Goal: Task Accomplishment & Management: Manage account settings

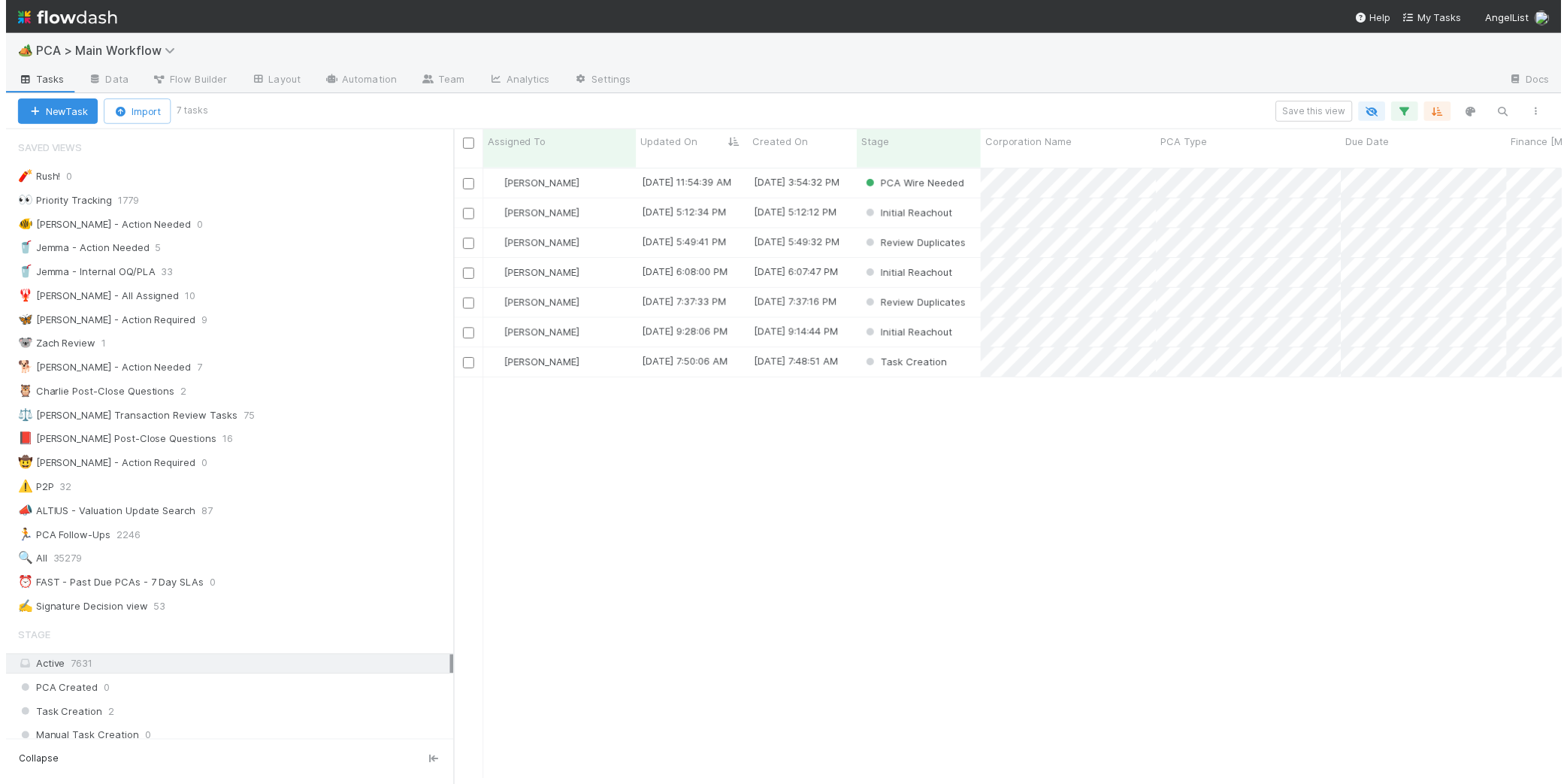
scroll to position [626, 1116]
click at [244, 362] on div "🐕 Charlie - Action Needed 7" at bounding box center [225, 370] width 451 height 20
click at [317, 374] on div "🐕 Charlie - Action Needed 7" at bounding box center [232, 370] width 439 height 19
click at [349, 71] on link "Automation" at bounding box center [358, 81] width 97 height 24
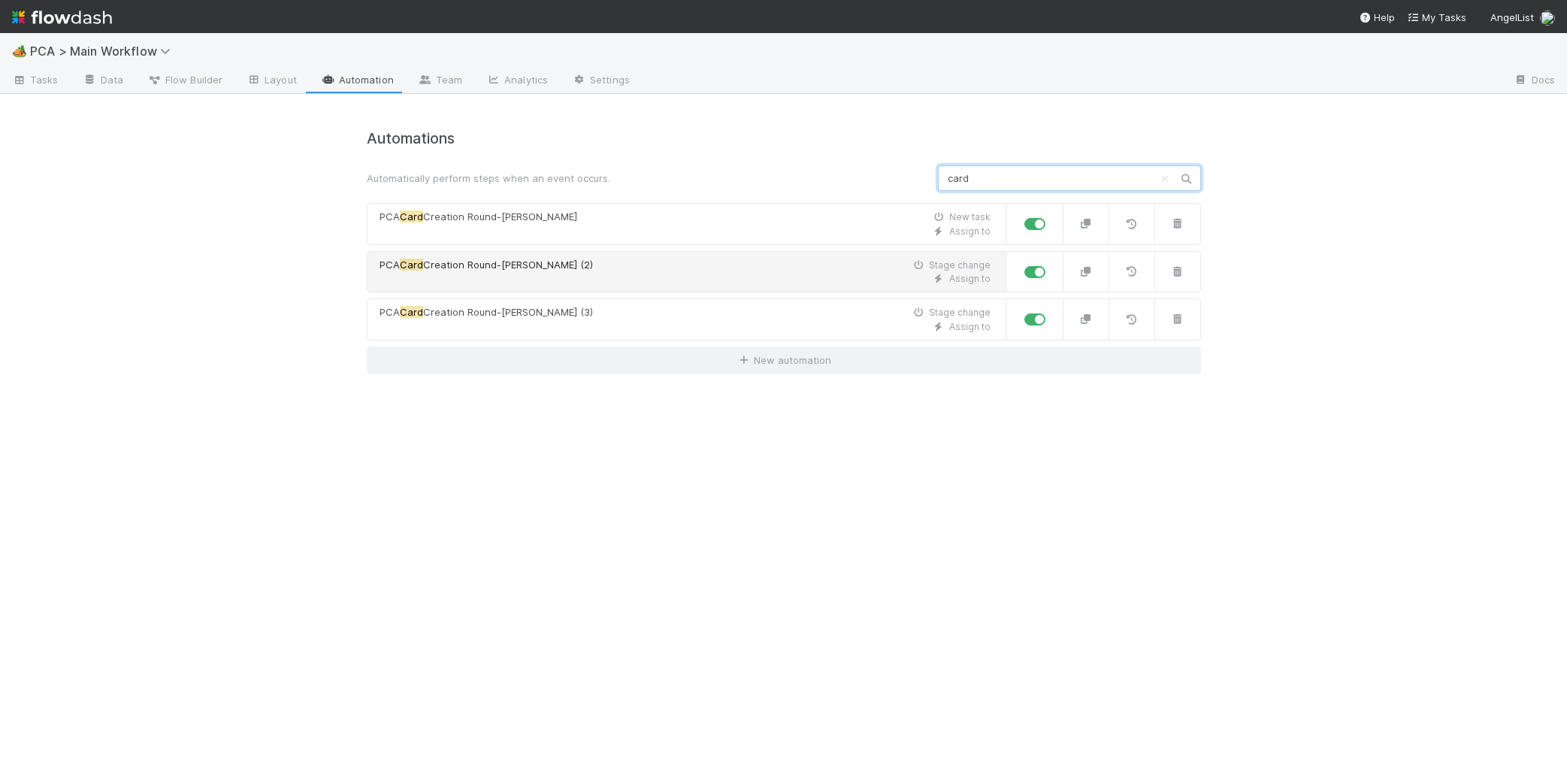
type input "card"
click at [759, 273] on div "Assign to" at bounding box center [685, 279] width 611 height 14
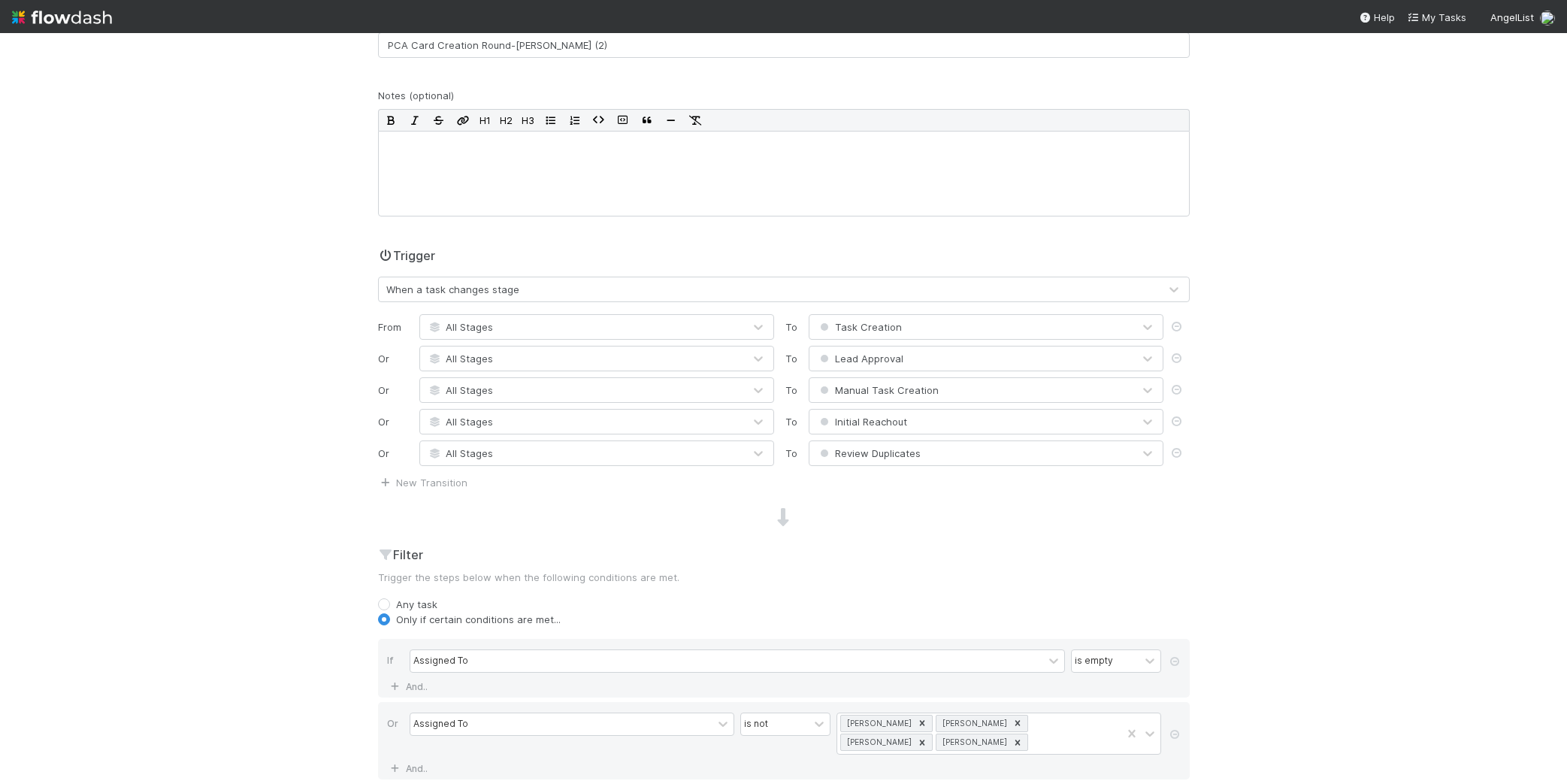
scroll to position [714, 0]
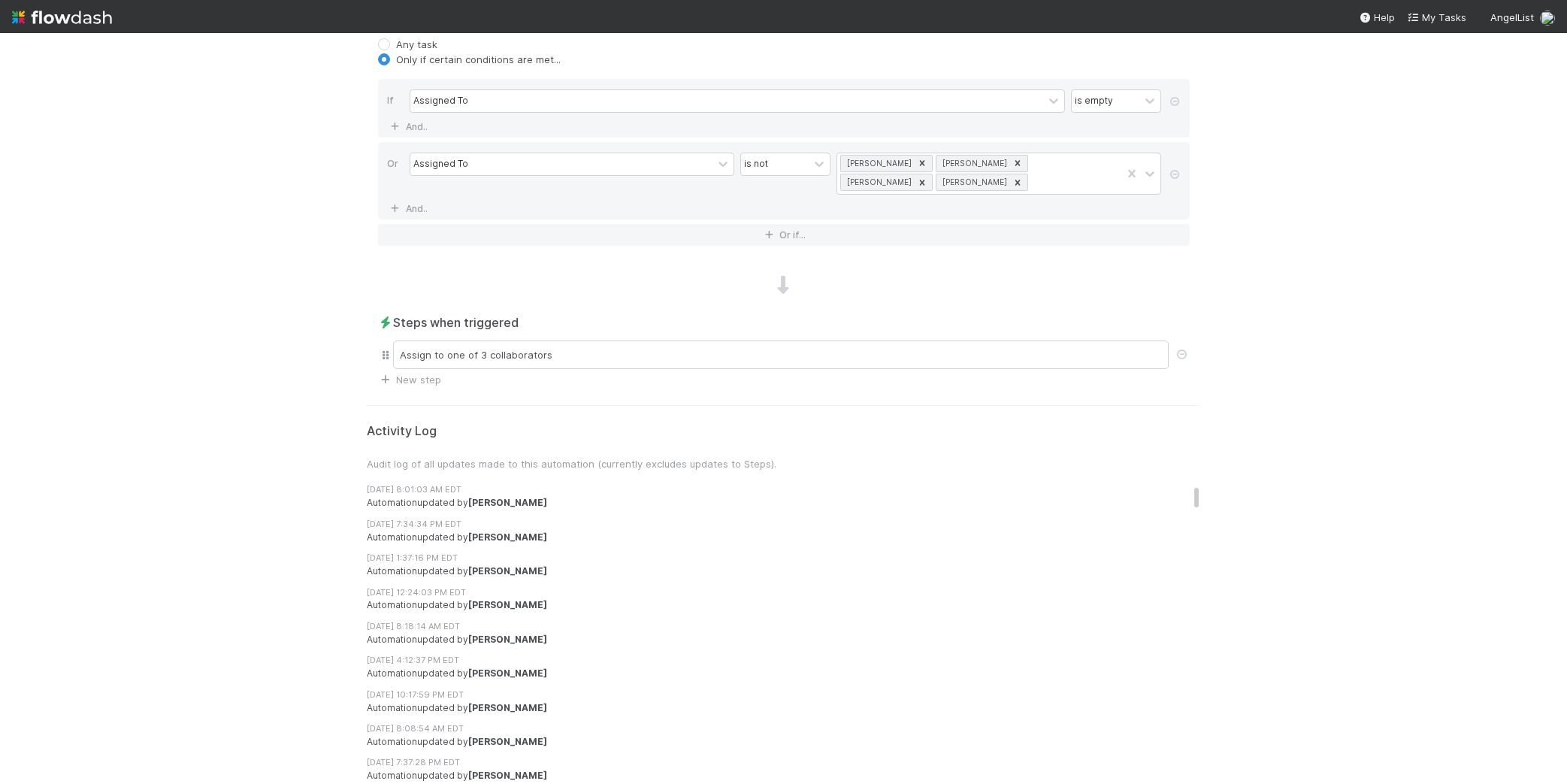
click at [716, 339] on div "Assign to one of 3 collaborators" at bounding box center [784, 355] width 812 height 35
click at [717, 347] on div "Assign to one of 3 collaborators" at bounding box center [781, 355] width 776 height 29
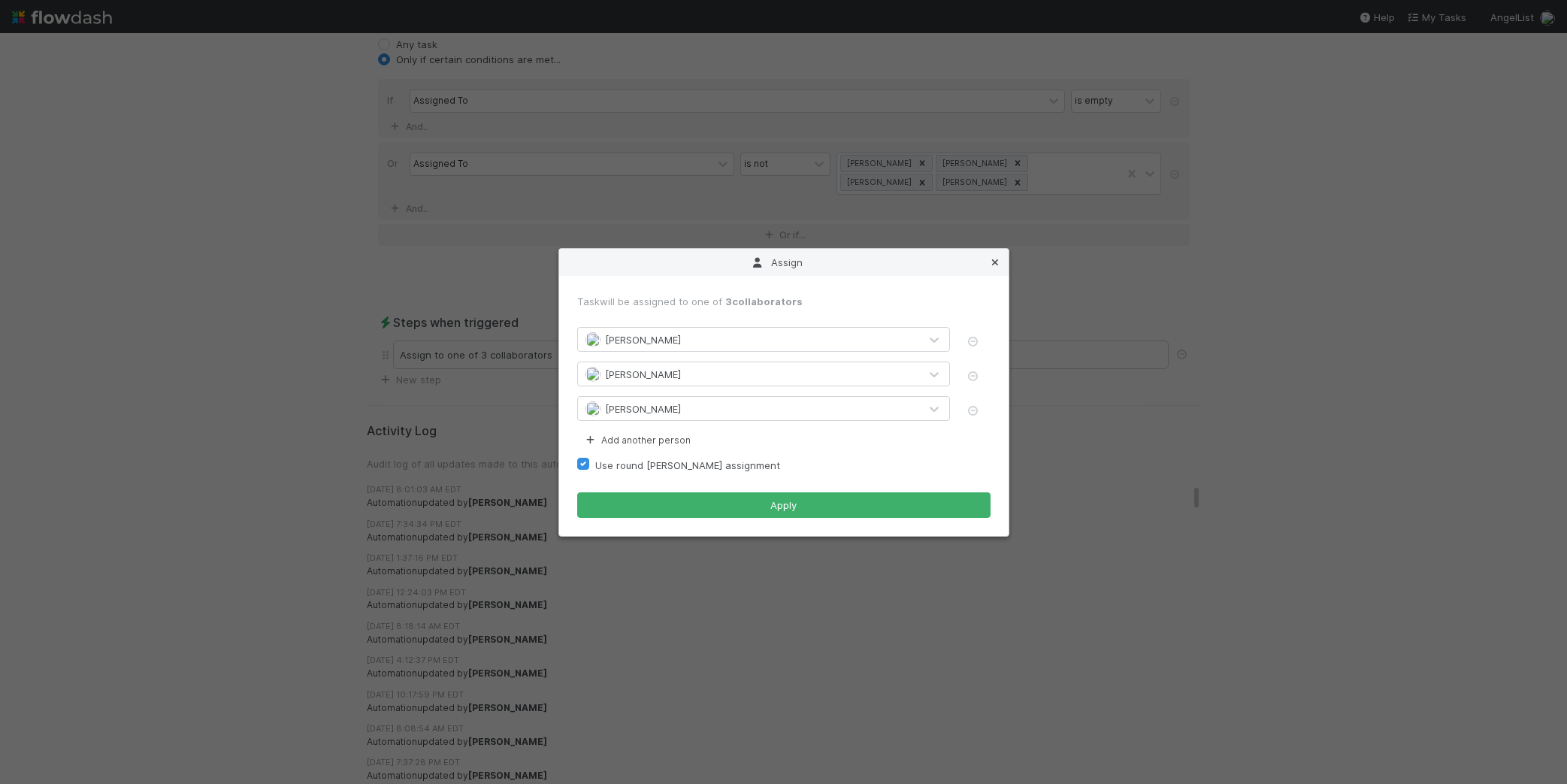
click at [1000, 263] on icon at bounding box center [995, 263] width 15 height 10
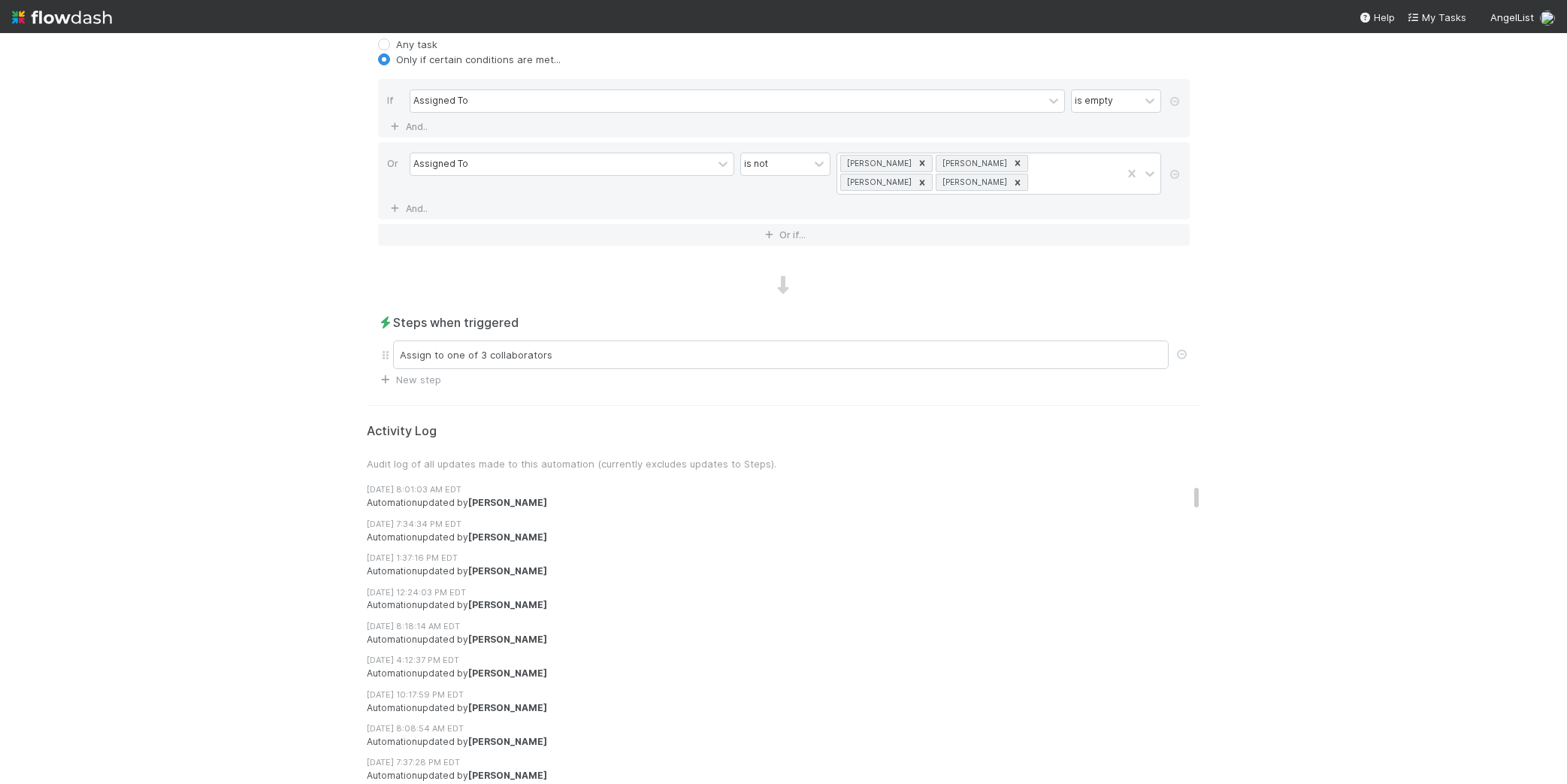
scroll to position [0, 0]
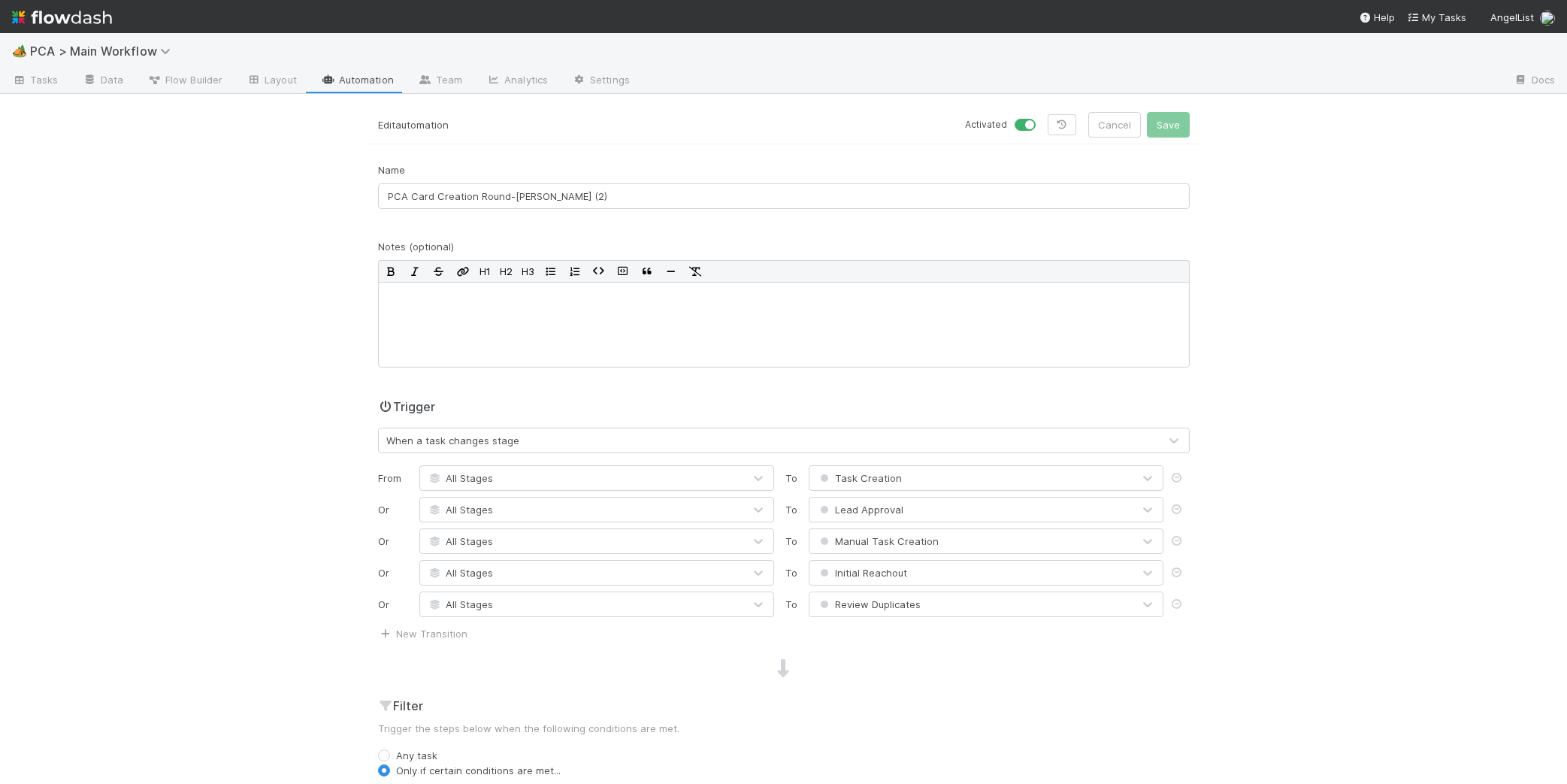
click at [340, 71] on link "Automation" at bounding box center [358, 81] width 97 height 24
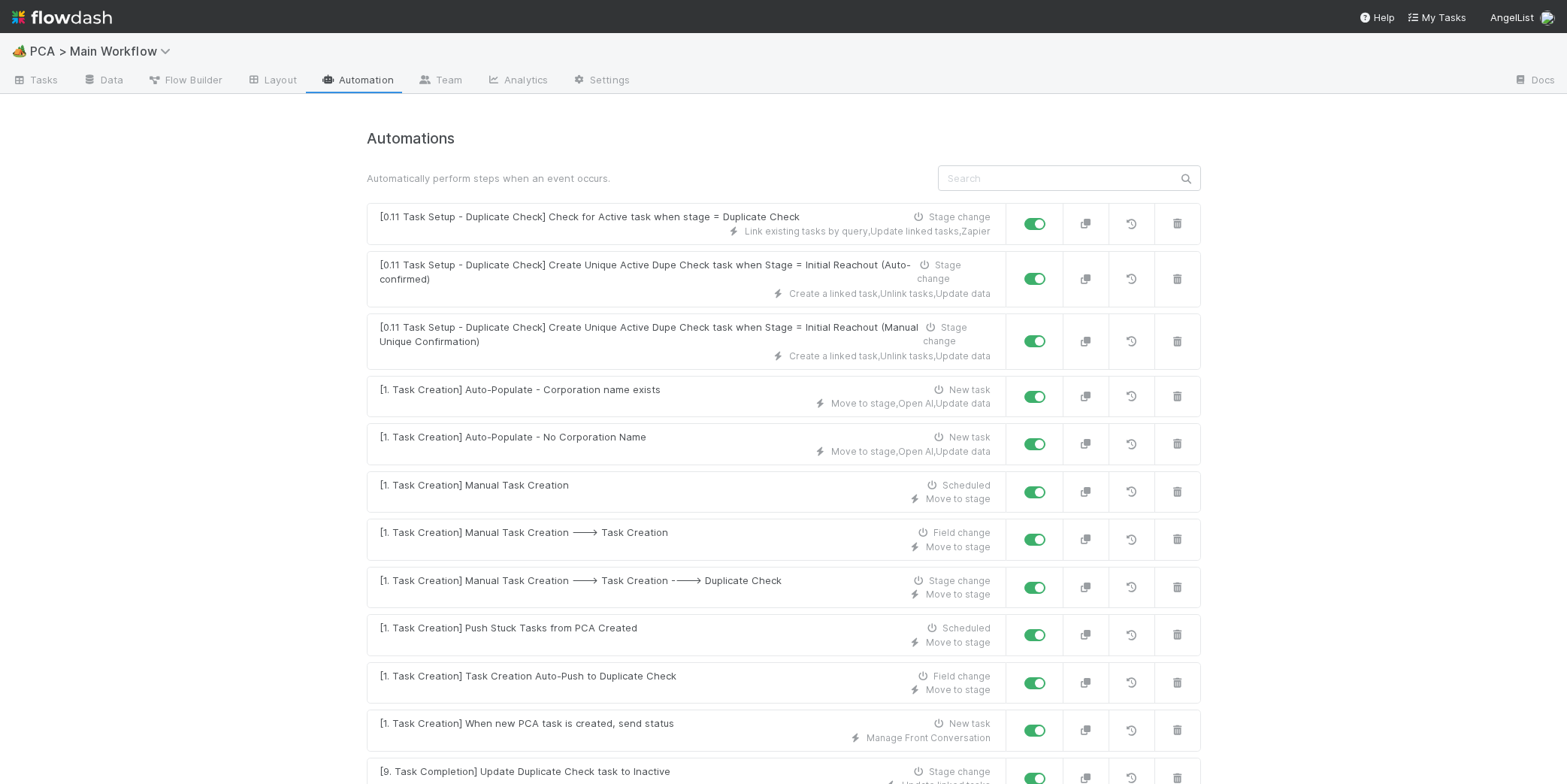
click at [66, 14] on img at bounding box center [62, 17] width 100 height 26
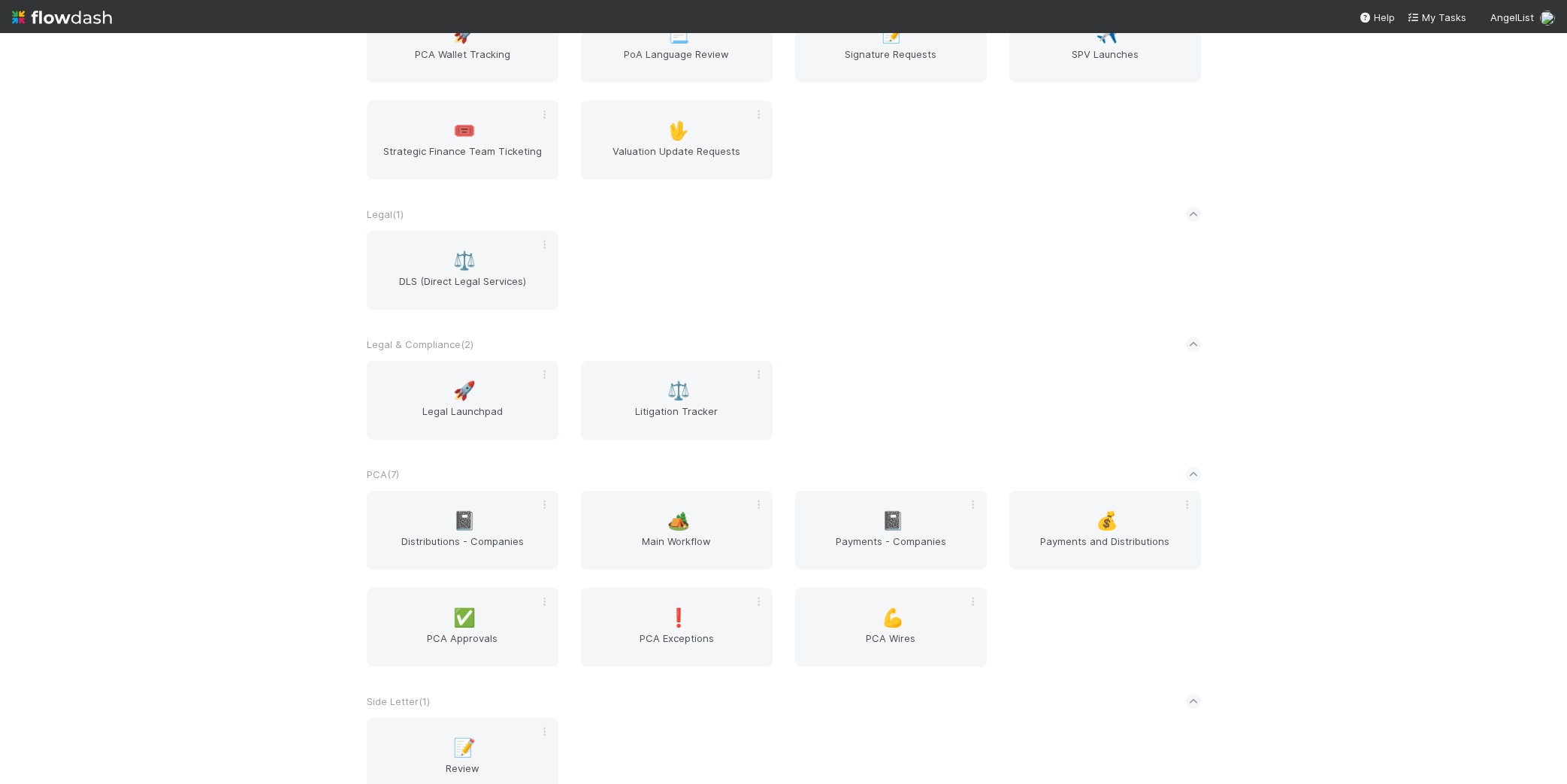
scroll to position [2217, 0]
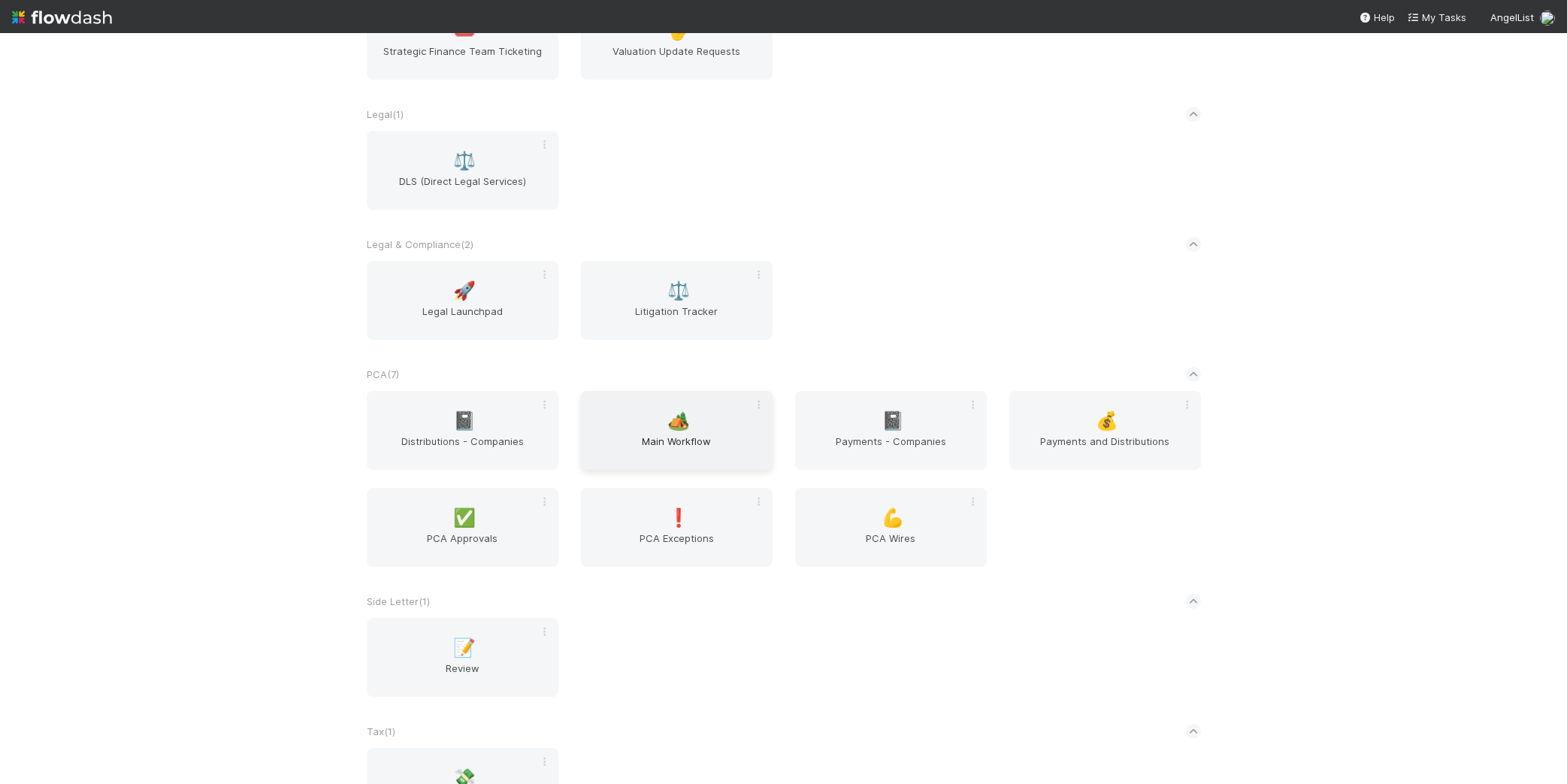
click at [674, 395] on div "🏕️ Main Workflow" at bounding box center [676, 430] width 191 height 79
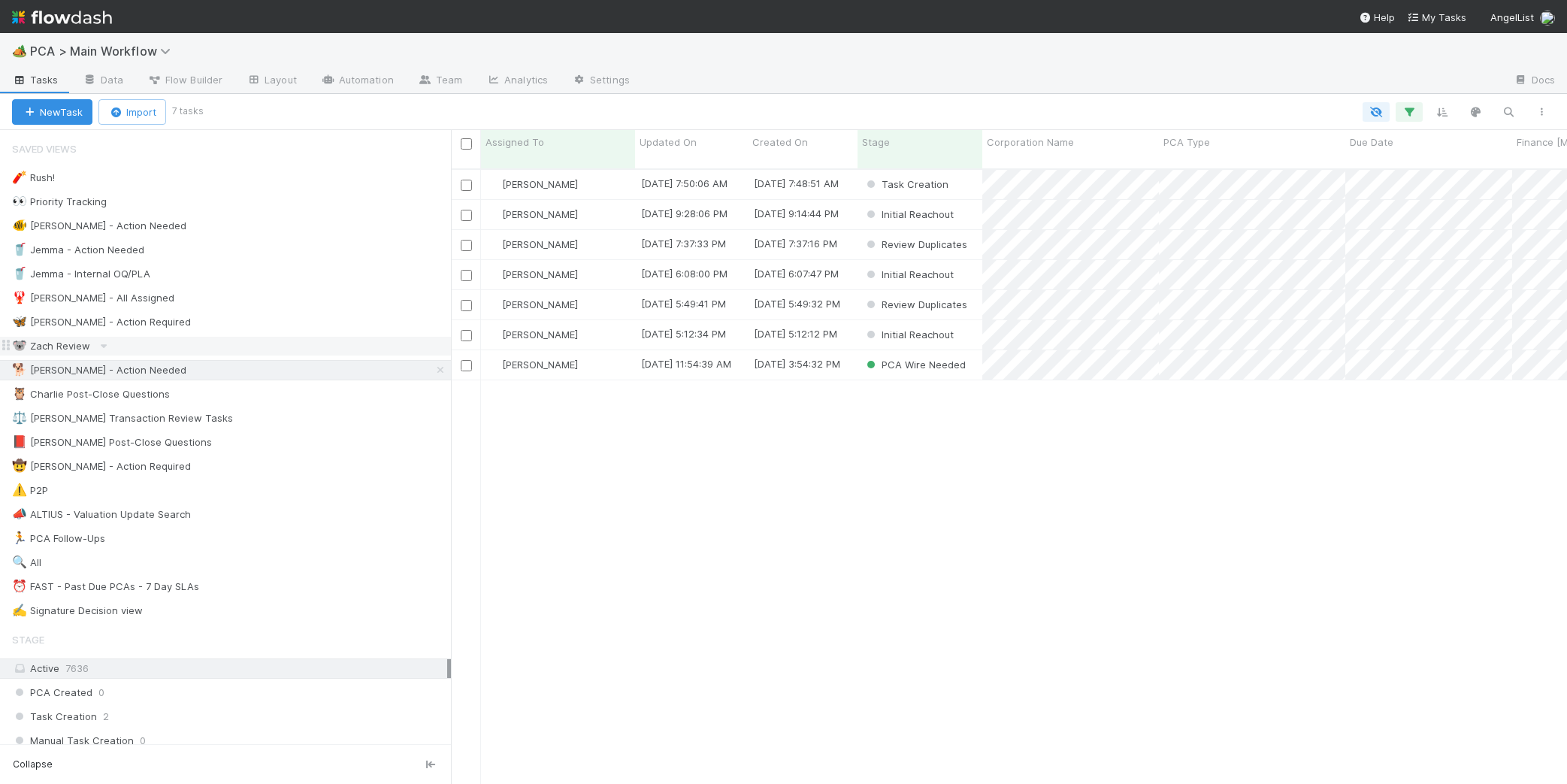
scroll to position [626, 1116]
click at [668, 143] on span "Updated On" at bounding box center [668, 142] width 57 height 15
click at [718, 165] on div "Sort Oldest → Newest" at bounding box center [727, 171] width 172 height 23
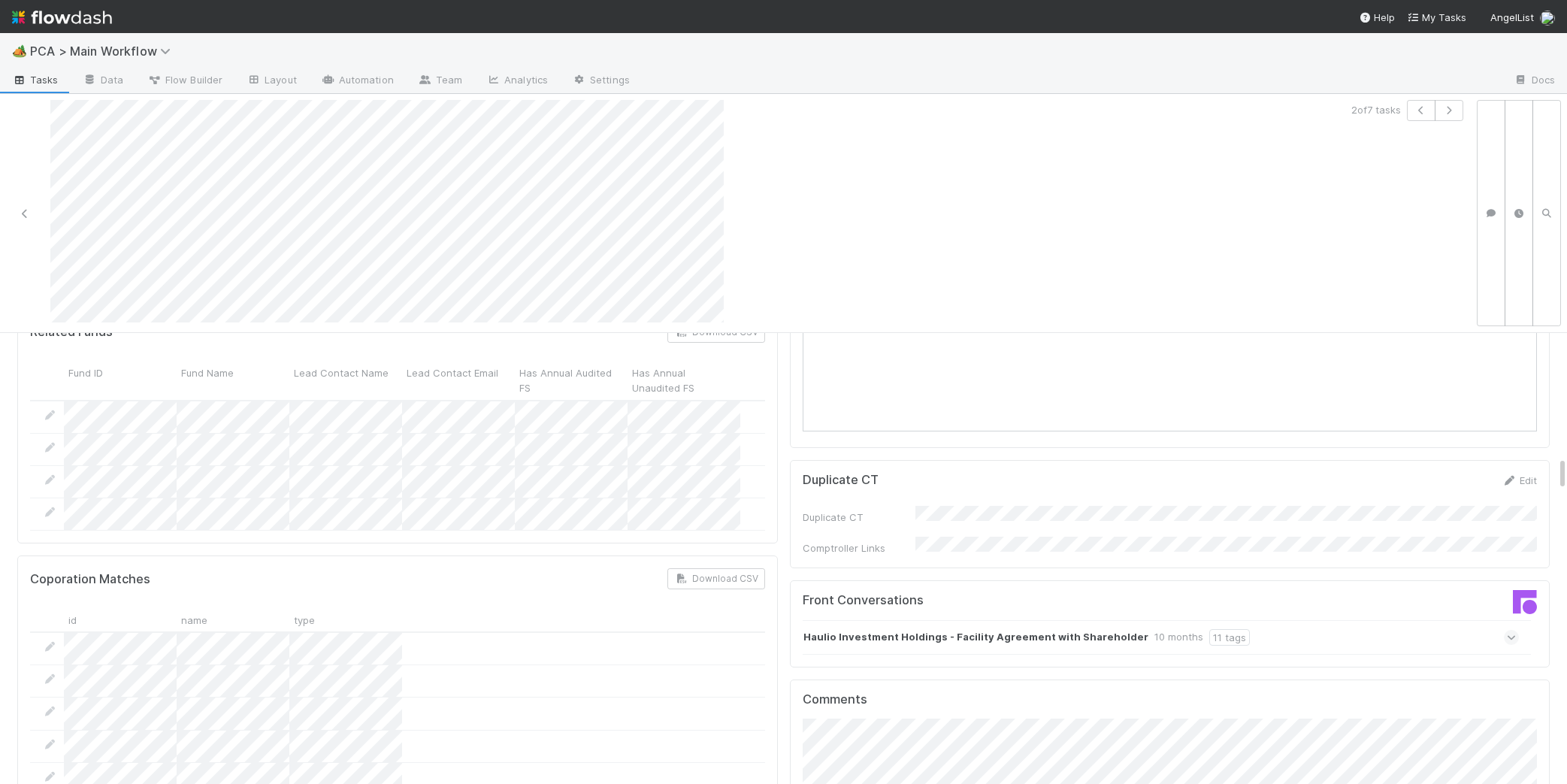
scroll to position [1462, 0]
click at [949, 630] on strong "Haulio Investment Holdings - Facility Agreement with Shareholder" at bounding box center [976, 638] width 345 height 17
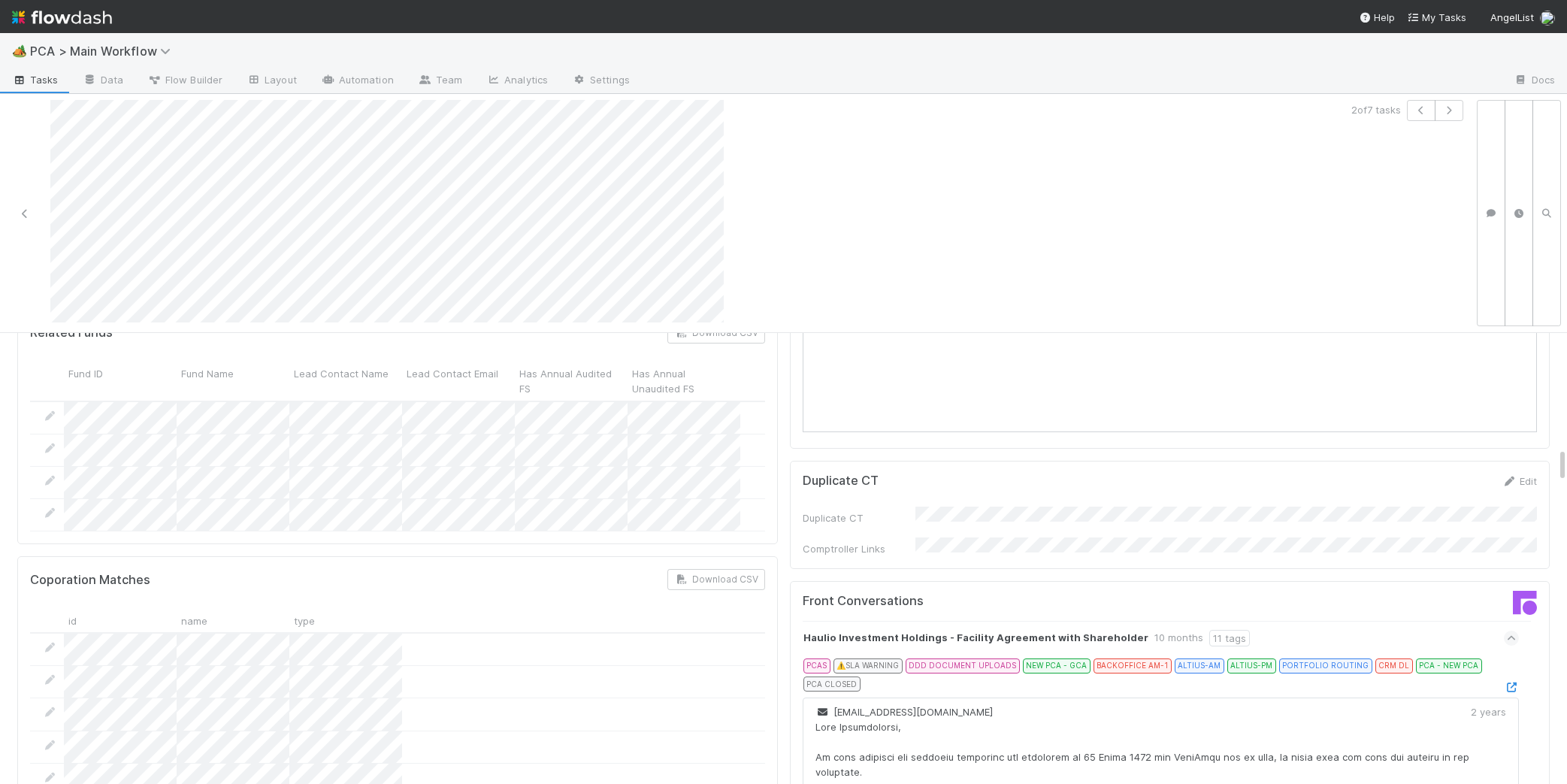
click at [1515, 679] on div at bounding box center [1512, 687] width 15 height 15
click at [1512, 682] on icon at bounding box center [1512, 687] width 15 height 10
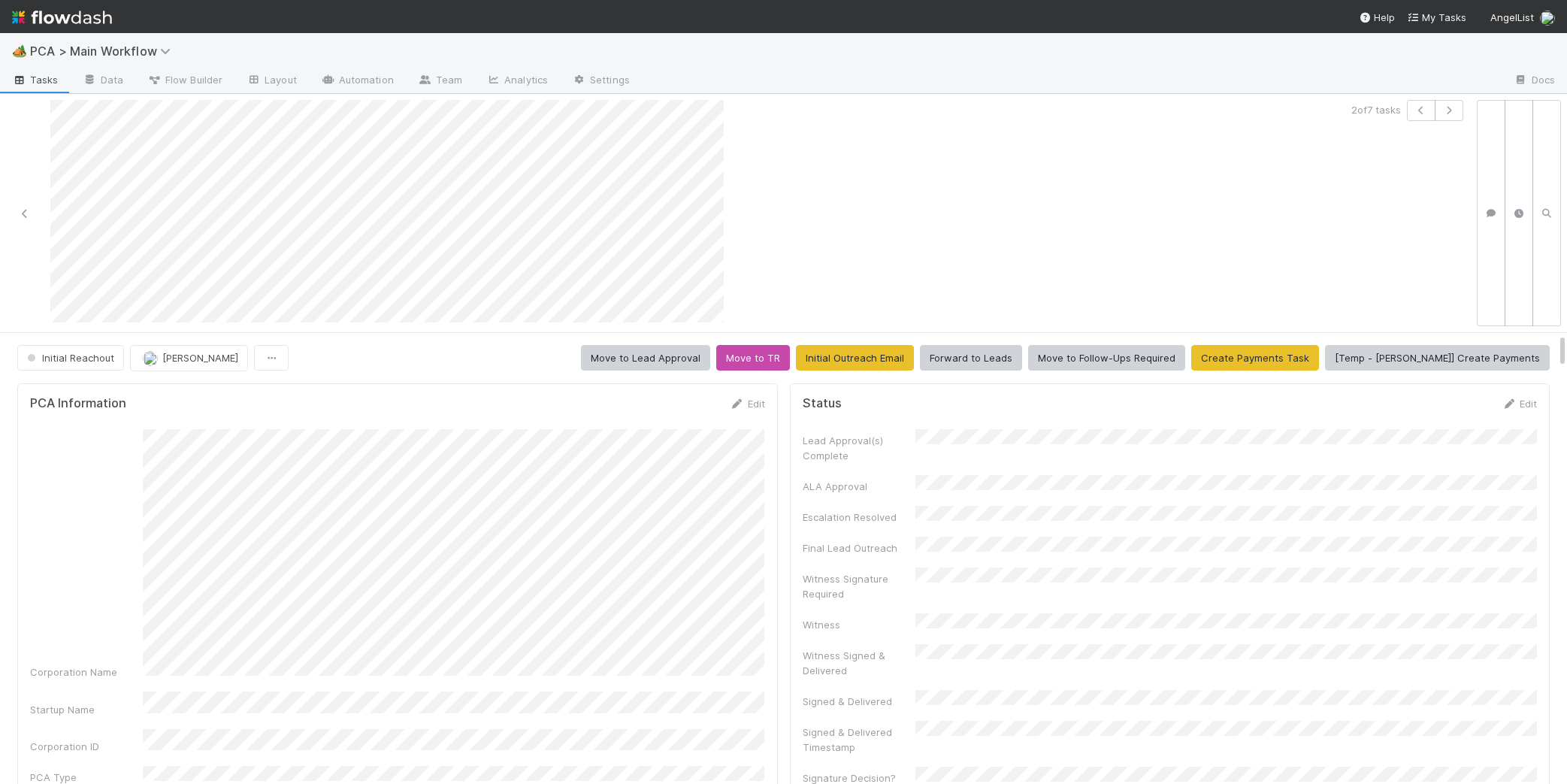
drag, startPoint x: 743, startPoint y: 398, endPoint x: 405, endPoint y: 422, distance: 338.9
click at [742, 399] on icon at bounding box center [737, 404] width 15 height 10
click at [672, 415] on button "Save" at bounding box center [685, 409] width 43 height 26
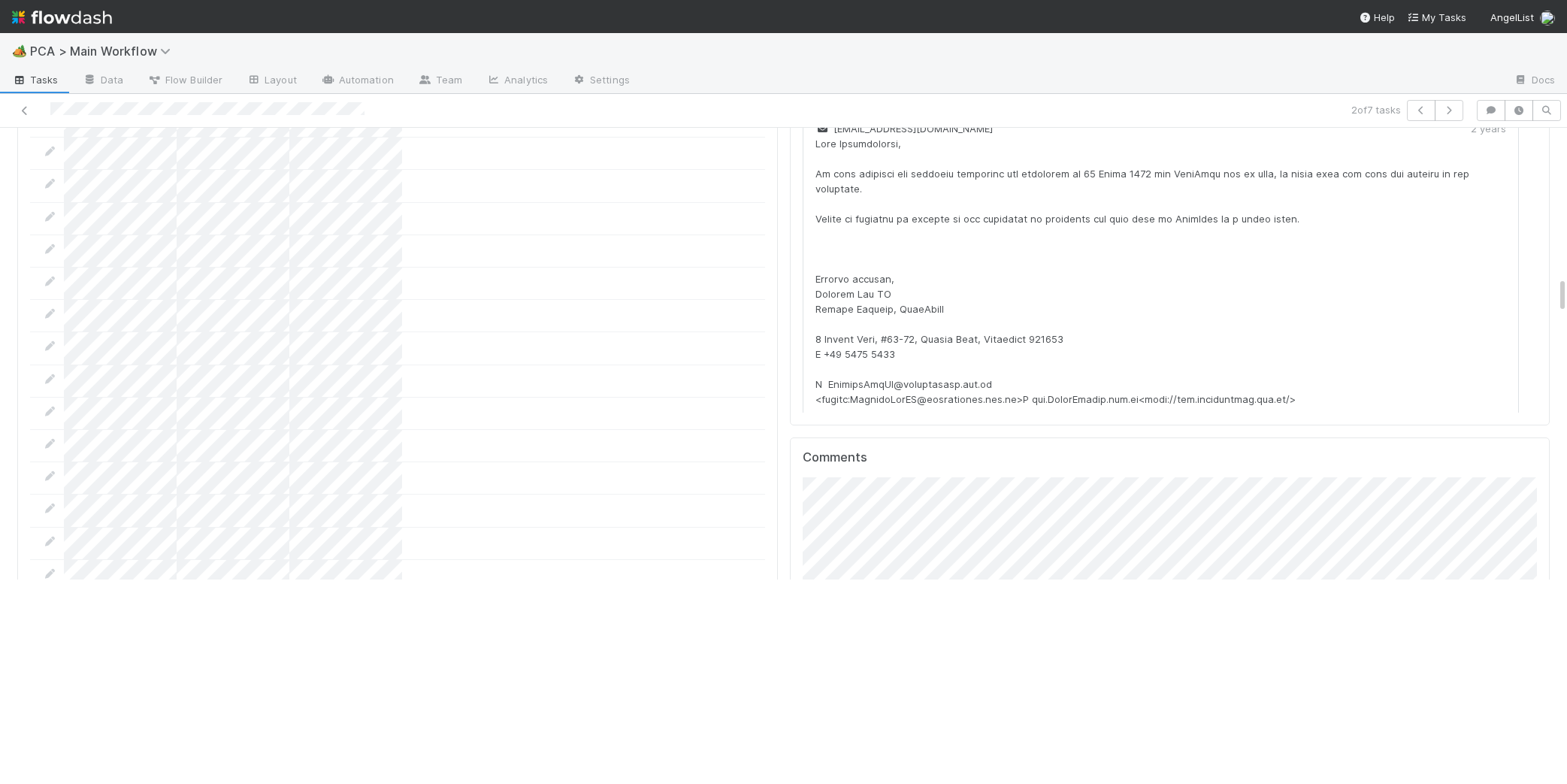
scroll to position [1918, 0]
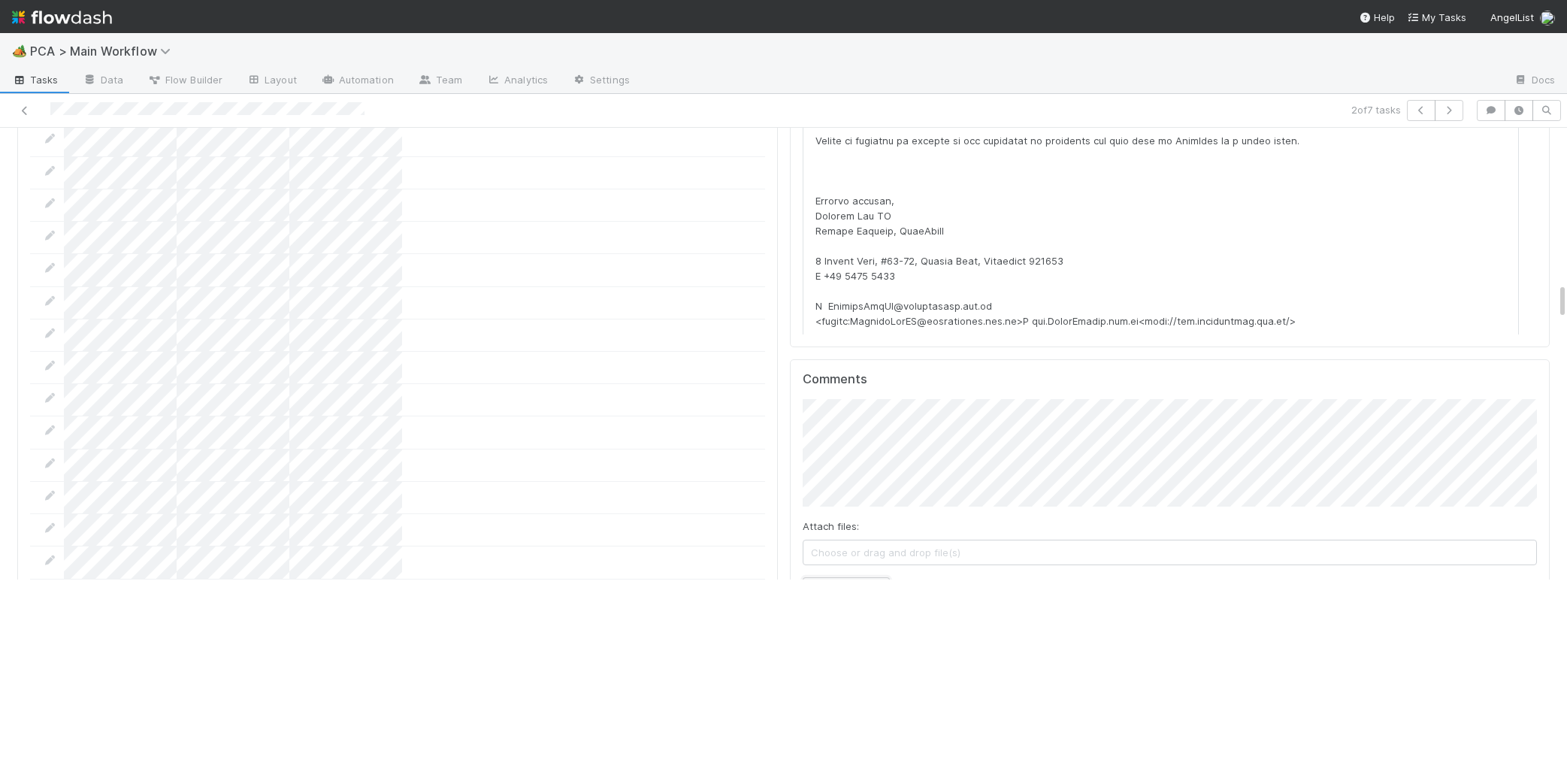
click at [869, 577] on button "Add Comment" at bounding box center [846, 590] width 87 height 26
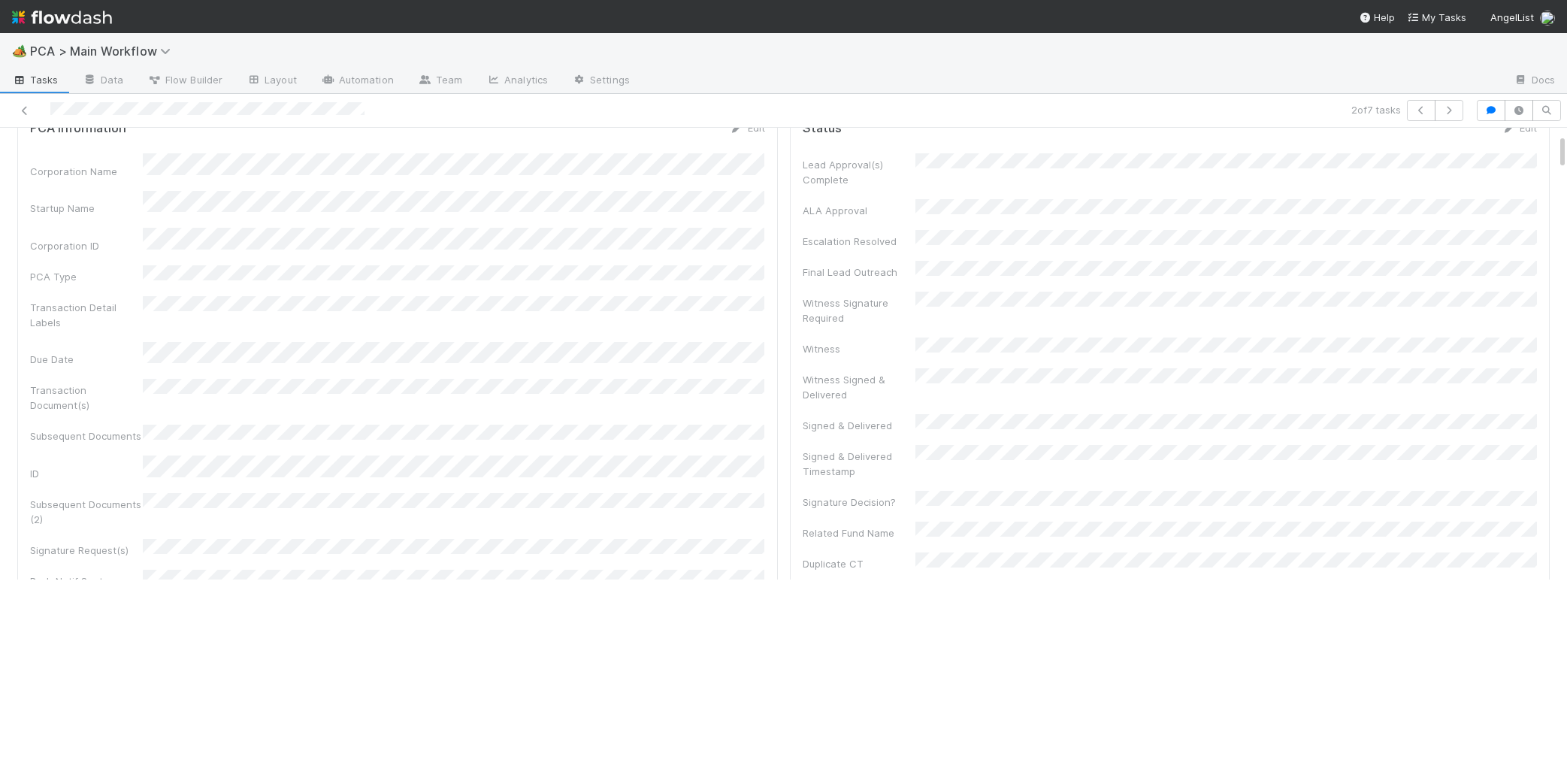
scroll to position [72, 0]
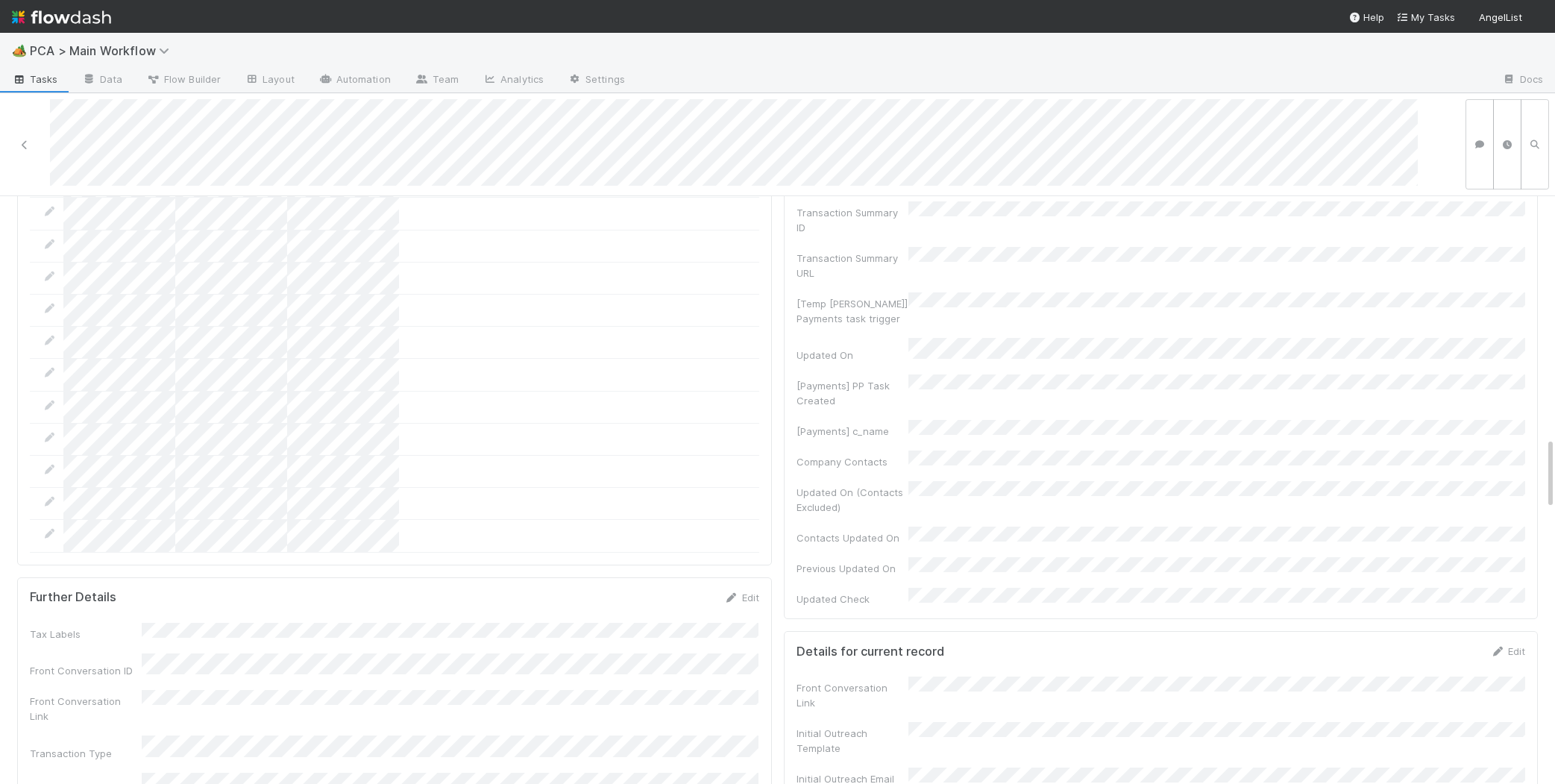
scroll to position [2759, 0]
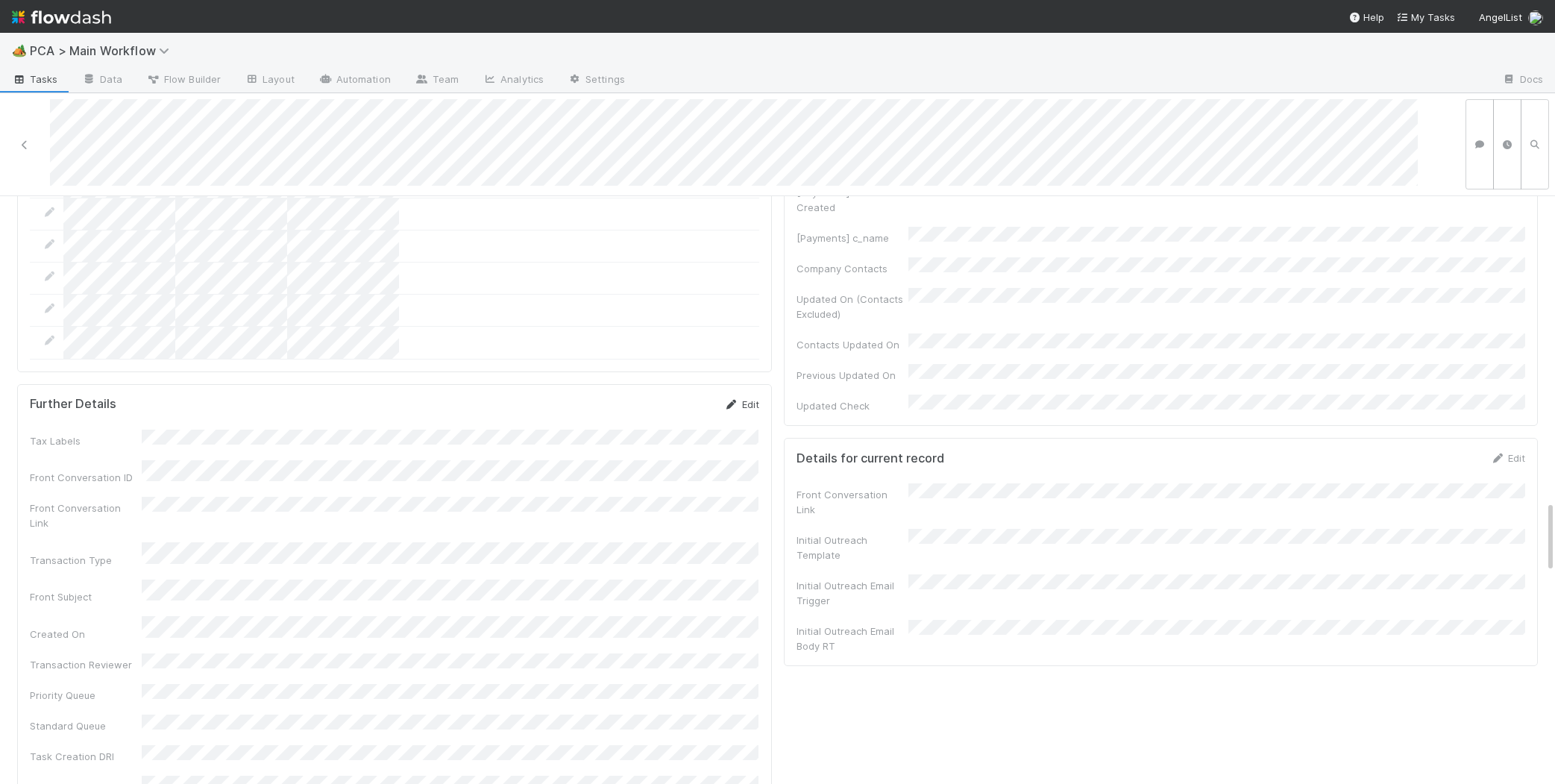
click at [741, 398] on link "Edit" at bounding box center [741, 404] width 35 height 12
click at [673, 397] on button "Save" at bounding box center [680, 410] width 42 height 26
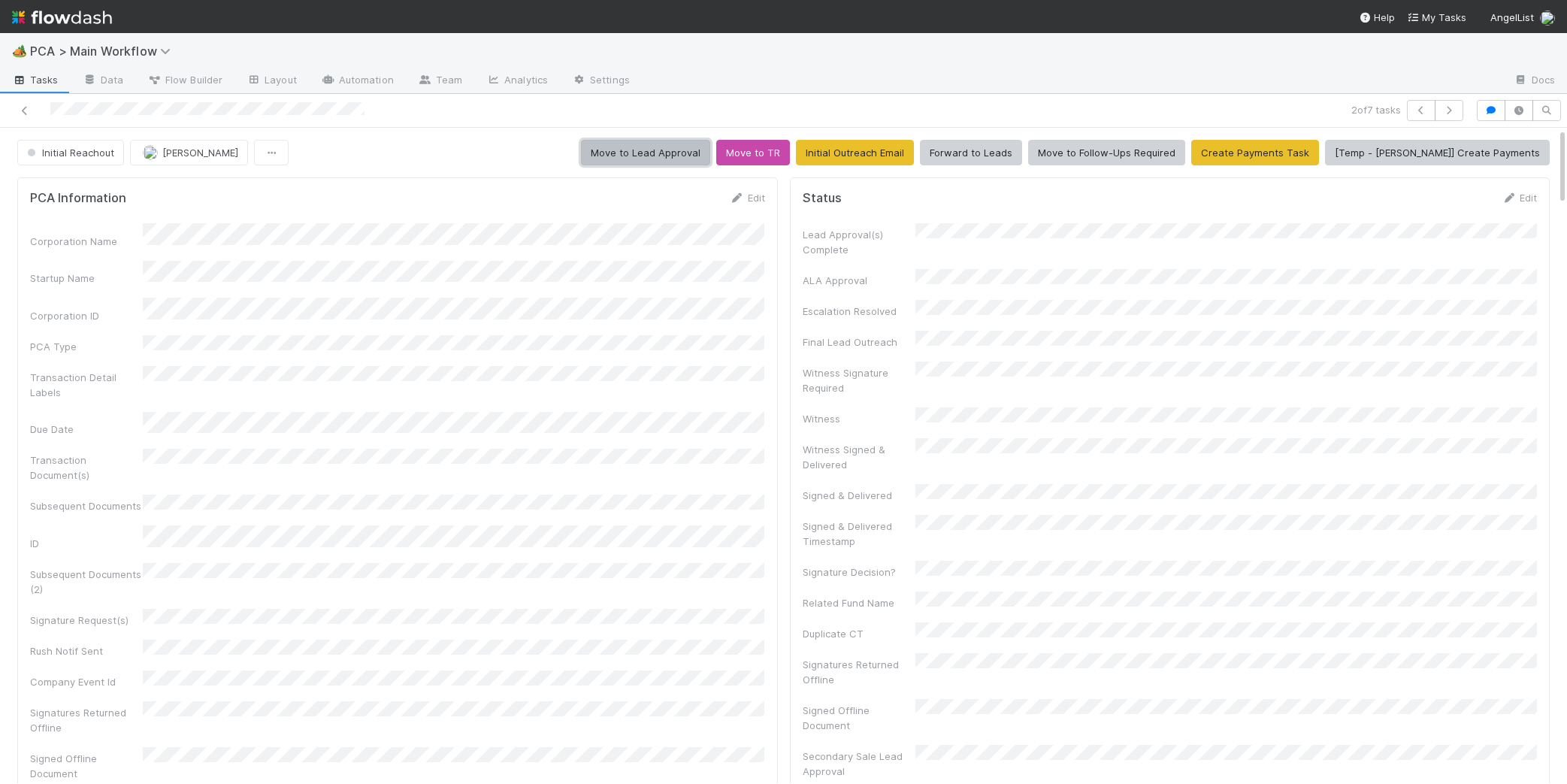
click at [711, 143] on button "Move to Lead Approval" at bounding box center [645, 153] width 129 height 26
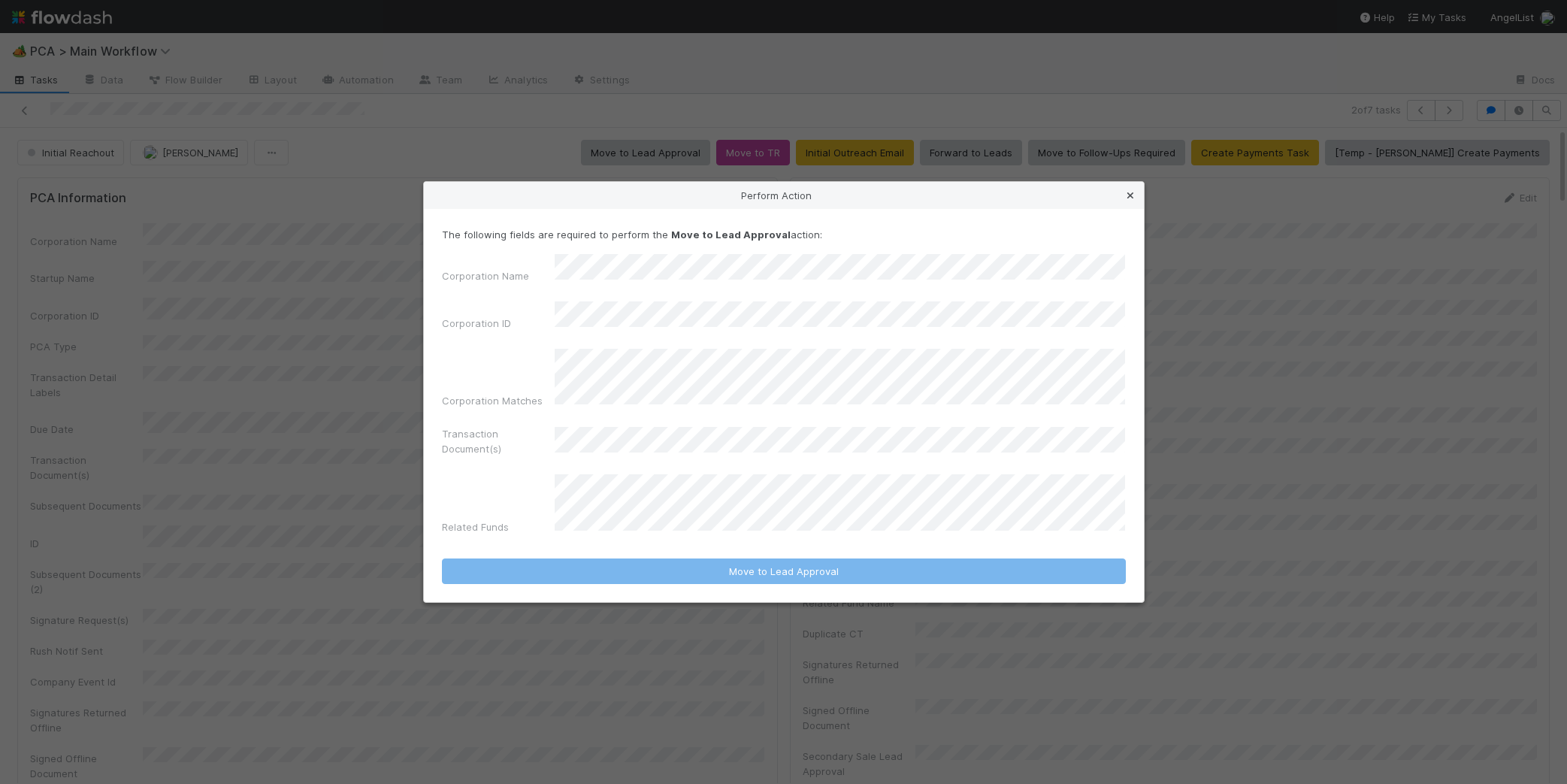
click at [1125, 200] on icon at bounding box center [1130, 195] width 15 height 10
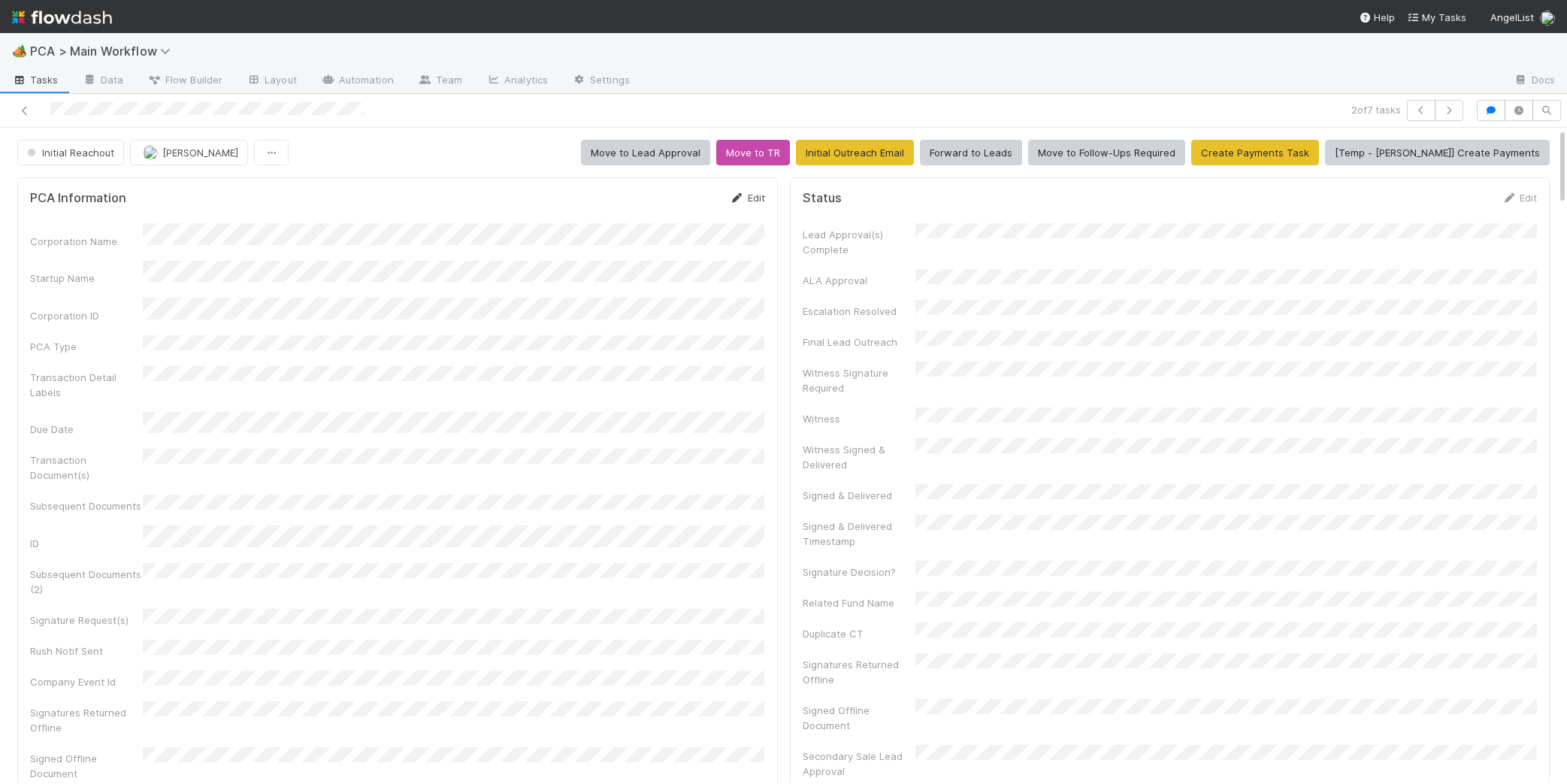
click at [731, 198] on icon at bounding box center [737, 197] width 15 height 10
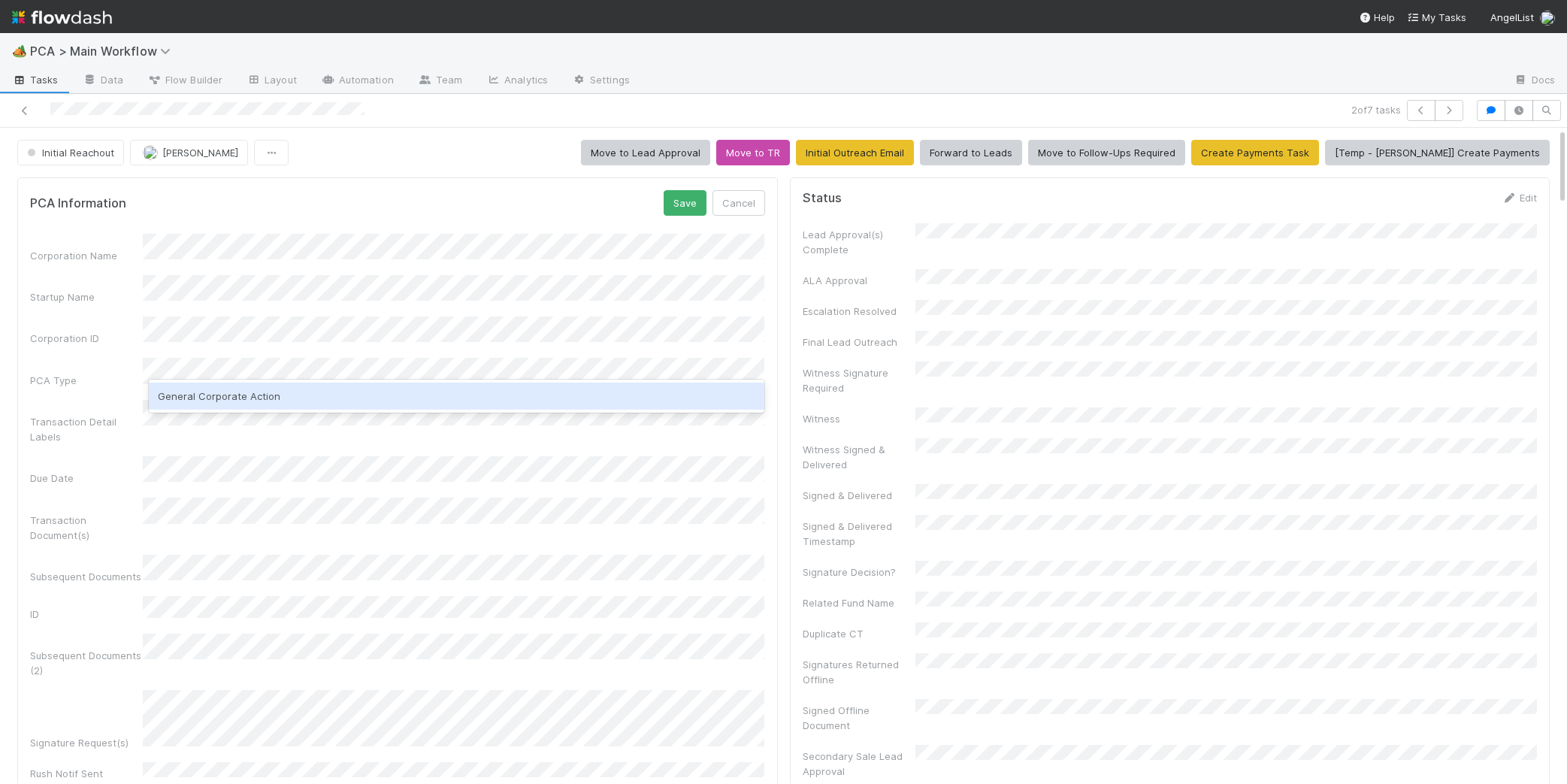
click at [304, 390] on div "General Corporate Action" at bounding box center [456, 396] width 616 height 27
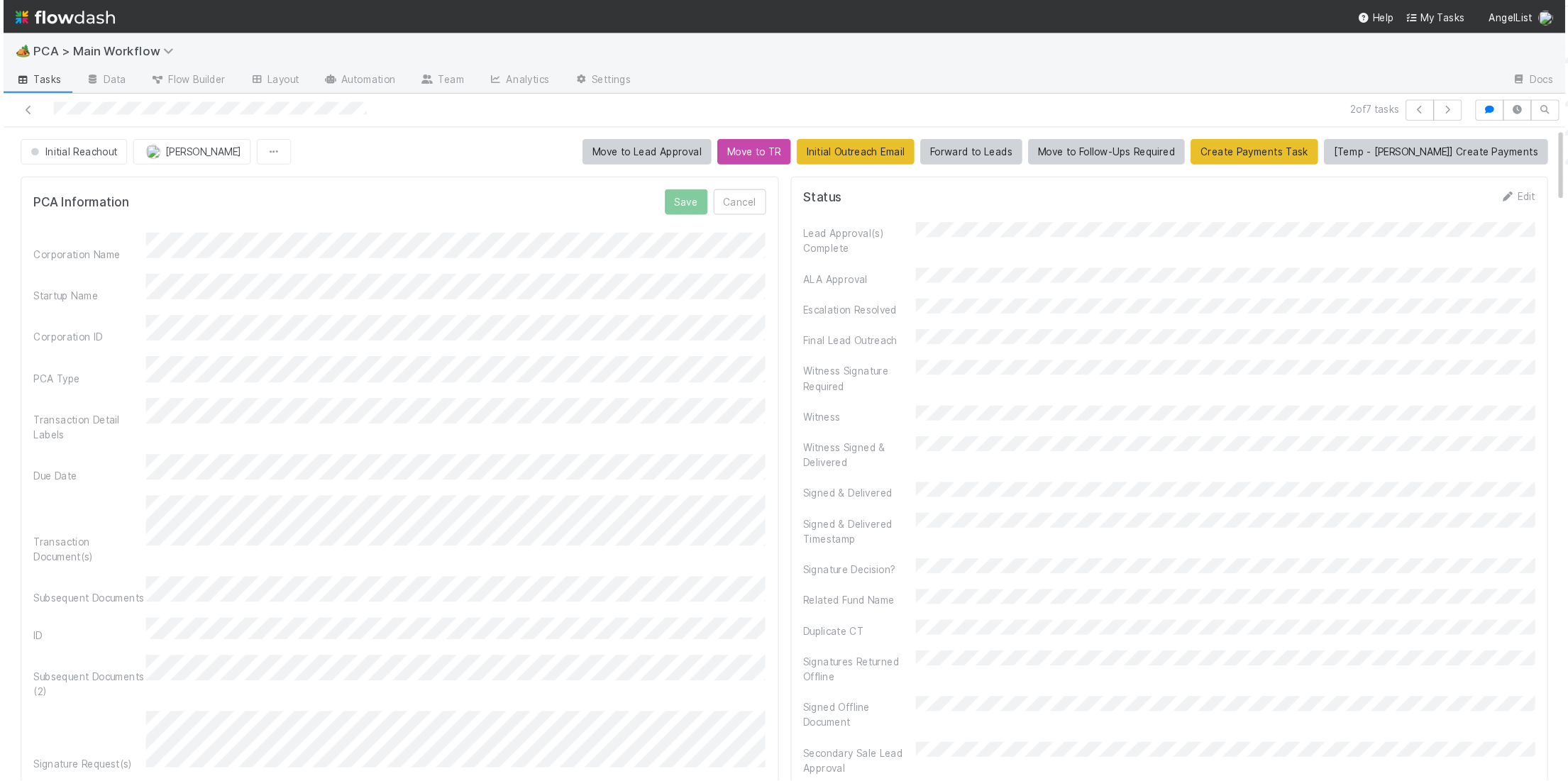
scroll to position [8, 0]
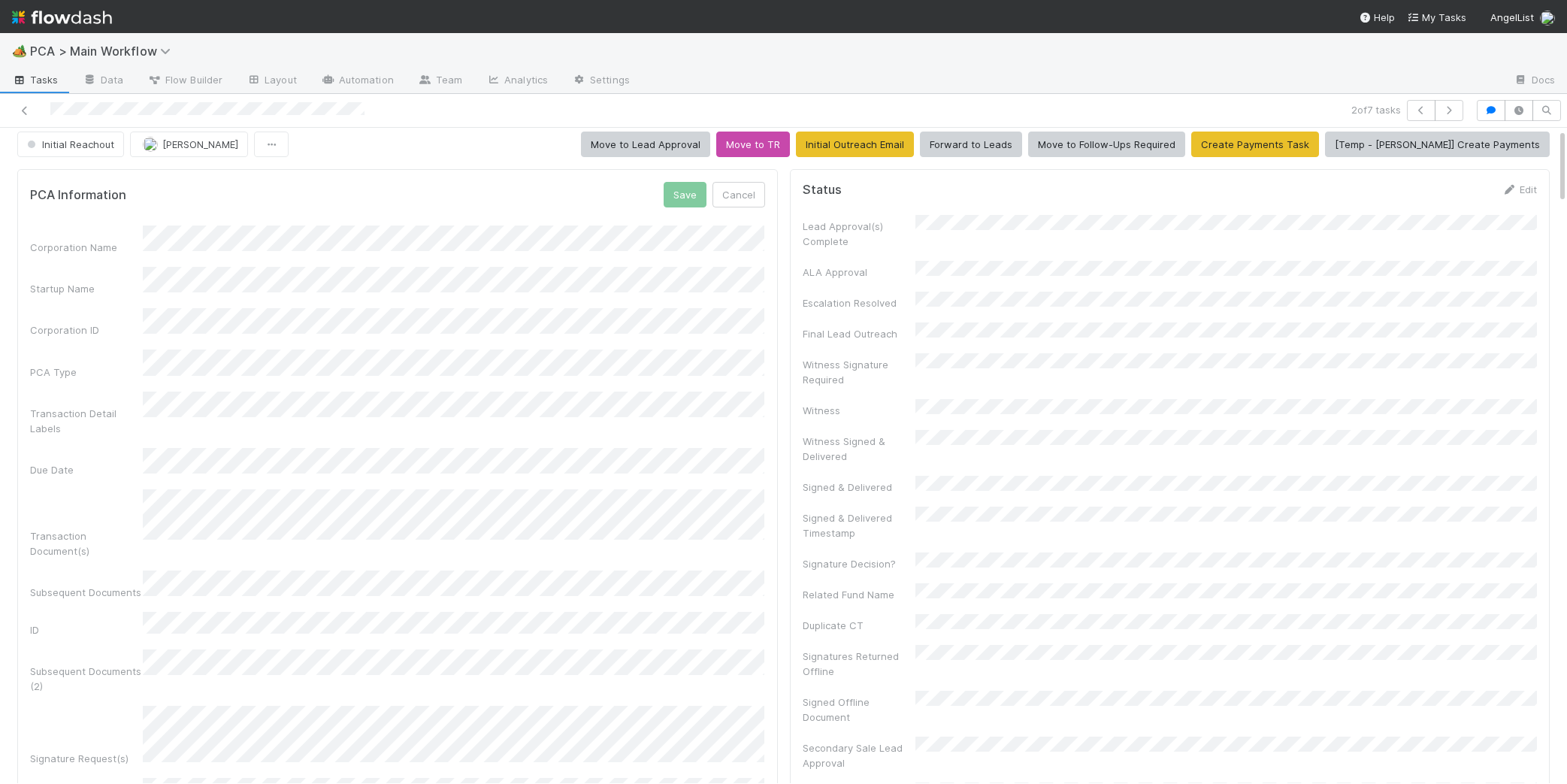
click at [692, 199] on button "Save" at bounding box center [685, 195] width 43 height 26
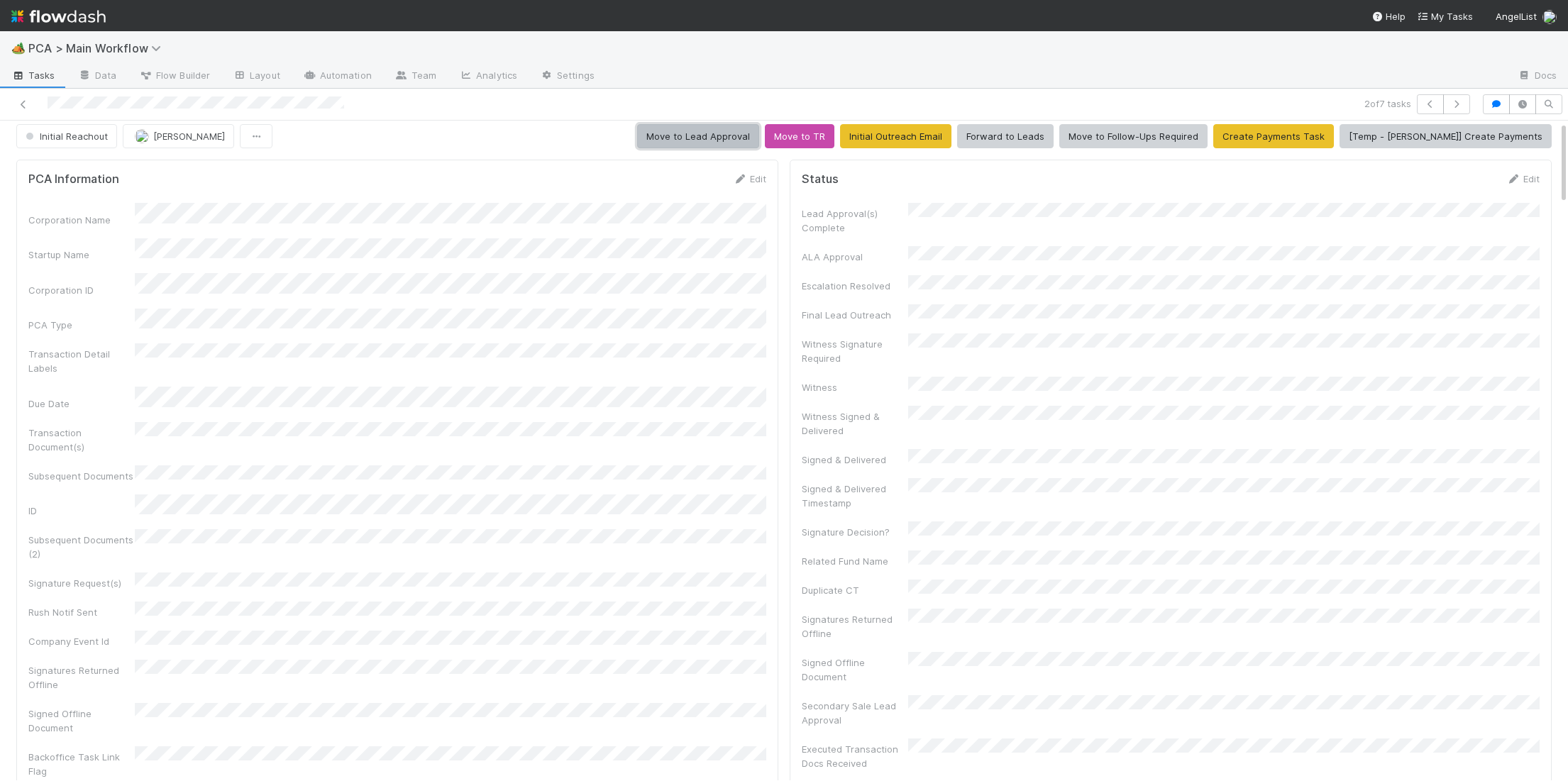
click at [752, 148] on button "Move to Lead Approval" at bounding box center [698, 136] width 122 height 24
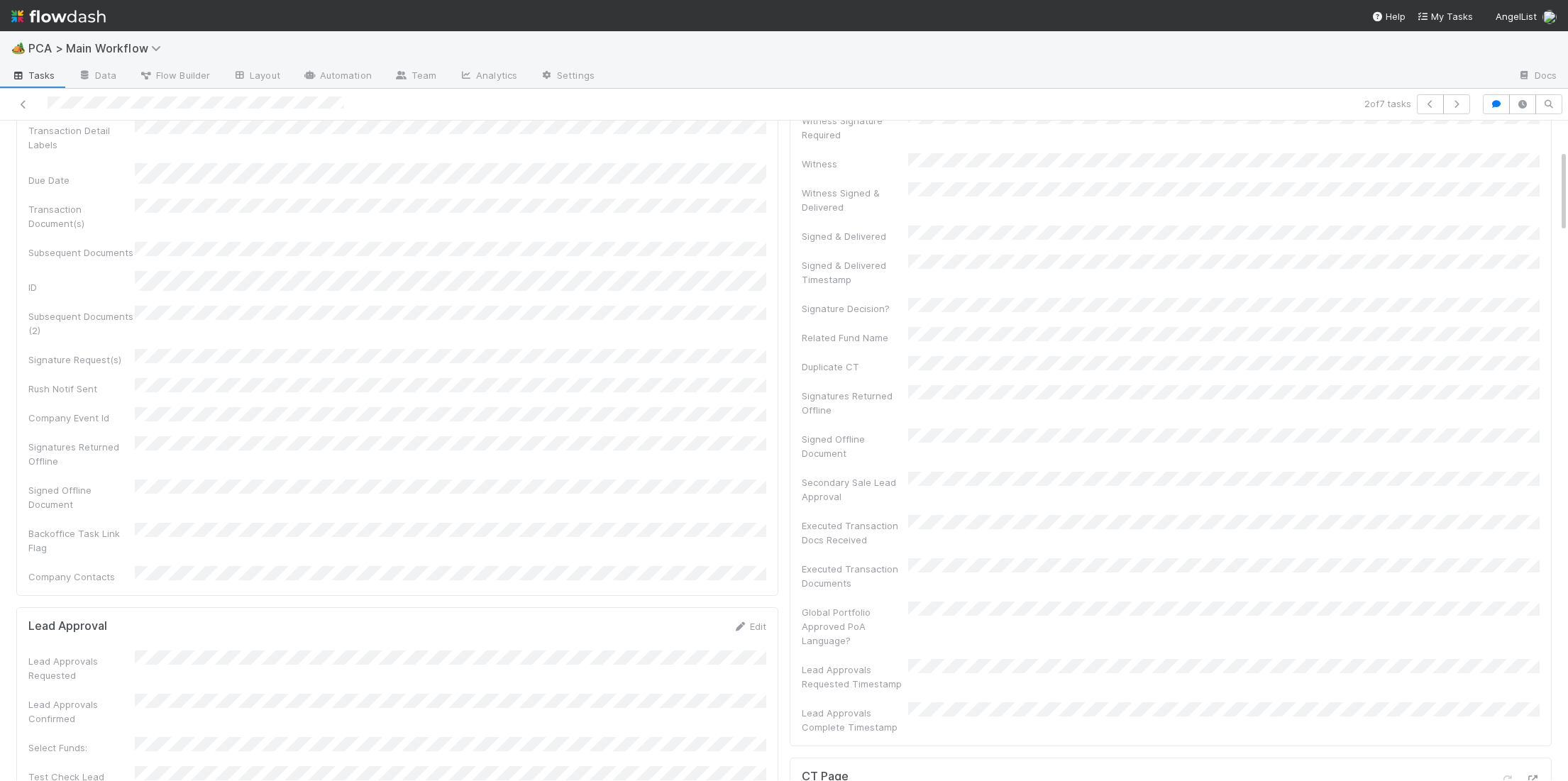
scroll to position [0, 0]
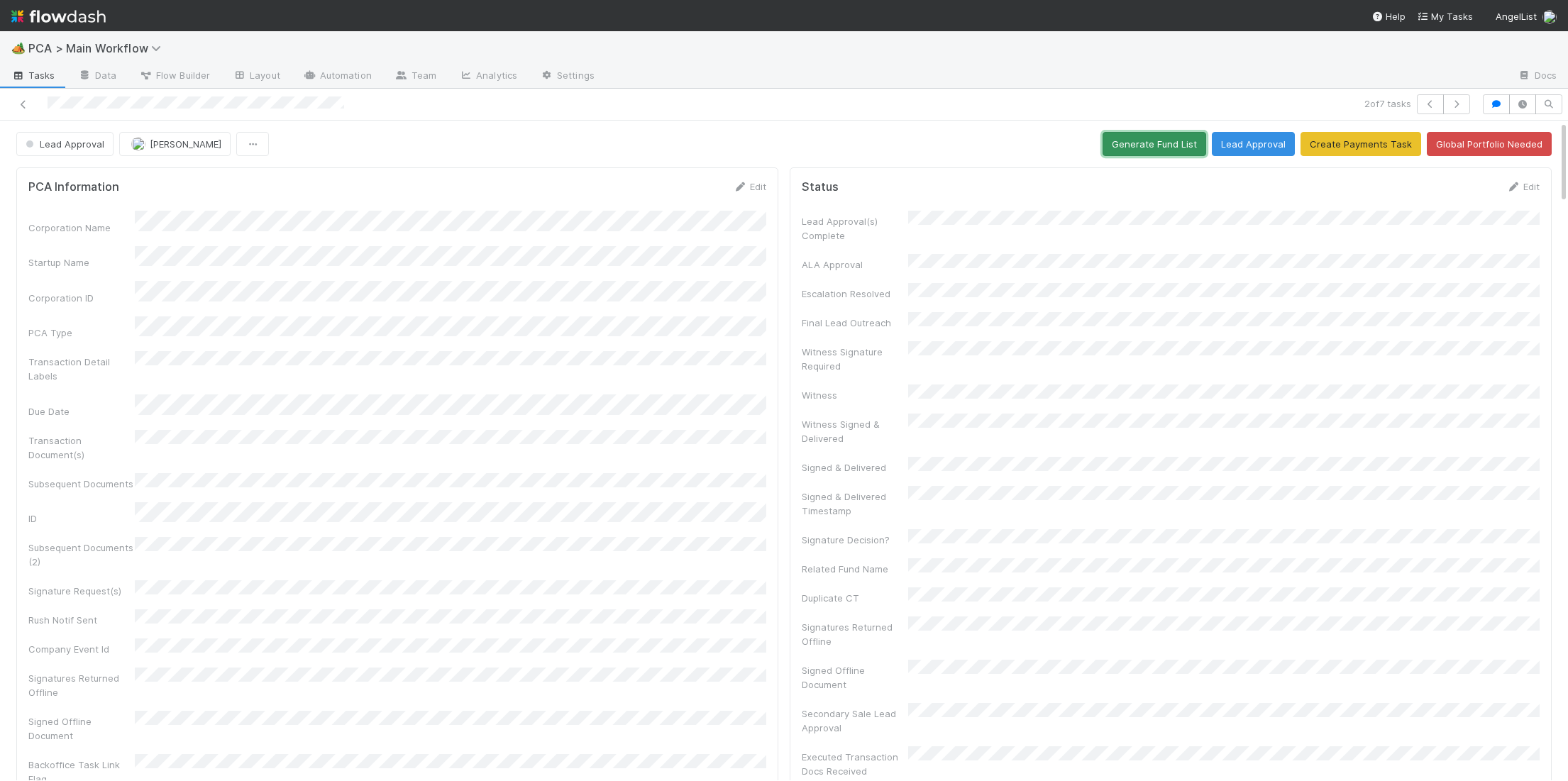
click at [1128, 140] on button "Generate Fund List" at bounding box center [1155, 144] width 104 height 24
click at [1279, 142] on button "Lead Approval" at bounding box center [1253, 144] width 83 height 24
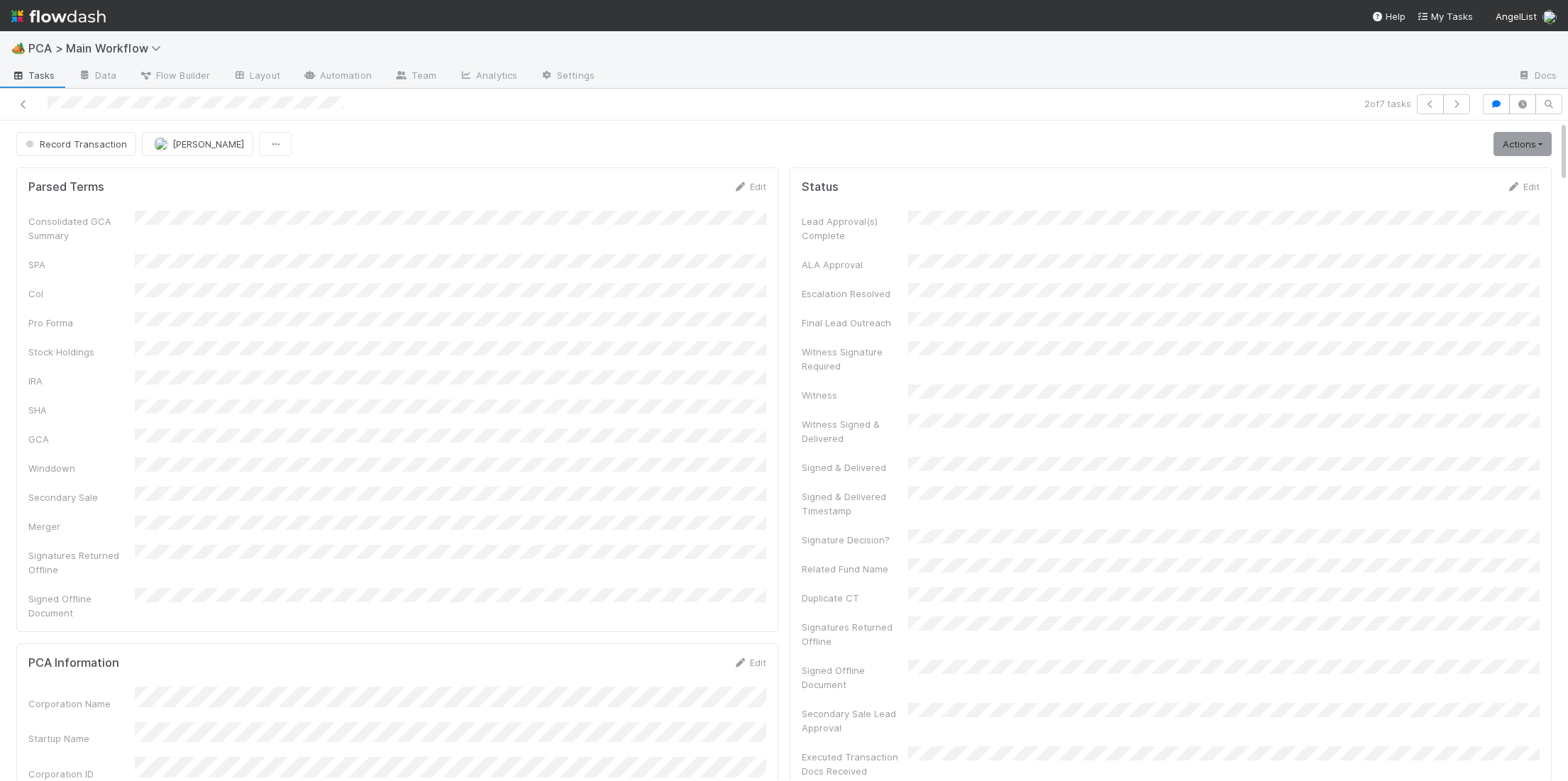
click at [43, 7] on img at bounding box center [59, 16] width 95 height 24
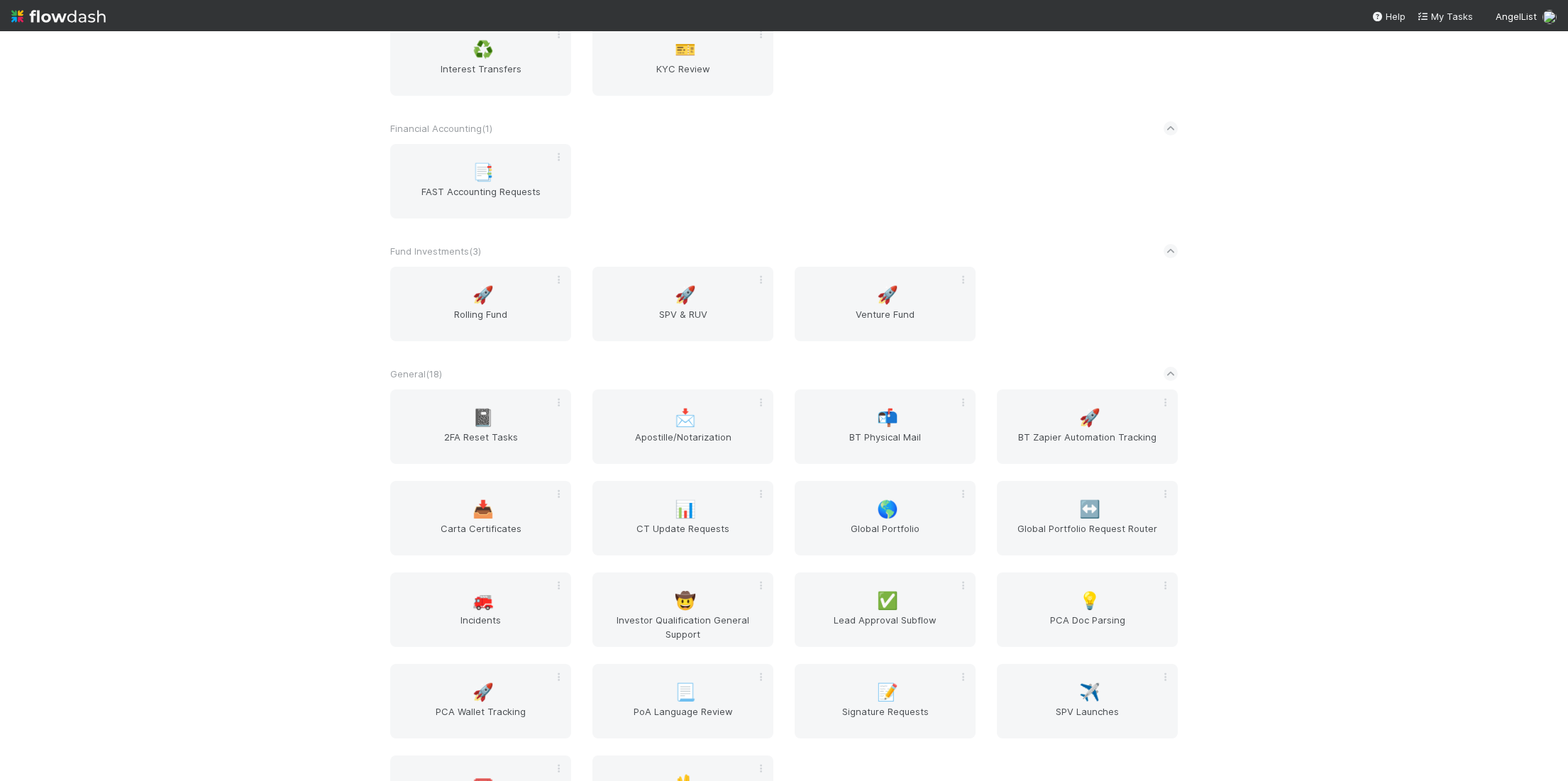
scroll to position [2261, 0]
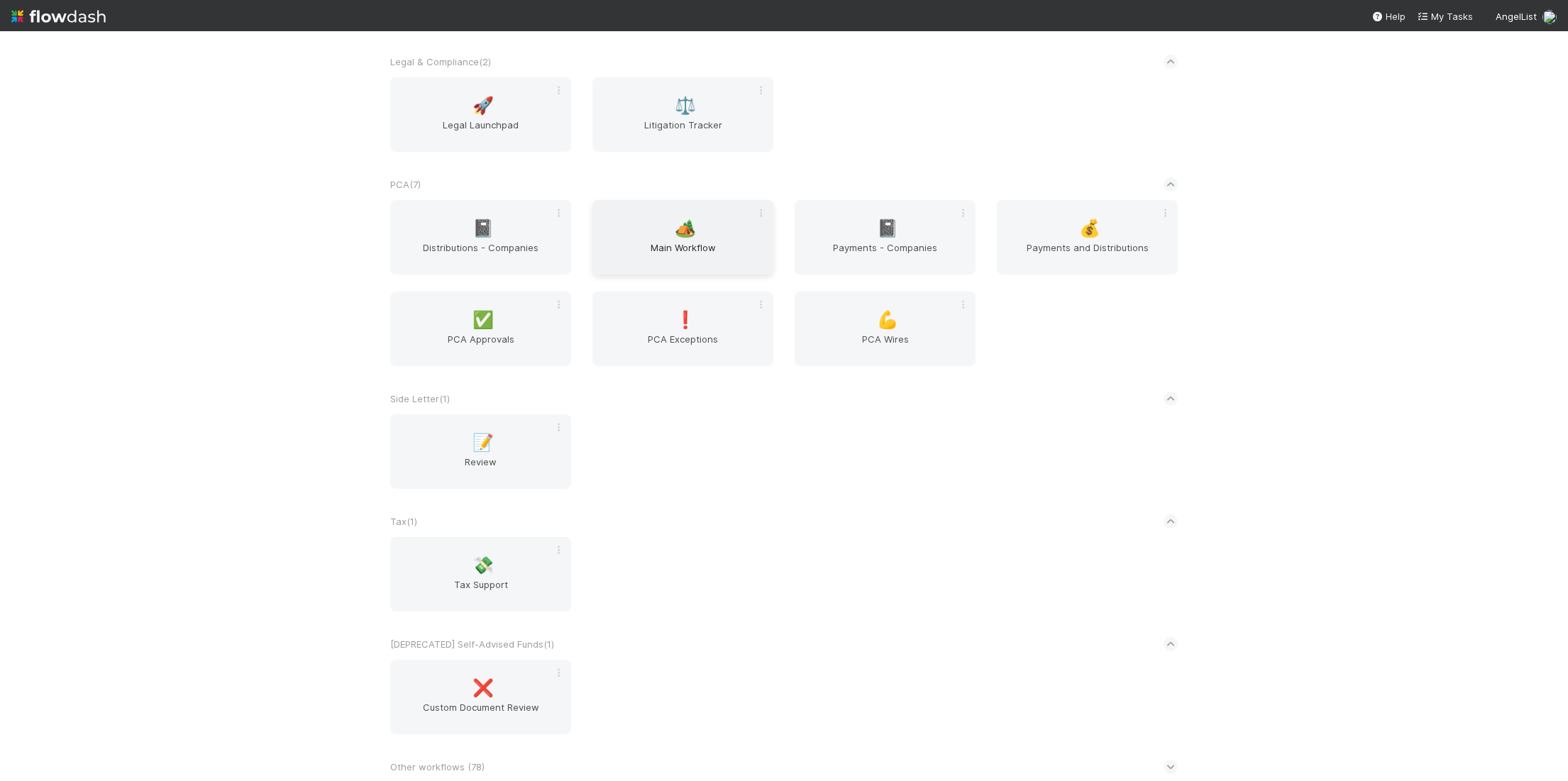
click at [682, 206] on div "🏕️ Main Workflow" at bounding box center [683, 237] width 181 height 75
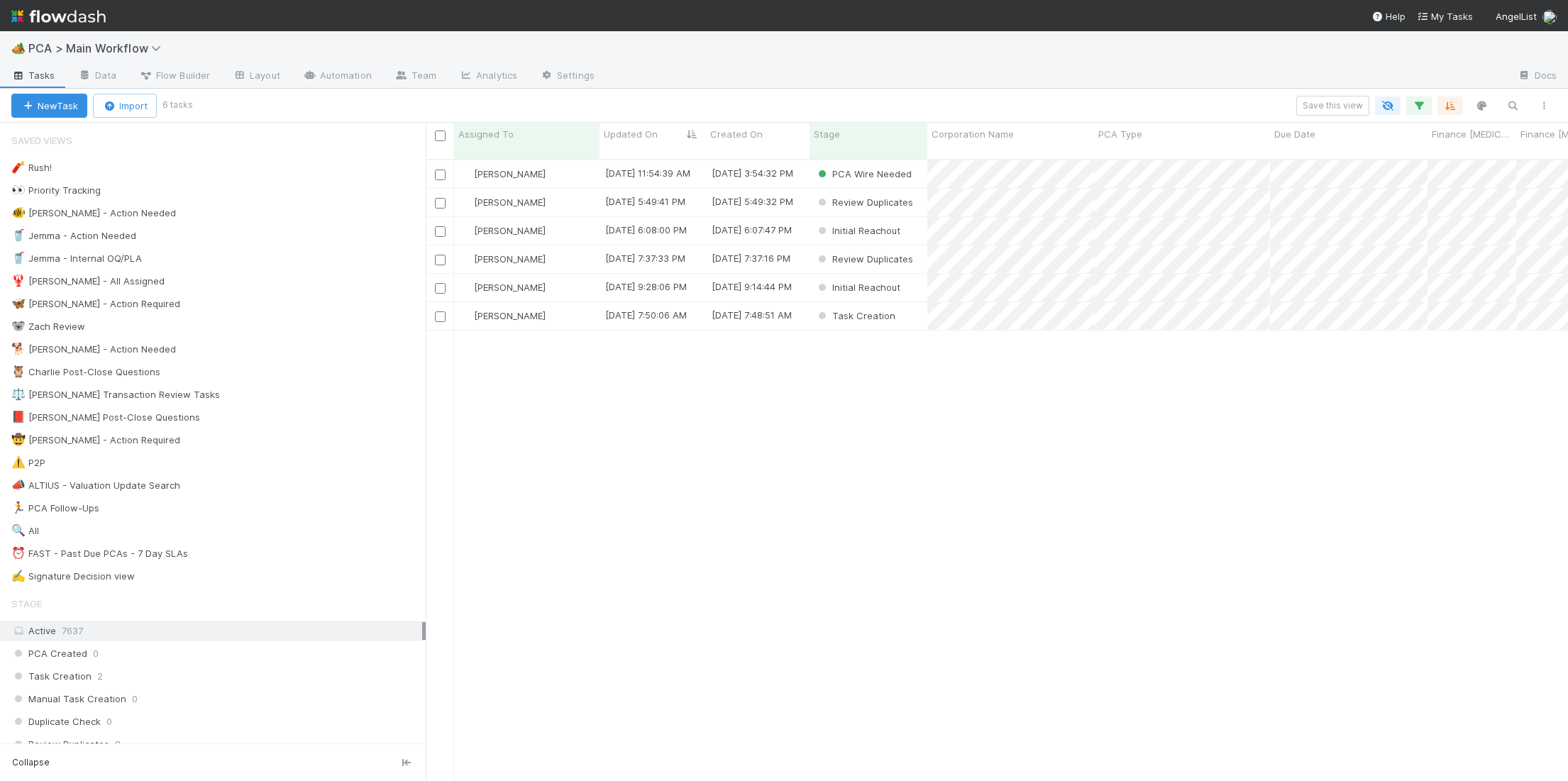
scroll to position [1, 1]
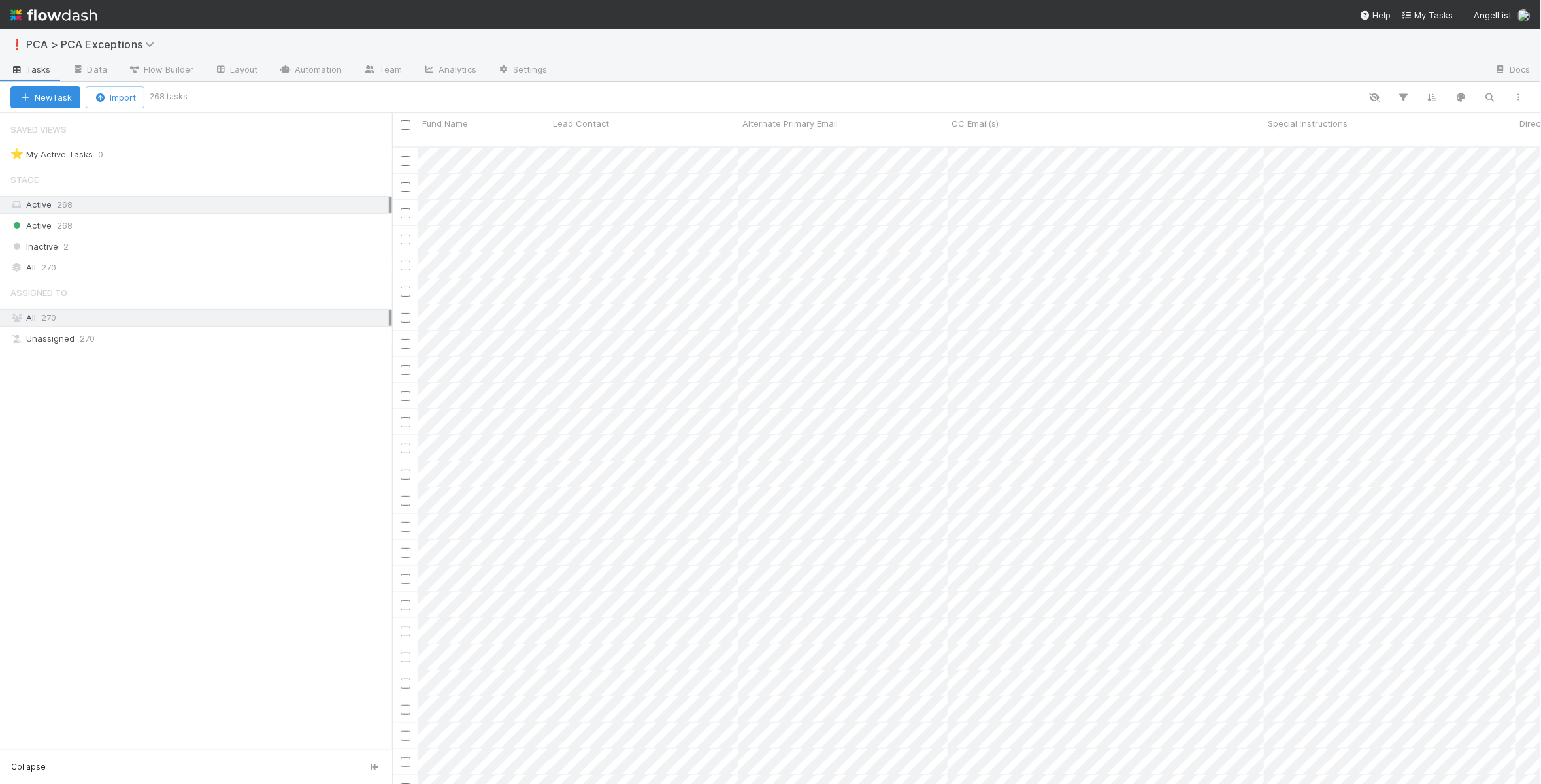
scroll to position [648, 1149]
click at [1486, 92] on icon "button" at bounding box center [1490, 98] width 13 height 12
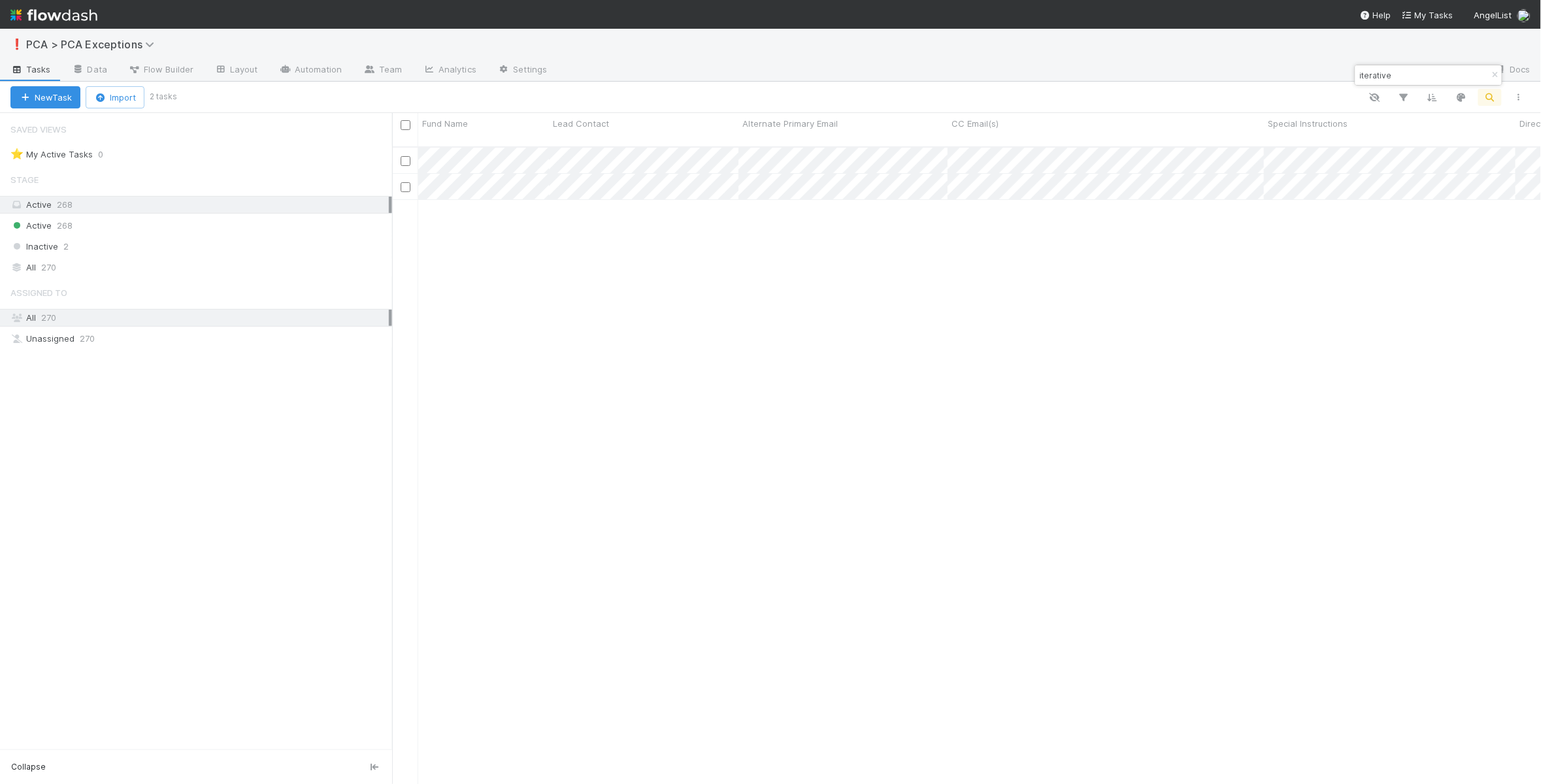
type input "iterative"
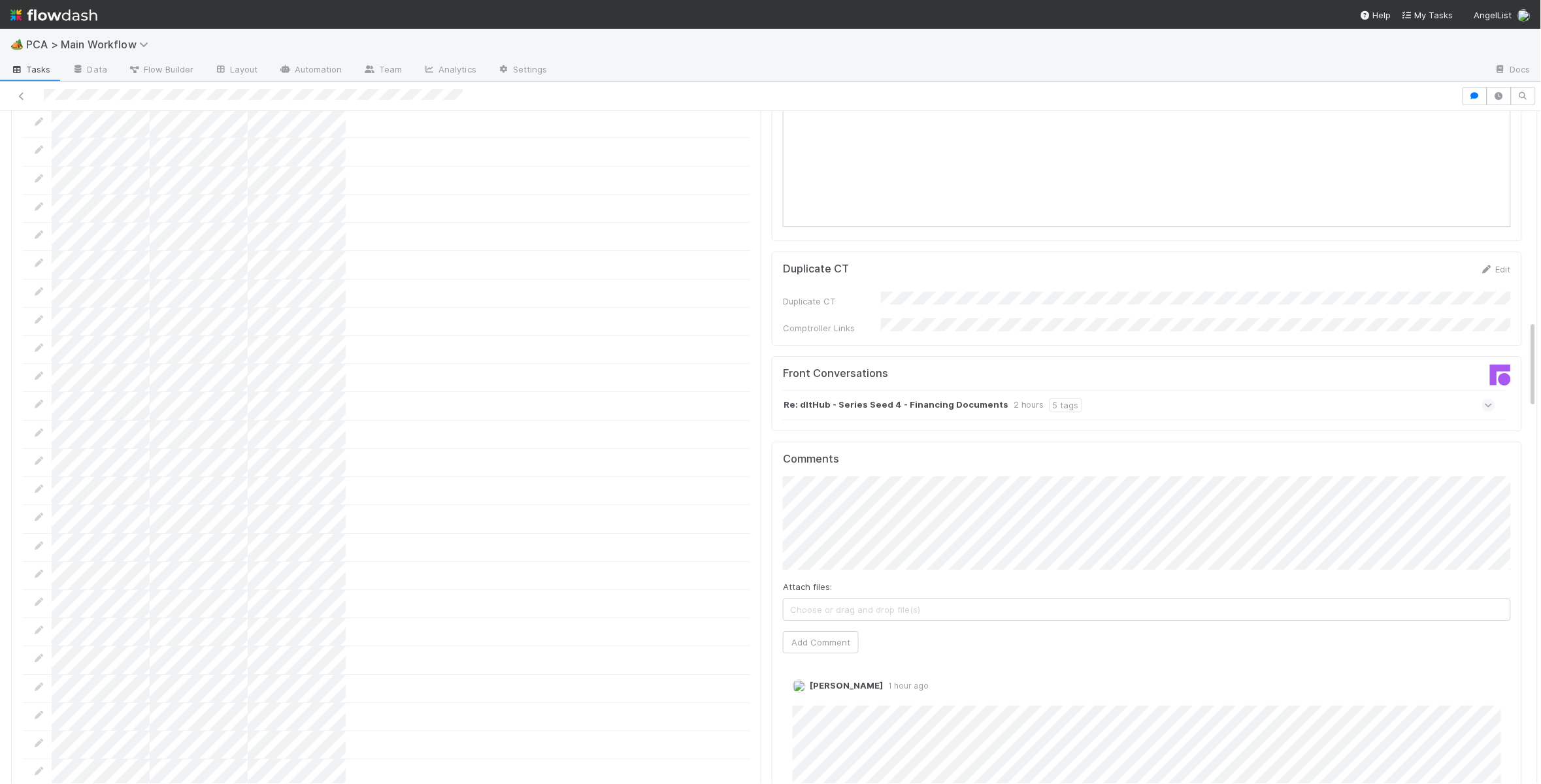
scroll to position [1641, 0]
click at [0, 0] on div "🏕️ PCA > Main Workflow Tasks Data Flow Builder Layout Automation Team Analytics…" at bounding box center [770, 392] width 1541 height 784
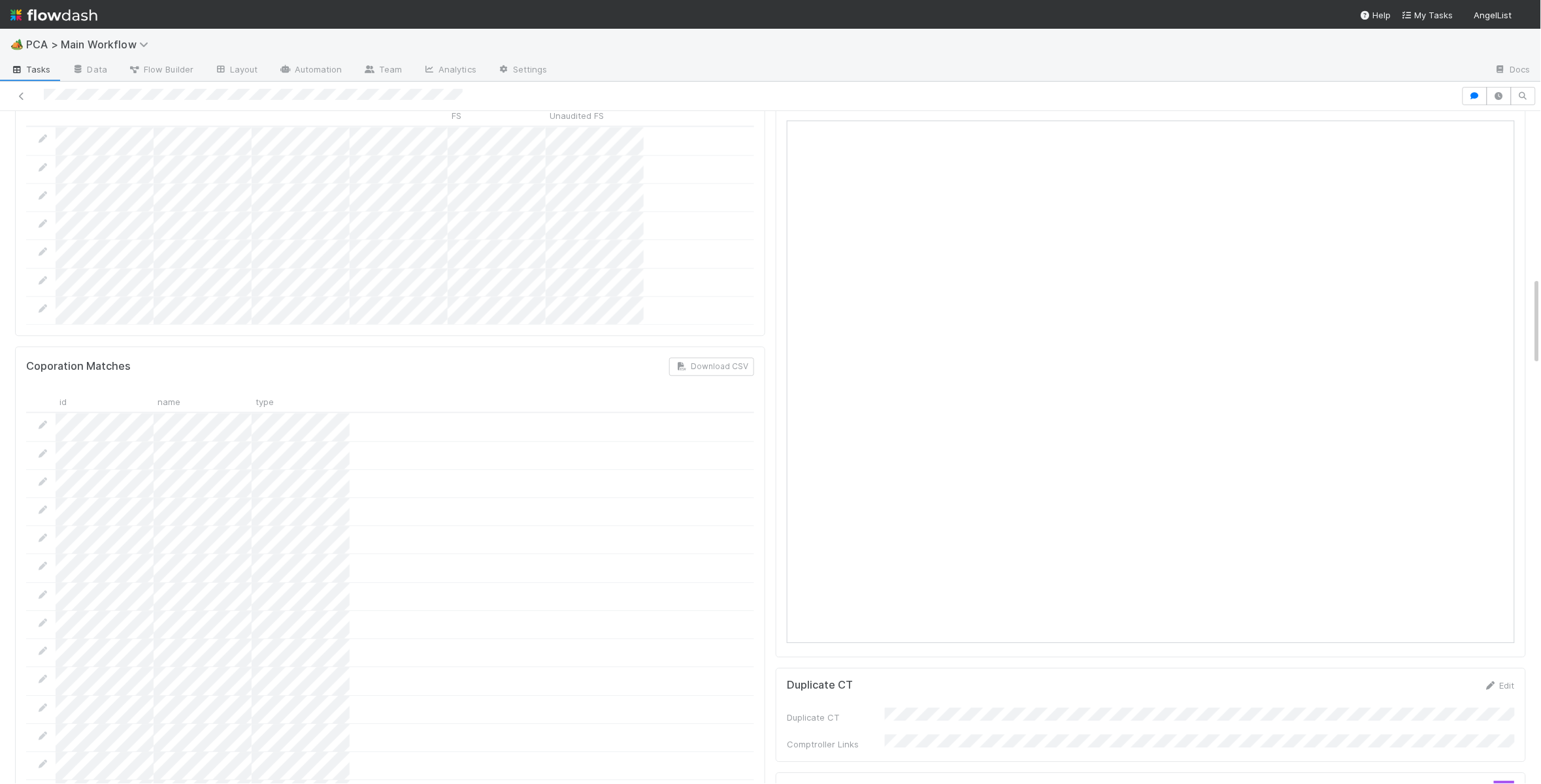
scroll to position [1397, 0]
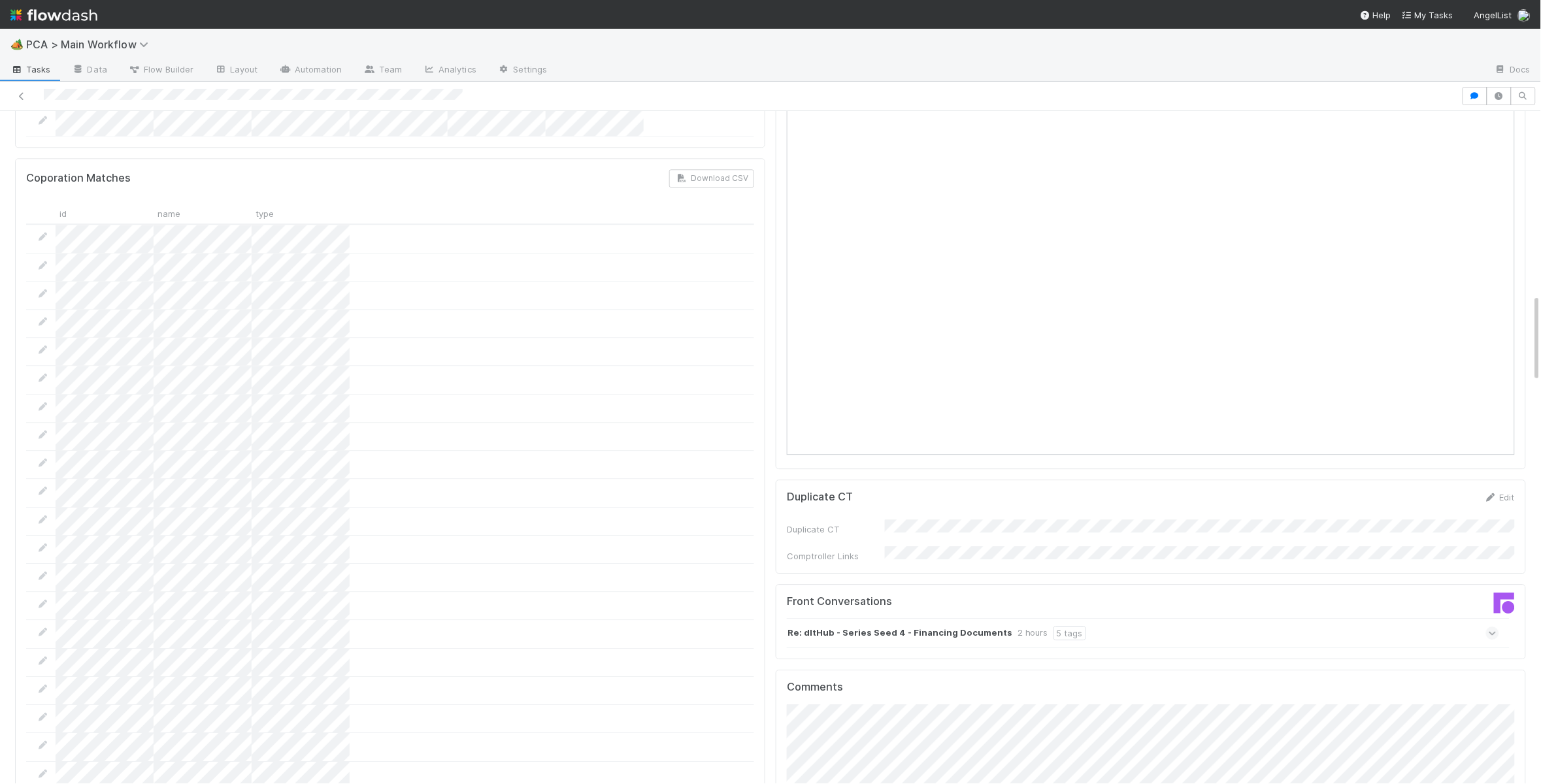
click at [964, 618] on div "Re: dltHub - Series Seed 4 - Financing Documents 2 hours 5 tags" at bounding box center [1142, 634] width 712 height 30
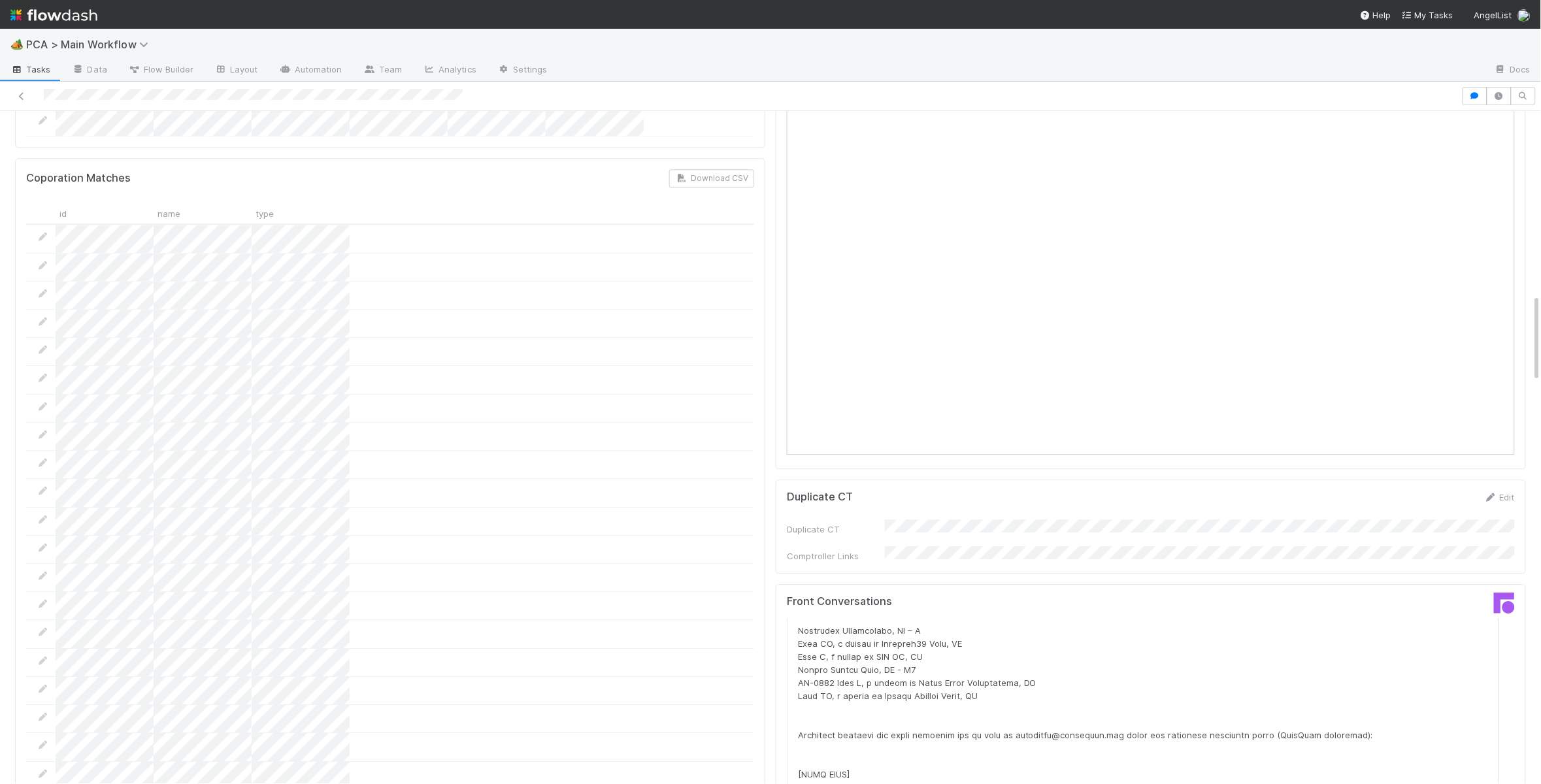
scroll to position [1032, 0]
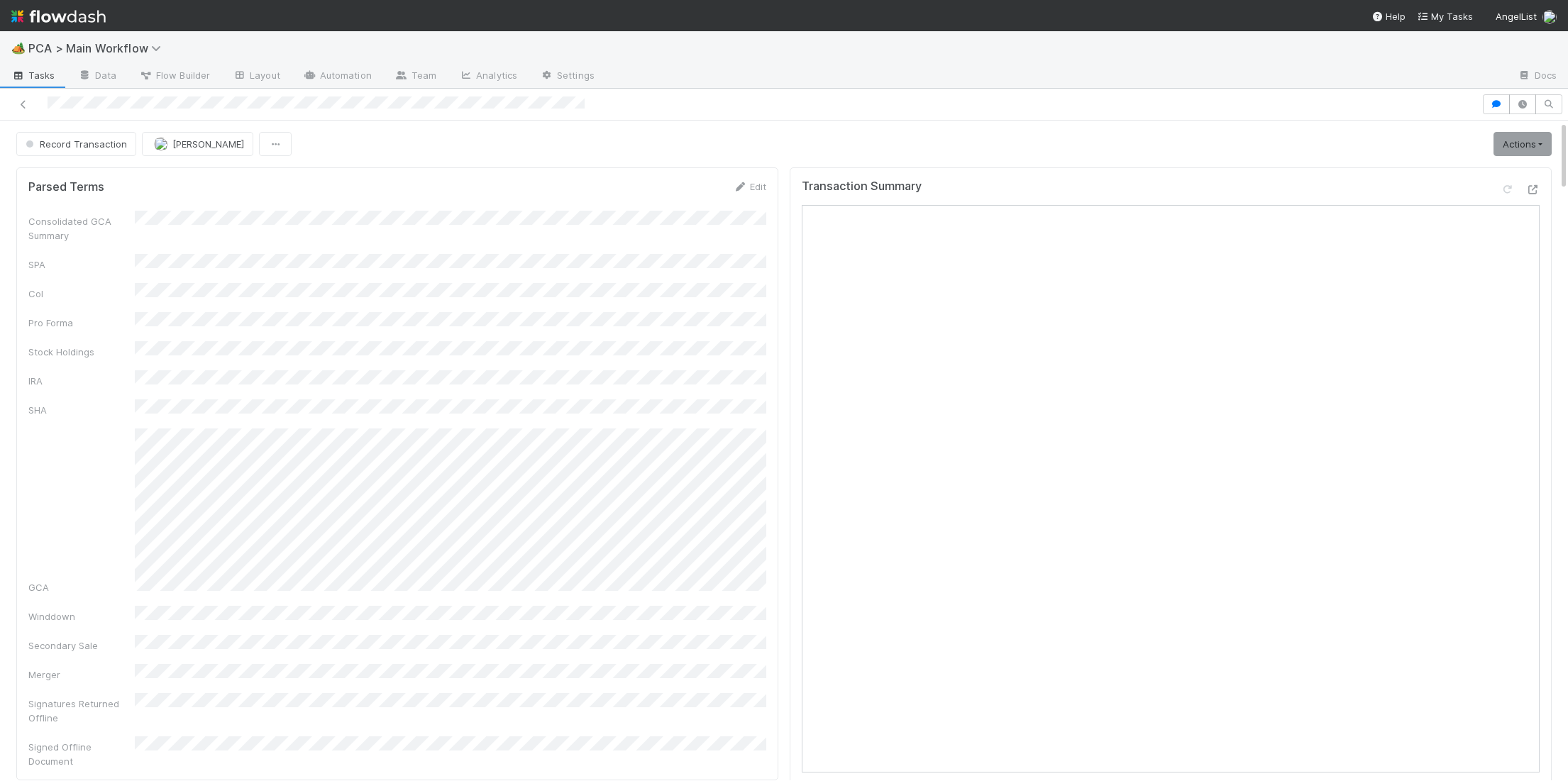
click at [217, 151] on button "Jemma Cunningham" at bounding box center [197, 144] width 111 height 24
click at [217, 221] on div "Josh Cowdin Josh Goldberg Josh Tarr Joshua Webster" at bounding box center [234, 219] width 200 height 109
click at [217, 221] on div "Josh Tarr" at bounding box center [234, 232] width 200 height 26
click at [84, 20] on img at bounding box center [59, 16] width 95 height 24
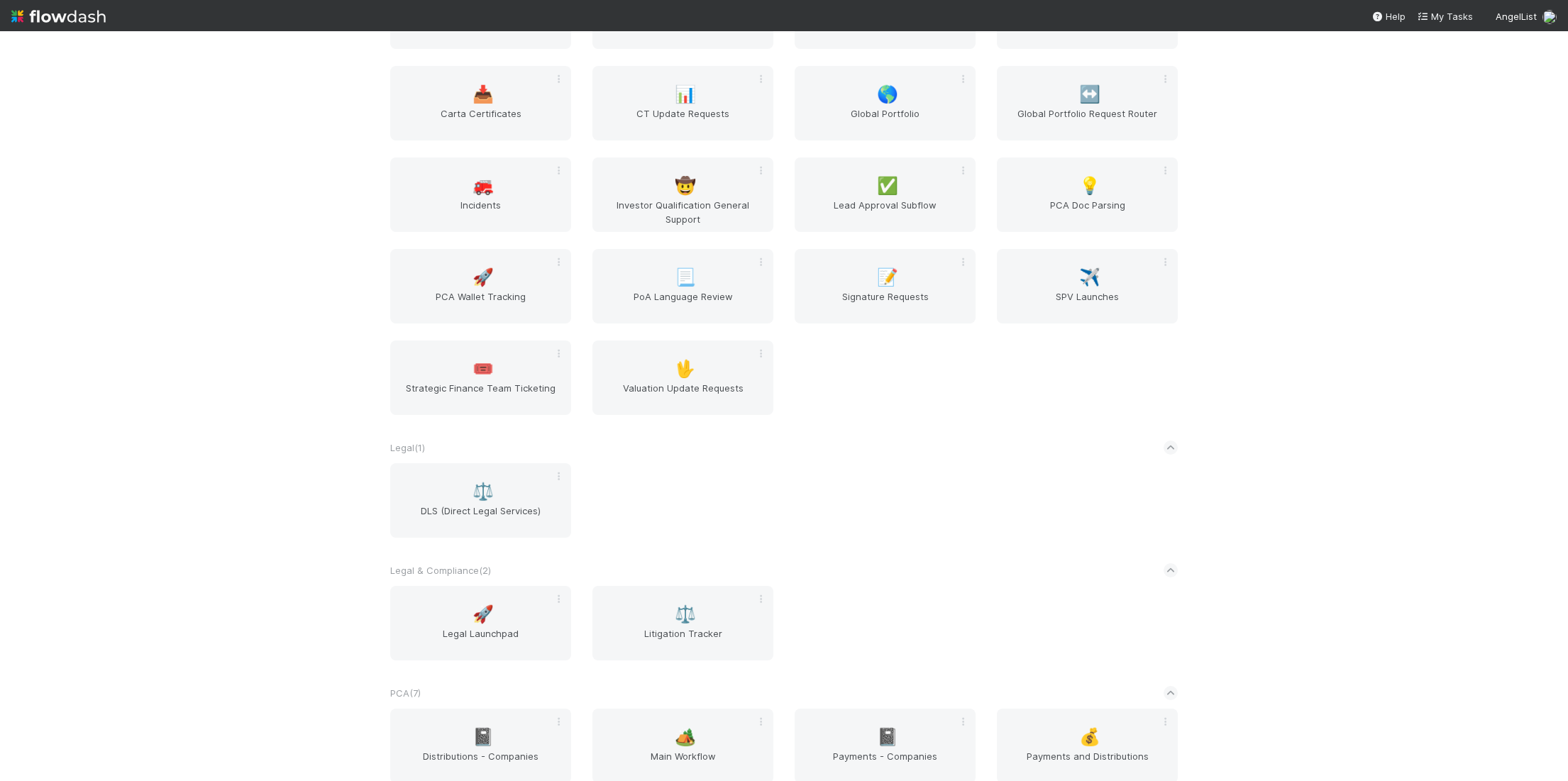
scroll to position [1969, 0]
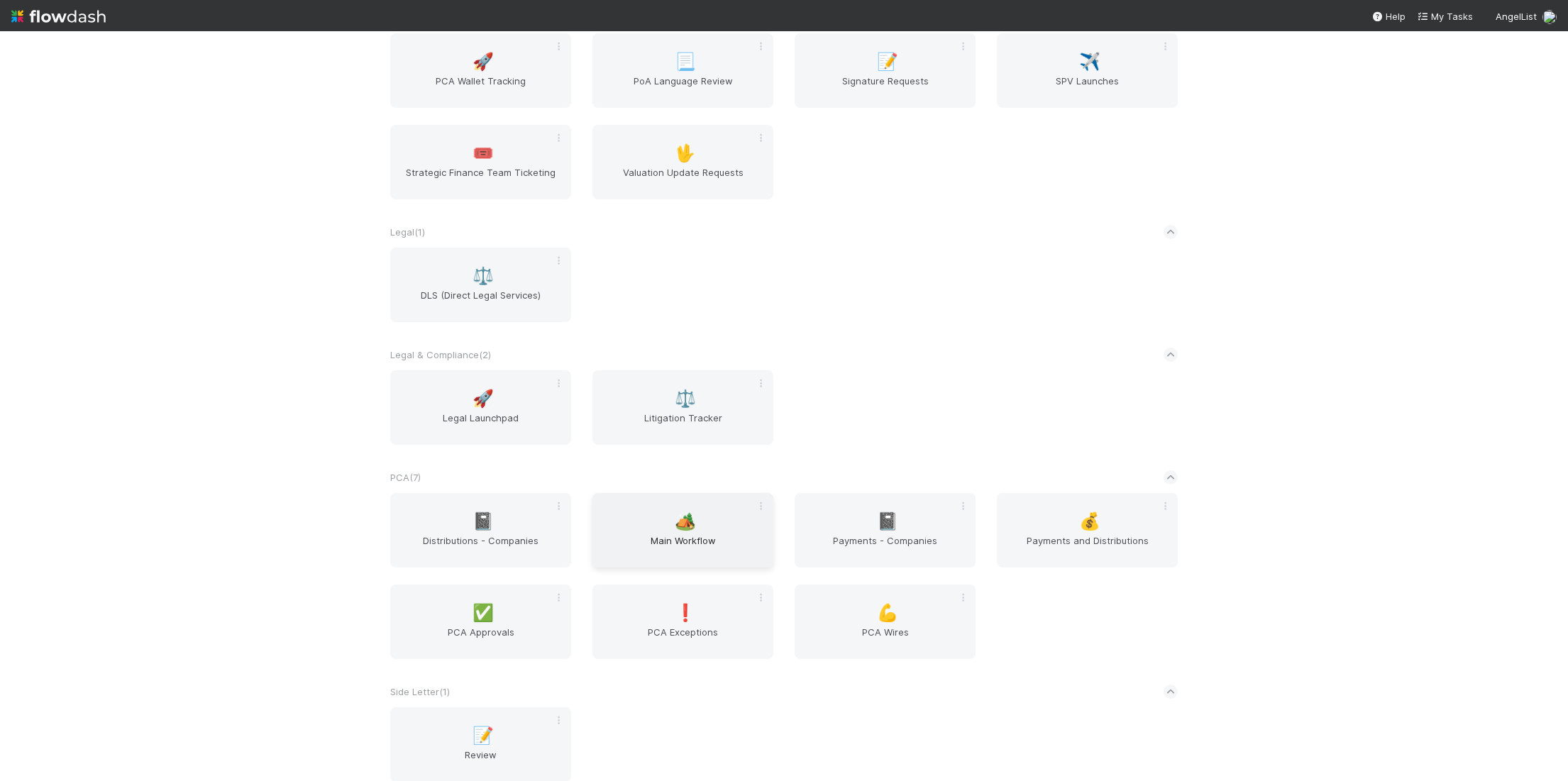
click at [665, 530] on div "🏕️ Main Workflow" at bounding box center [683, 530] width 181 height 75
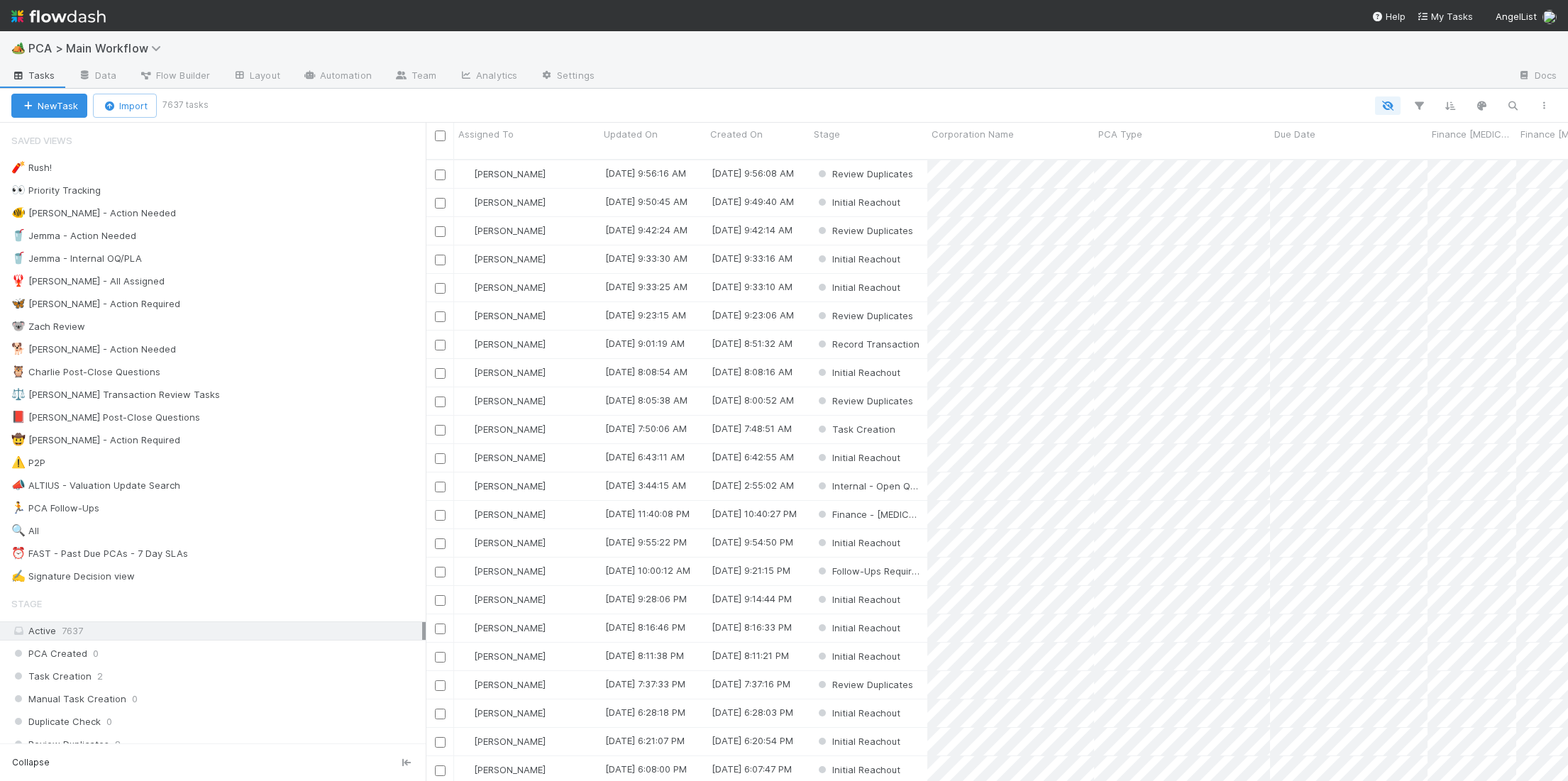
scroll to position [633, 1142]
click at [302, 347] on div "🐕 Charlie - Action Needed 6" at bounding box center [219, 349] width 414 height 18
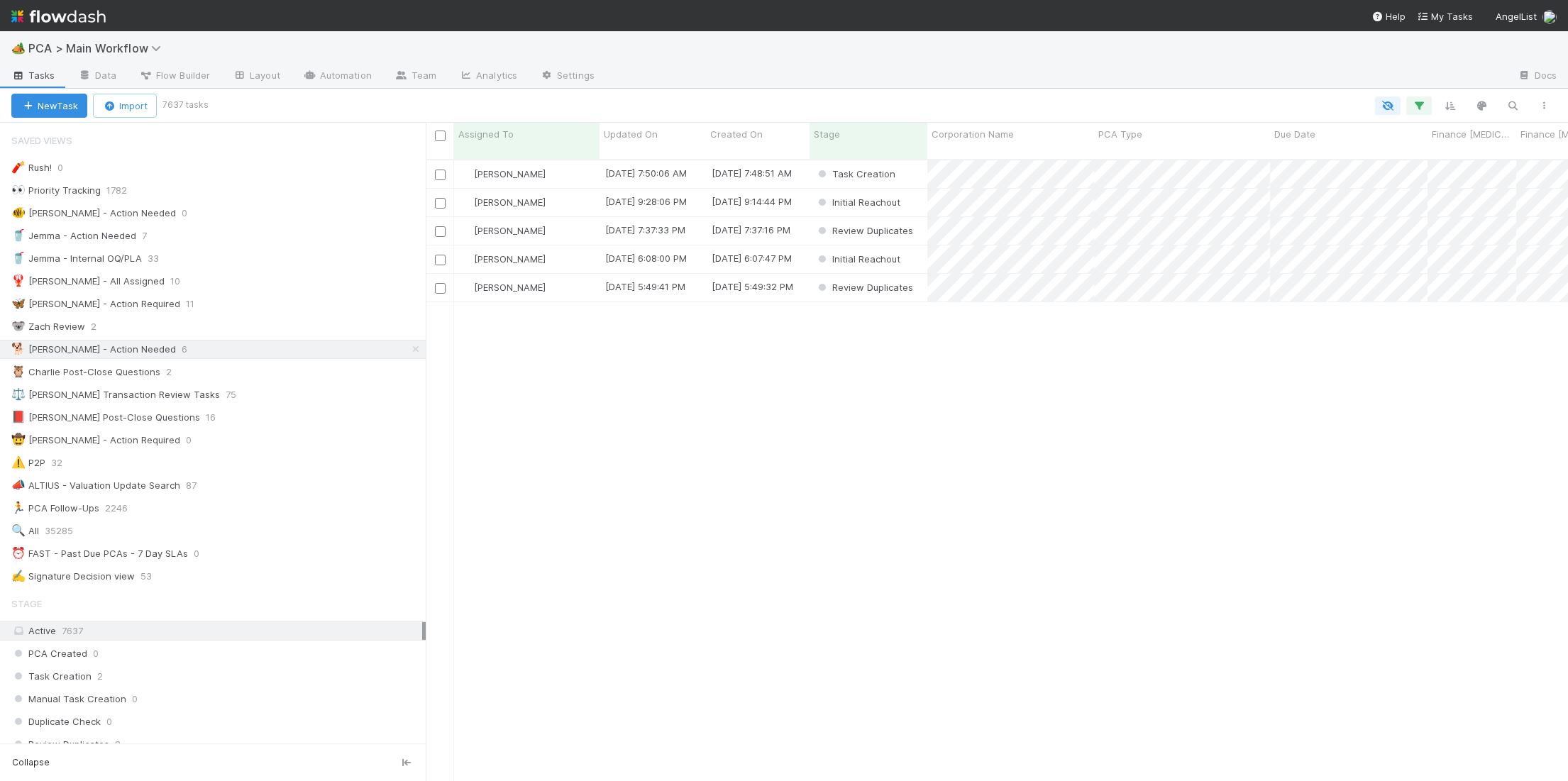
scroll to position [633, 1142]
click at [644, 130] on span "Updated On" at bounding box center [631, 134] width 54 height 14
click at [659, 153] on div "Sort Oldest → Newest" at bounding box center [686, 161] width 162 height 21
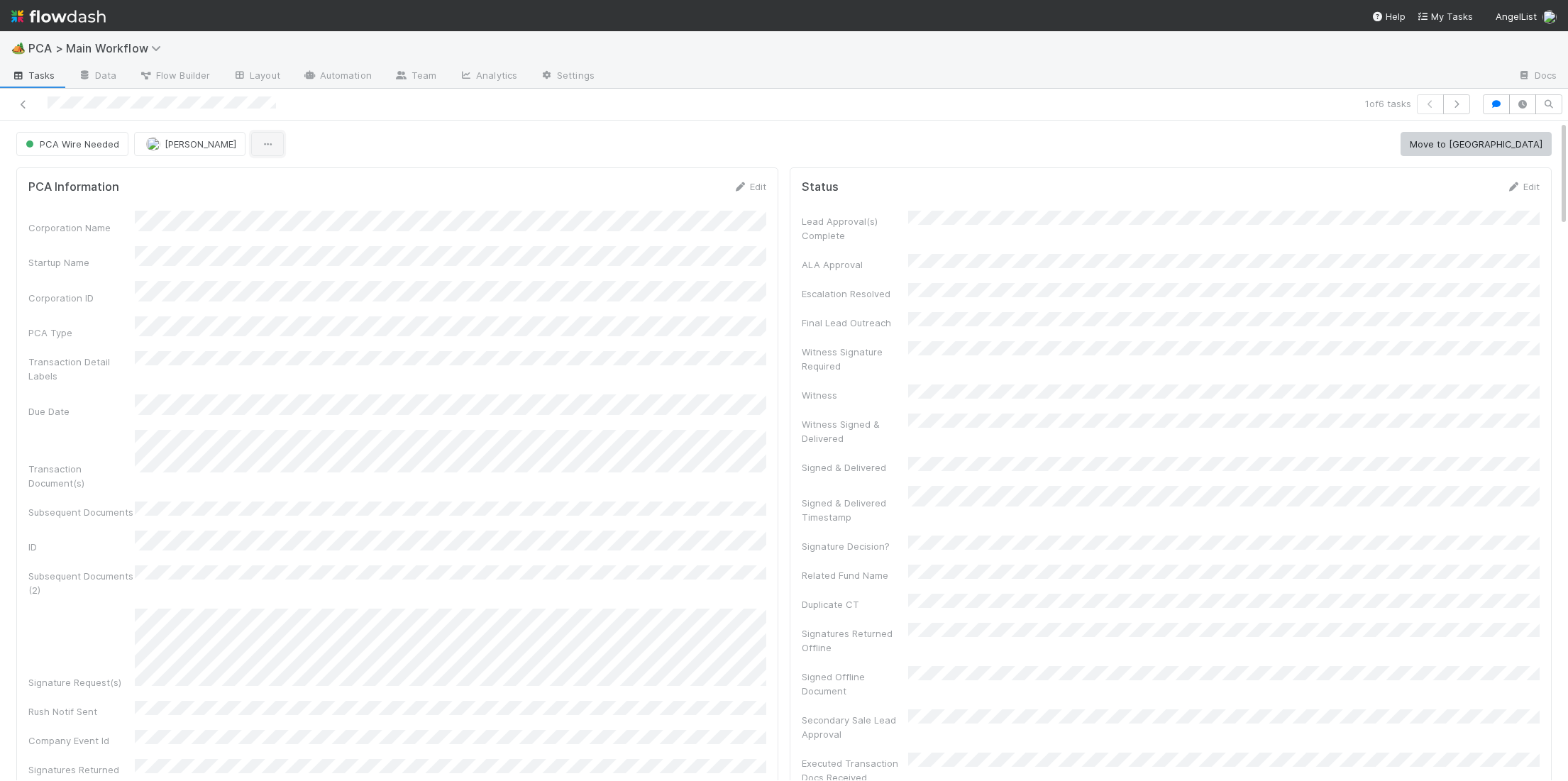
click at [251, 137] on button "button" at bounding box center [267, 144] width 33 height 24
click at [605, 251] on div "Duplicate Delete" at bounding box center [784, 390] width 1568 height 781
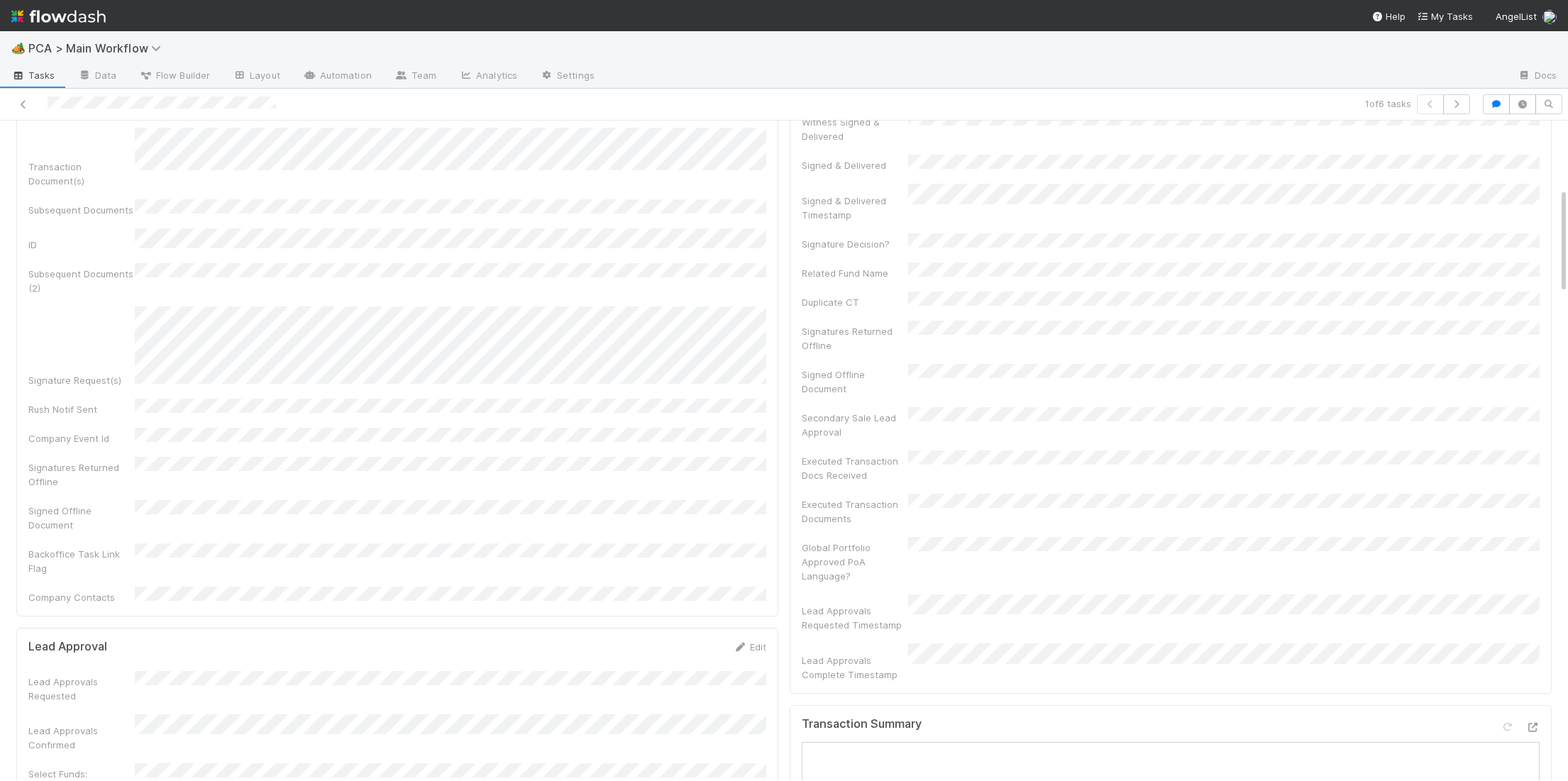
scroll to position [535, 0]
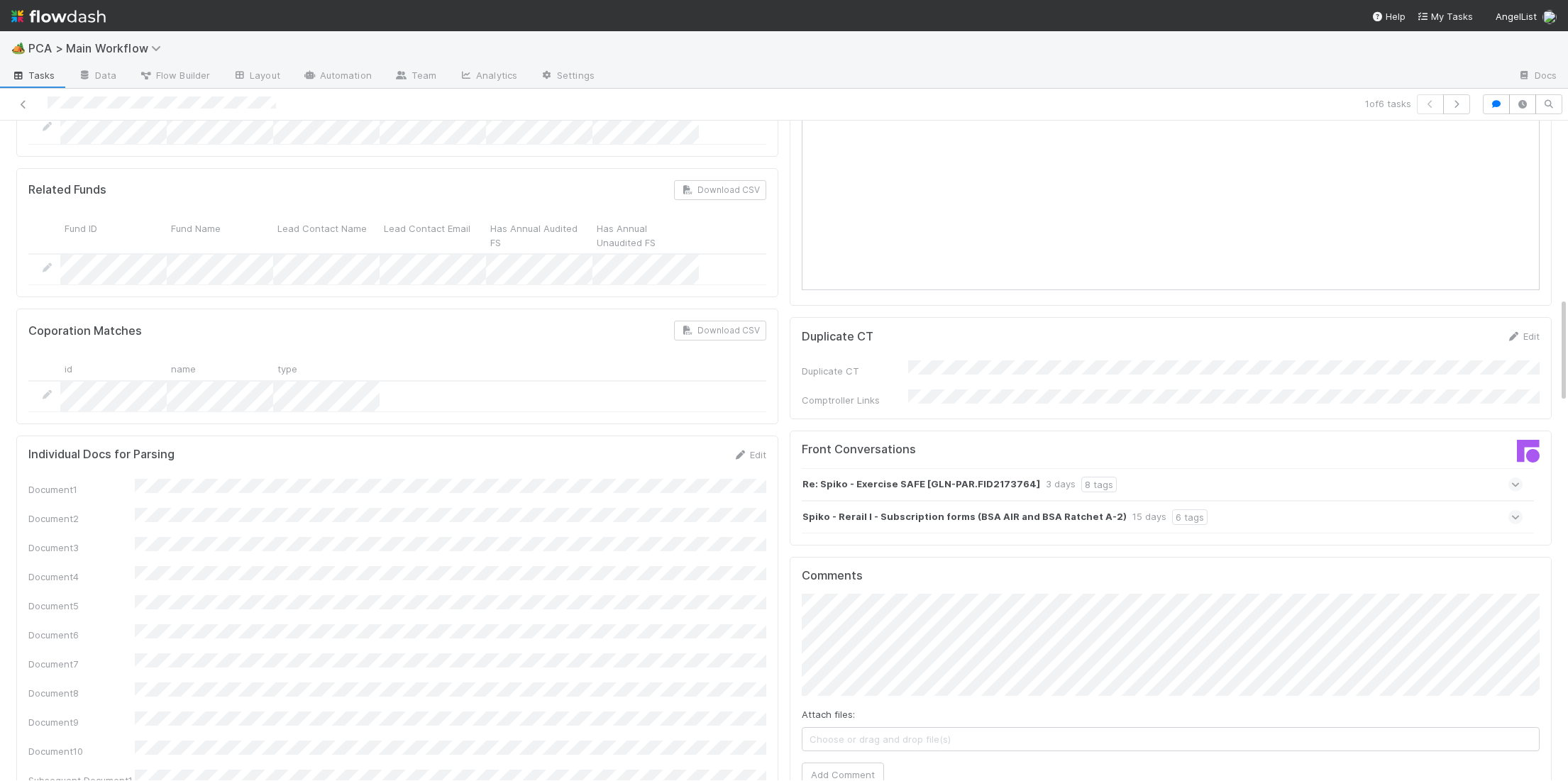
click at [1190, 501] on div "Spiko - Rerail I - Subscription forms (BSA AIR and BSA Ratchet A-2) 15 days 6 t…" at bounding box center [1162, 517] width 721 height 33
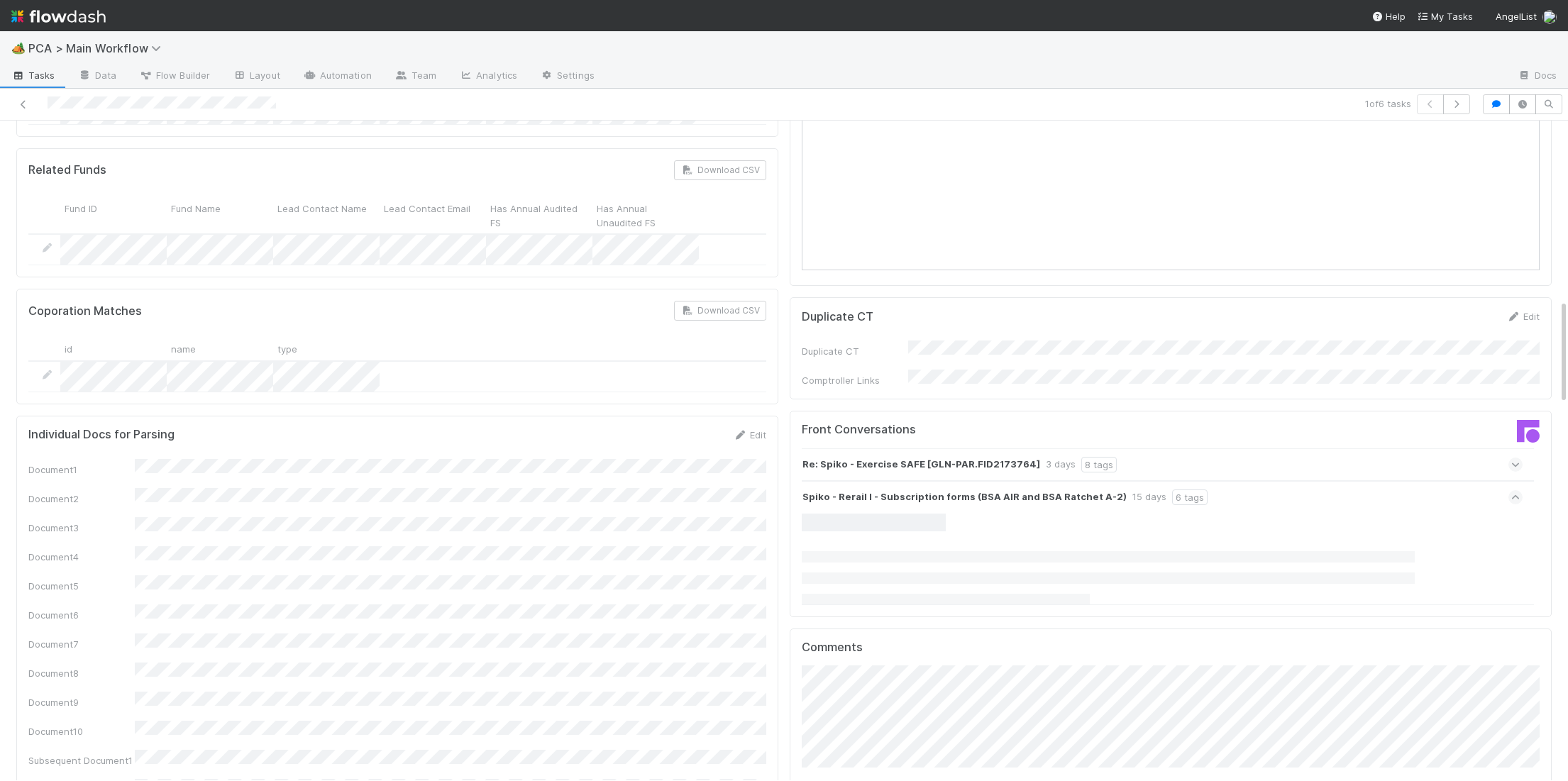
scroll to position [1132, 0]
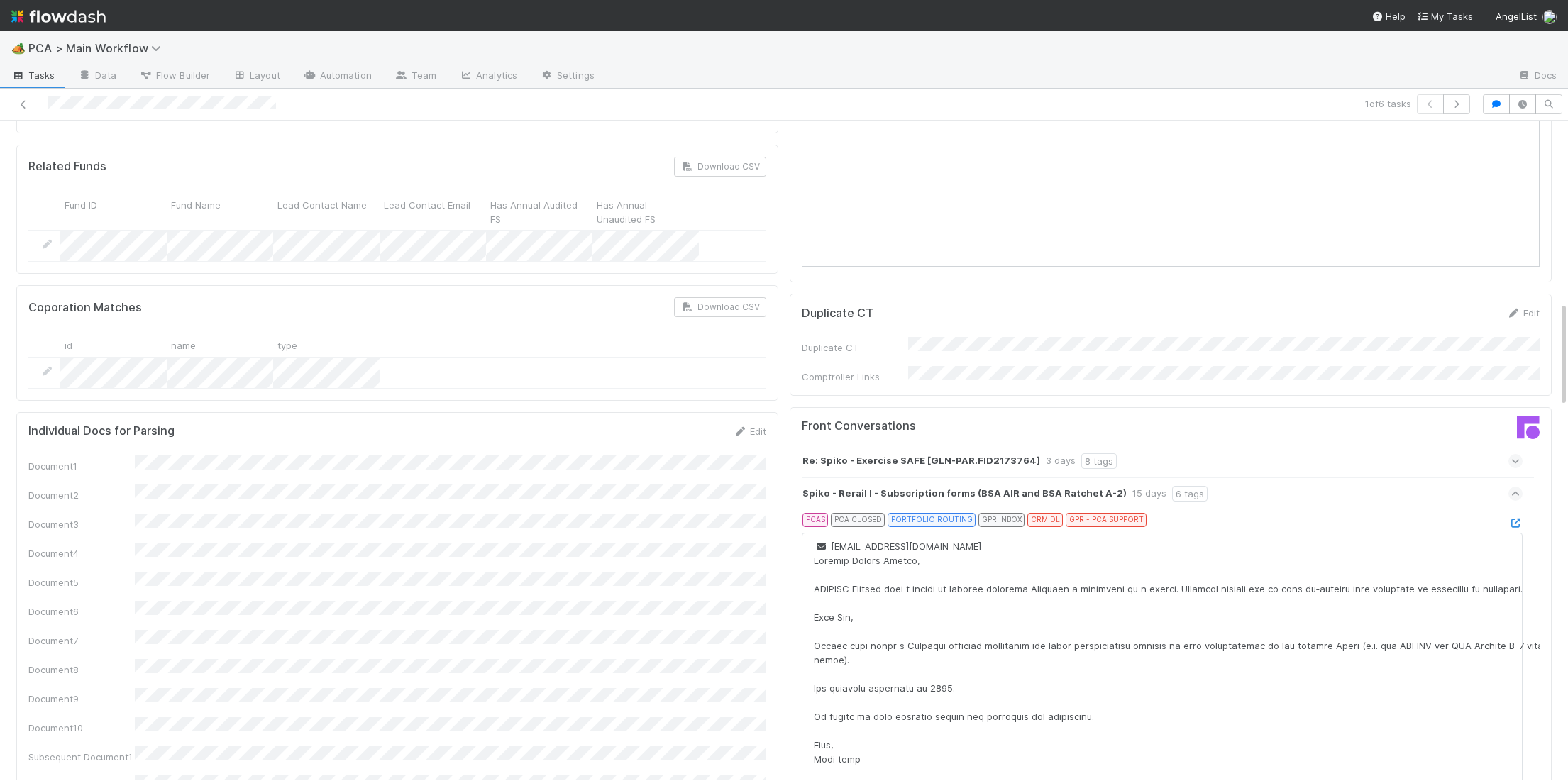
click at [980, 486] on strong "Spiko - Rerail I - Subscription forms (BSA AIR and BSA Ratchet A-2)" at bounding box center [965, 494] width 324 height 16
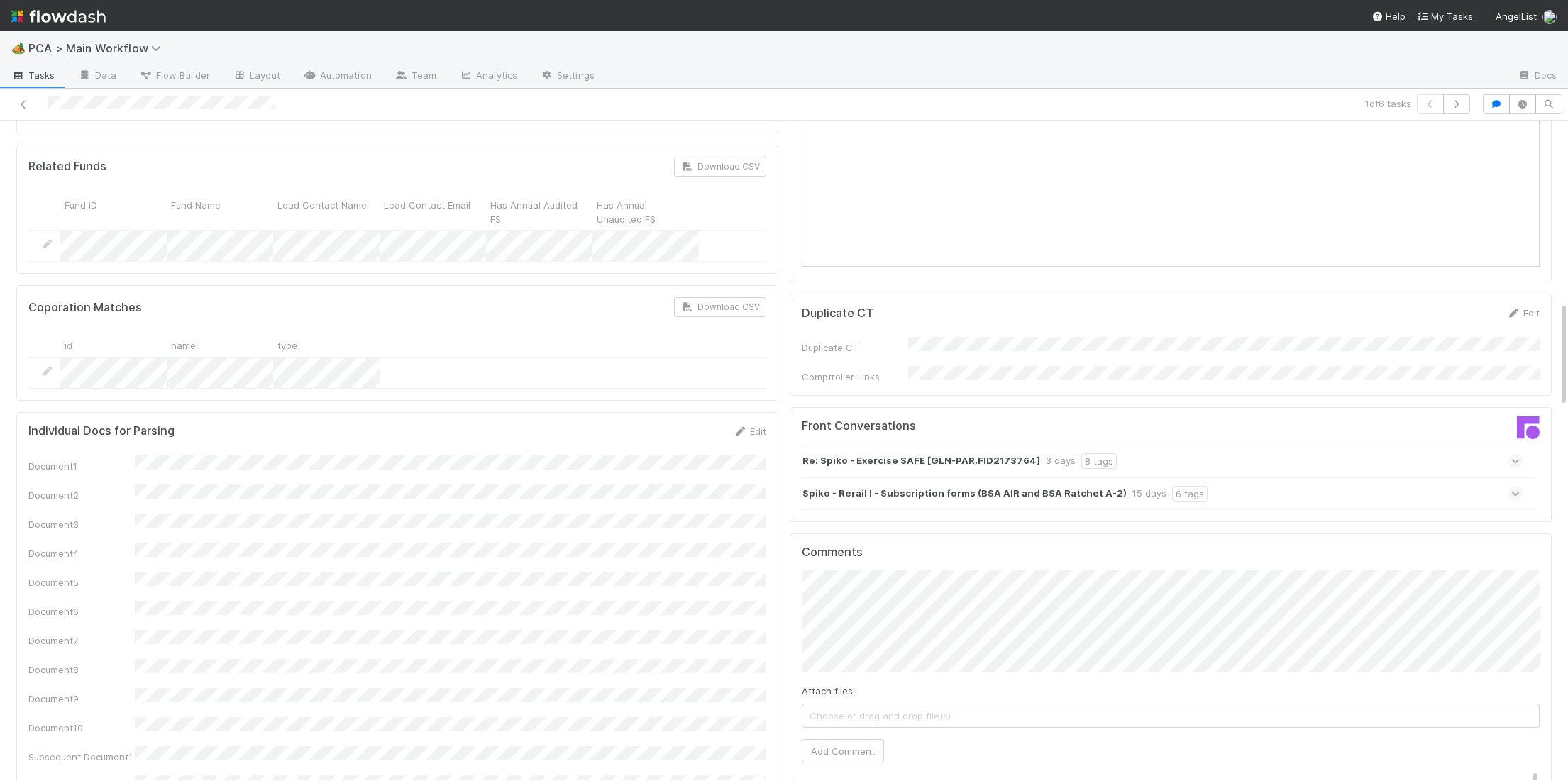
drag, startPoint x: 1212, startPoint y: 370, endPoint x: 1249, endPoint y: 367, distance: 37.1
click at [1212, 445] on div "Re: Spiko - Exercise SAFE [GLN-PAR.FID2173764] 3 days 8 tags" at bounding box center [1162, 461] width 721 height 33
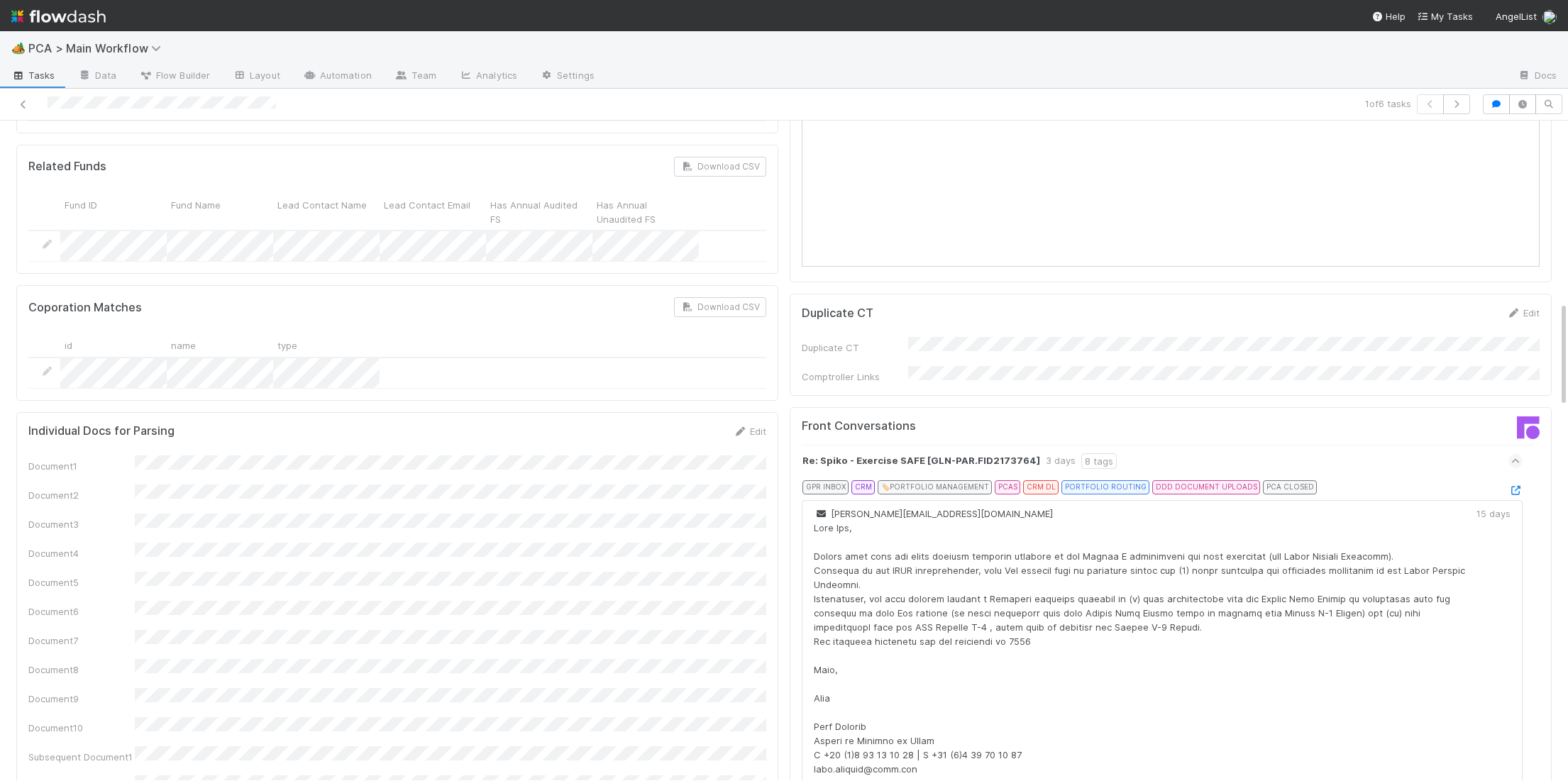
click at [1518, 486] on icon at bounding box center [1516, 490] width 14 height 9
click at [1242, 445] on div "Re: Spiko - Exercise SAFE [GLN-PAR.FID2173764] 3 days 8 tags" at bounding box center [1162, 461] width 721 height 33
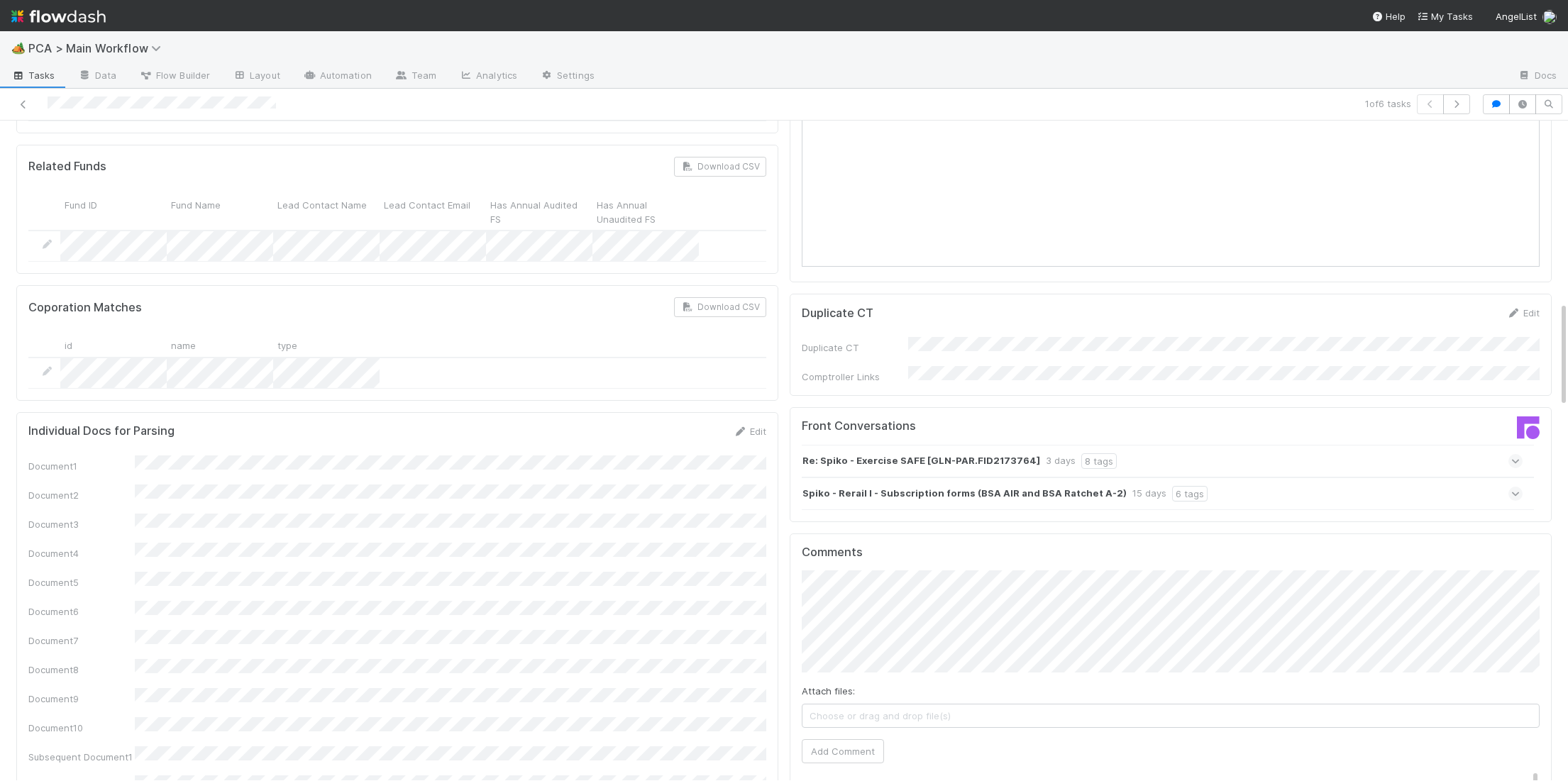
click at [1446, 477] on div "Spiko - Rerail I - Subscription forms (BSA AIR and BSA Ratchet A-2) 15 days 6 t…" at bounding box center [1162, 494] width 721 height 33
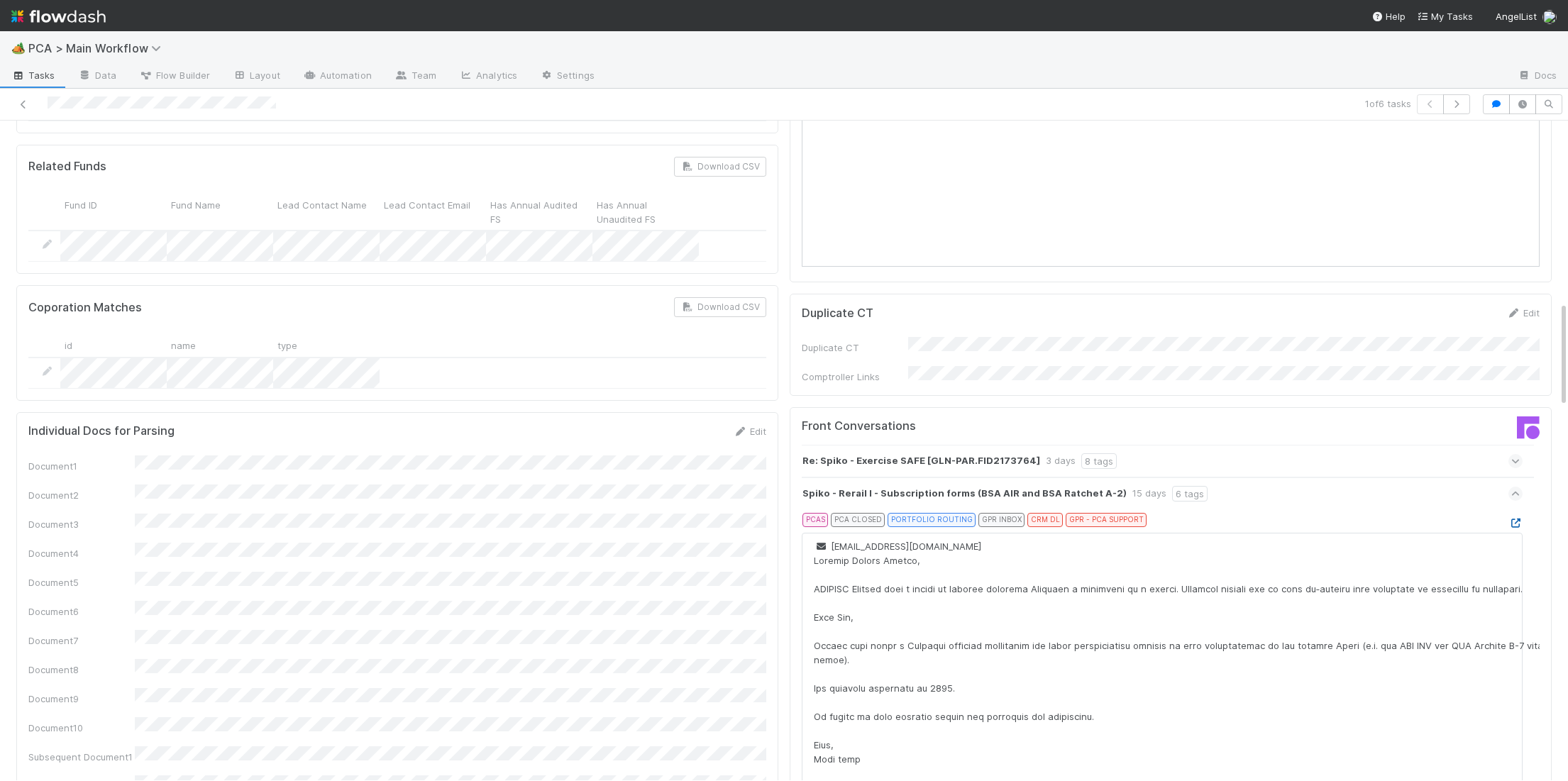
click at [1509, 519] on icon at bounding box center [1516, 523] width 14 height 9
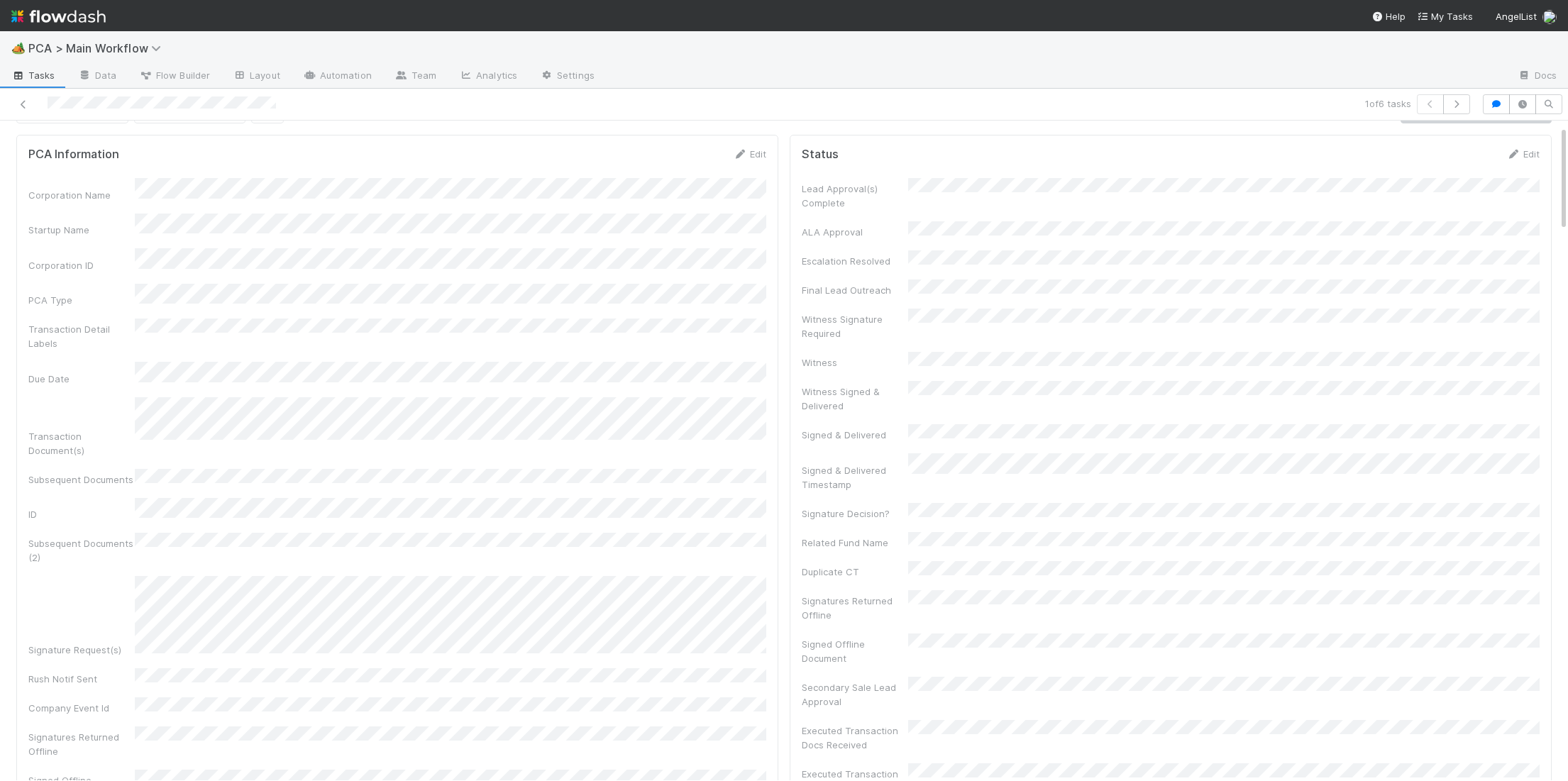
scroll to position [0, 0]
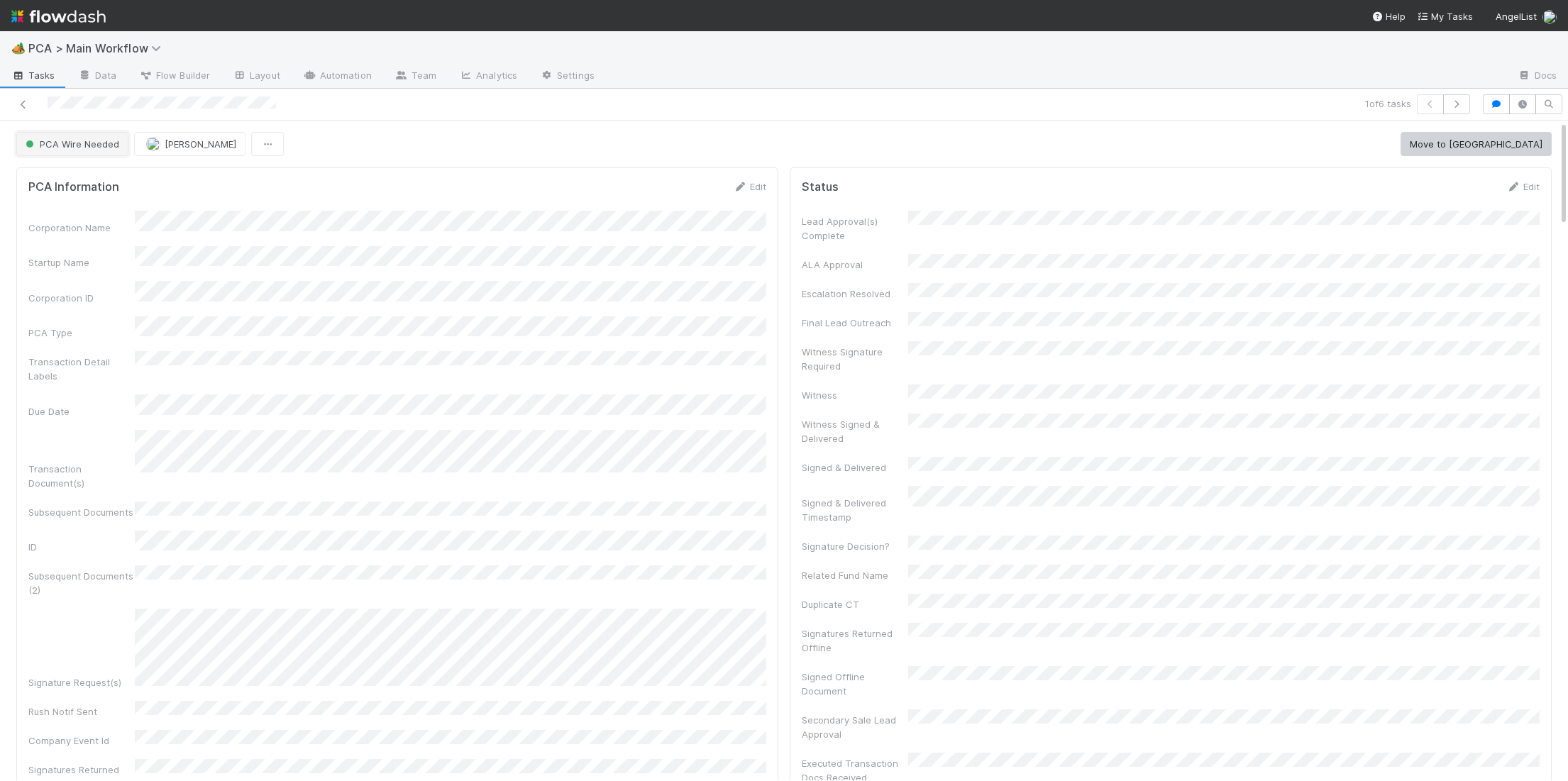
click at [104, 150] on button "PCA Wire Needed" at bounding box center [72, 144] width 112 height 24
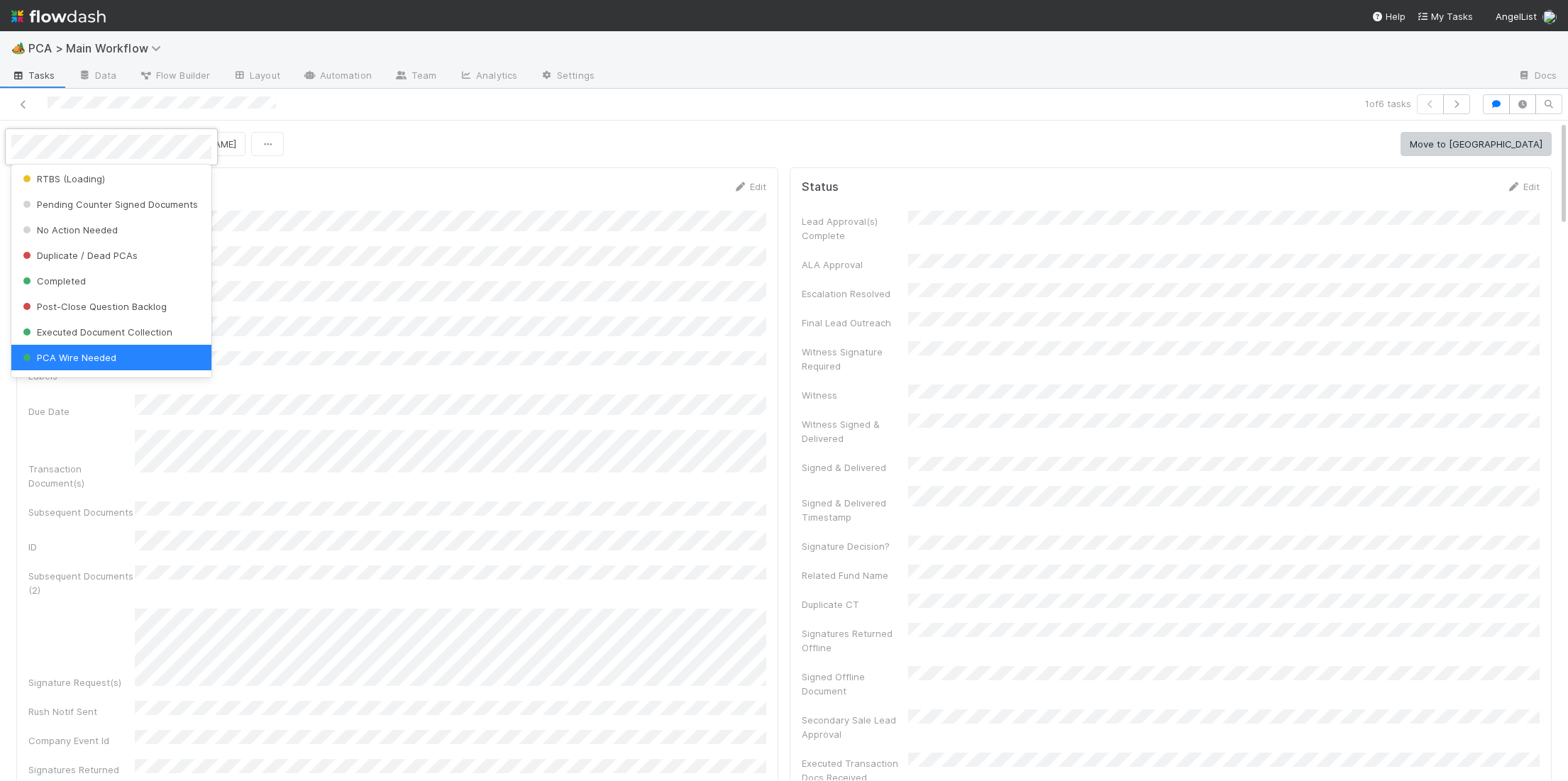
drag, startPoint x: 1322, startPoint y: 184, endPoint x: 1345, endPoint y: 179, distance: 23.5
click at [1323, 183] on div at bounding box center [784, 390] width 1568 height 781
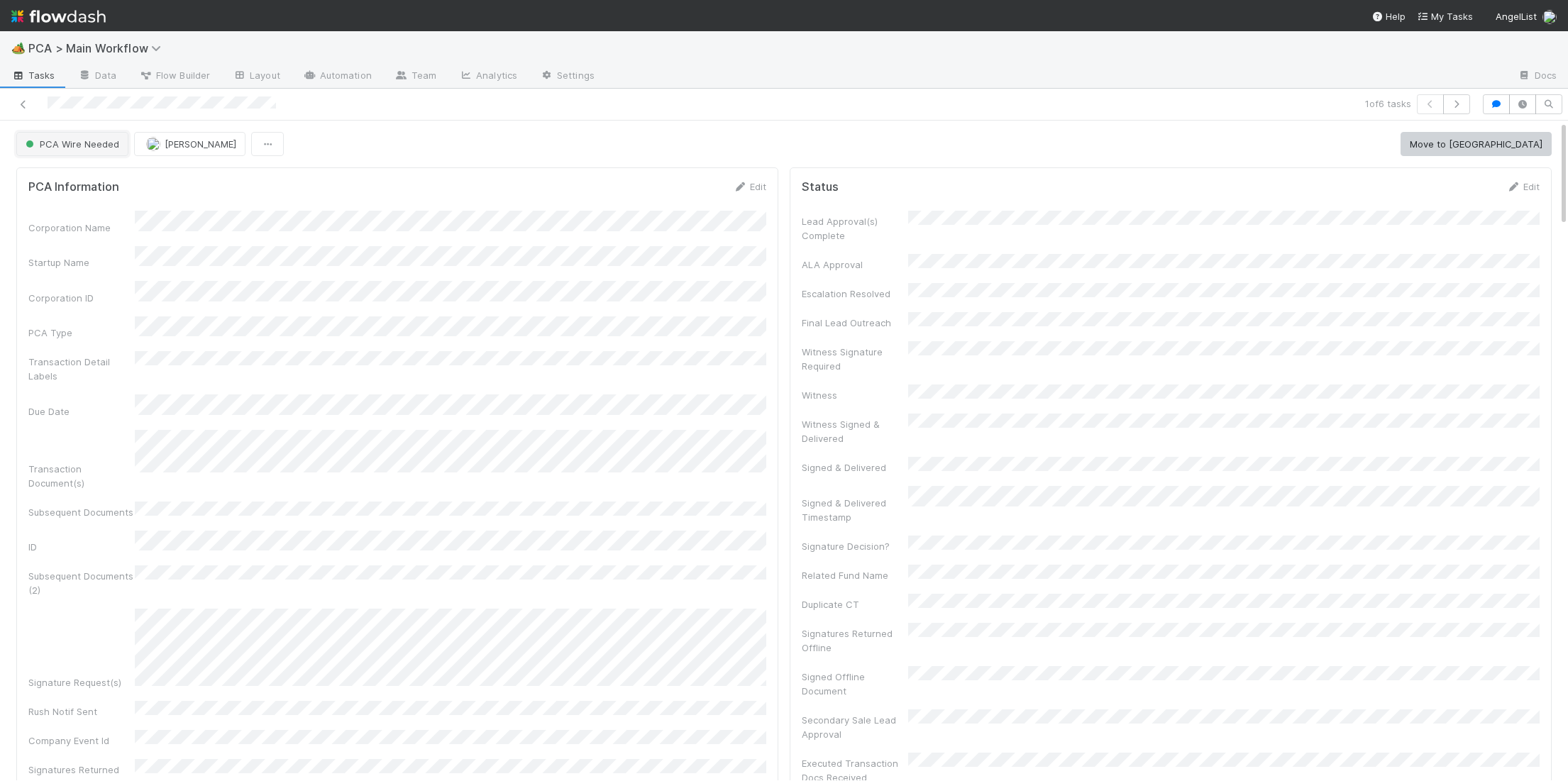
click at [97, 152] on button "PCA Wire Needed" at bounding box center [72, 144] width 112 height 24
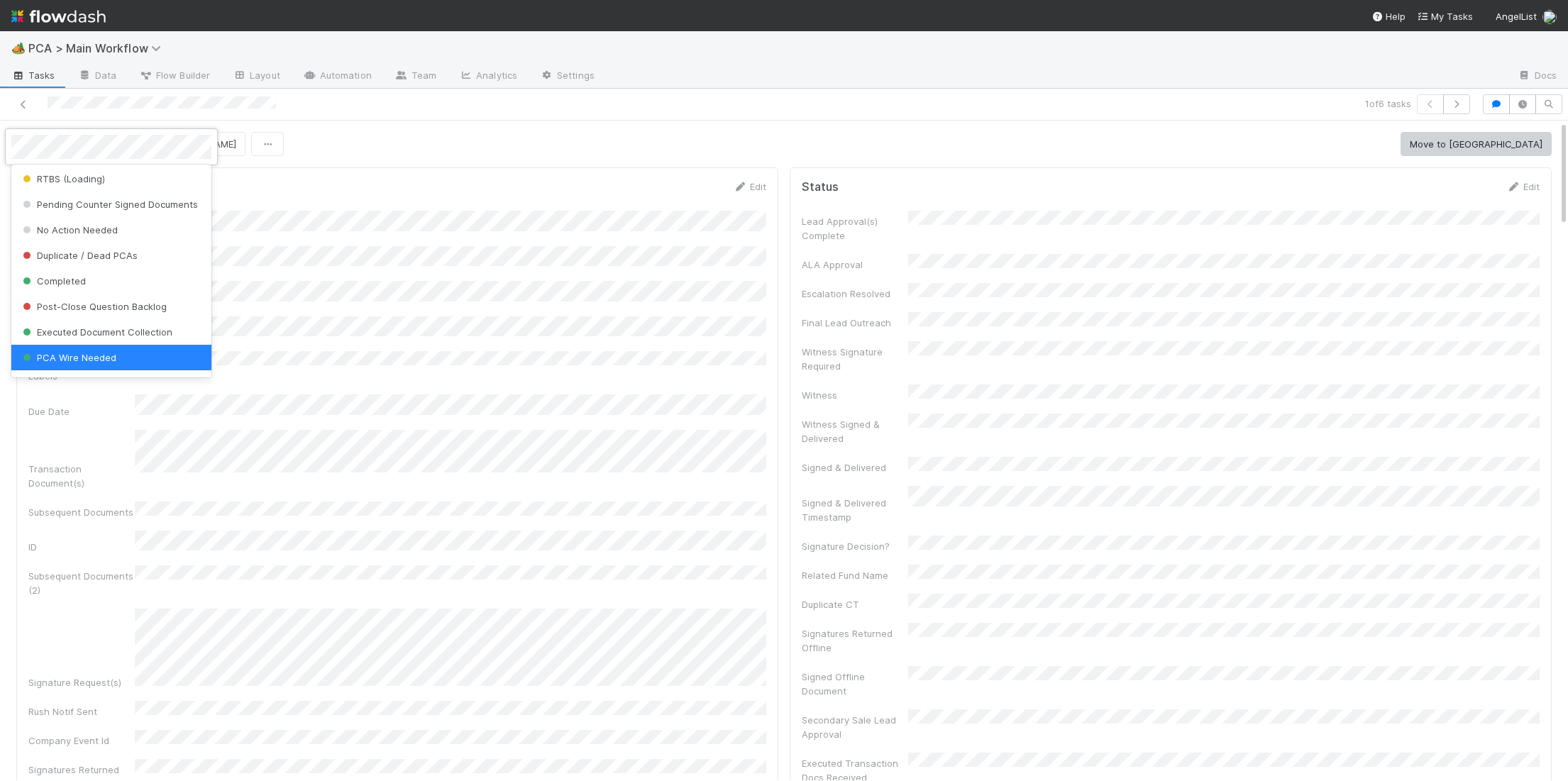
scroll to position [0, 0]
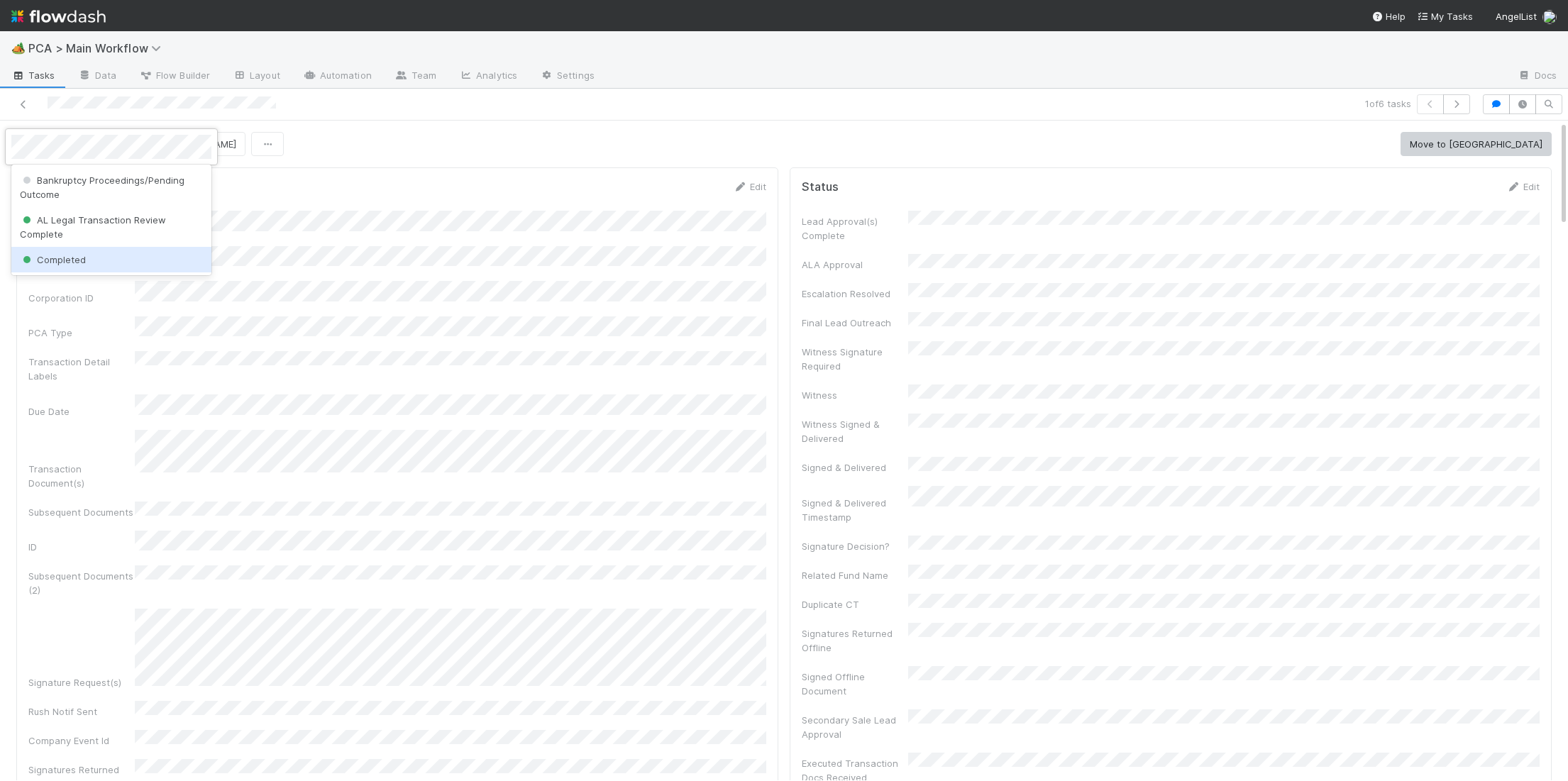
click at [154, 250] on div "Completed" at bounding box center [111, 260] width 200 height 26
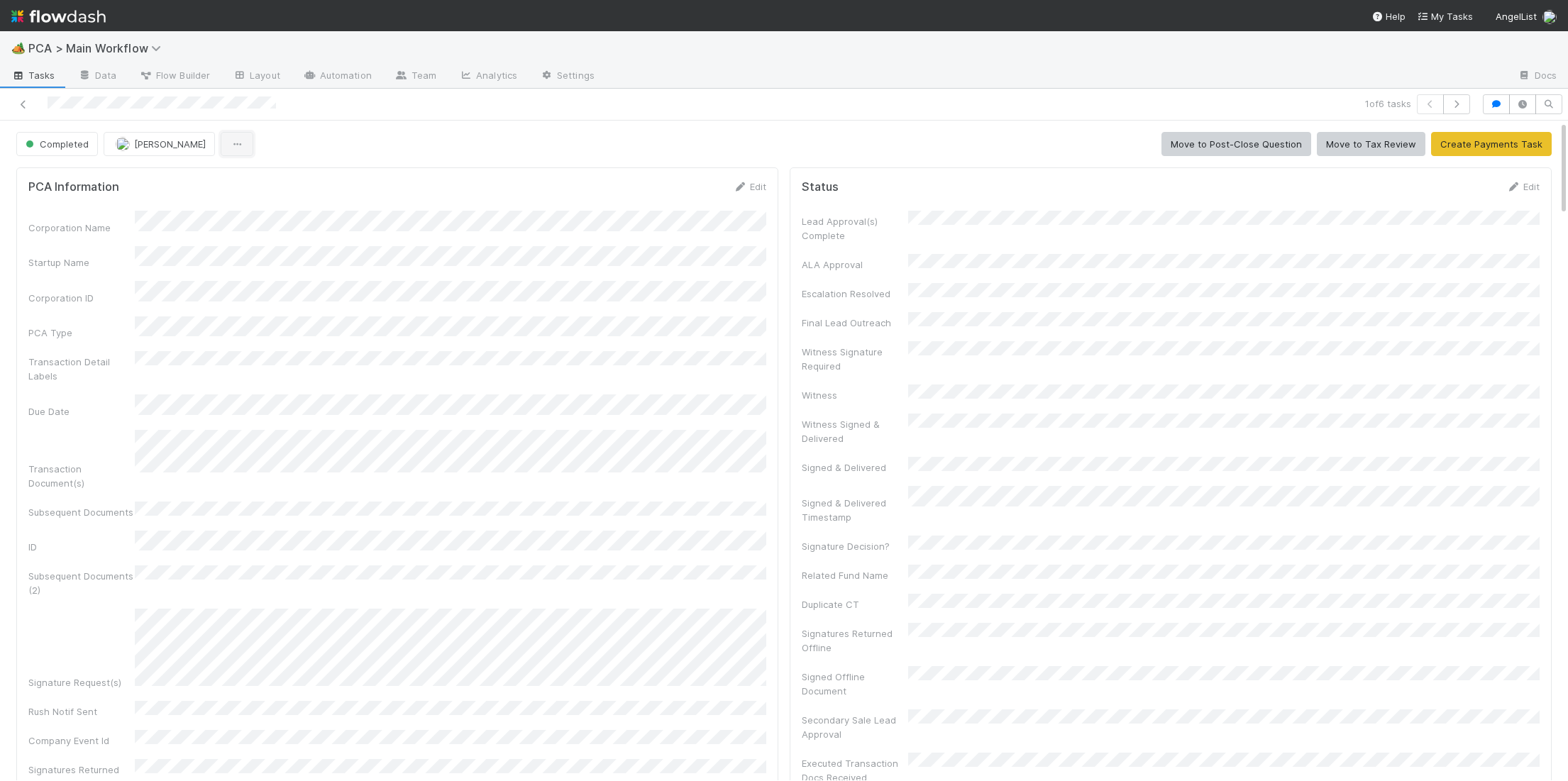
click at [230, 140] on icon "button" at bounding box center [237, 144] width 14 height 9
drag, startPoint x: 28, startPoint y: 143, endPoint x: 60, endPoint y: 145, distance: 32.1
click at [28, 143] on div "Duplicate Delete" at bounding box center [784, 390] width 1568 height 781
click at [60, 145] on span "Completed" at bounding box center [56, 144] width 66 height 11
click at [115, 176] on div "Finance - [MEDICAL_DATA]" at bounding box center [111, 181] width 200 height 26
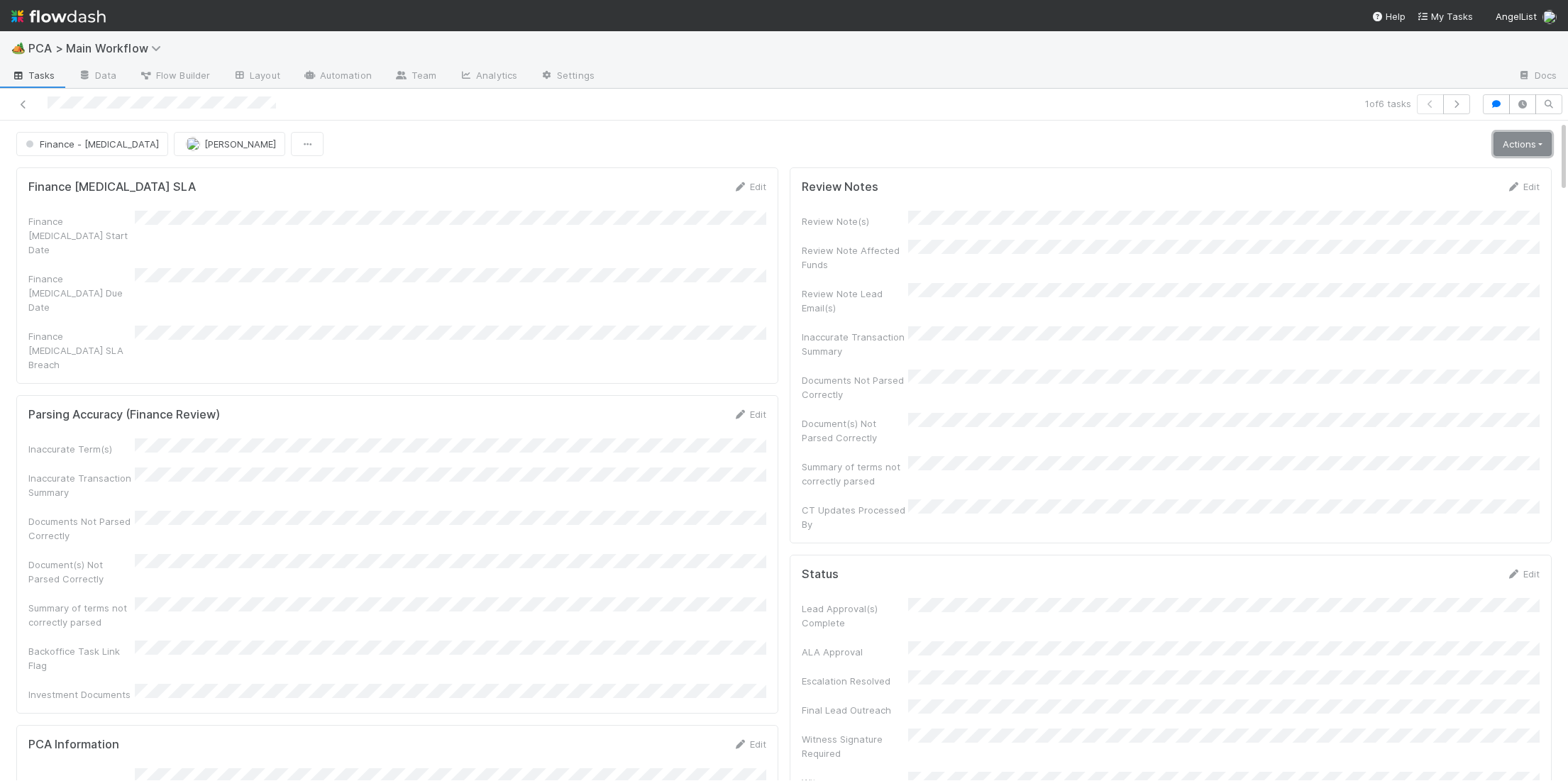
drag, startPoint x: 1519, startPoint y: 142, endPoint x: 1509, endPoint y: 155, distance: 16.4
click at [1519, 142] on link "Actions" at bounding box center [1522, 144] width 58 height 24
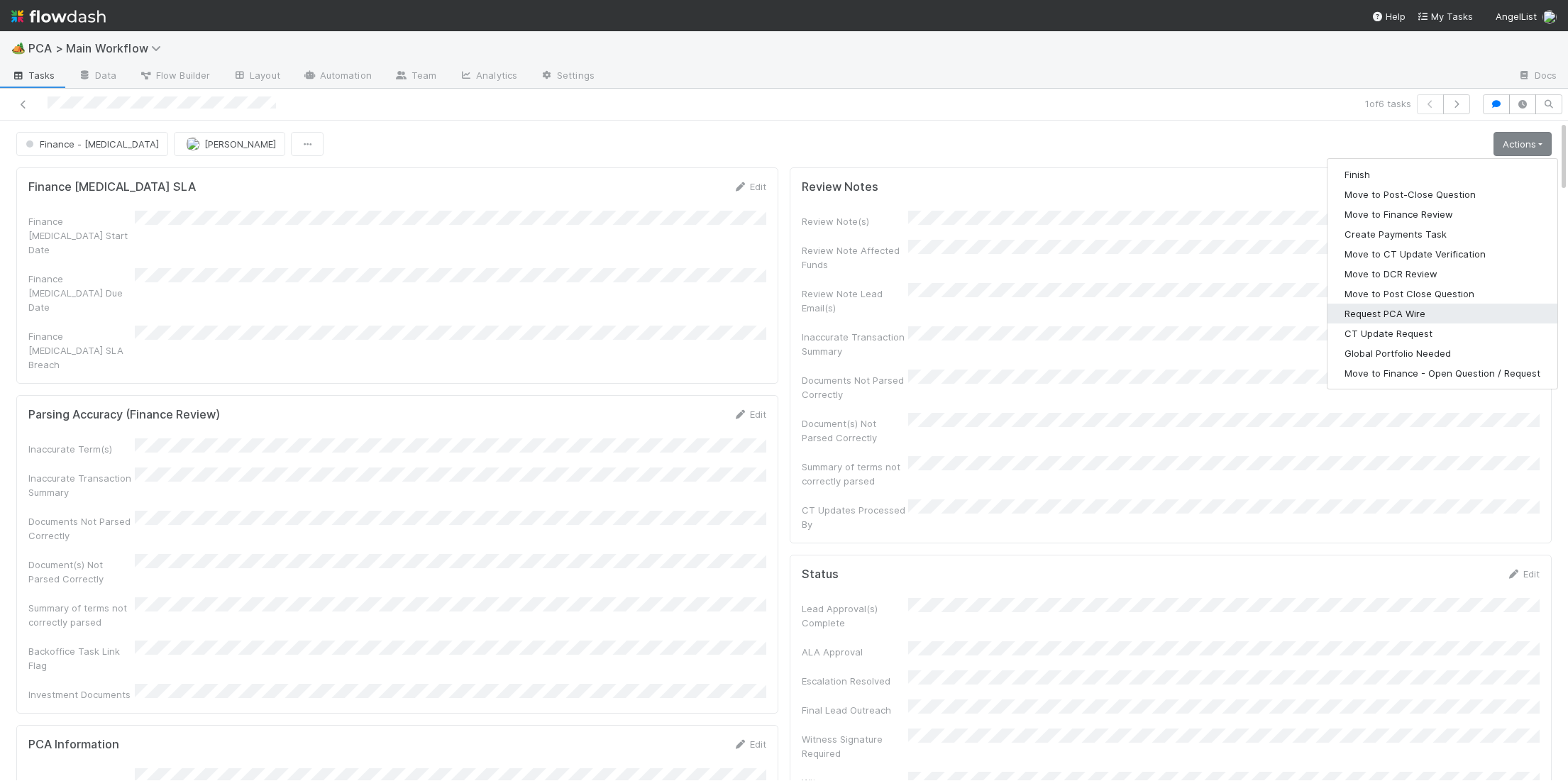
click at [1429, 309] on button "Request PCA Wire" at bounding box center [1442, 314] width 230 height 20
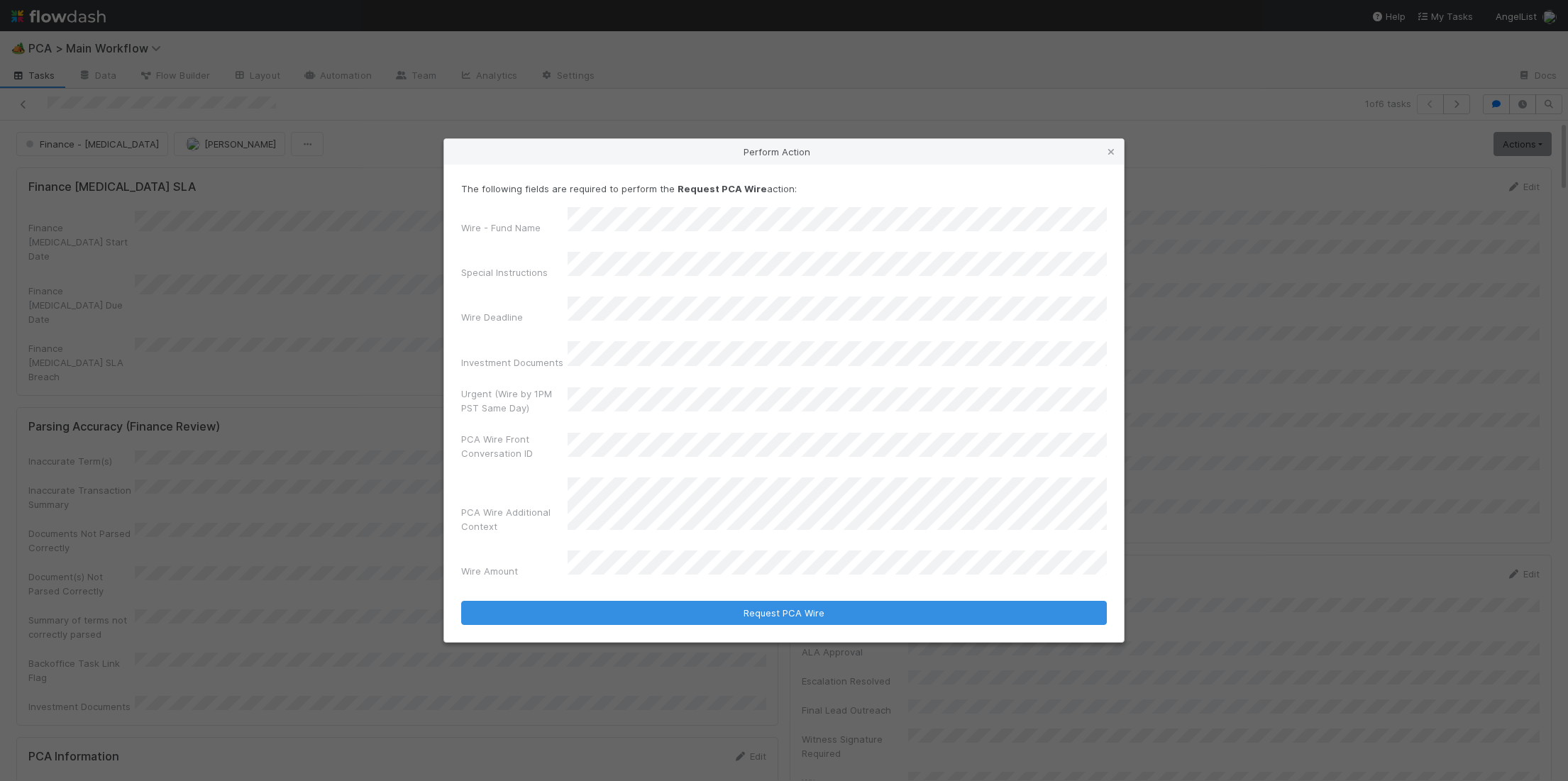
click at [687, 327] on div "Wire - Fund Name Special Instructions Wire Deadline Investment Documents Urgent…" at bounding box center [784, 396] width 646 height 377
click at [861, 507] on div "4" at bounding box center [862, 506] width 19 height 19
click at [885, 454] on div "26" at bounding box center [886, 460] width 19 height 19
click at [500, 505] on label"] "PCA Wire Additional Context" at bounding box center [515, 519] width 107 height 29
click at [639, 451] on div "No" at bounding box center [840, 454] width 534 height 26
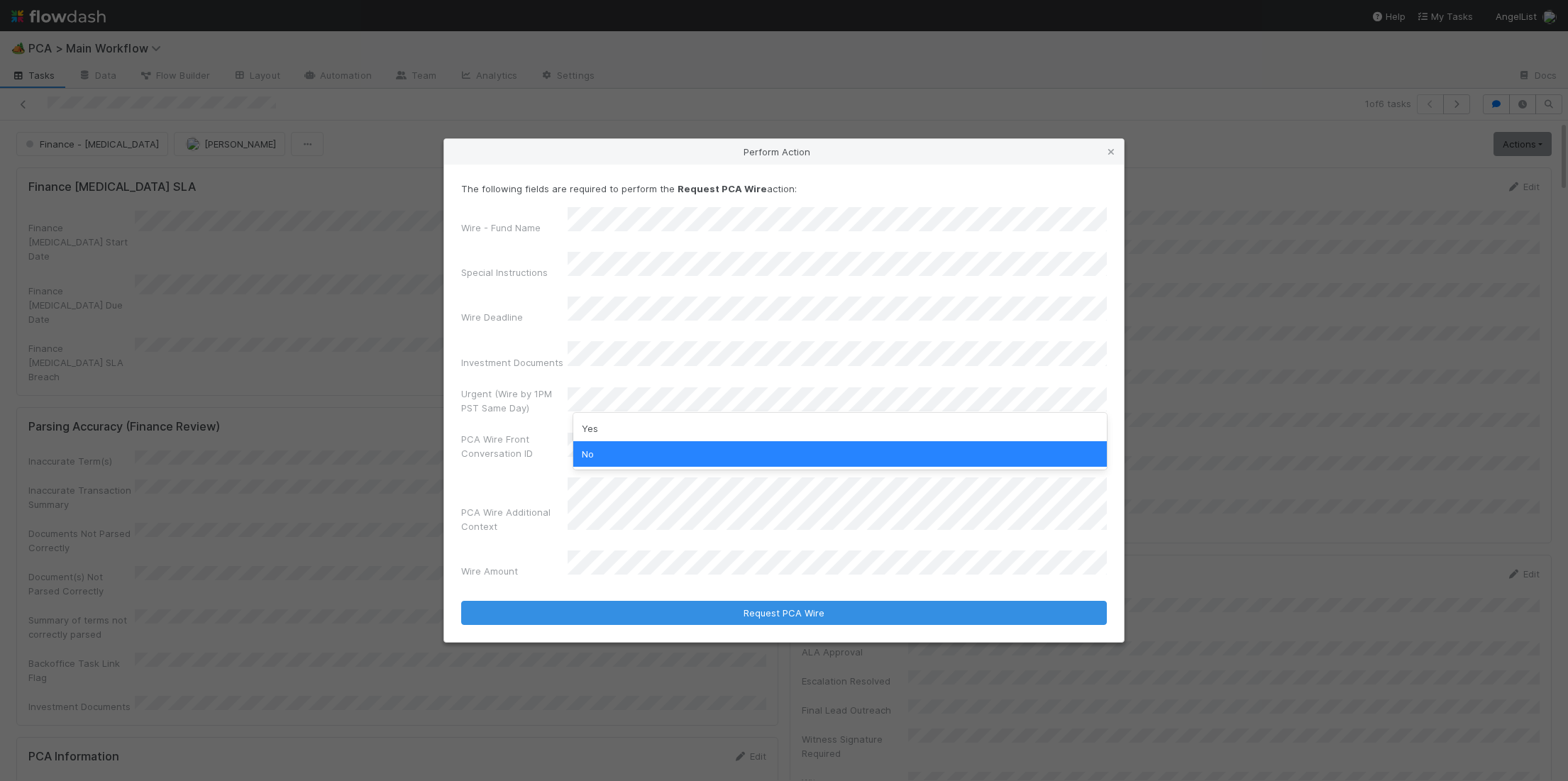
click at [702, 450] on div "No" at bounding box center [840, 454] width 534 height 26
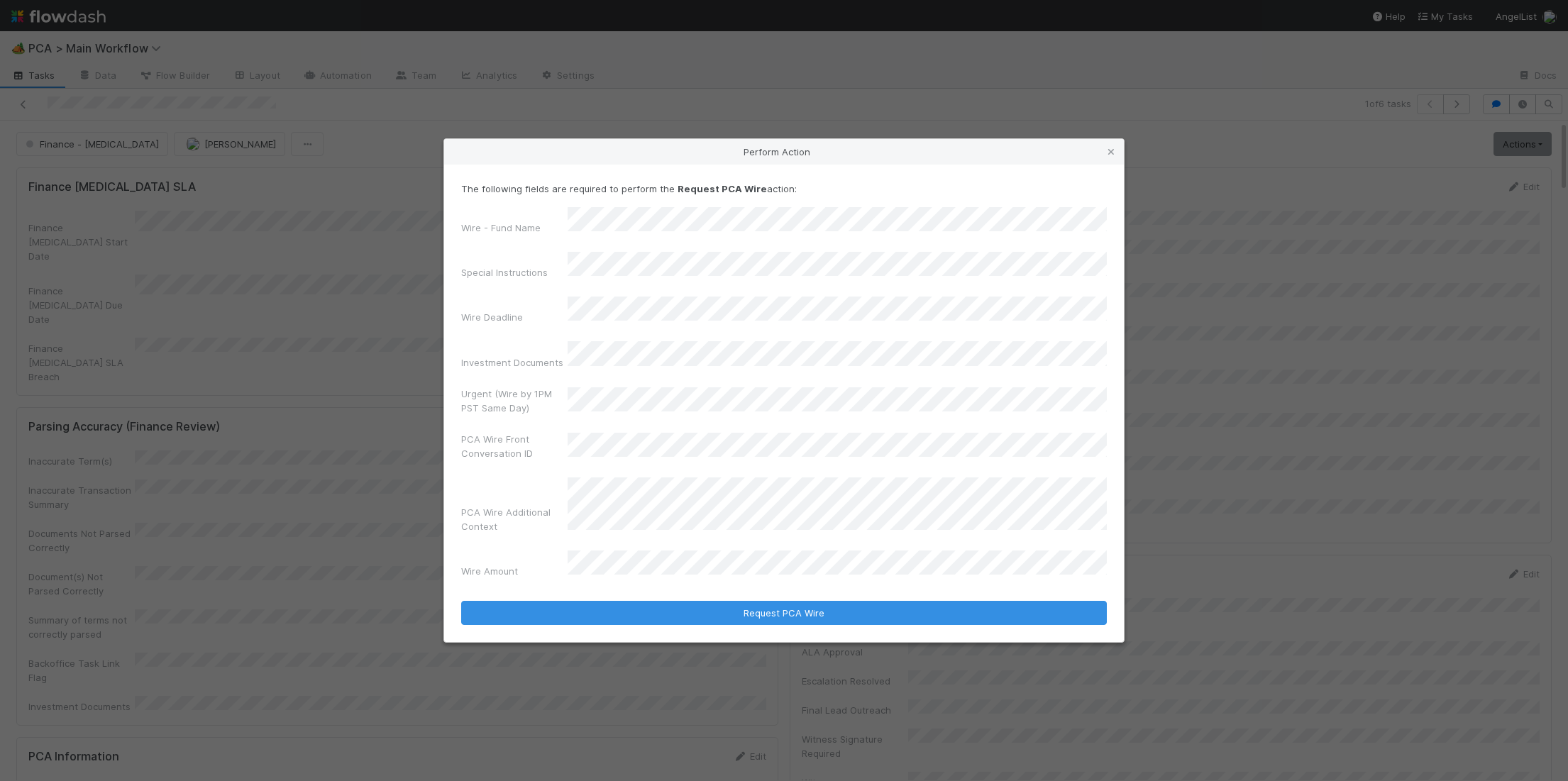
click at [748, 577] on form "The following fields are required to perform the Request PCA Wire action: Wire …" at bounding box center [784, 403] width 646 height 444
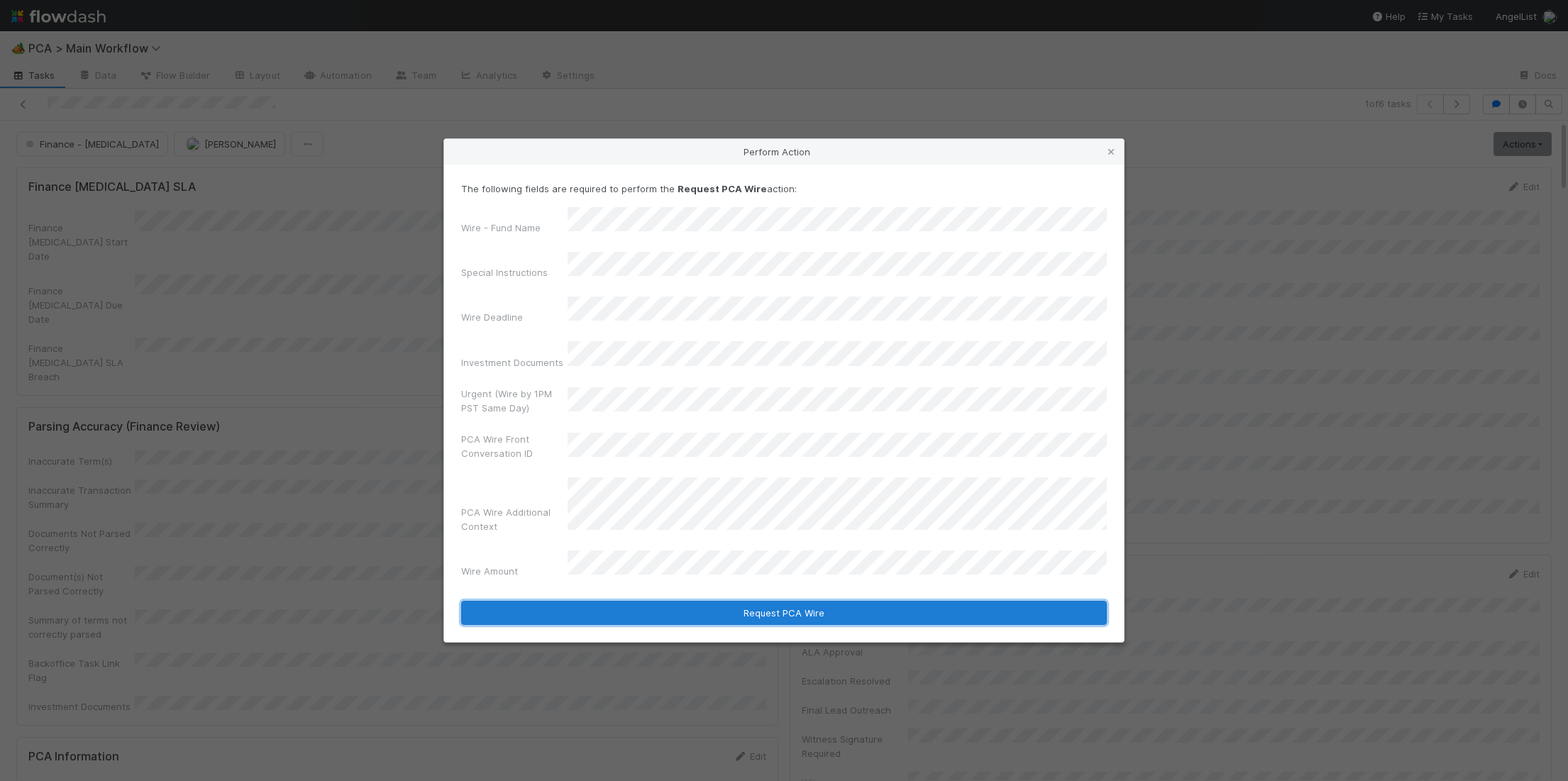
click at [754, 601] on button "Request PCA Wire" at bounding box center [784, 613] width 646 height 24
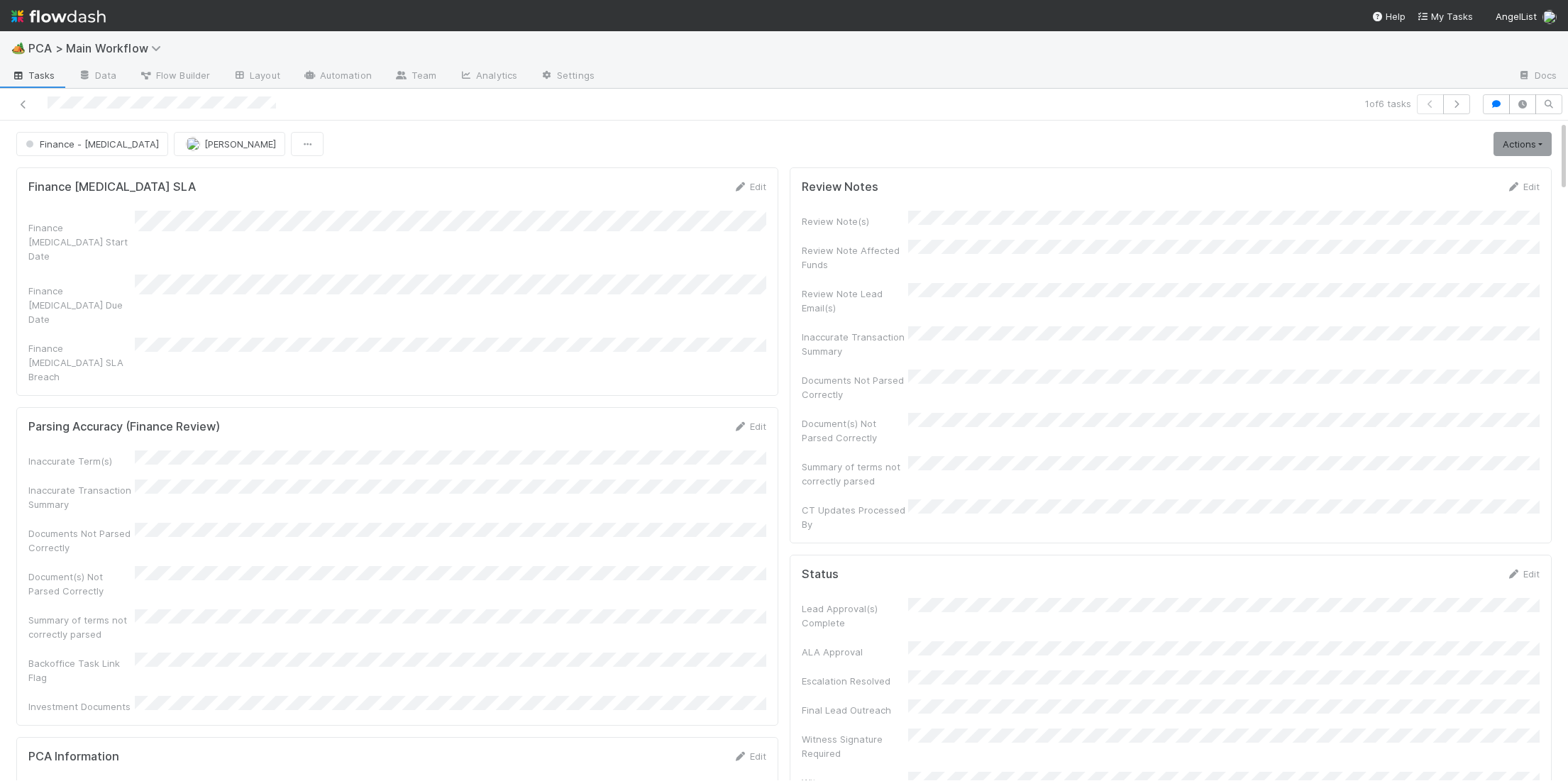
click at [97, 24] on img at bounding box center [59, 16] width 95 height 24
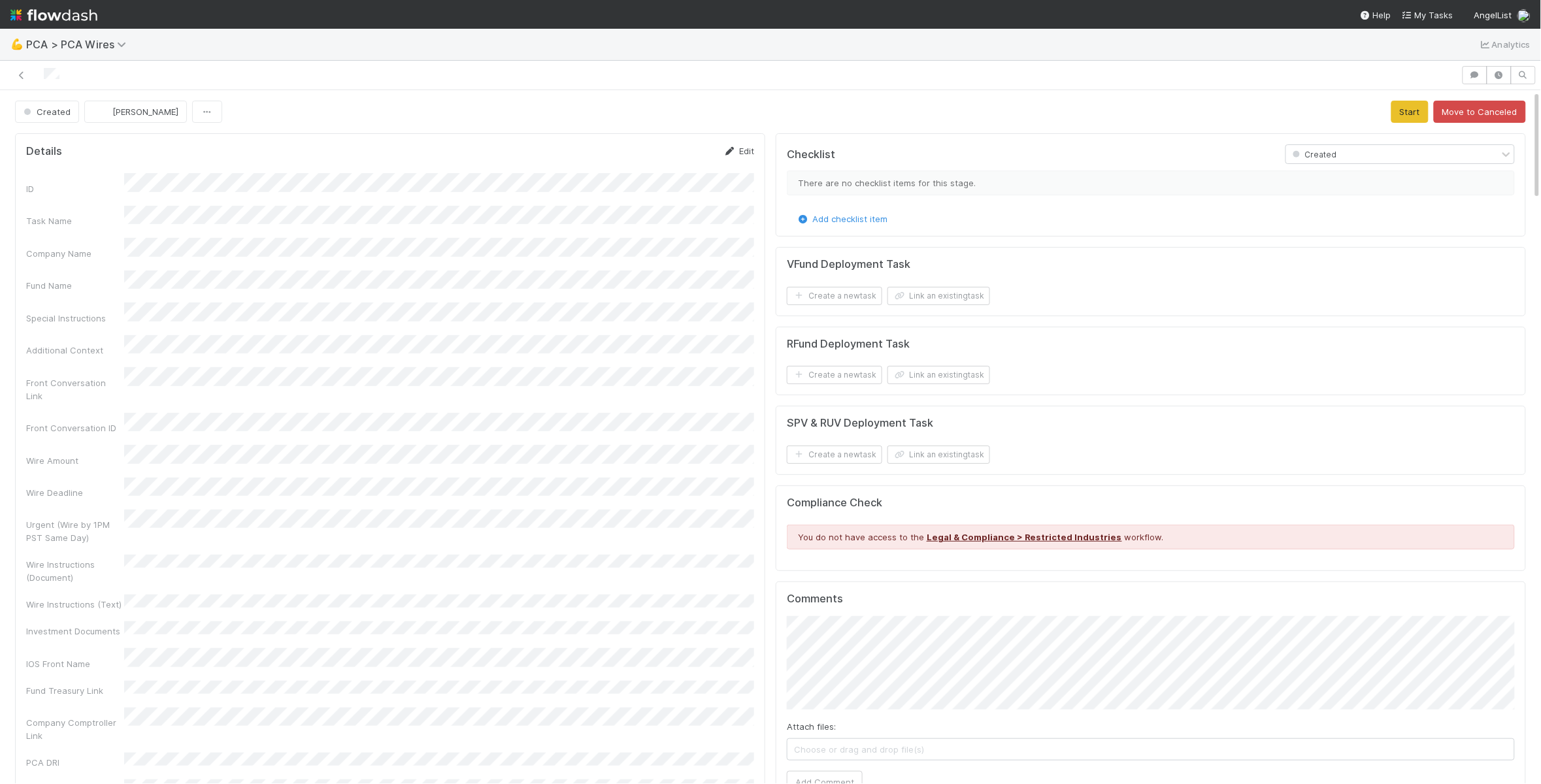
click at [724, 154] on icon at bounding box center [730, 151] width 13 height 9
click at [678, 148] on button "Save" at bounding box center [684, 156] width 37 height 22
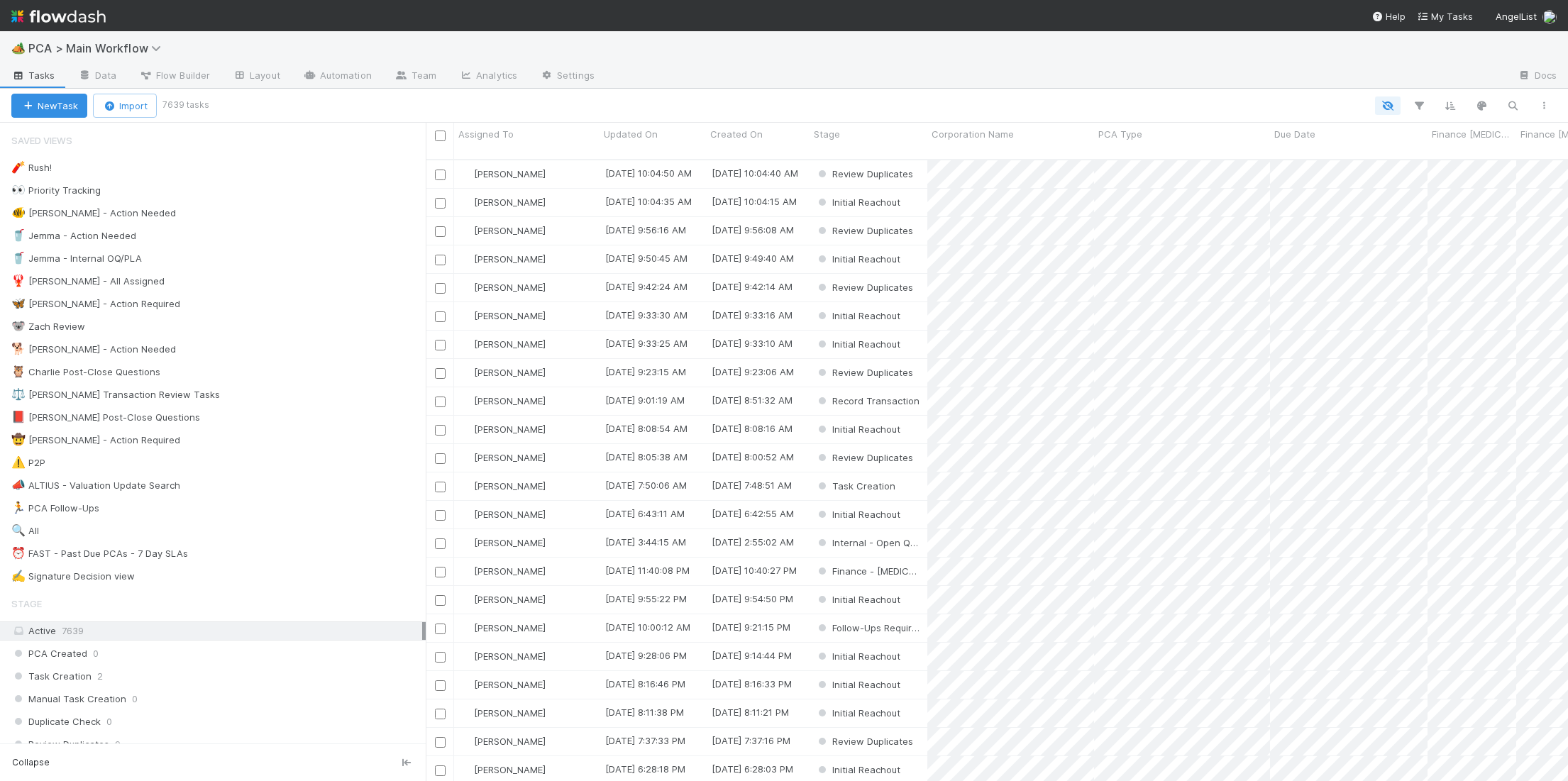
scroll to position [633, 1142]
click at [244, 348] on div "🐕 Charlie - Action Needed 5" at bounding box center [219, 349] width 414 height 18
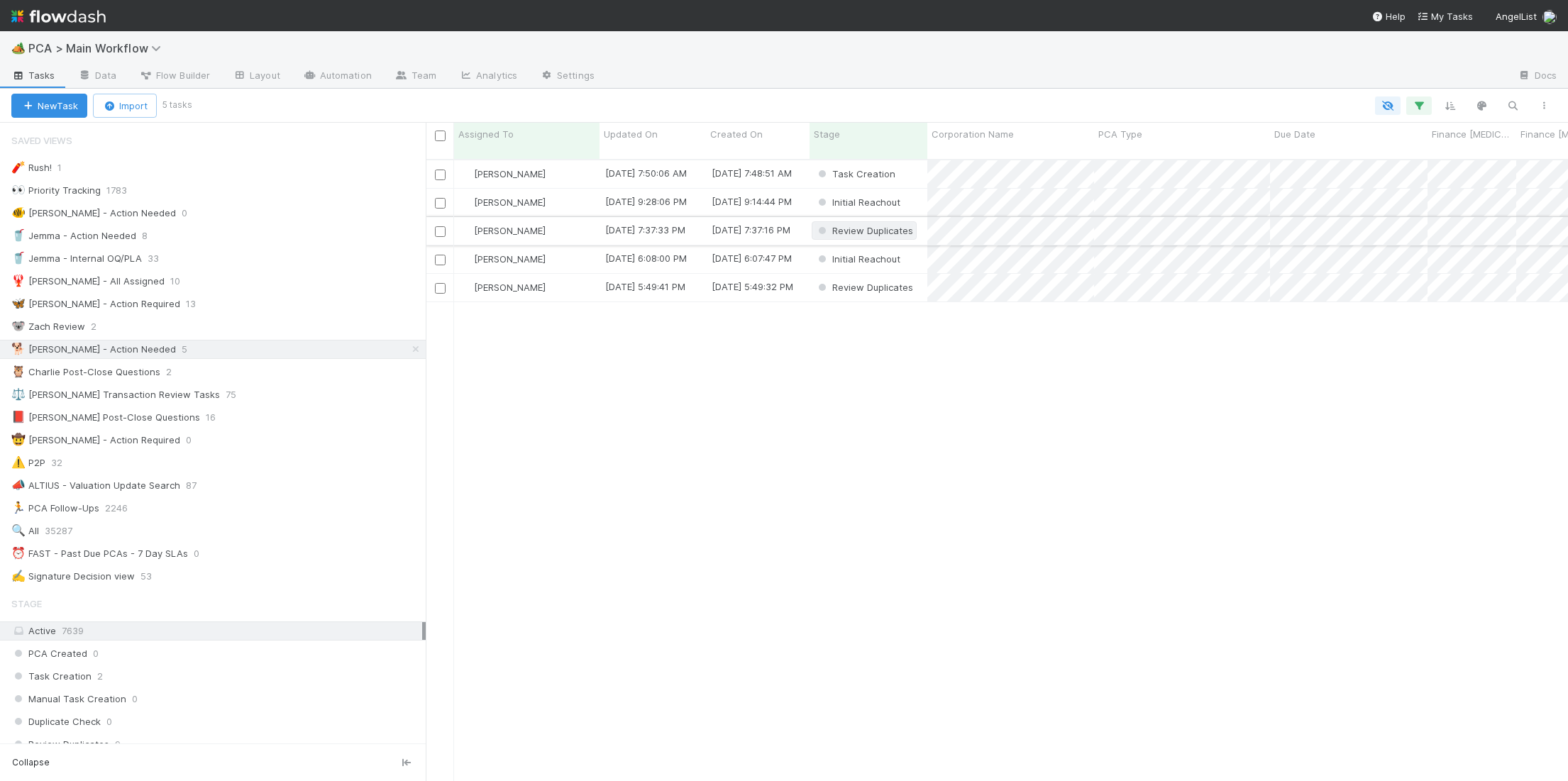
scroll to position [633, 1142]
click at [621, 134] on span "Updated On" at bounding box center [631, 134] width 54 height 14
click at [684, 166] on div "Sort Oldest → Newest" at bounding box center [686, 161] width 162 height 21
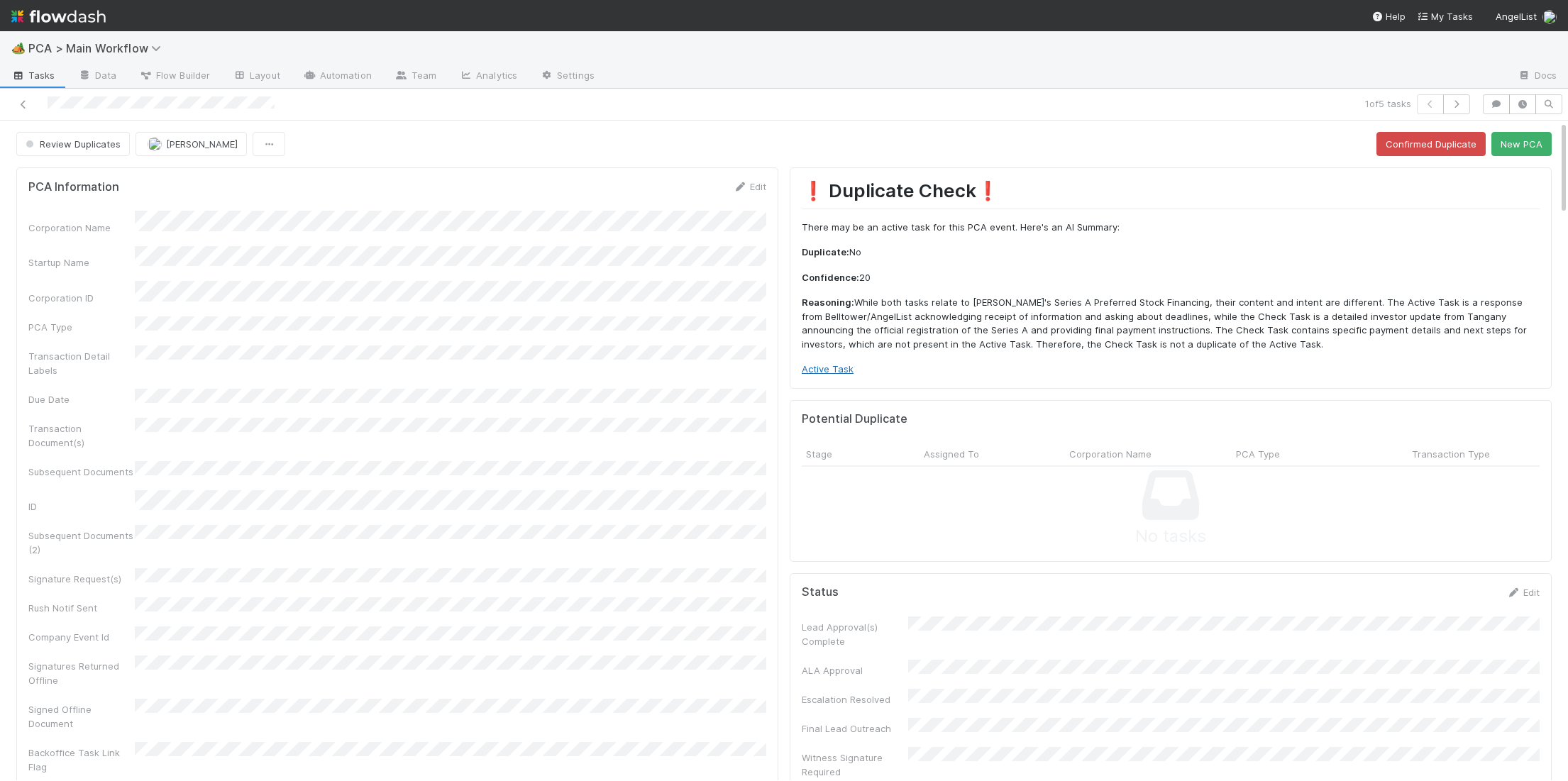
click at [802, 365] on link "Active Task" at bounding box center [828, 369] width 52 height 11
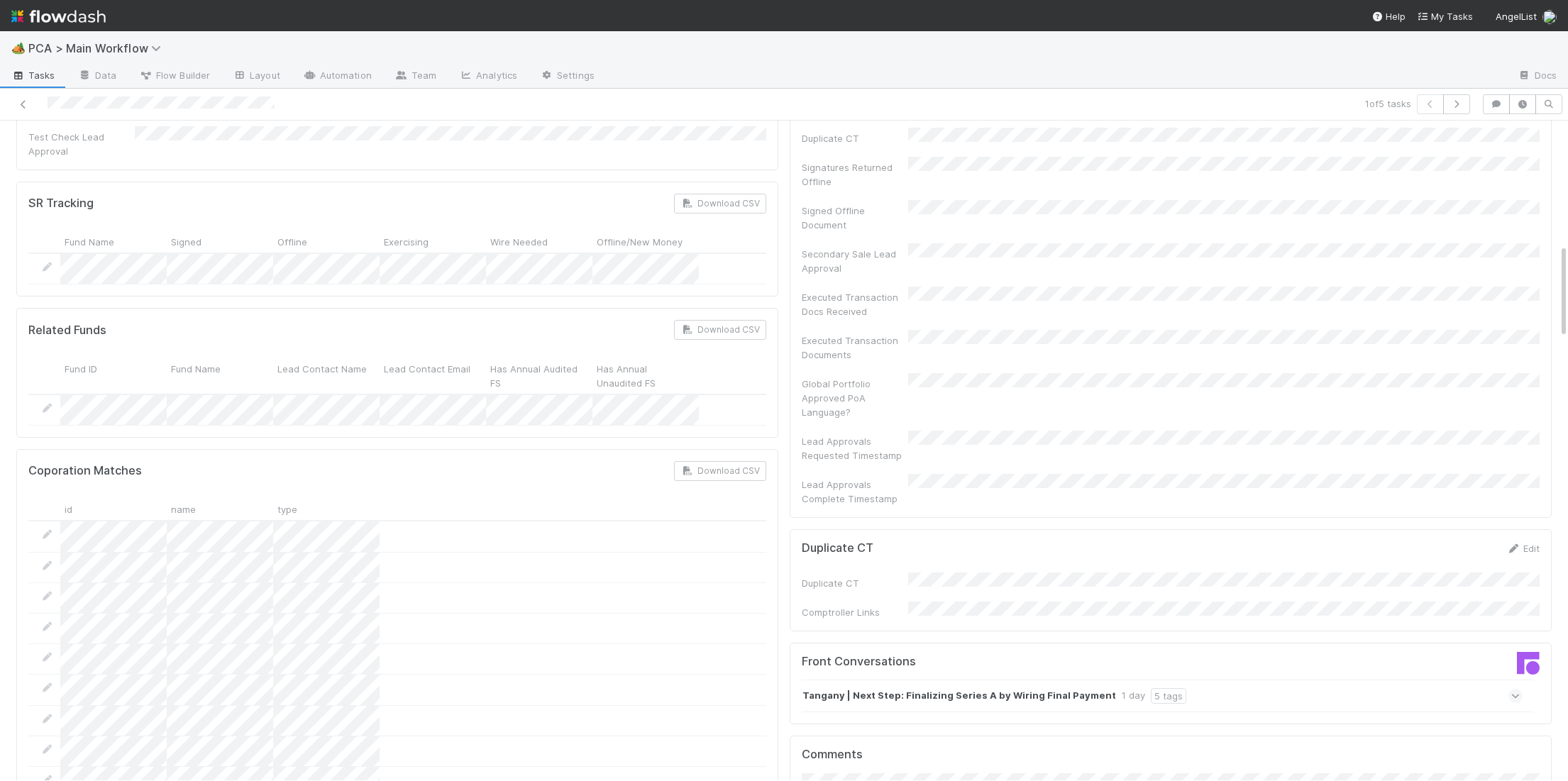
drag, startPoint x: 1005, startPoint y: 619, endPoint x: 1095, endPoint y: 625, distance: 90.2
click at [1004, 688] on strong "Tangany | Next Step: Finalizing Series A by Wiring Final Payment" at bounding box center [960, 696] width 314 height 16
click at [1516, 721] on icon at bounding box center [1516, 725] width 14 height 9
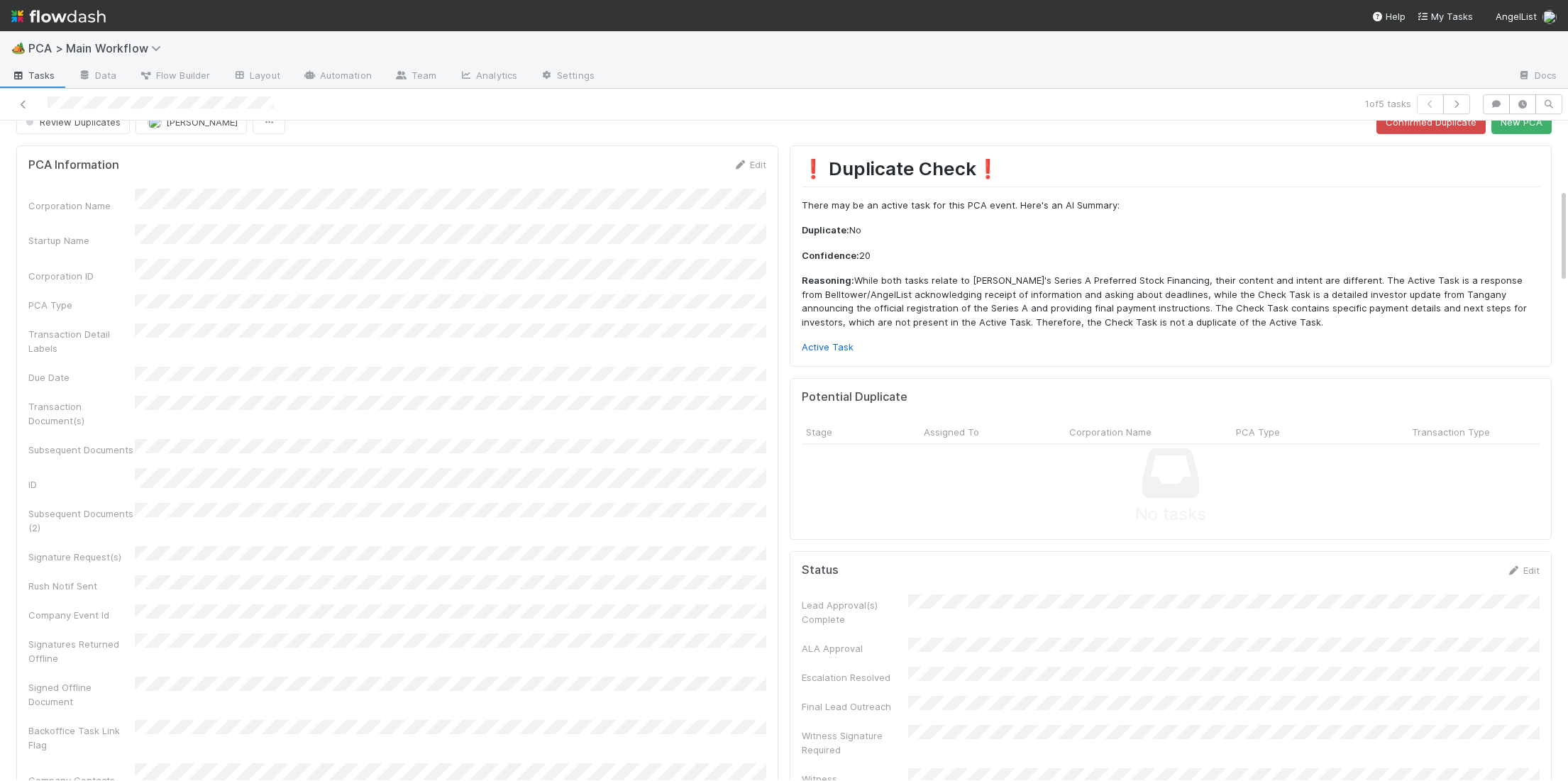
scroll to position [0, 0]
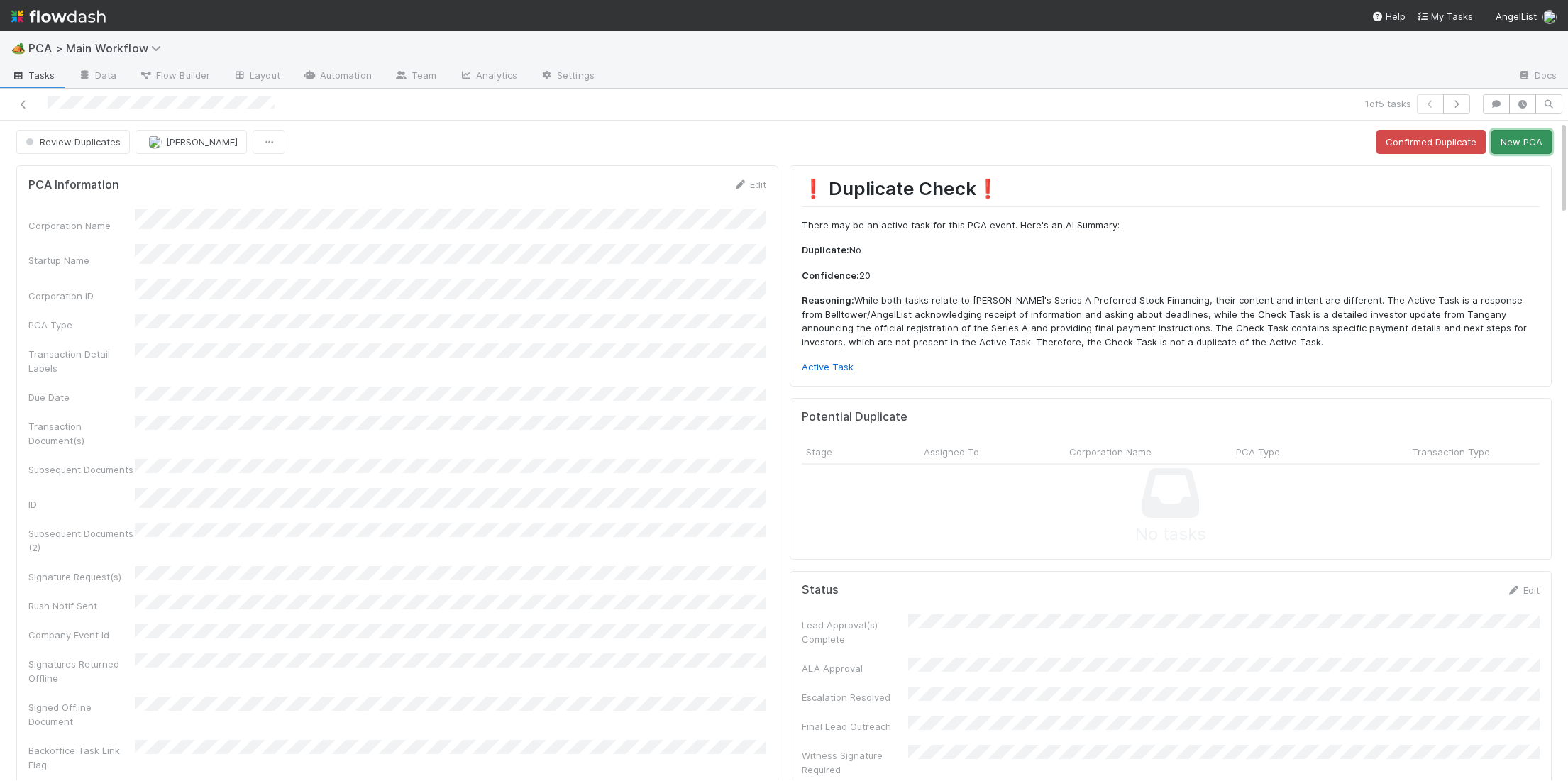
click at [1511, 144] on button "New PCA" at bounding box center [1521, 142] width 60 height 24
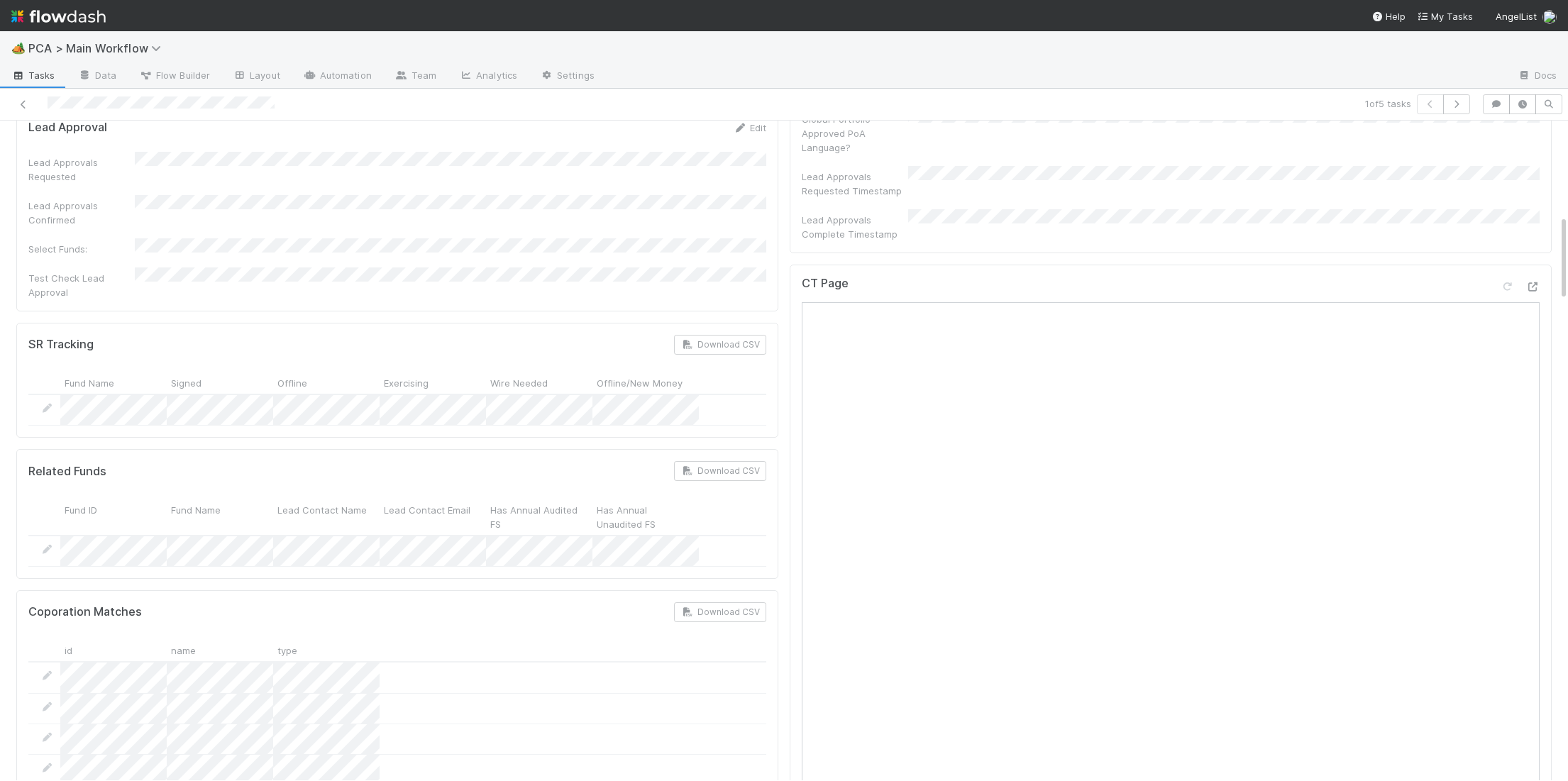
scroll to position [795, 0]
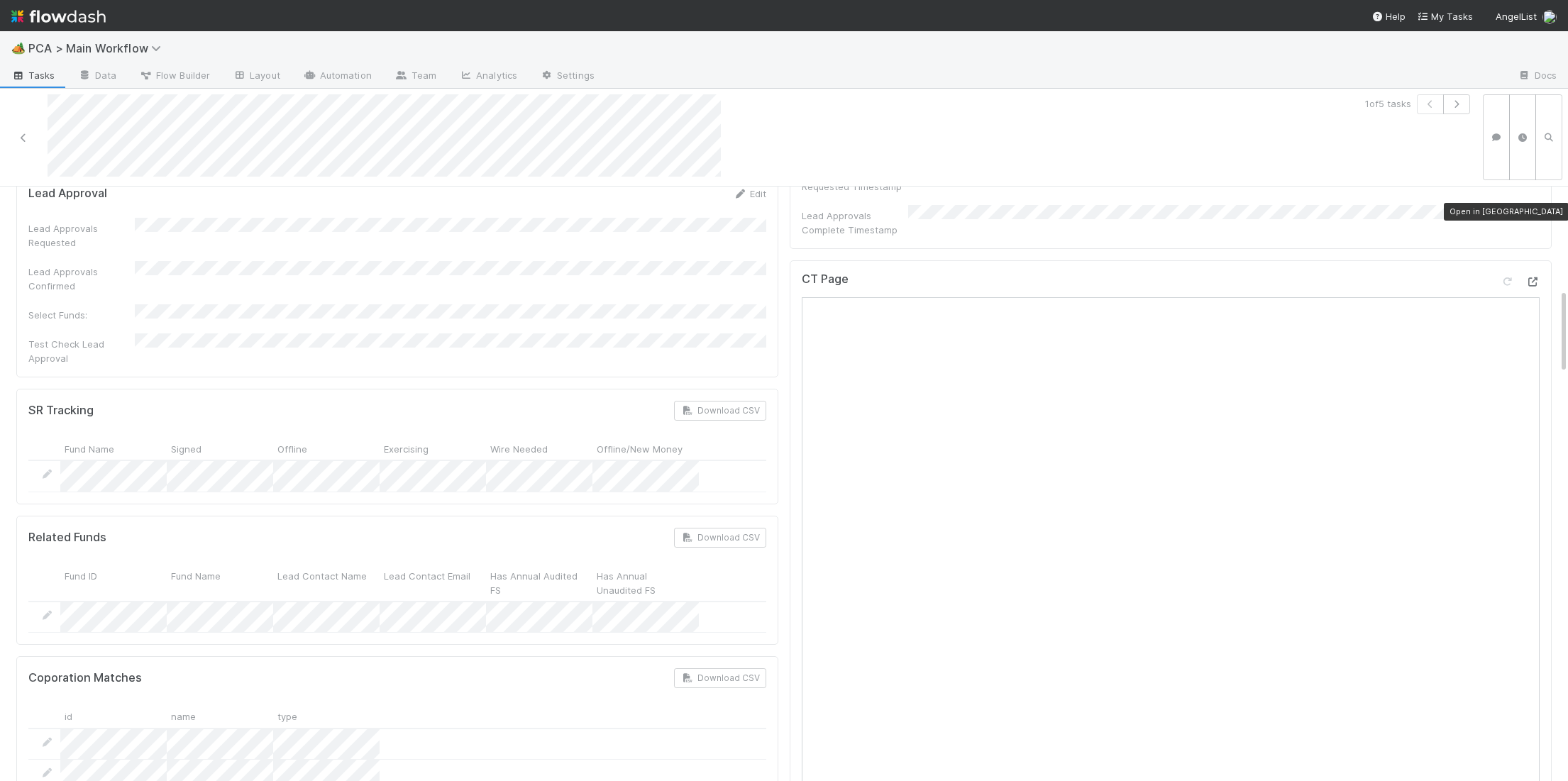
click at [1530, 277] on icon at bounding box center [1533, 282] width 14 height 9
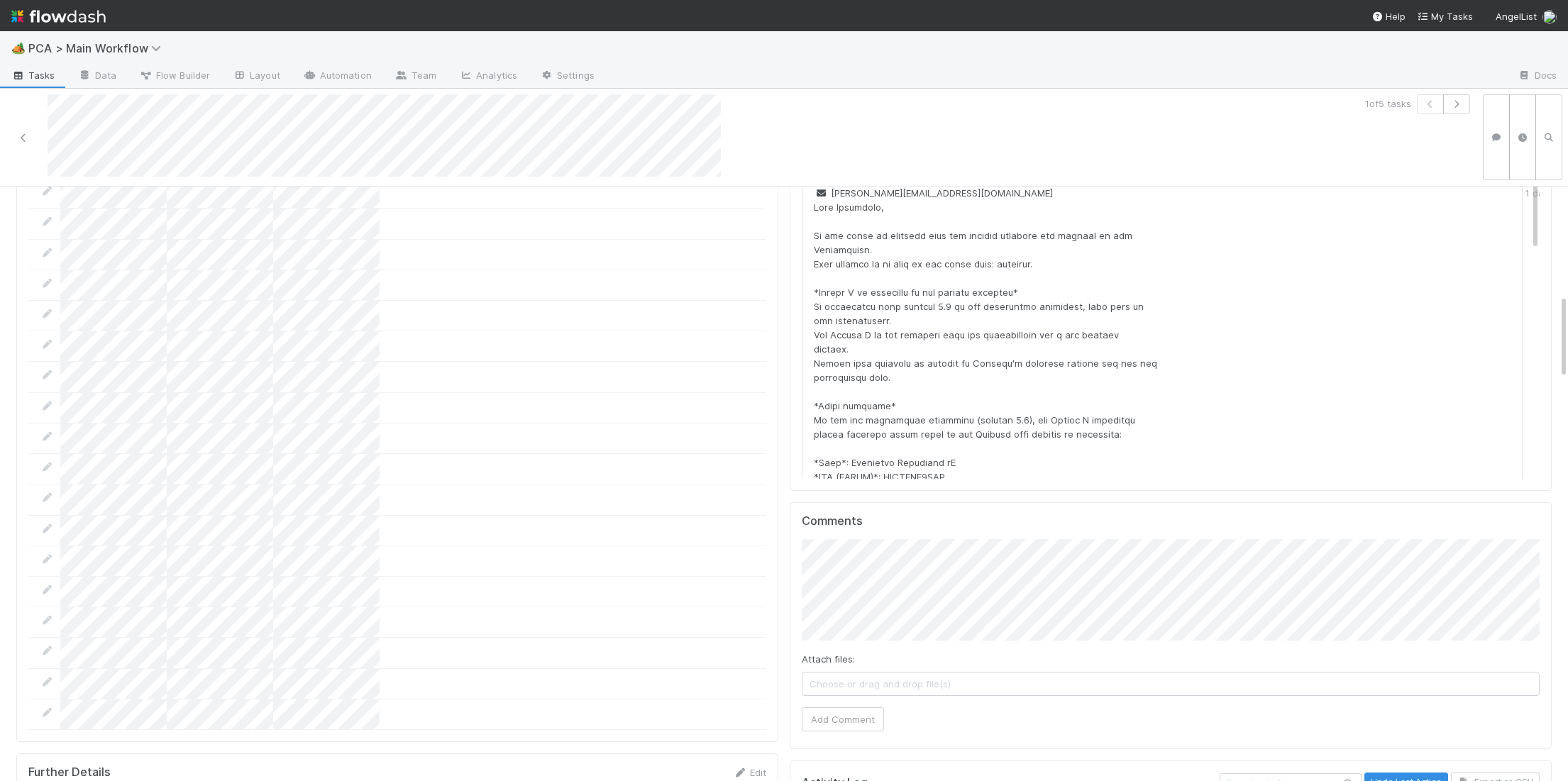
scroll to position [1834, 0]
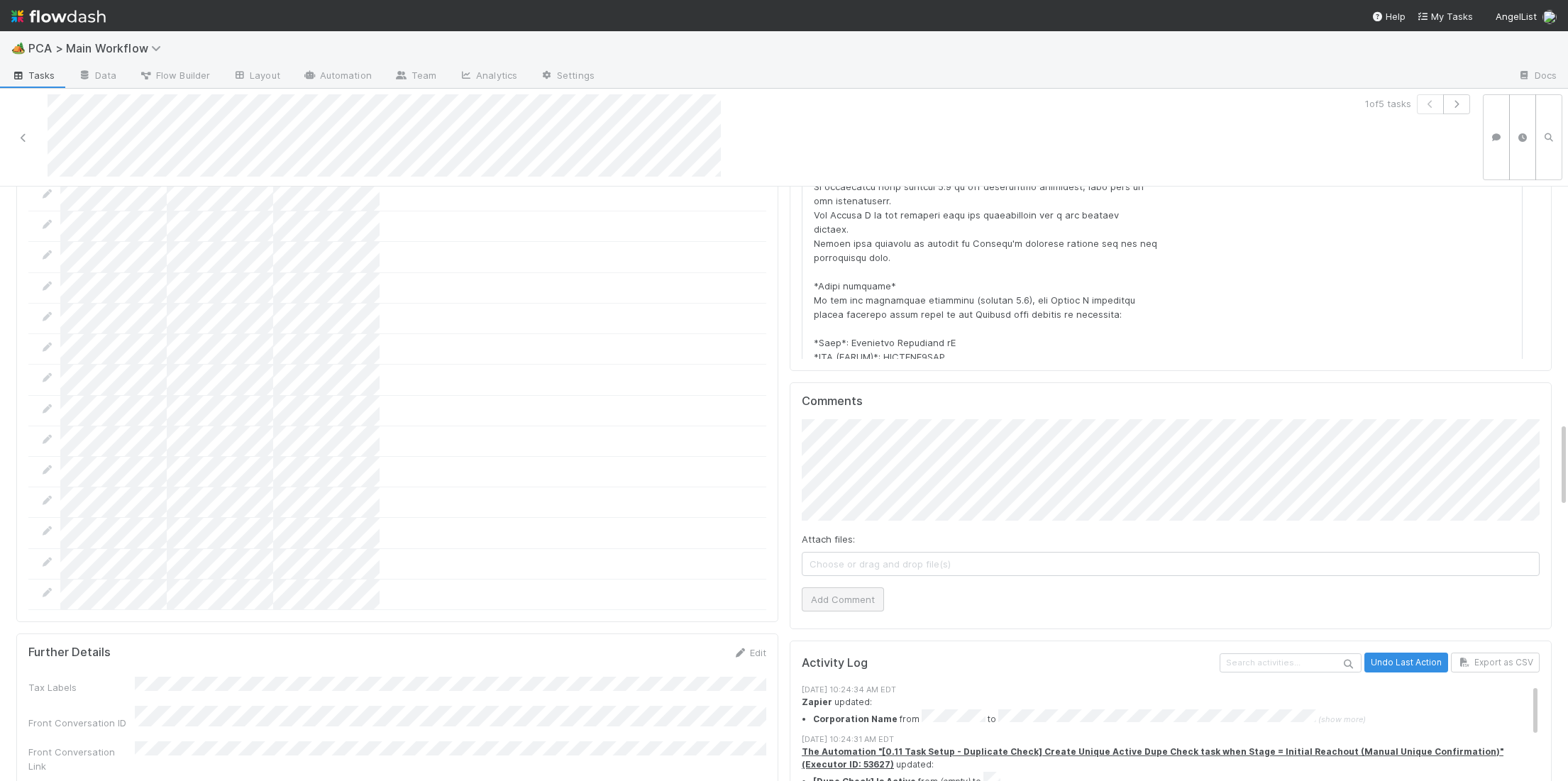
drag, startPoint x: 864, startPoint y: 553, endPoint x: 847, endPoint y: 528, distance: 30.2
click at [864, 552] on div "Comments Attach files: Choose or drag and drop file(s) Add Comment" at bounding box center [1170, 507] width 762 height 248
click at [846, 588] on button "Add Comment" at bounding box center [843, 600] width 82 height 24
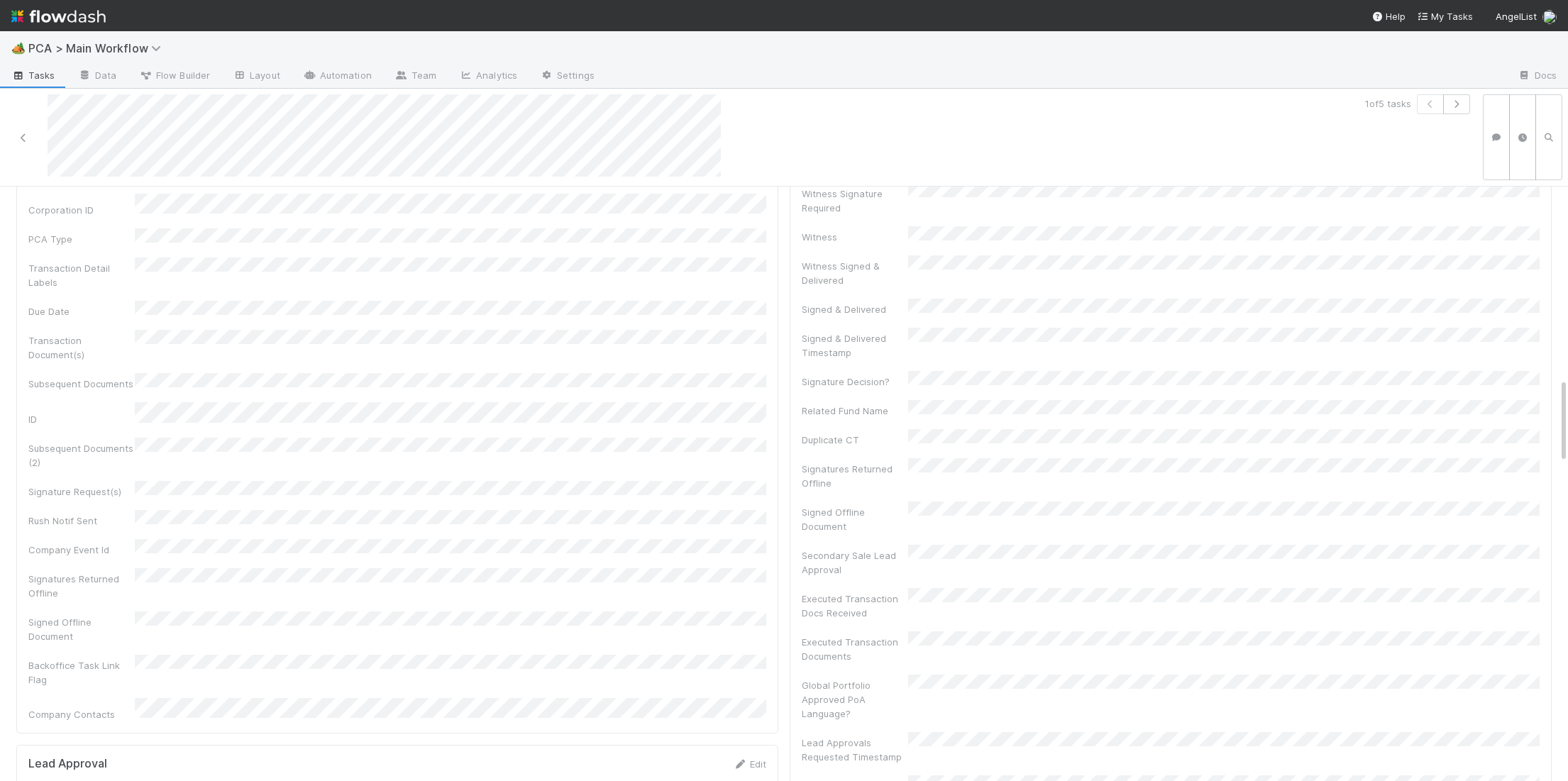
scroll to position [0, 0]
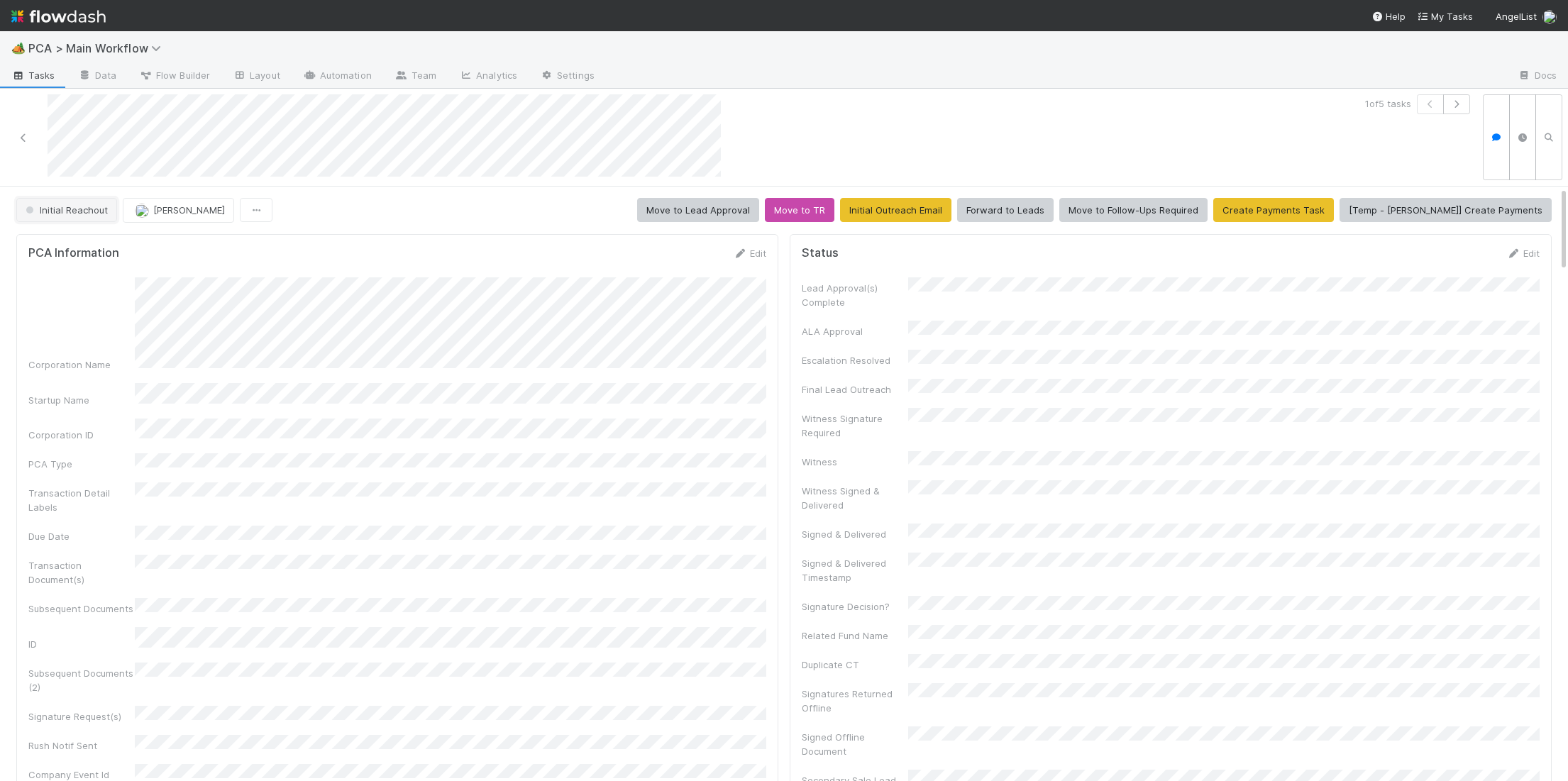
click at [93, 209] on span "Initial Reachout" at bounding box center [65, 210] width 85 height 11
click at [97, 240] on span "Duplicate / Dead PCAs" at bounding box center [79, 246] width 118 height 11
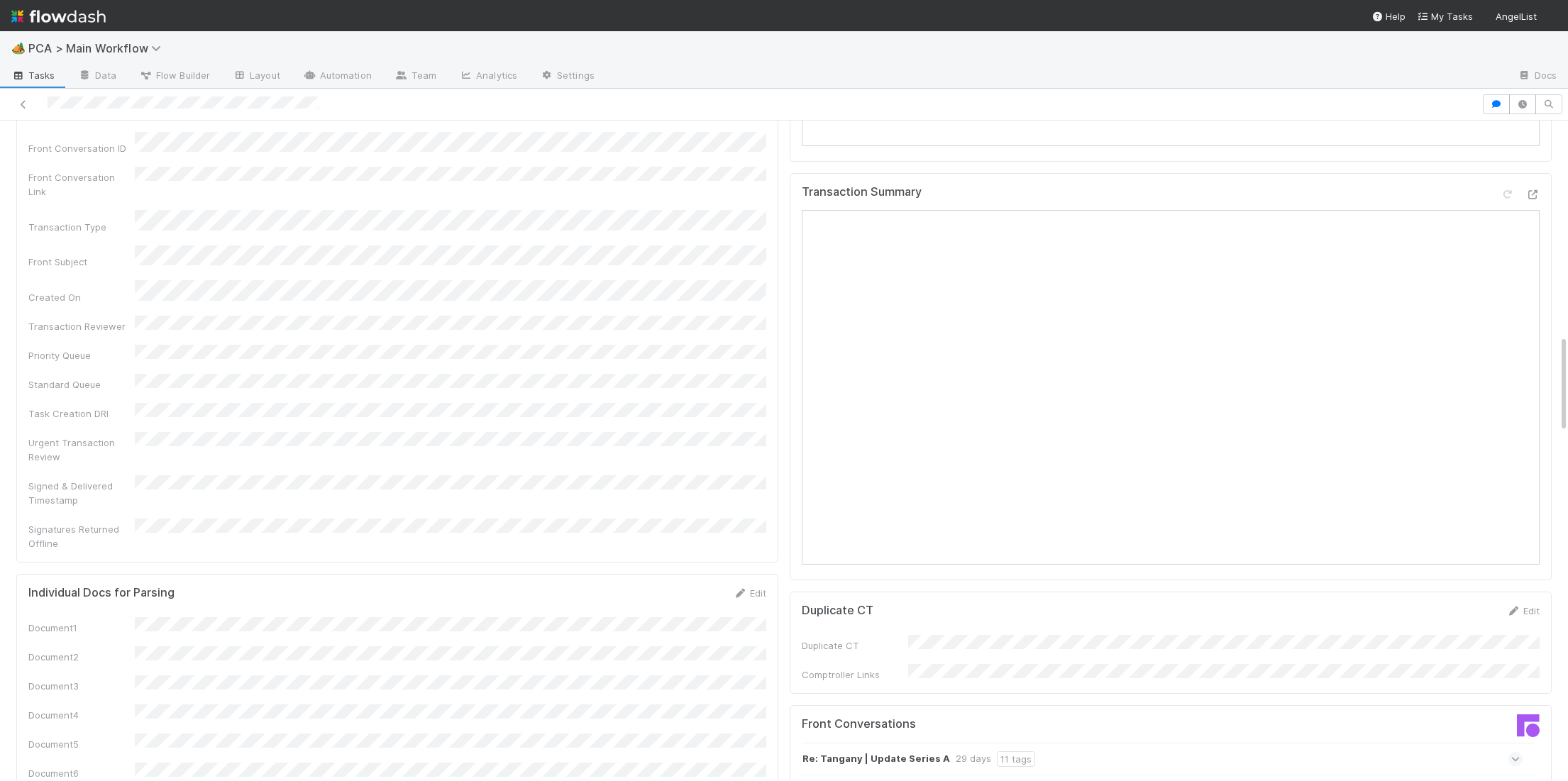
scroll to position [1440, 0]
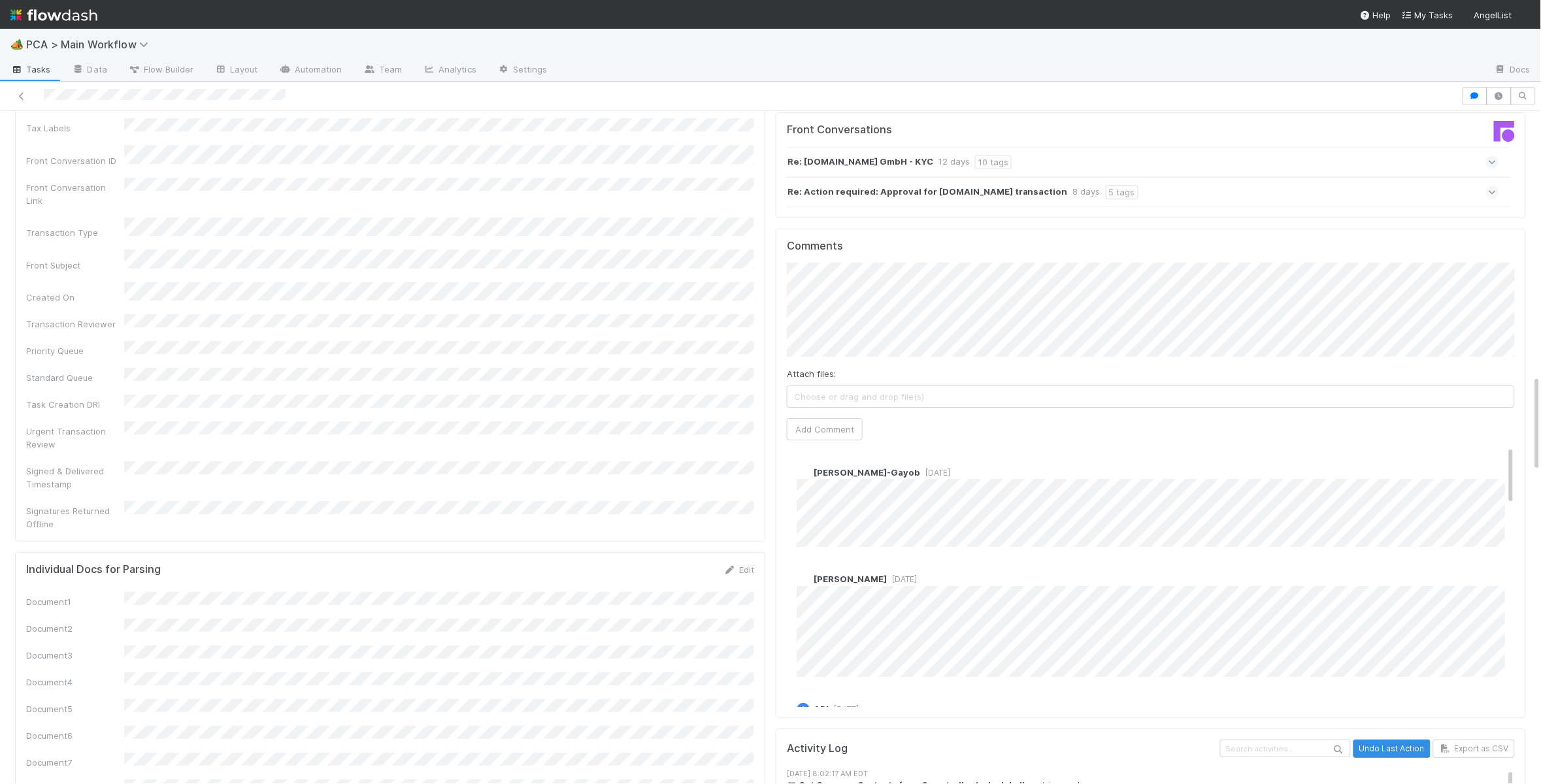
scroll to position [1836, 0]
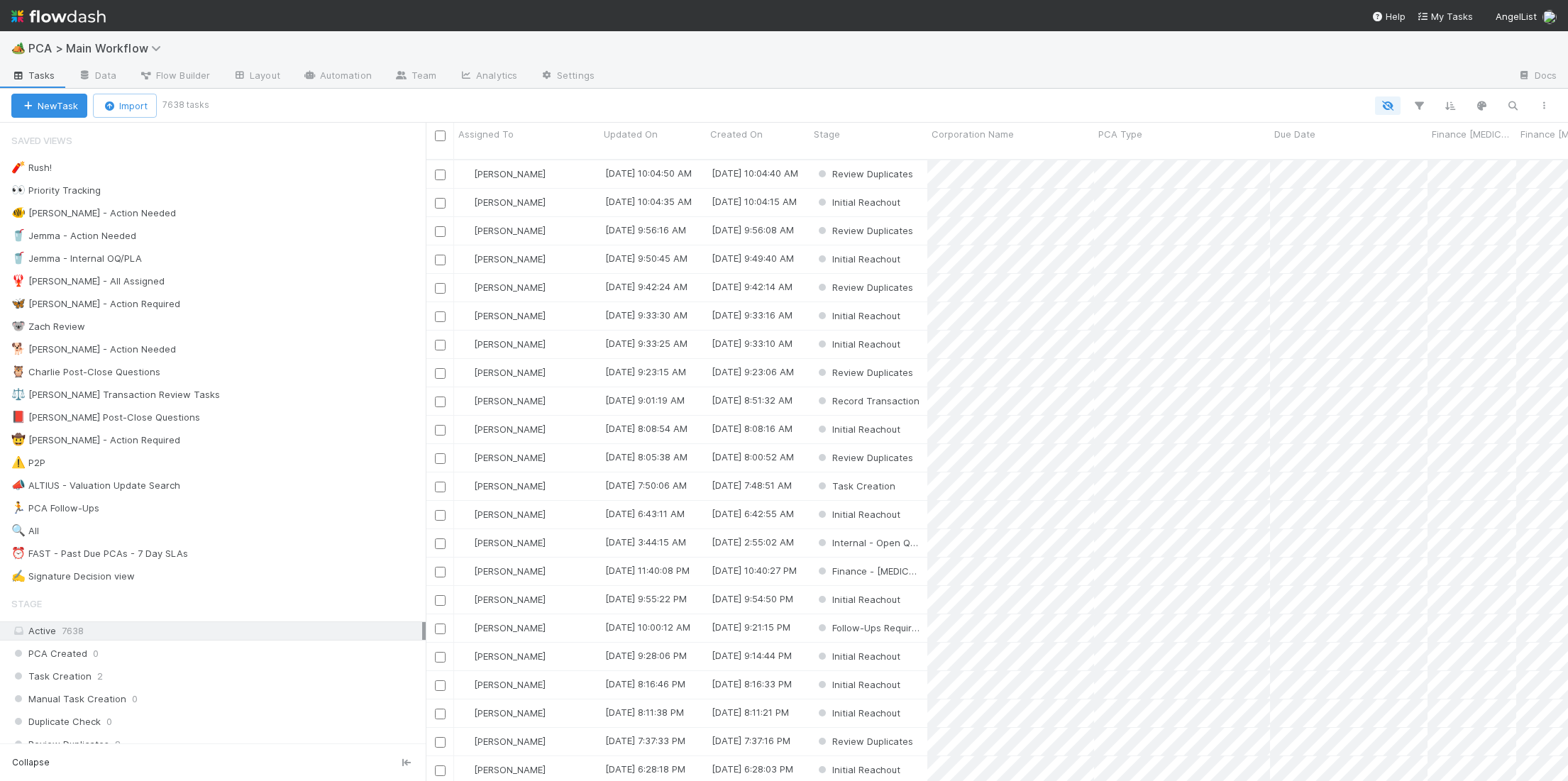
scroll to position [1, 1]
click at [308, 345] on div "🐕 Charlie - Action Needed 4" at bounding box center [219, 349] width 414 height 18
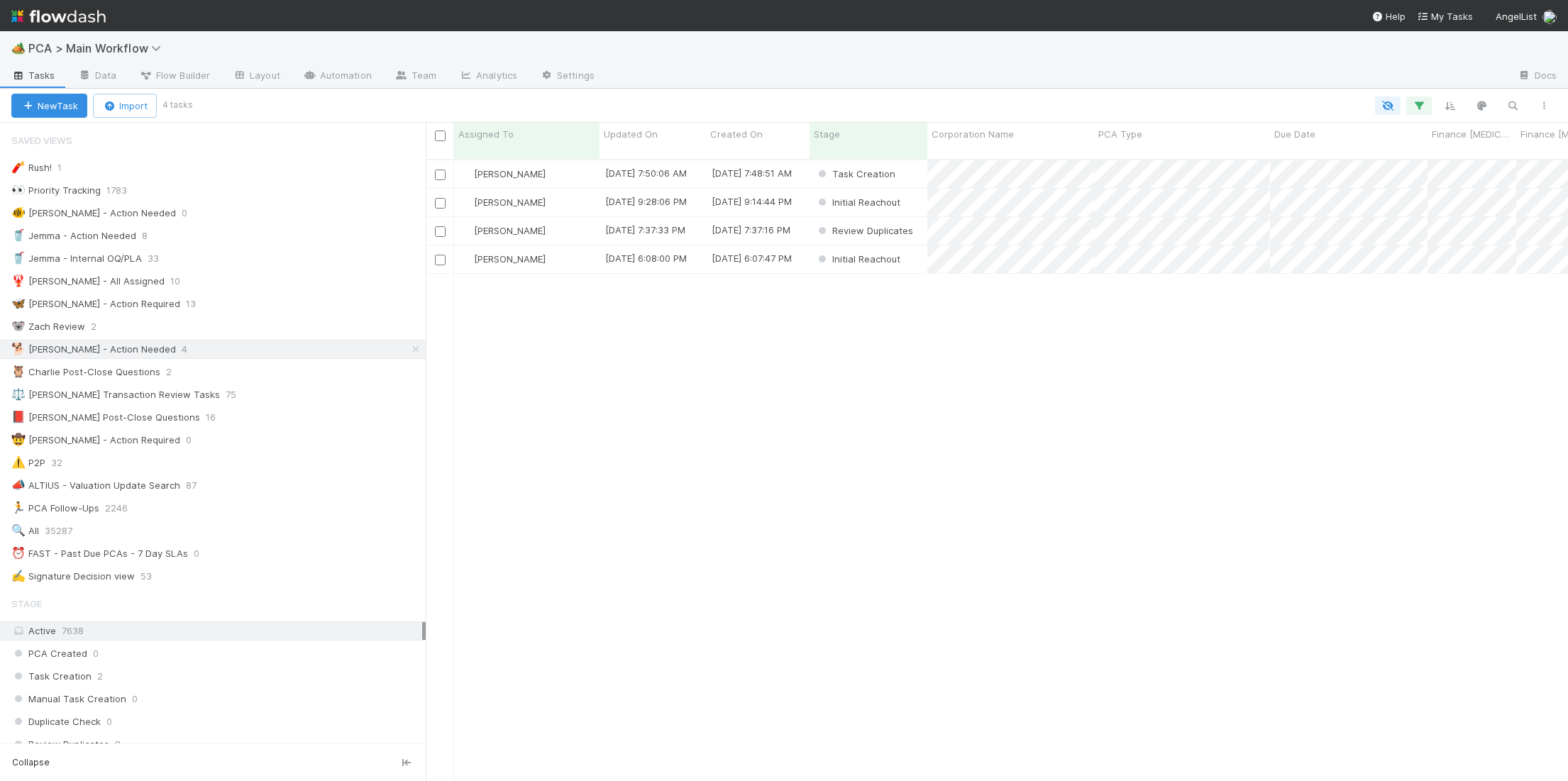
scroll to position [633, 1142]
click at [641, 139] on span "Updated On" at bounding box center [631, 134] width 54 height 14
click at [646, 156] on div "Sort Oldest → Newest" at bounding box center [686, 161] width 162 height 21
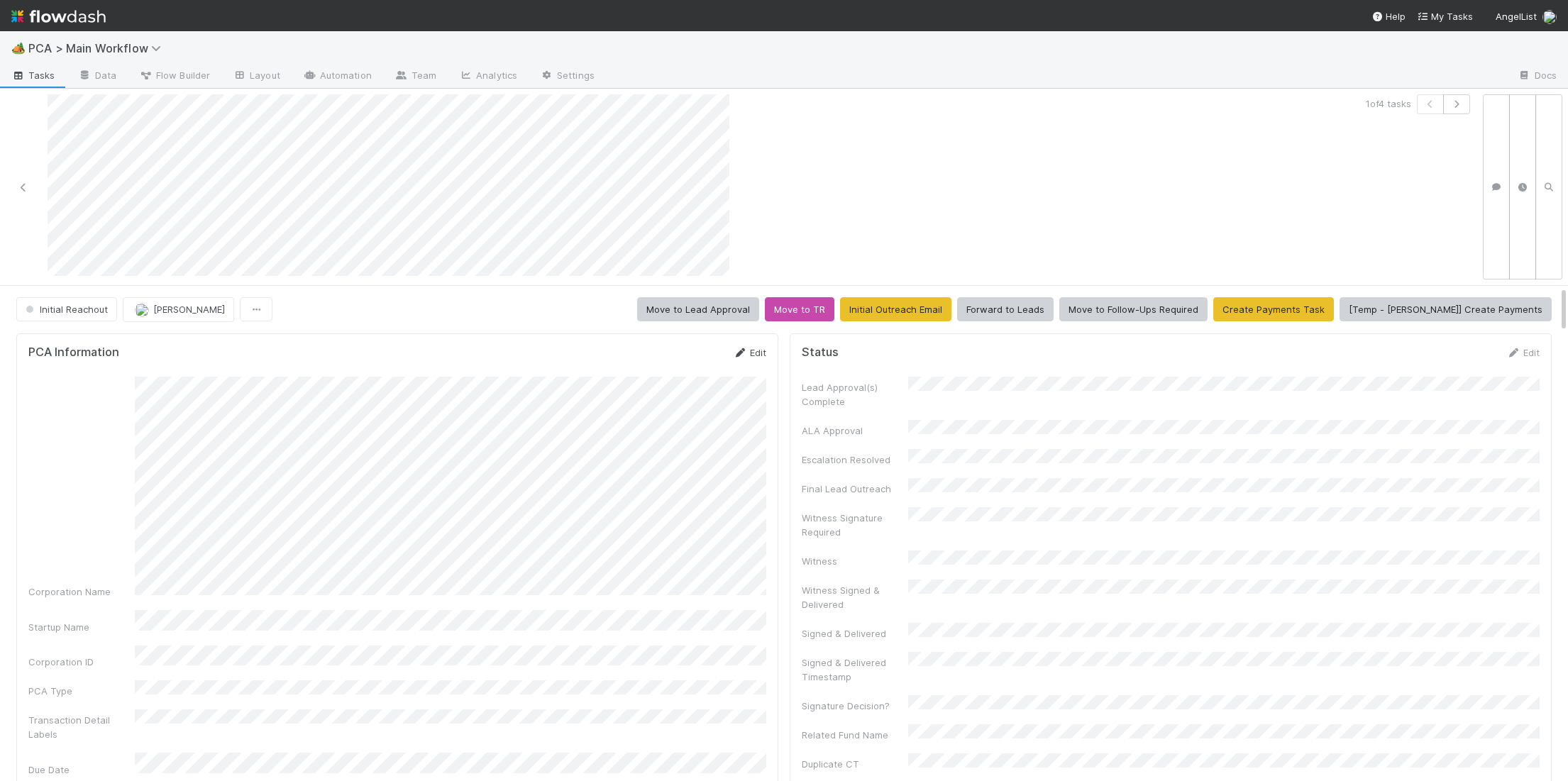
click at [741, 350] on icon at bounding box center [740, 353] width 14 height 9
click at [712, 368] on div "Save Cancel" at bounding box center [719, 358] width 96 height 24
click at [704, 363] on button "Save" at bounding box center [691, 358] width 40 height 24
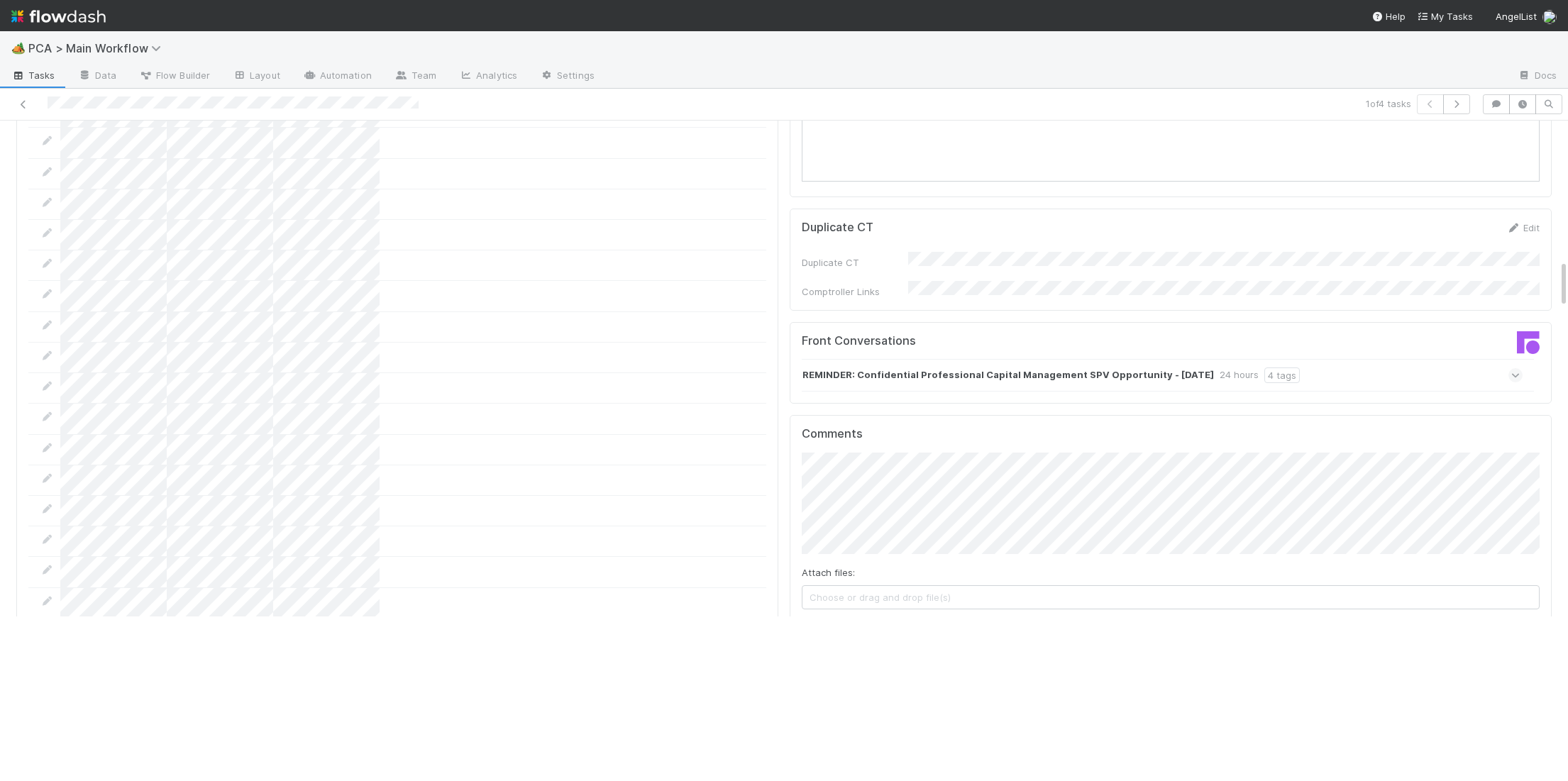
scroll to position [1413, 0]
click at [933, 367] on strong "REMINDER: Confidential Professional Capital Management SPV Opportunity - MONDAY…" at bounding box center [1008, 375] width 411 height 16
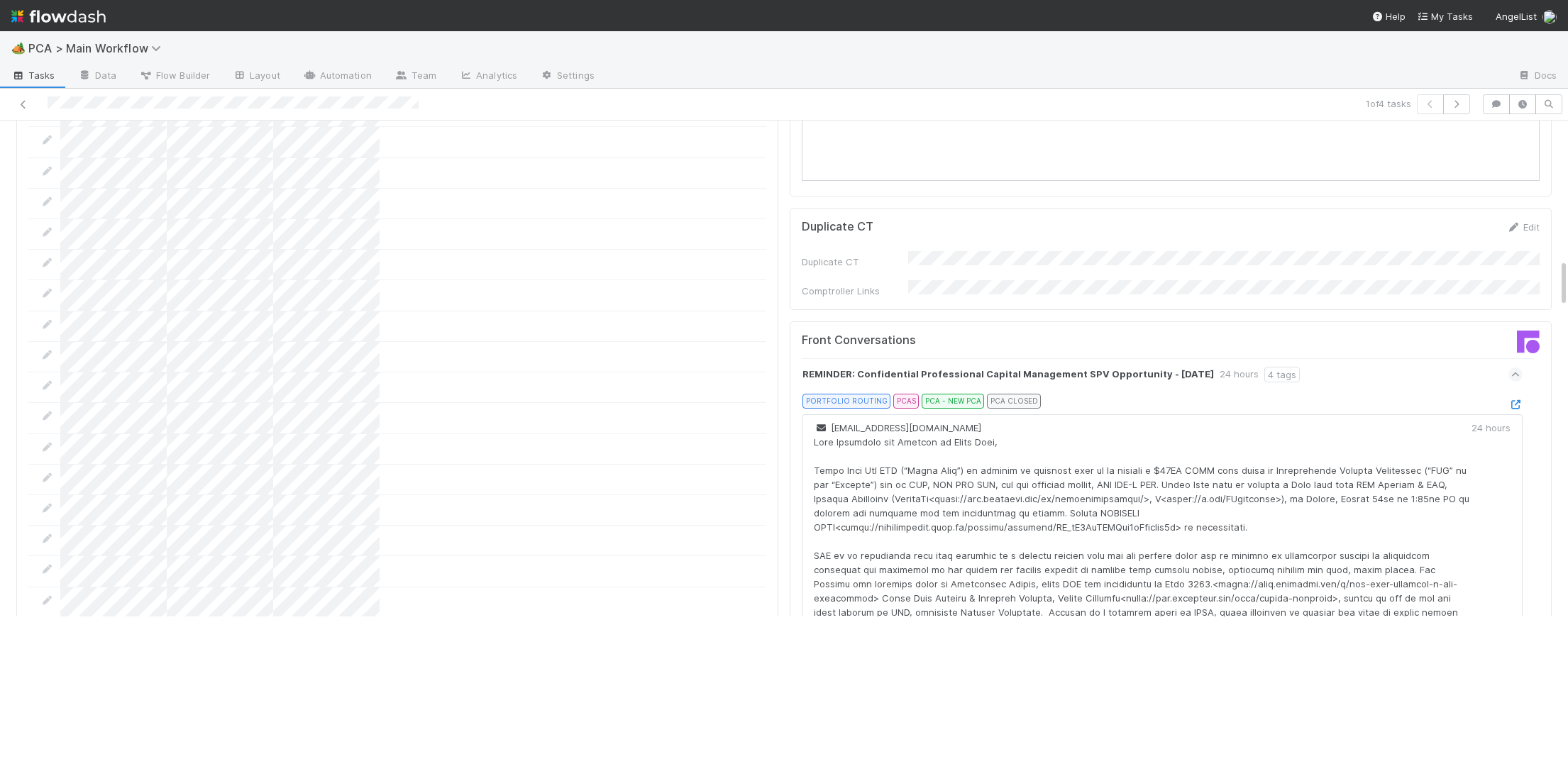
click at [1515, 400] on icon at bounding box center [1516, 404] width 14 height 9
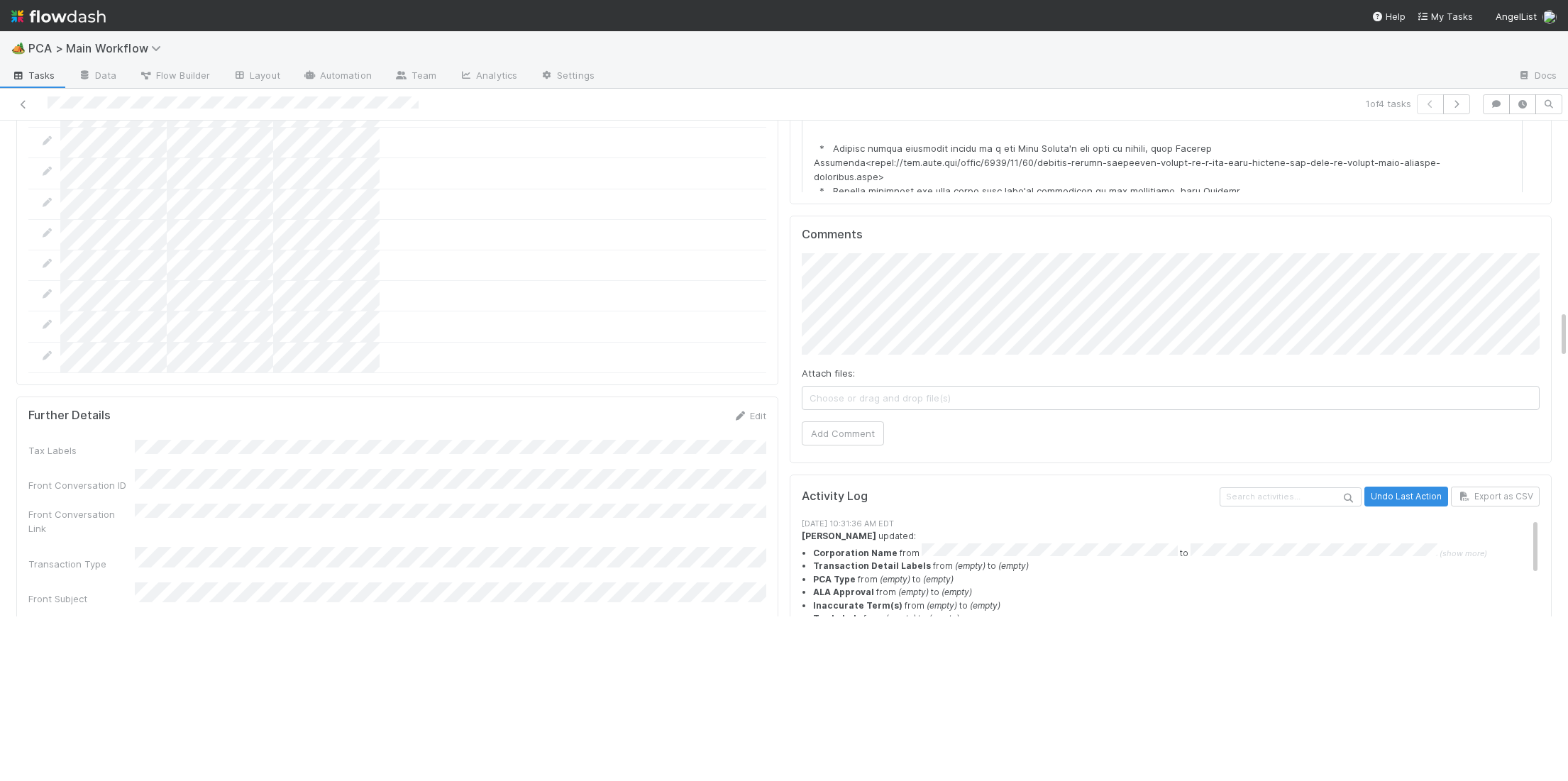
scroll to position [1933, 0]
drag, startPoint x: 852, startPoint y: 388, endPoint x: 851, endPoint y: 360, distance: 28.0
click at [854, 385] on div "Comments Attach files: Choose or drag and drop file(s) Add Comment" at bounding box center [1170, 340] width 762 height 248
click at [851, 422] on button "Add Comment" at bounding box center [843, 434] width 82 height 24
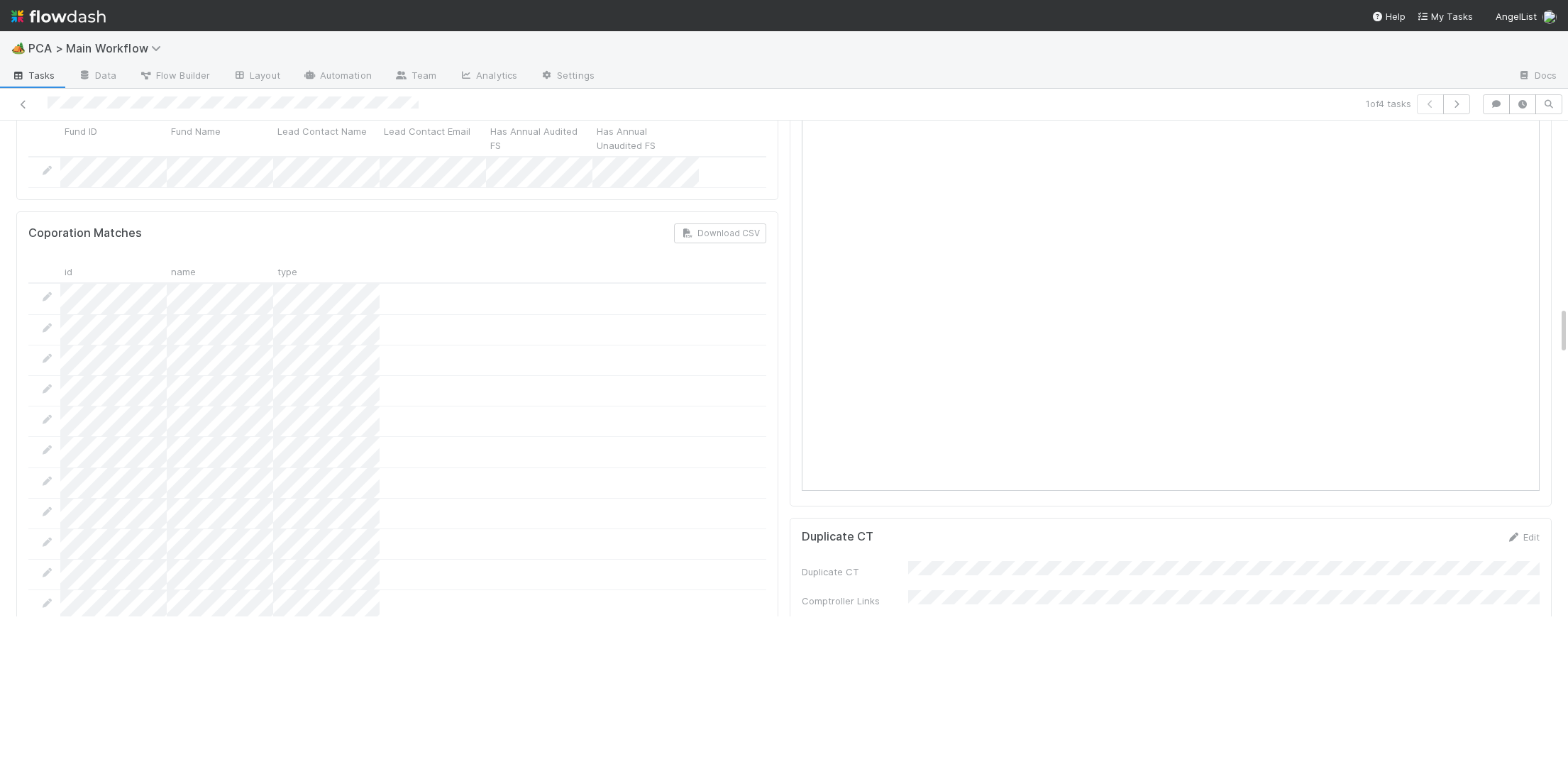
scroll to position [0, 0]
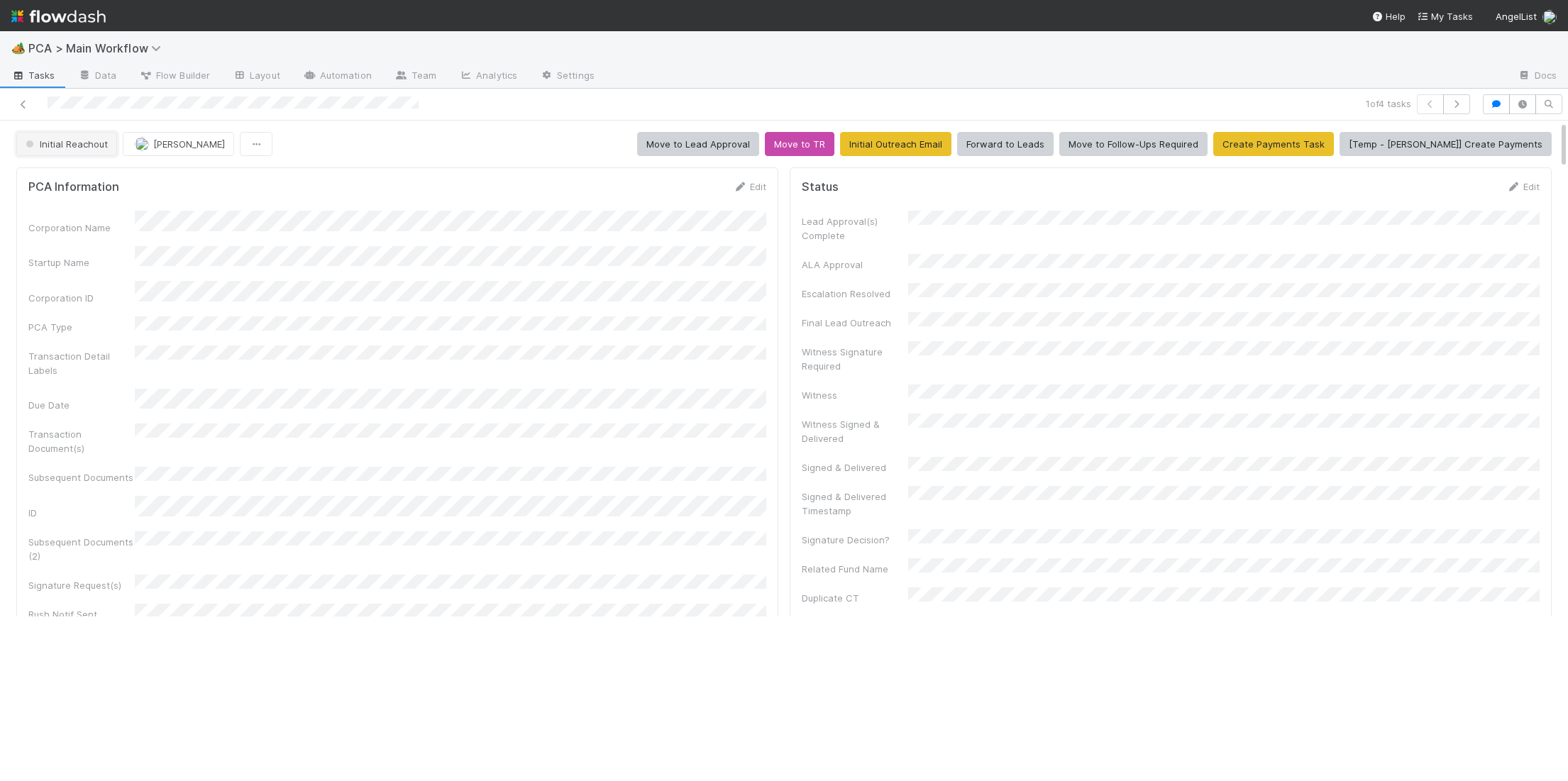
click at [95, 139] on span "Initial Reachout" at bounding box center [65, 144] width 85 height 11
click at [83, 179] on span "No Action Needed" at bounding box center [69, 181] width 98 height 11
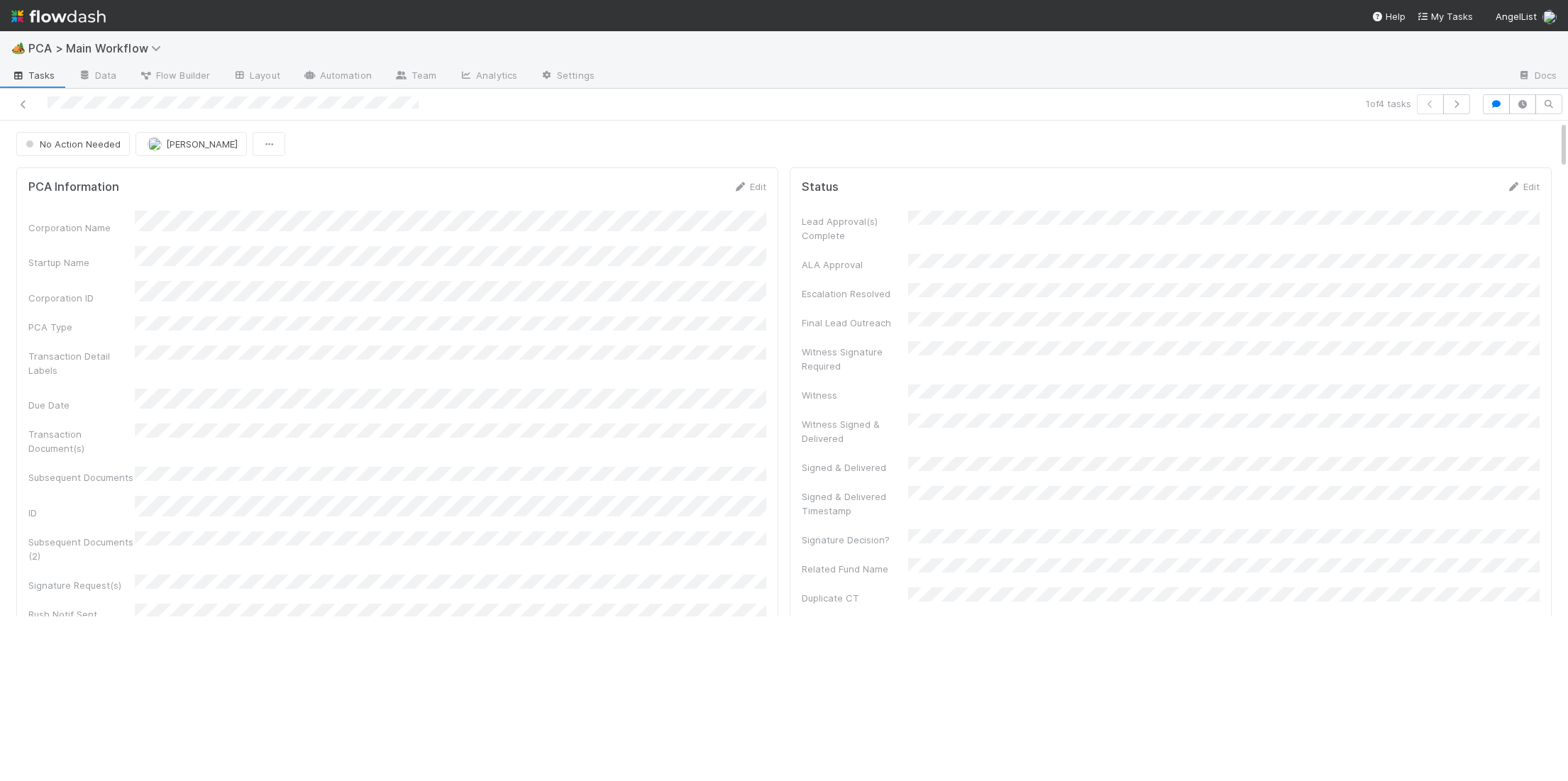
click at [87, 15] on img at bounding box center [59, 16] width 95 height 24
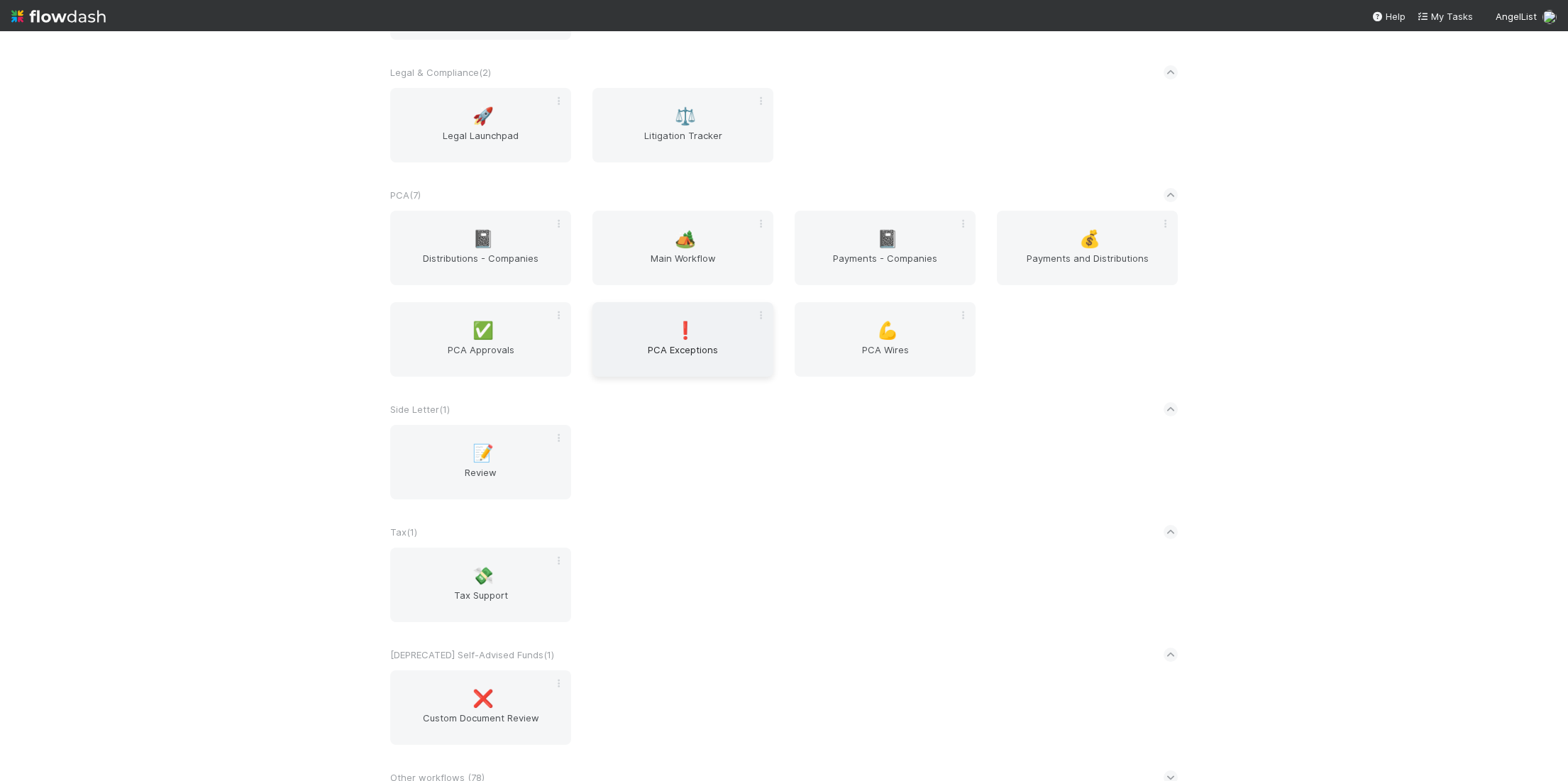
scroll to position [2261, 0]
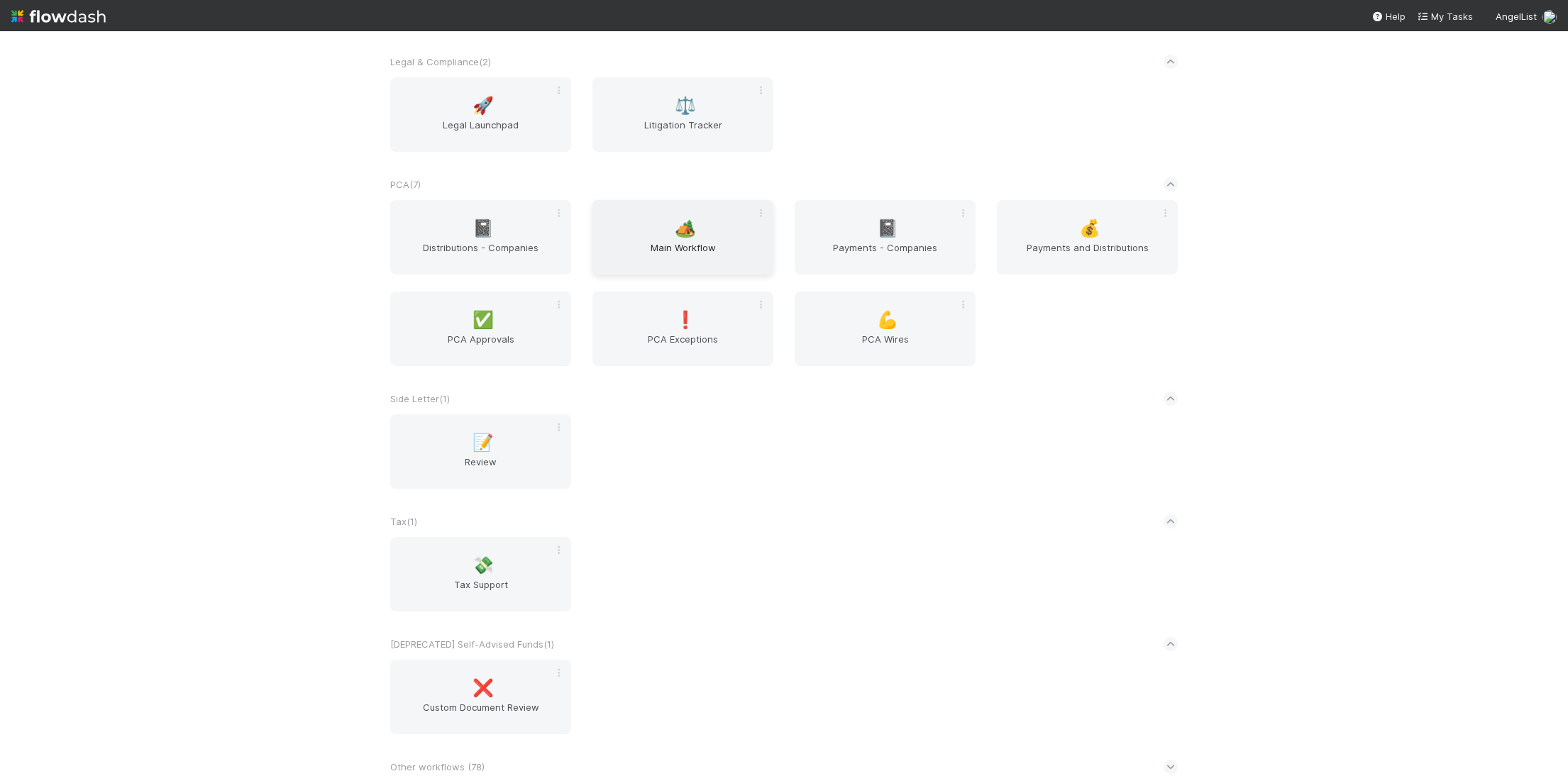
click at [716, 248] on span "Main Workflow" at bounding box center [683, 255] width 170 height 29
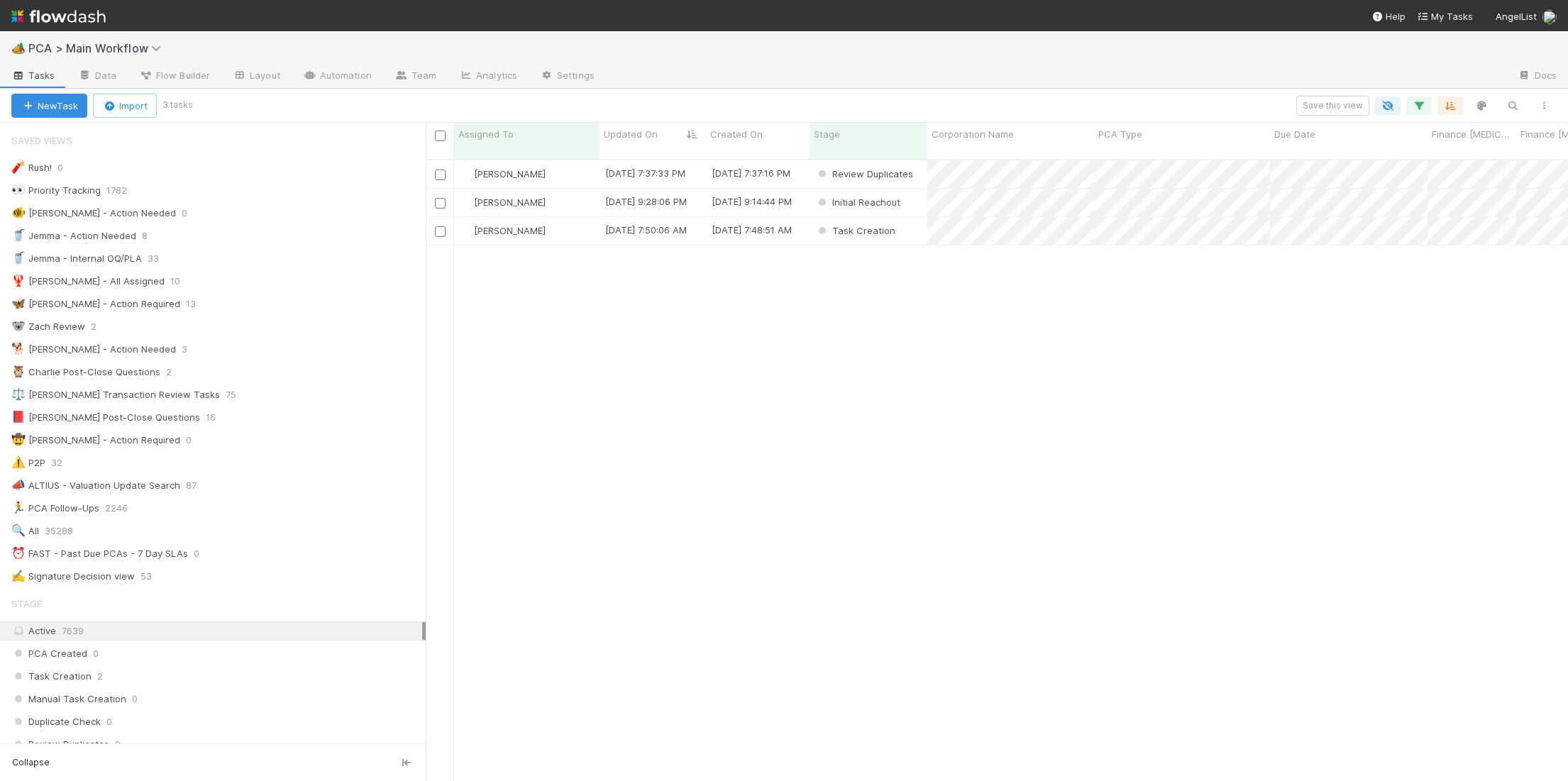
scroll to position [1, 1]
click at [253, 343] on div "🧨 Rush! 0 👀 Priority Tracking 1782 🐠 Chris - Action Needed 0 🥤 Jemma - Action N…" at bounding box center [213, 372] width 426 height 428
click at [253, 343] on div "🐕 Charlie - Action Needed 3" at bounding box center [219, 349] width 414 height 18
click at [641, 135] on span "Updated On" at bounding box center [631, 134] width 54 height 14
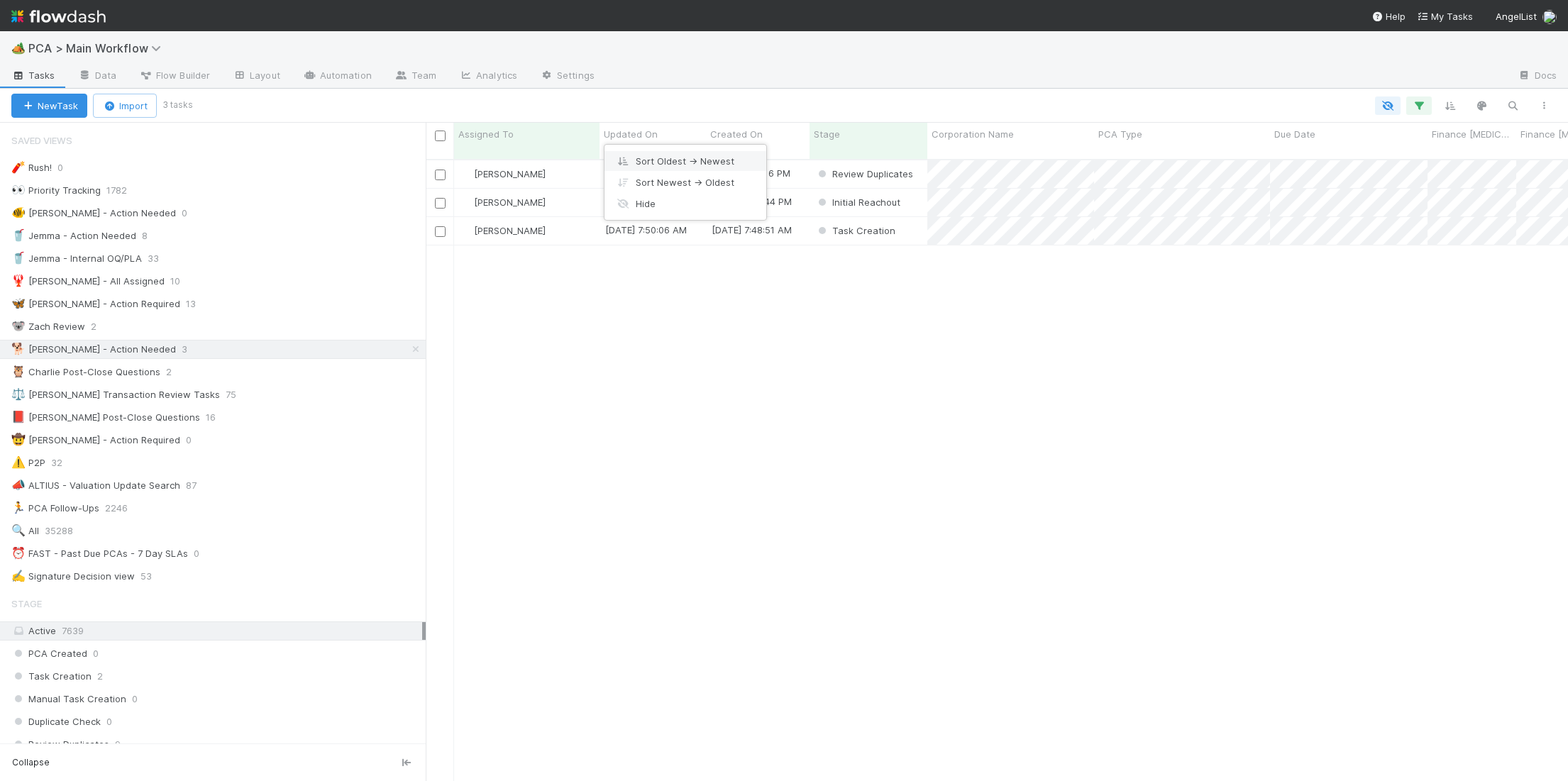
click at [666, 150] on div "Sort Oldest → Newest" at bounding box center [686, 161] width 162 height 21
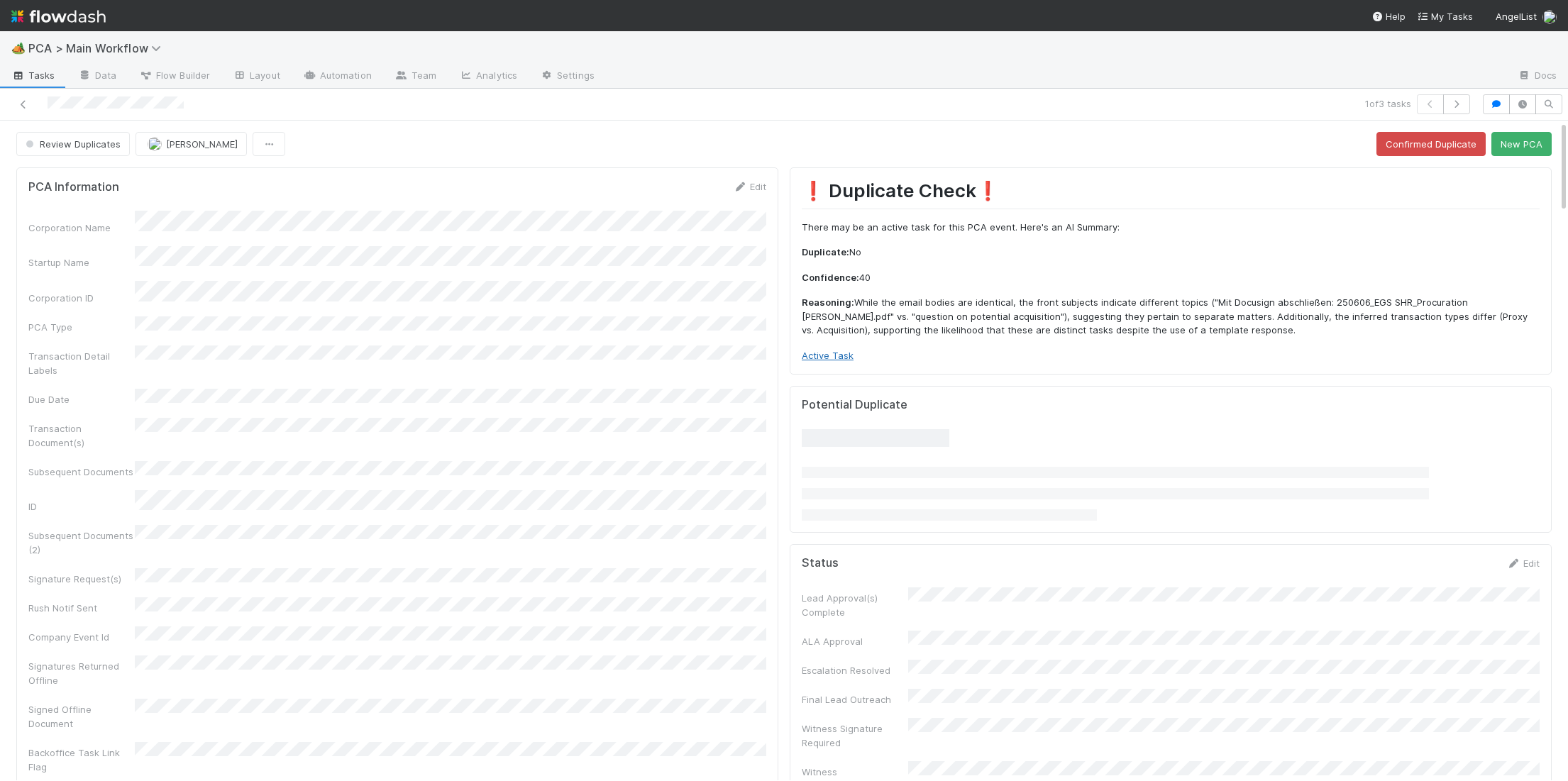
click at [833, 357] on link "Active Task" at bounding box center [828, 355] width 52 height 11
click at [1521, 140] on button "New PCA" at bounding box center [1521, 144] width 60 height 24
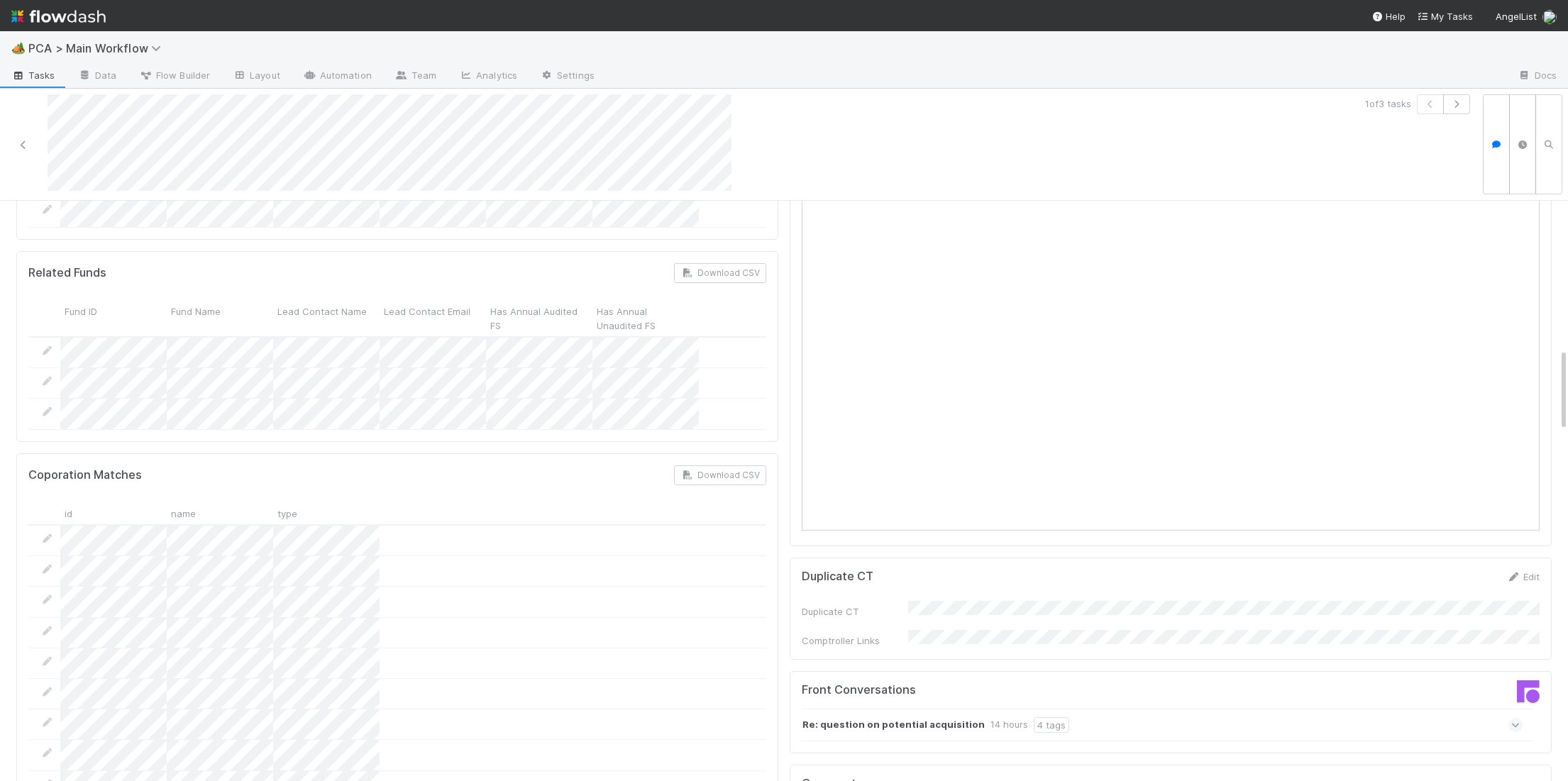
scroll to position [1213, 0]
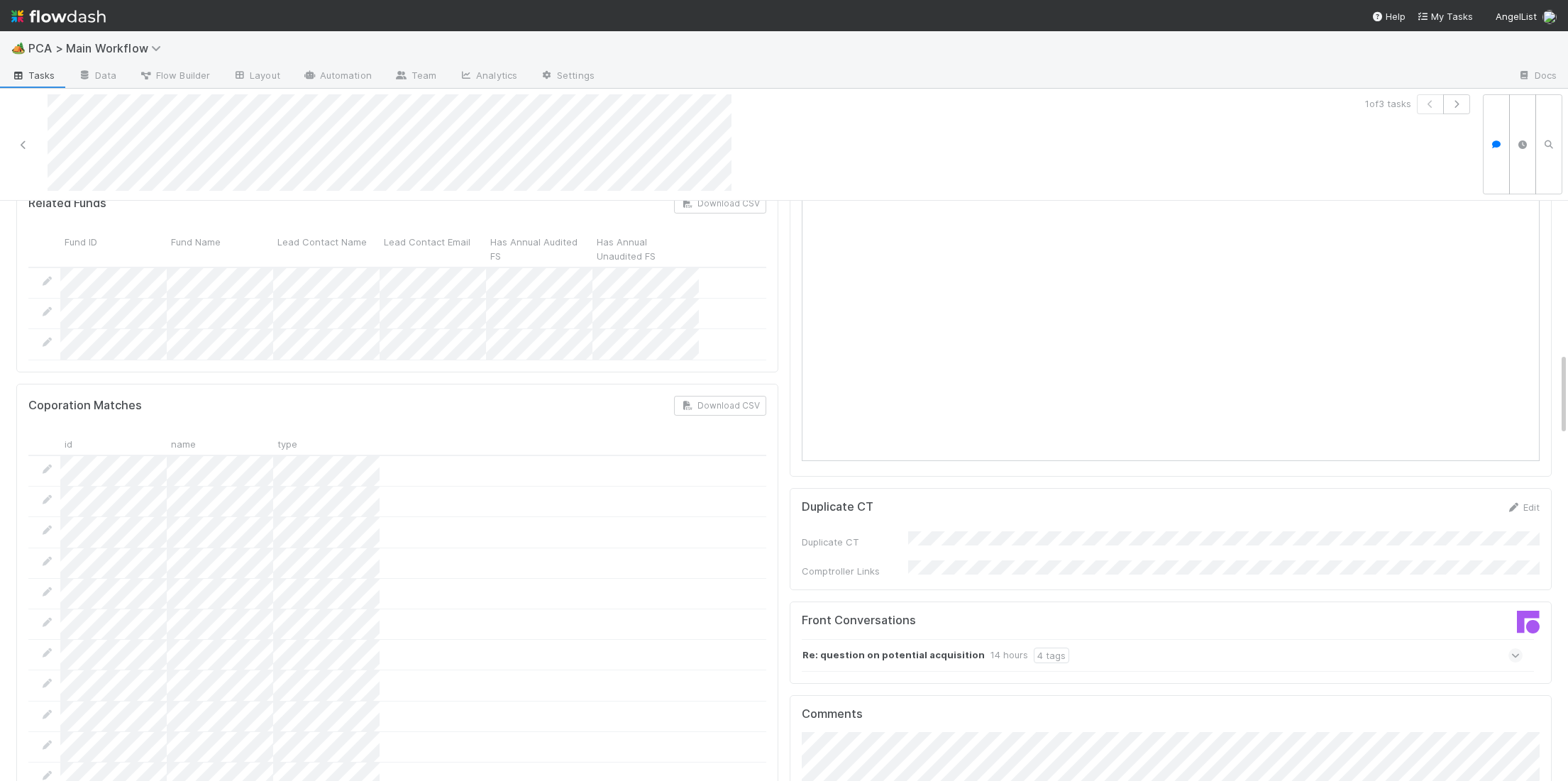
click at [940, 639] on div "Re: question on potential acquisition 14 hours 4 tags" at bounding box center [1162, 656] width 721 height 33
click at [1517, 681] on icon at bounding box center [1516, 685] width 14 height 9
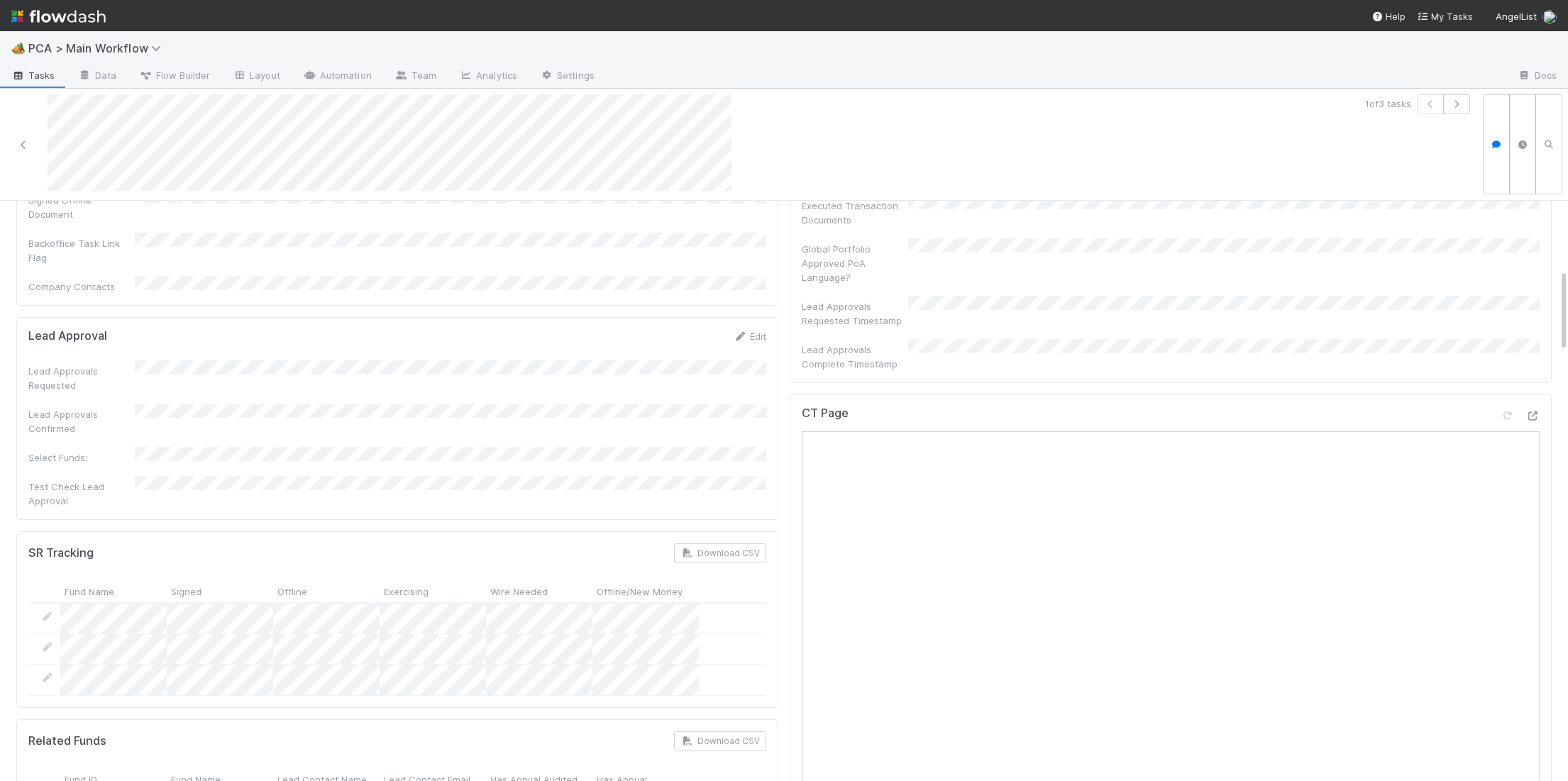
scroll to position [0, 0]
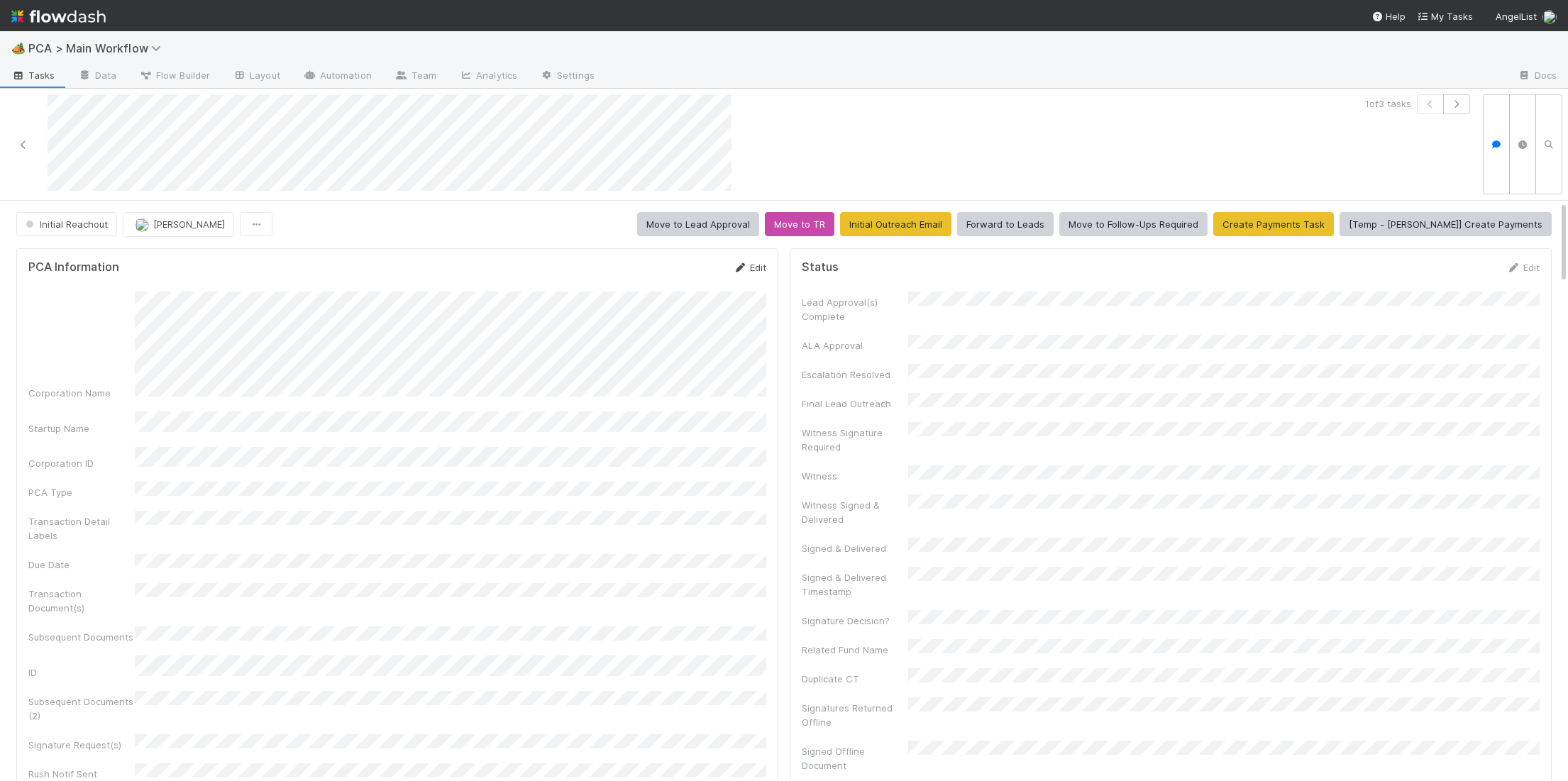
click at [746, 272] on link "Edit" at bounding box center [750, 267] width 34 height 11
click at [599, 370] on div "Corporation Name Startup Name Corporation ID PCA Type Transaction Detail Labels…" at bounding box center [398, 669] width 738 height 734
click at [705, 266] on button "Save" at bounding box center [691, 272] width 40 height 24
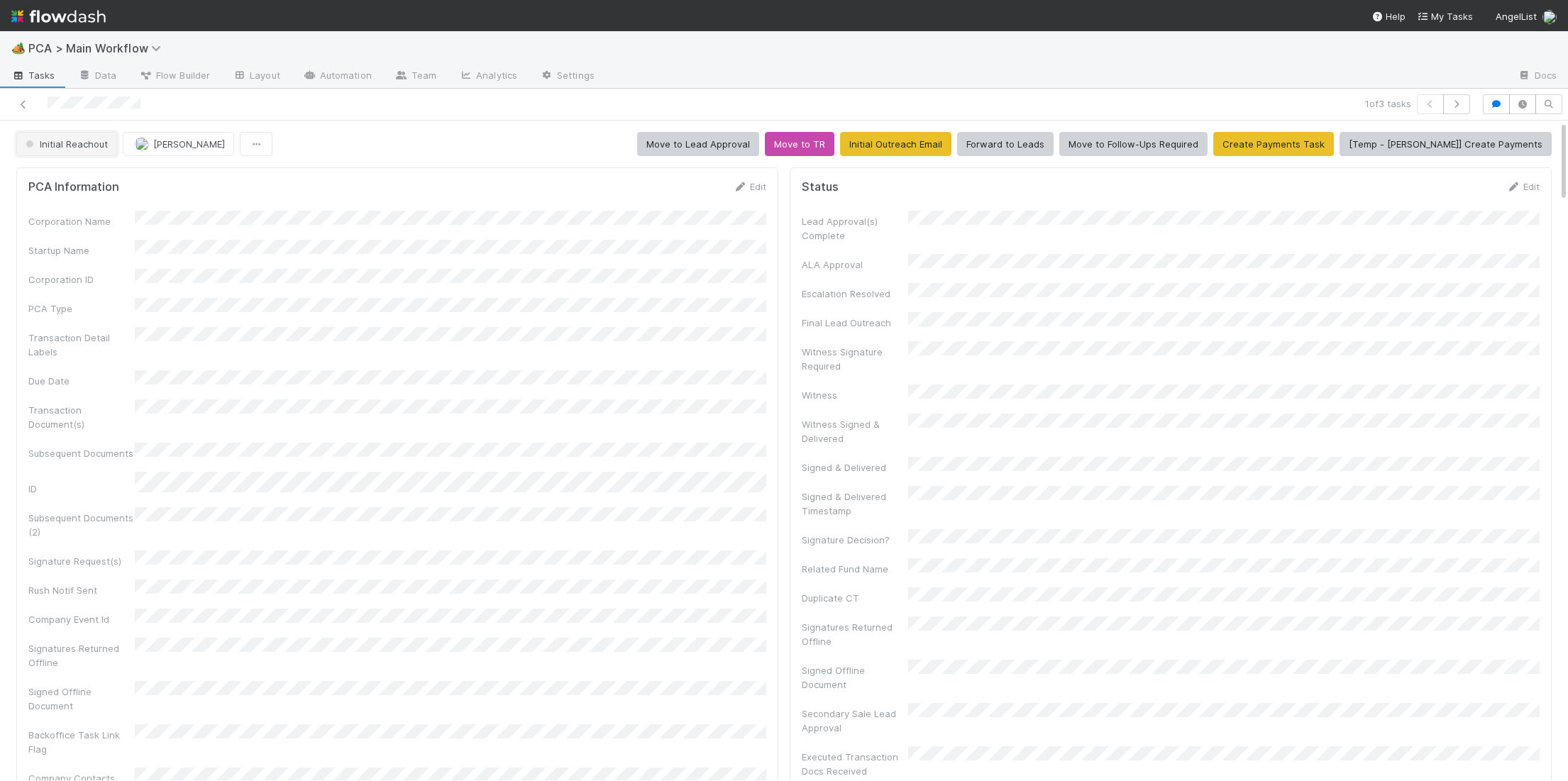
click at [87, 150] on button "Initial Reachout" at bounding box center [67, 144] width 101 height 24
click at [80, 188] on div "Manual Task Creation" at bounding box center [111, 181] width 200 height 26
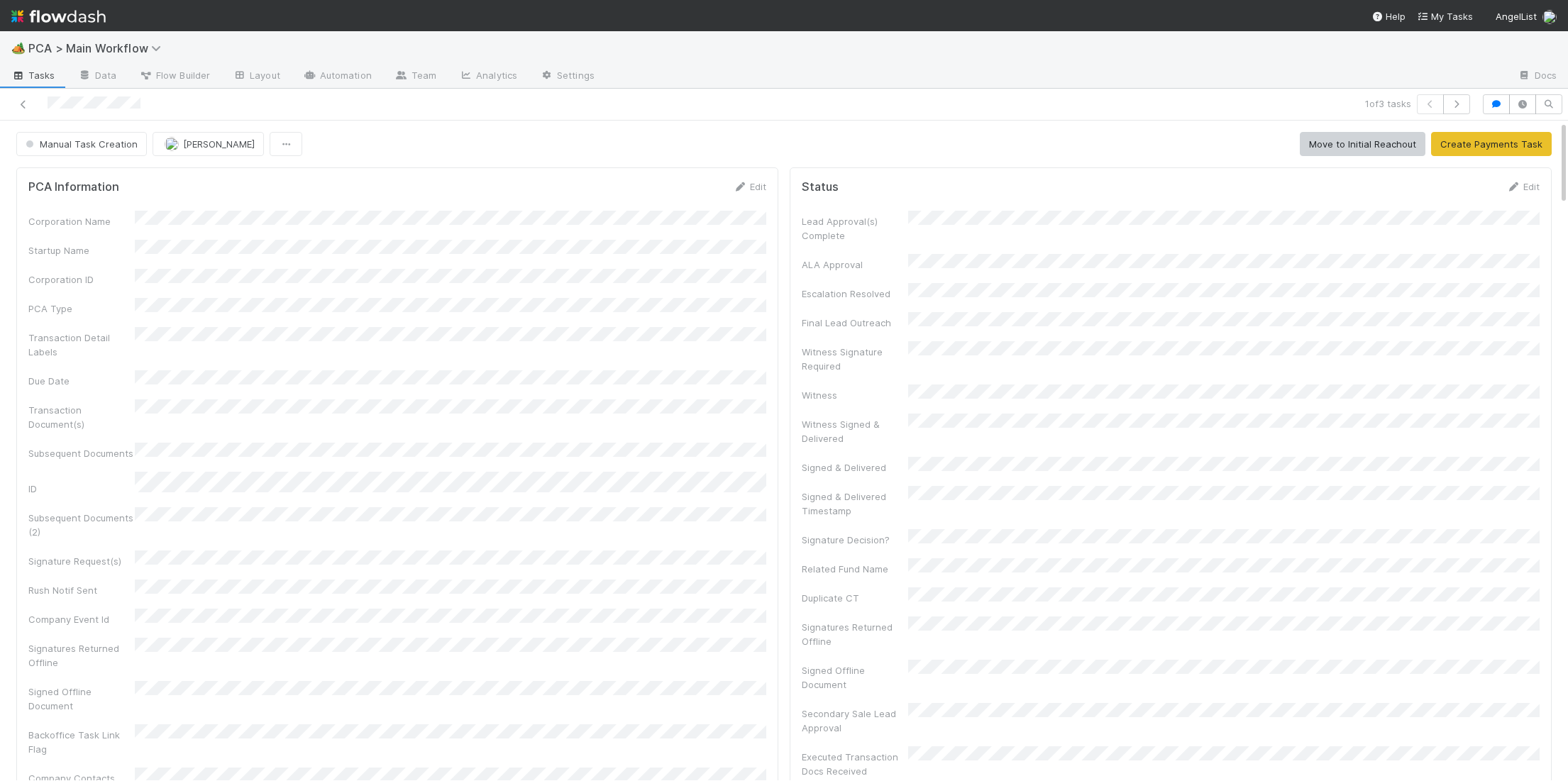
click at [647, 193] on form "PCA Information Edit Corporation Name Startup Name Corporation ID PCA Type Tran…" at bounding box center [398, 481] width 738 height 605
drag, startPoint x: 725, startPoint y: 183, endPoint x: 732, endPoint y: 183, distance: 7.0
click at [730, 183] on div "PCA Information Edit" at bounding box center [398, 186] width 738 height 14
click at [736, 183] on icon at bounding box center [740, 186] width 14 height 9
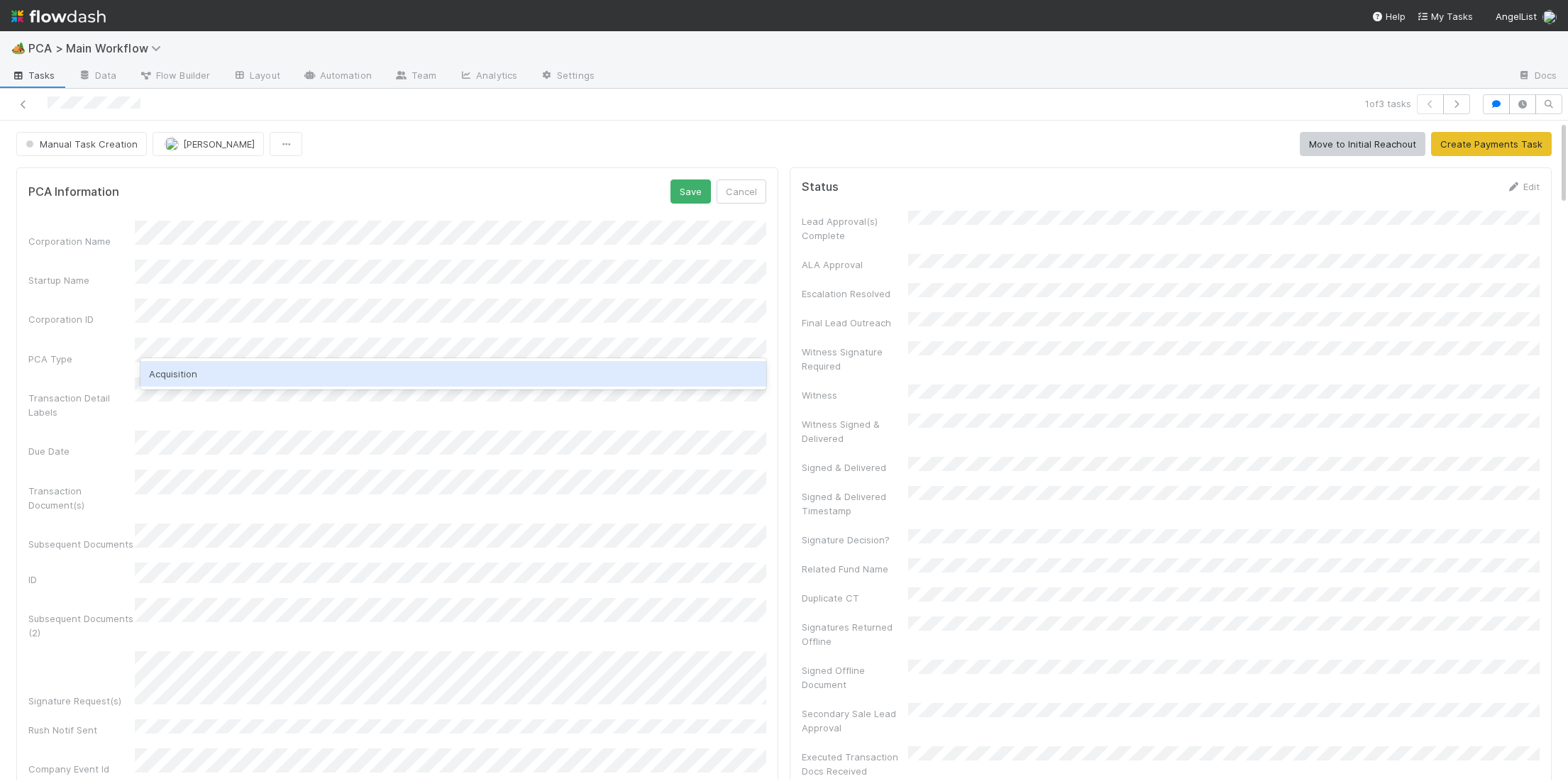
click at [281, 365] on div "Acquisition" at bounding box center [453, 374] width 626 height 26
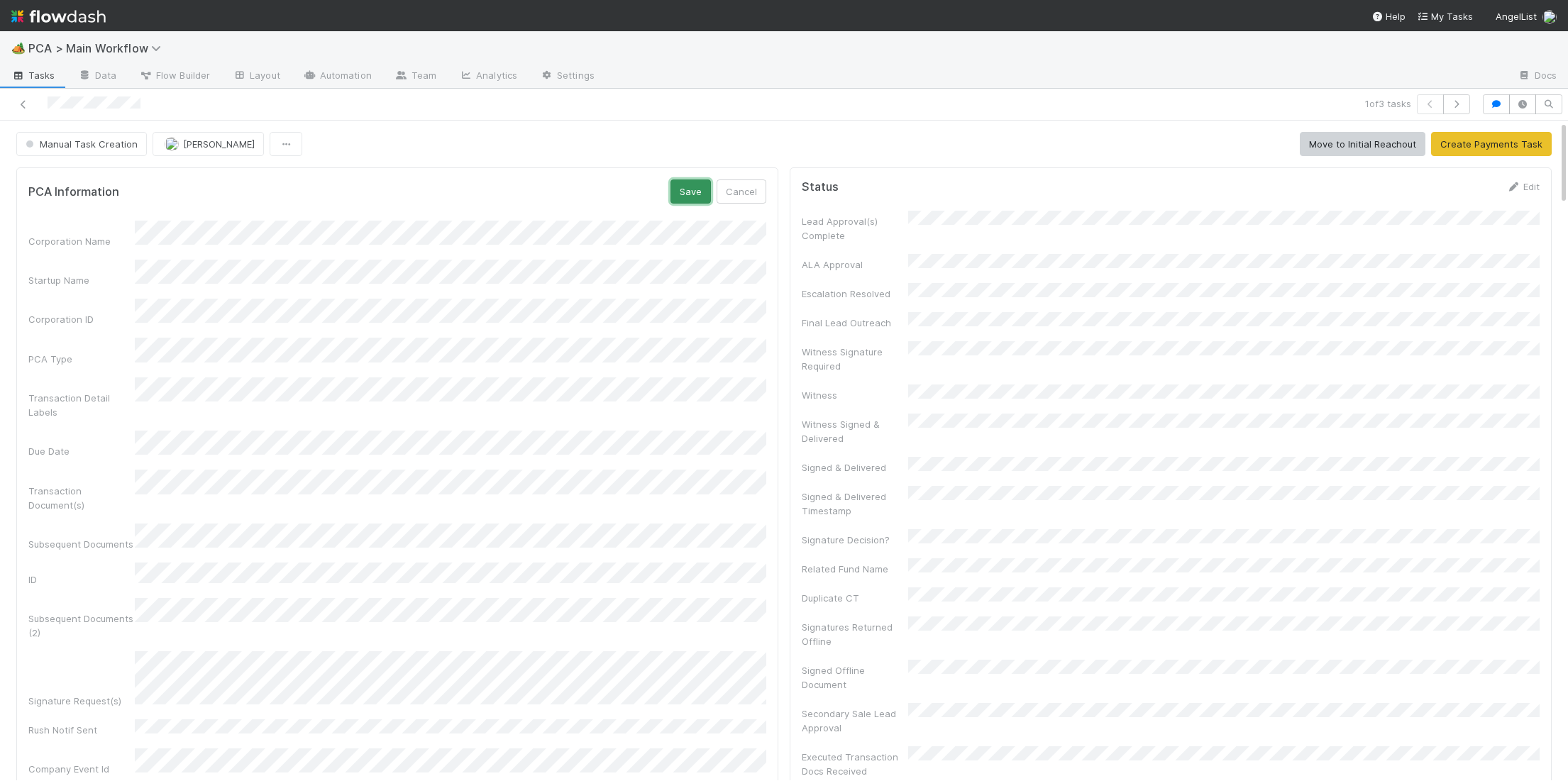
click at [686, 188] on button "Save" at bounding box center [691, 191] width 40 height 24
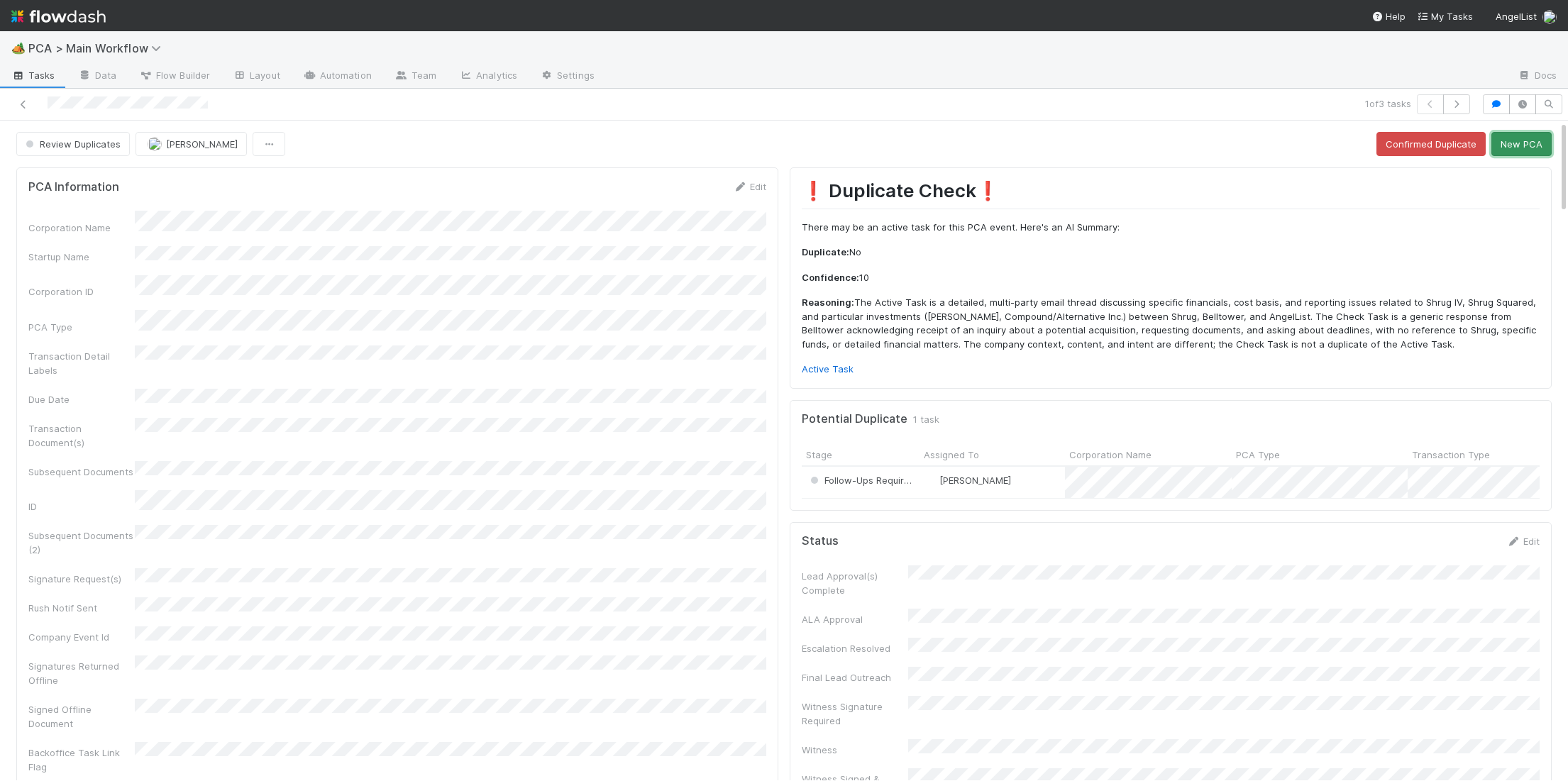
click at [1531, 150] on button "New PCA" at bounding box center [1521, 144] width 60 height 24
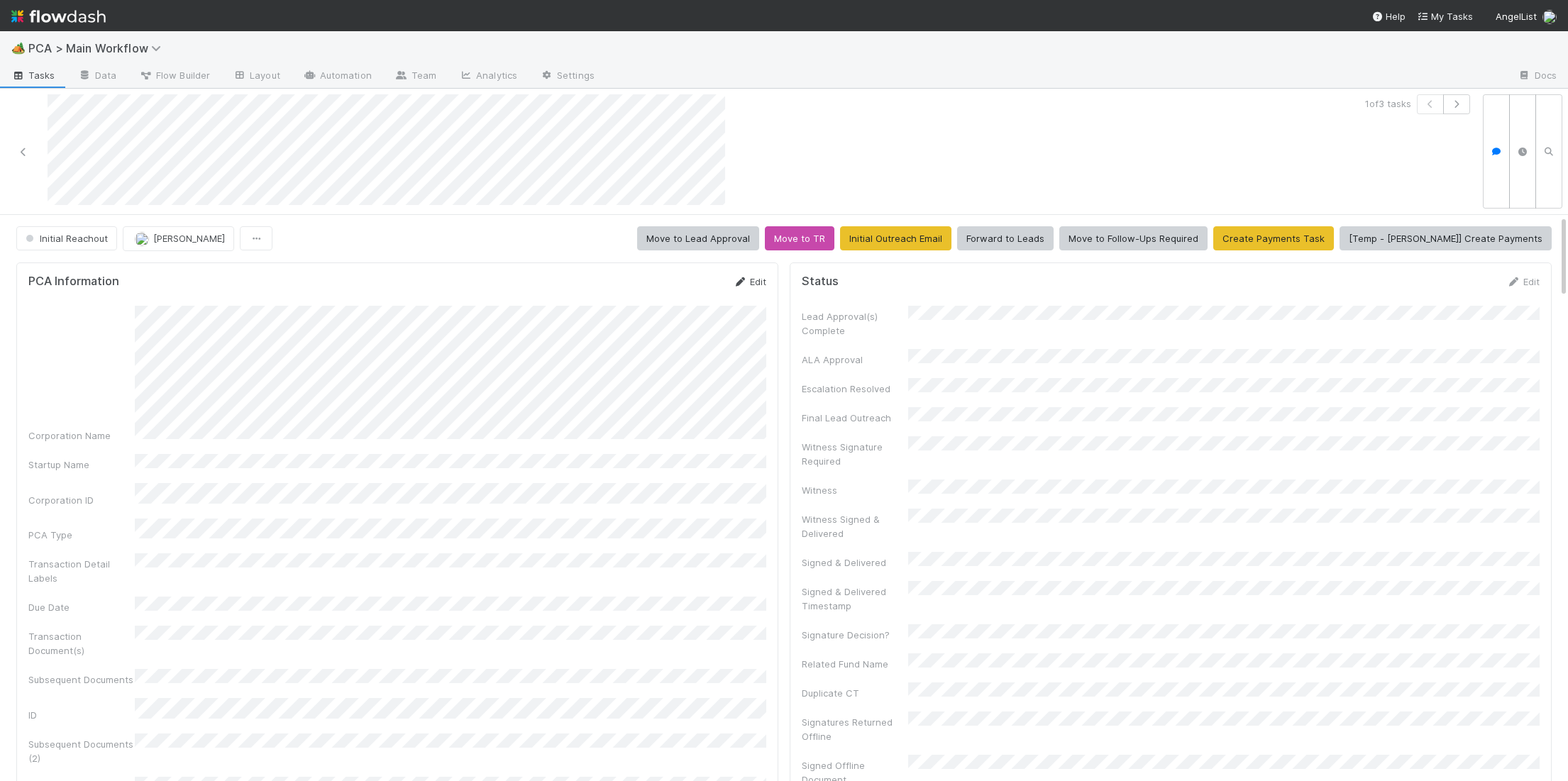
drag, startPoint x: 1518, startPoint y: 407, endPoint x: 733, endPoint y: 279, distance: 795.4
click at [722, 302] on form "PCA Information Edit Corporation Name Startup Name Corporation ID PCA Type Tran…" at bounding box center [398, 643] width 738 height 737
click at [733, 277] on icon at bounding box center [740, 282] width 14 height 9
drag, startPoint x: 676, startPoint y: 270, endPoint x: 699, endPoint y: 282, distance: 25.9
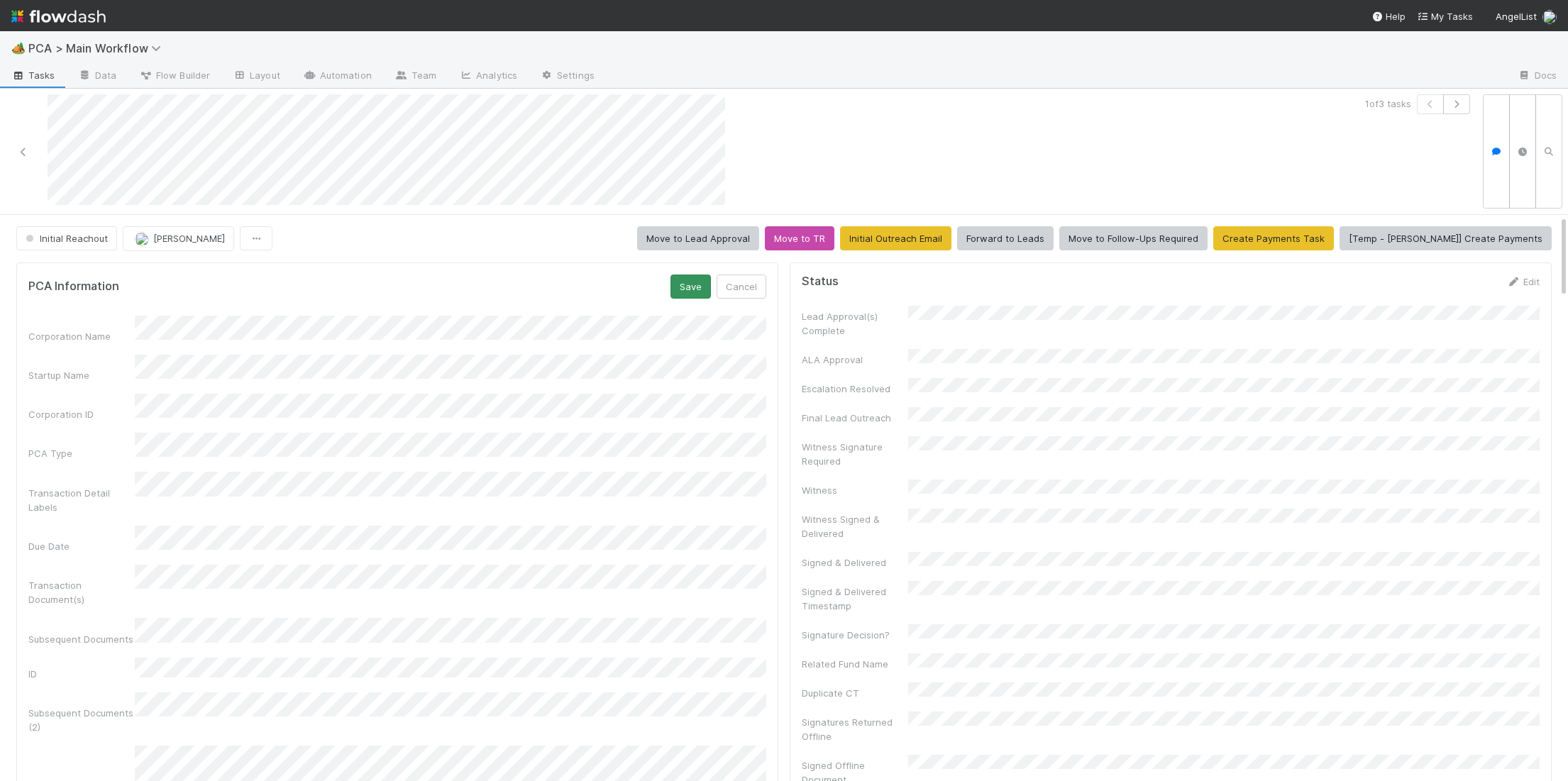
click at [692, 279] on div "PCA Information Save Cancel Corporation Name Startup Name Corporation ID PCA Ty…" at bounding box center [397, 662] width 762 height 800
click at [699, 282] on button "Save" at bounding box center [691, 287] width 40 height 24
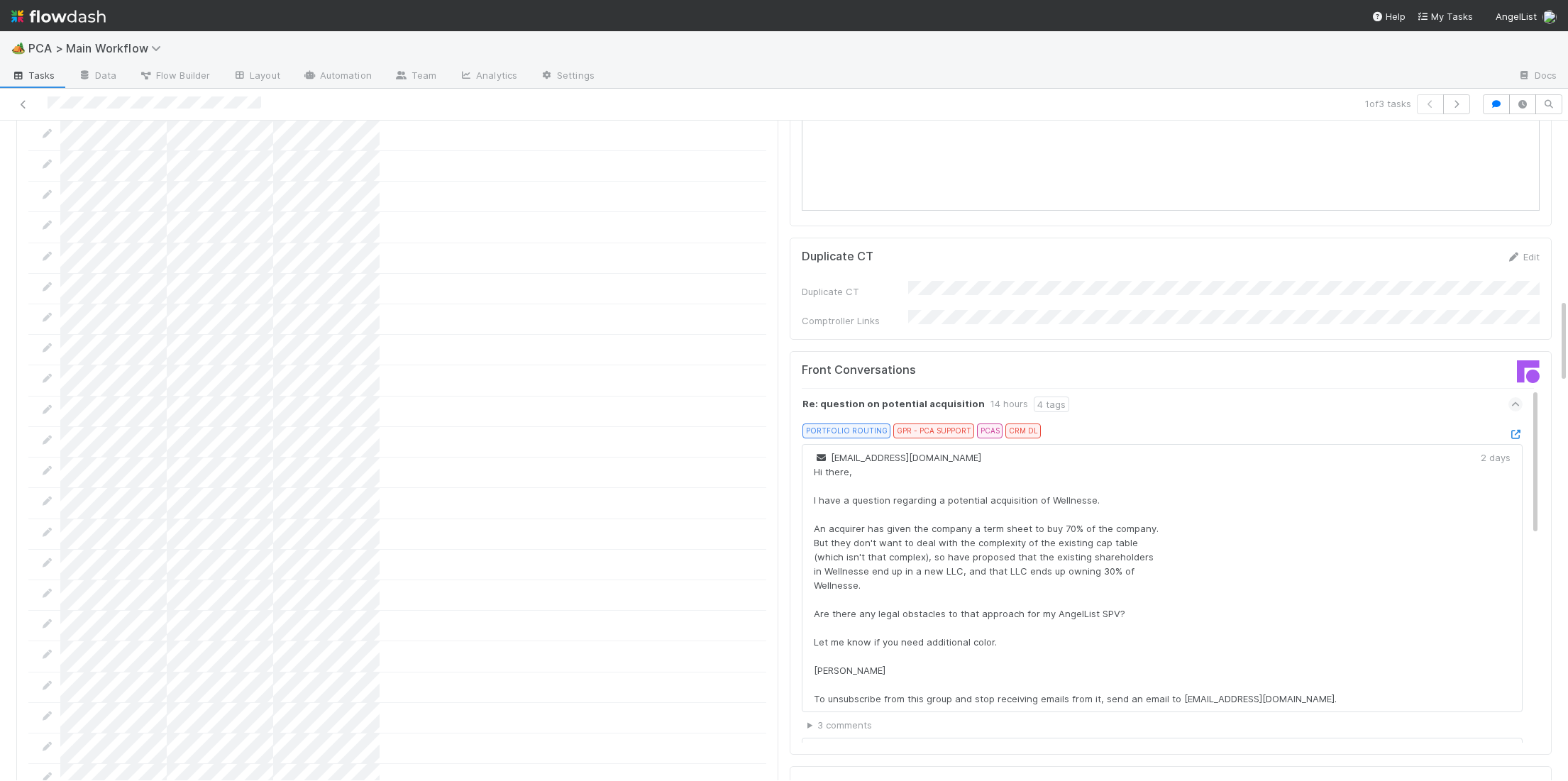
scroll to position [1374, 0]
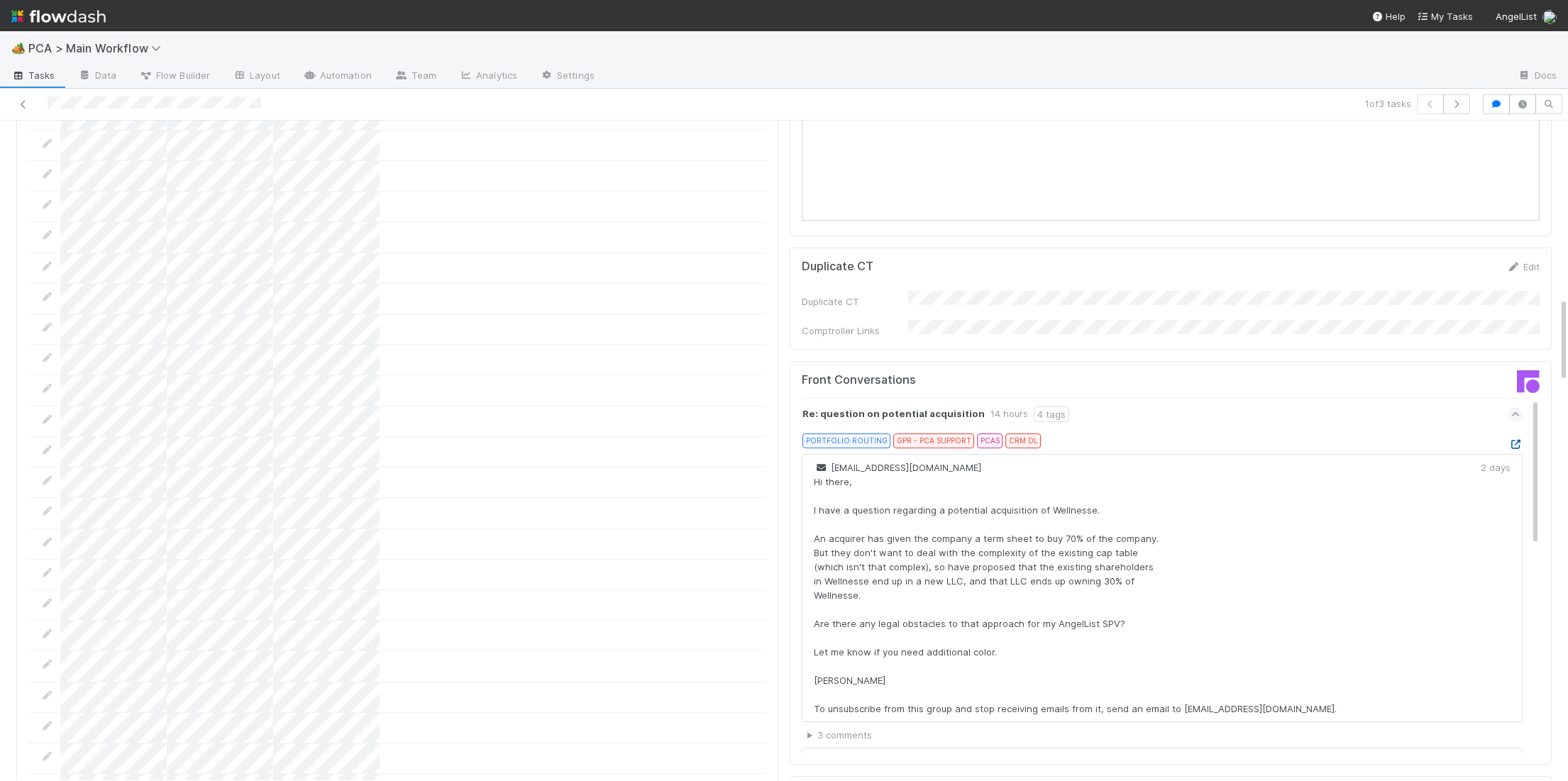
drag, startPoint x: 1508, startPoint y: 362, endPoint x: 1513, endPoint y: 371, distance: 10.3
click at [1508, 433] on div "PORTFOLIO ROUTING GPR - PCA SUPPORT PCAS CRM DL" at bounding box center [1168, 444] width 709 height 20
click at [1513, 440] on icon at bounding box center [1516, 444] width 14 height 9
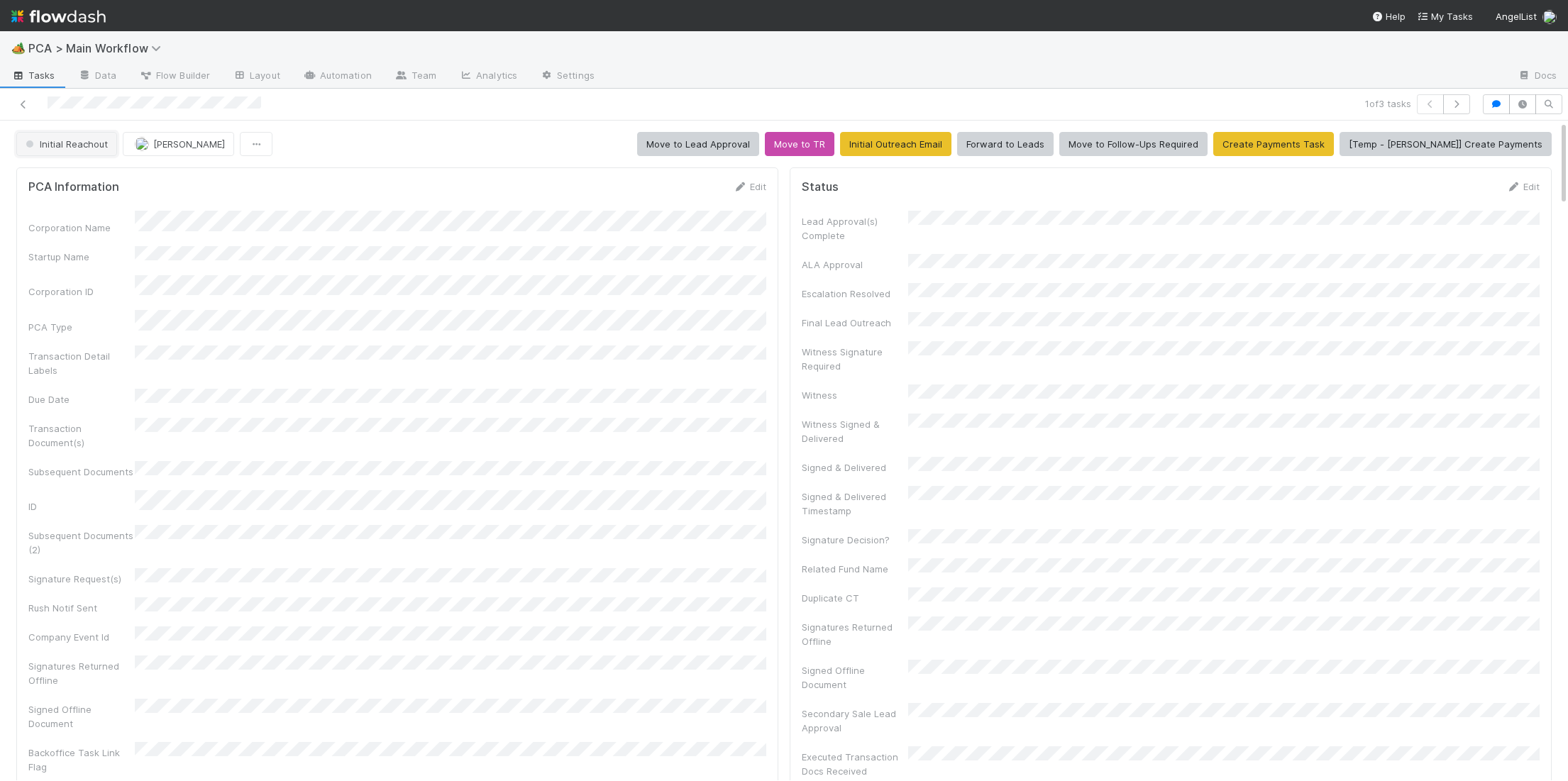
click at [107, 145] on button "Initial Reachout" at bounding box center [67, 144] width 101 height 24
click at [109, 177] on span "Follow-Ups Required" at bounding box center [74, 181] width 107 height 11
click at [95, 20] on img at bounding box center [59, 16] width 95 height 24
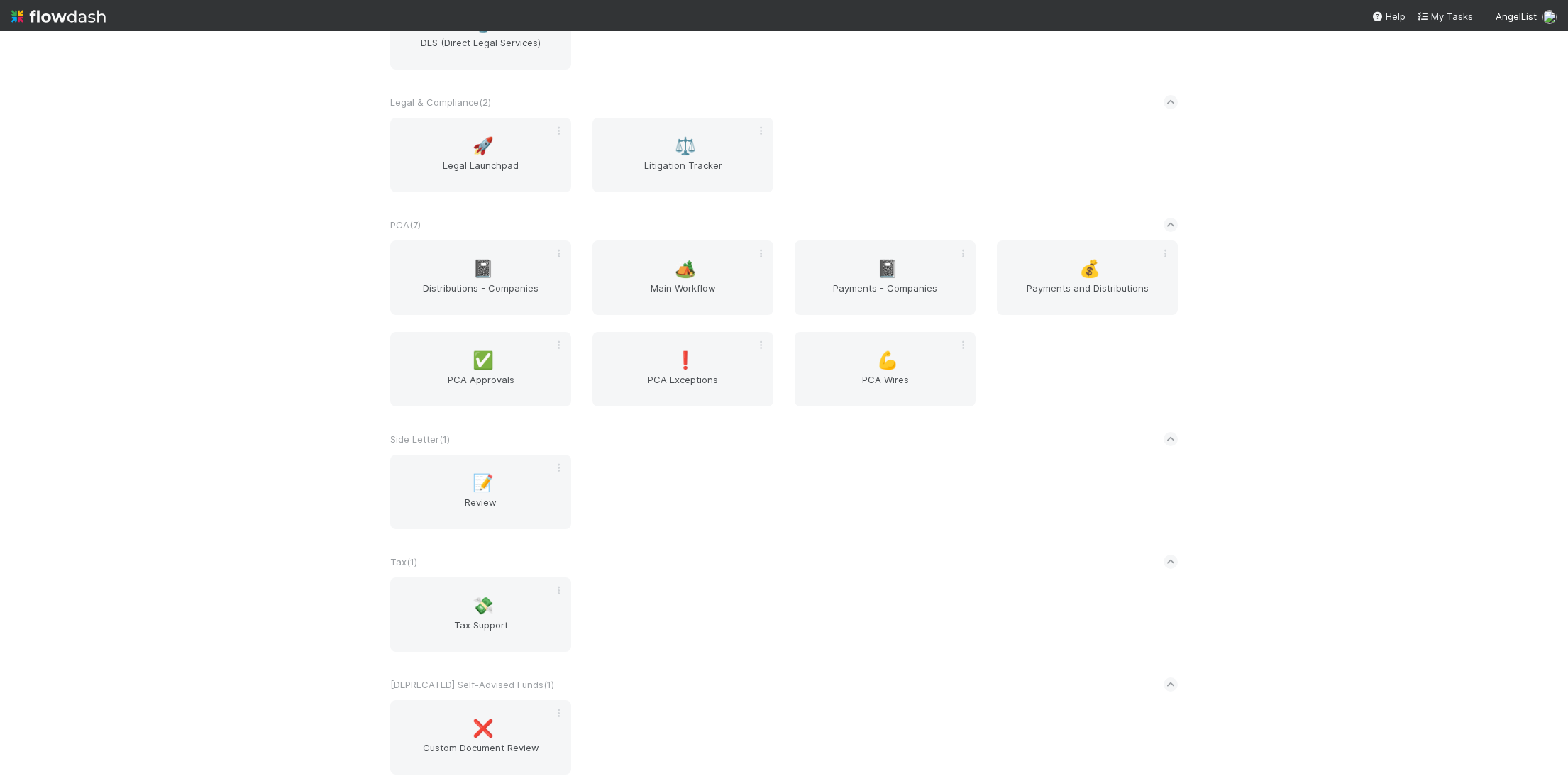
scroll to position [2261, 0]
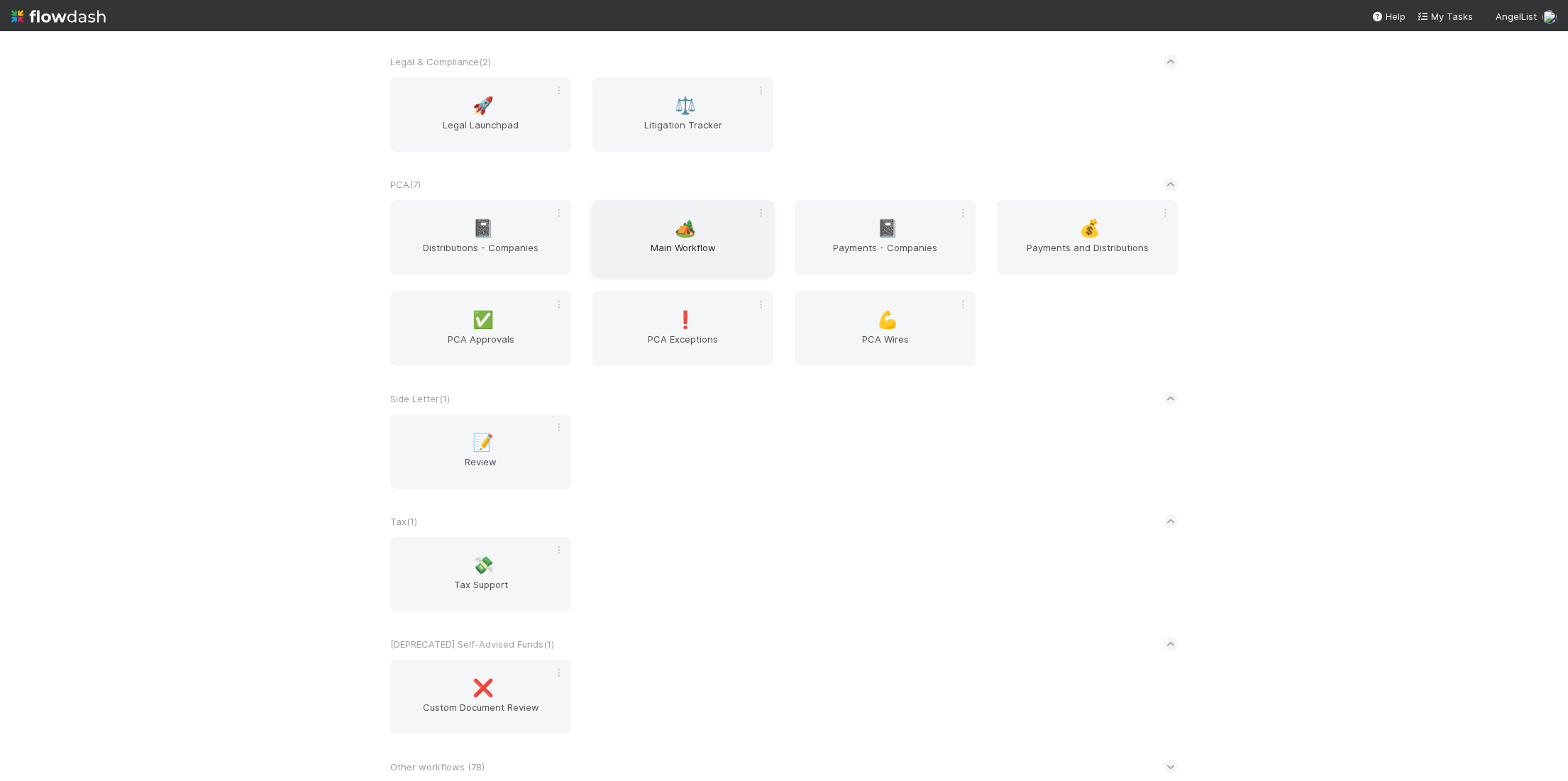
click at [670, 217] on div "🏕️ Main Workflow" at bounding box center [683, 237] width 181 height 75
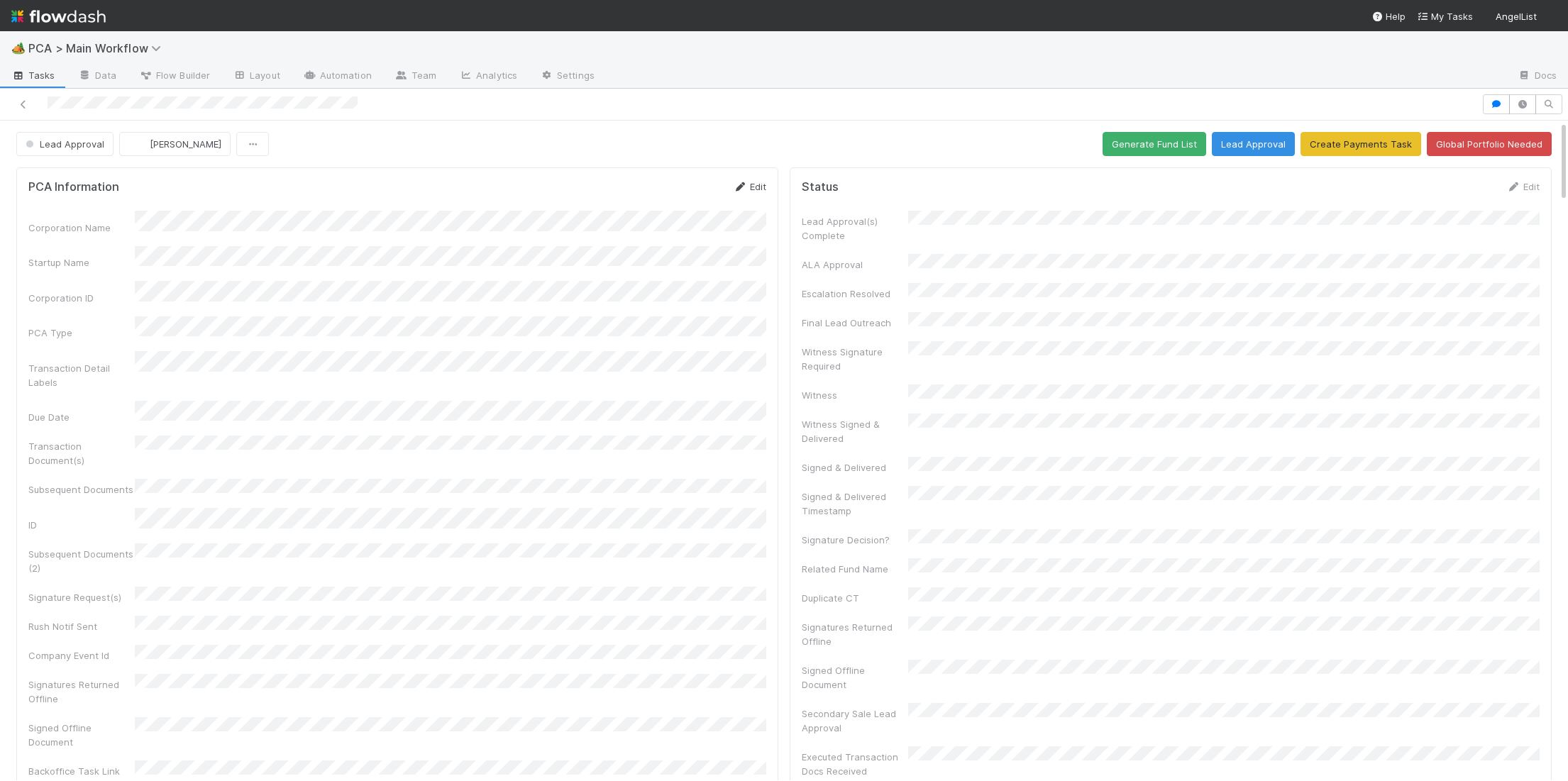
drag, startPoint x: 719, startPoint y: 191, endPoint x: 760, endPoint y: 190, distance: 41.0
click at [737, 191] on div "PCA Information Edit" at bounding box center [398, 186] width 738 height 14
click at [748, 181] on link "Edit" at bounding box center [750, 186] width 34 height 11
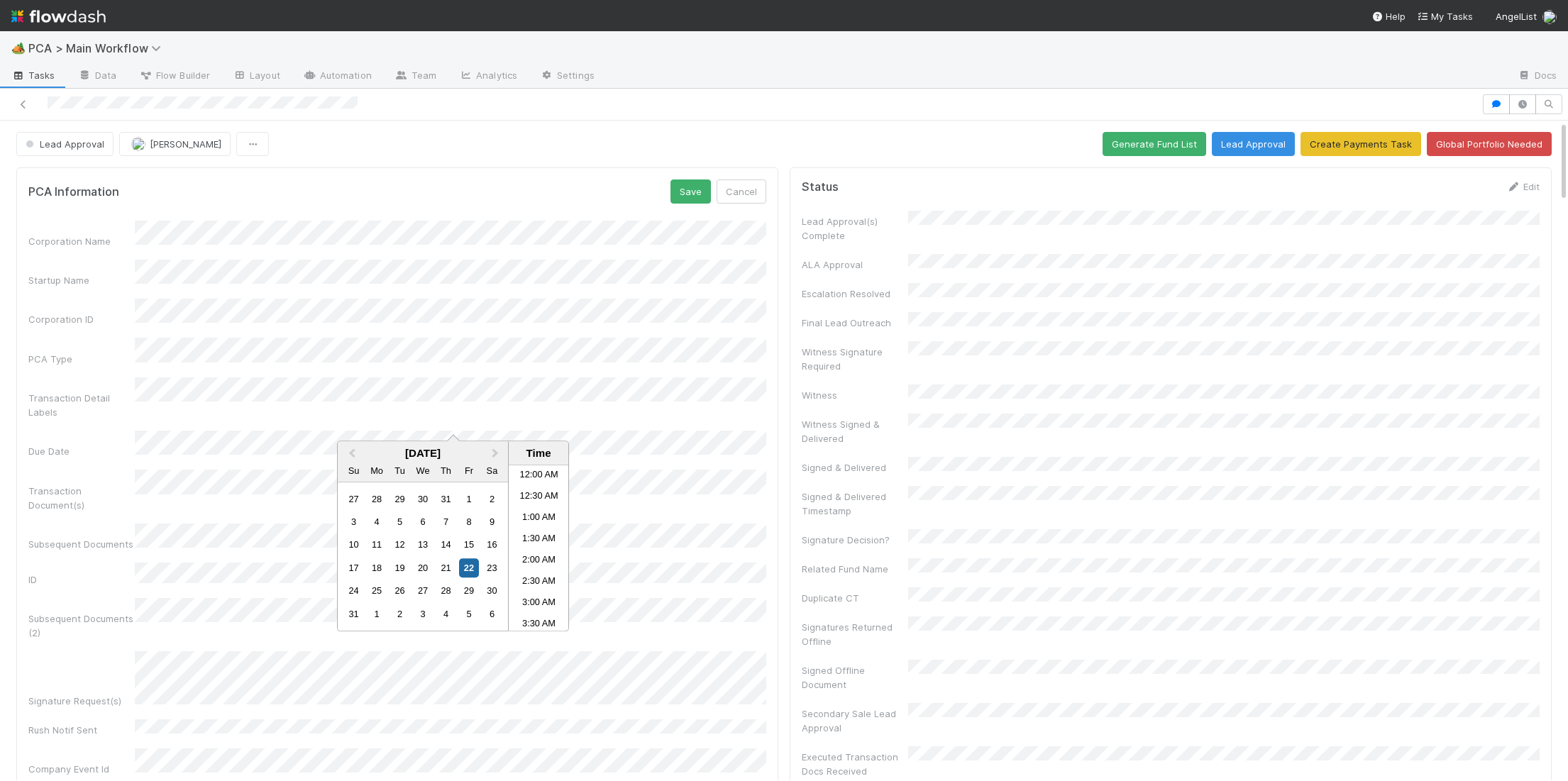
scroll to position [439, 0]
click at [445, 592] on div "28" at bounding box center [446, 591] width 19 height 19
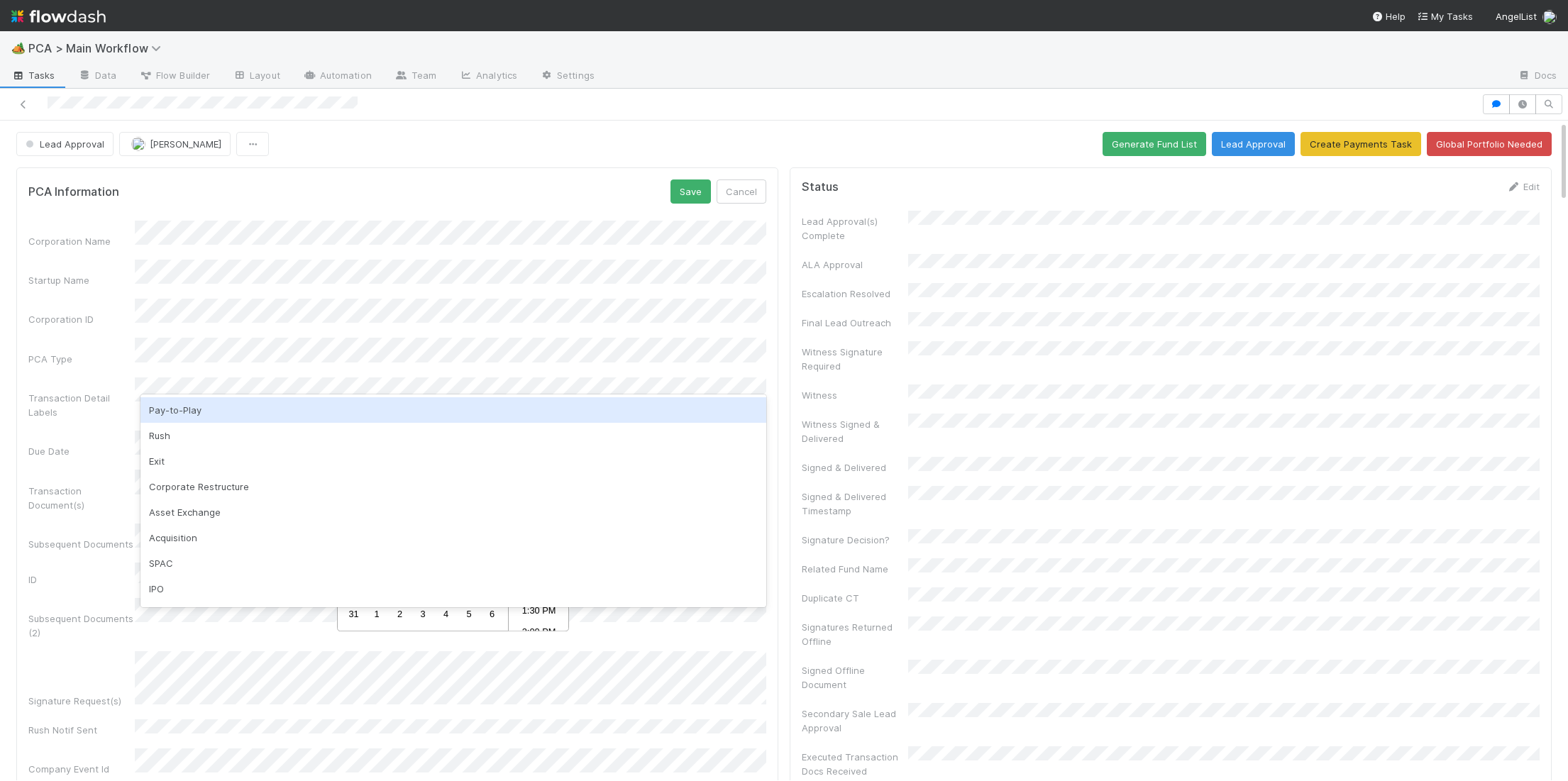
drag, startPoint x: 587, startPoint y: 177, endPoint x: 517, endPoint y: 219, distance: 81.6
click at [587, 177] on div "PCA Information Save Cancel Corporation Name Startup Name Corporation ID PCA Ty…" at bounding box center [397, 567] width 762 height 800
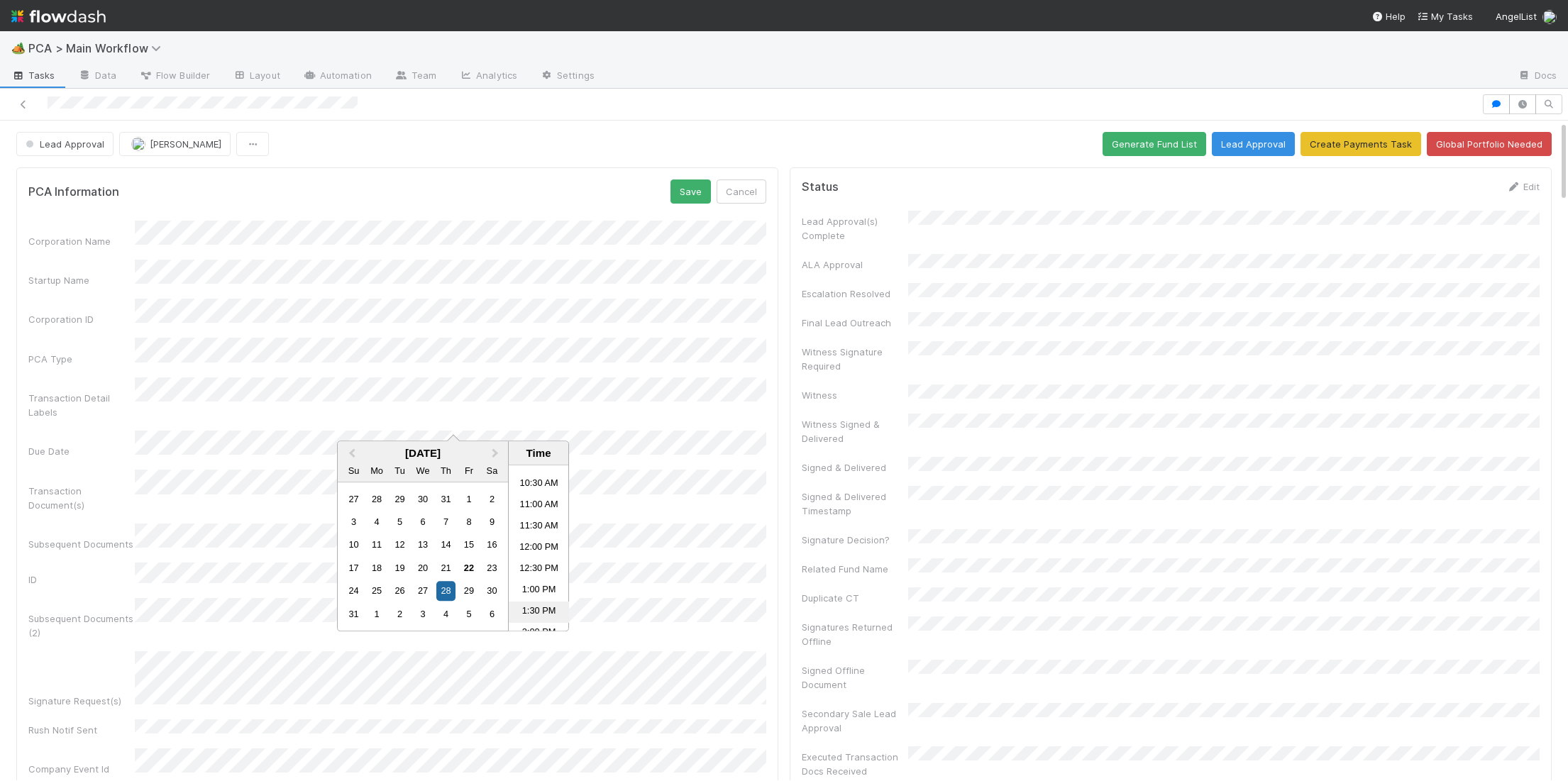
click at [533, 604] on li "1:30 PM" at bounding box center [539, 613] width 60 height 21
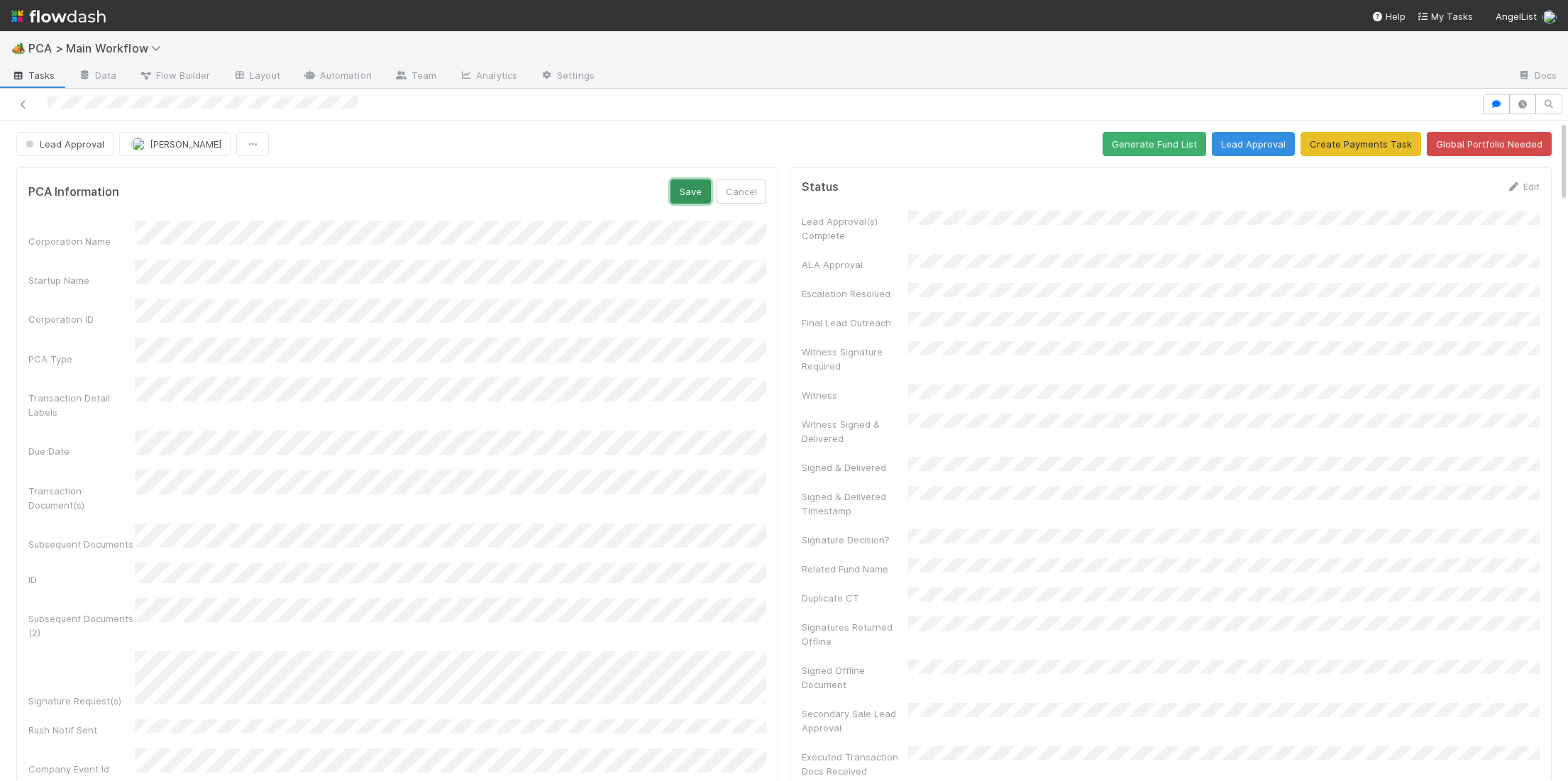
click at [689, 201] on button "Save" at bounding box center [691, 191] width 40 height 24
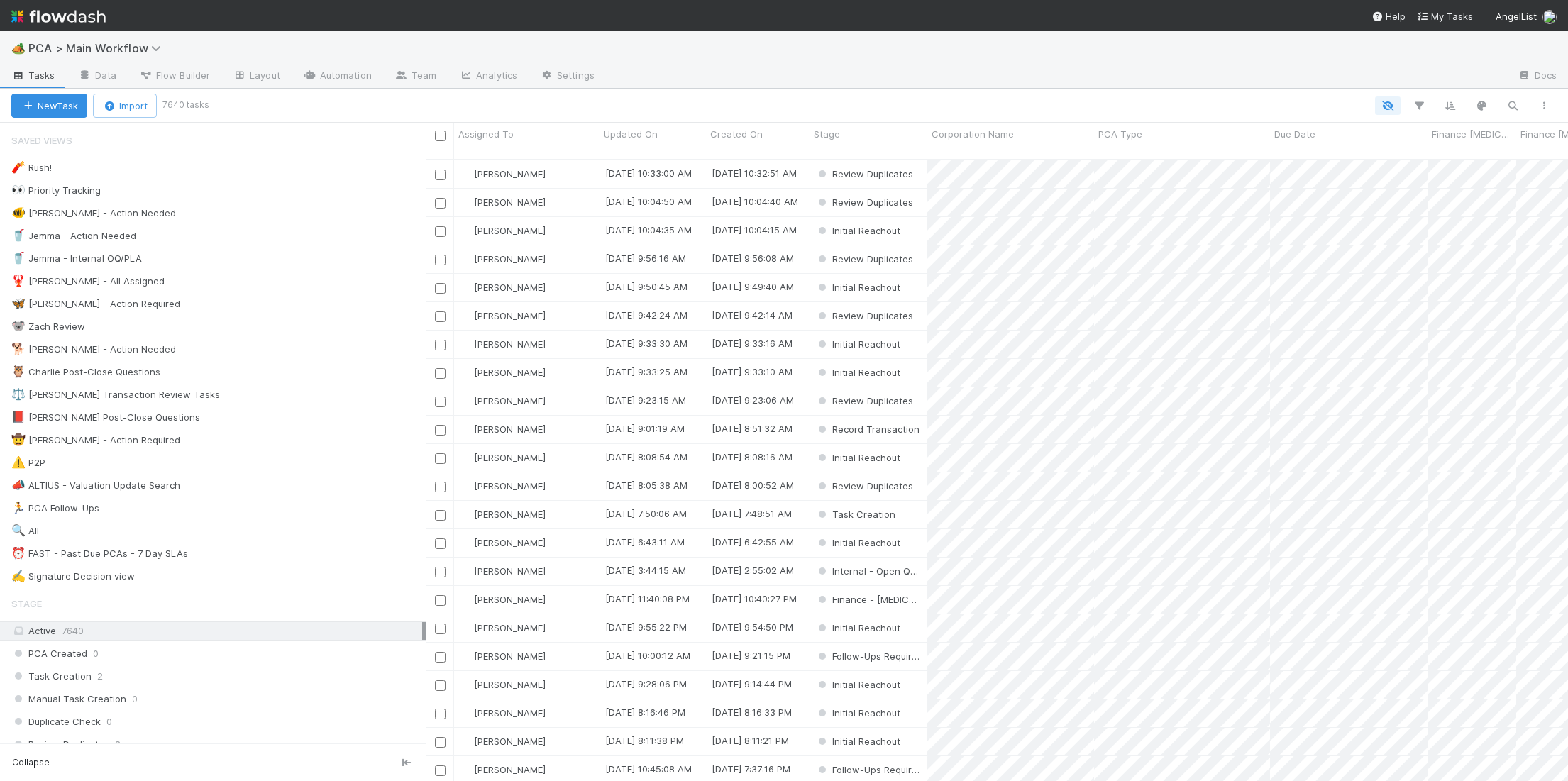
scroll to position [633, 1142]
click at [281, 347] on div "🐕 [PERSON_NAME] - Action Needed 2" at bounding box center [219, 349] width 414 height 18
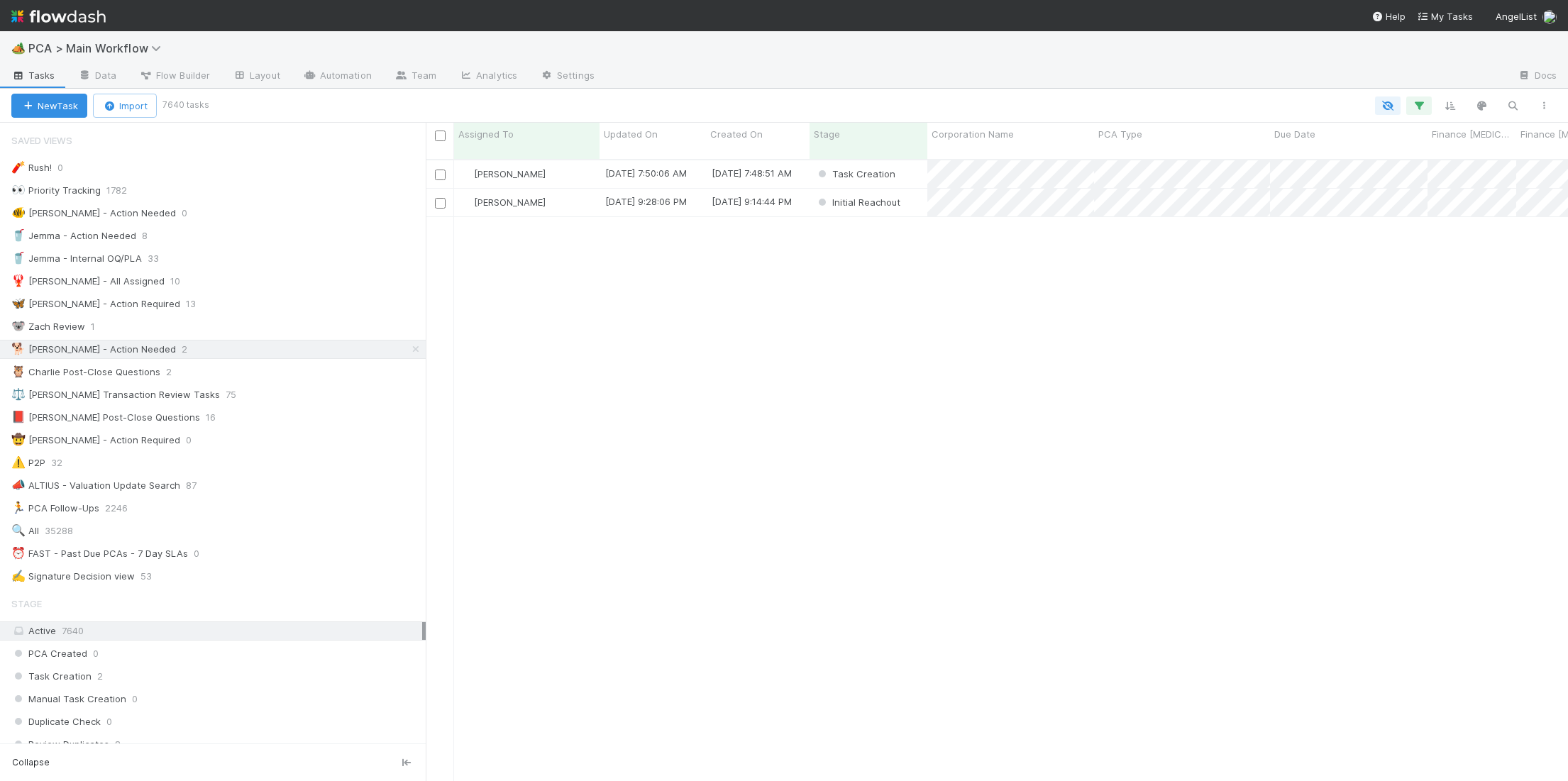
scroll to position [633, 1142]
click at [565, 190] on div "[PERSON_NAME]" at bounding box center [527, 202] width 145 height 28
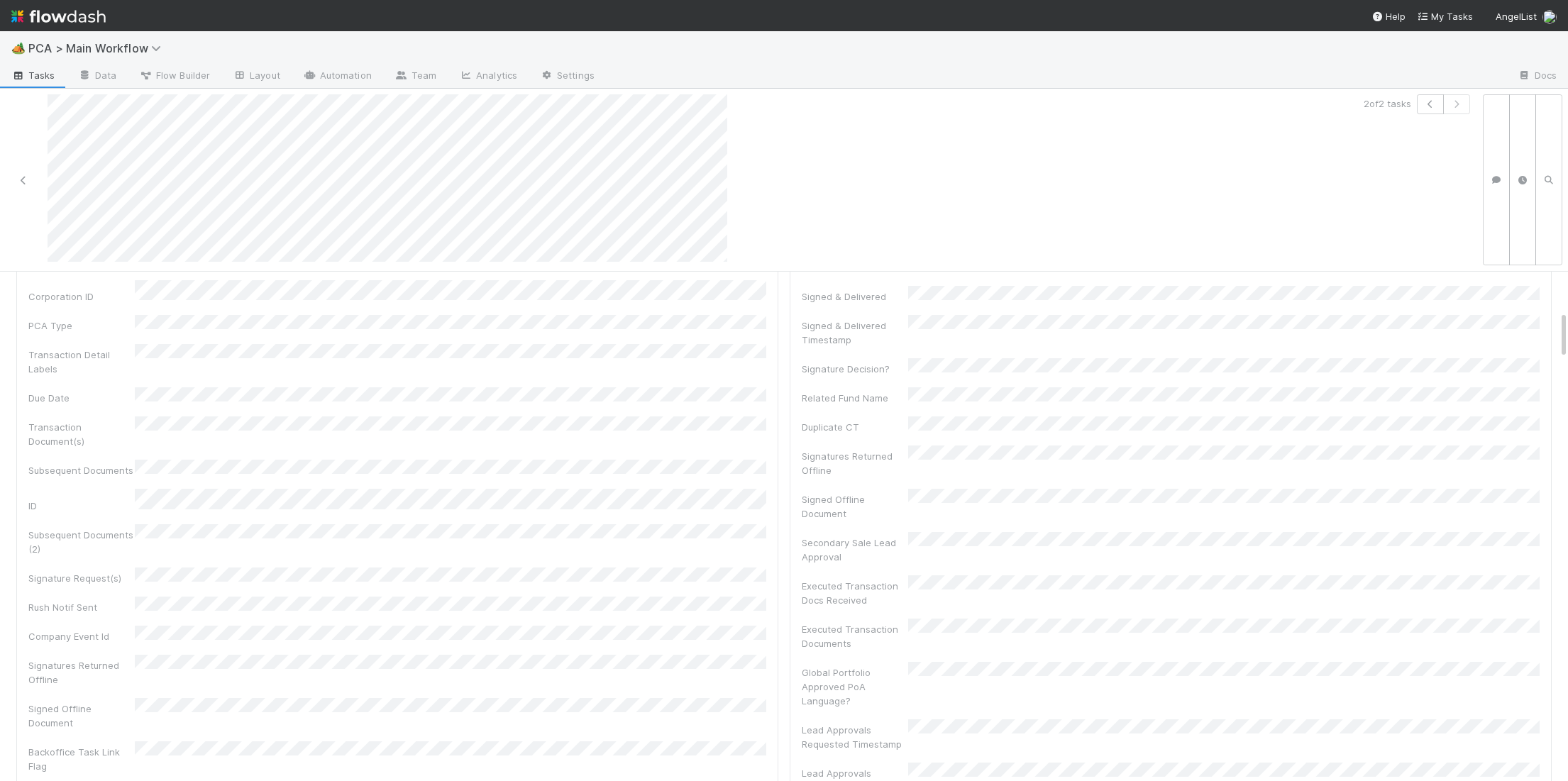
scroll to position [1245, 0]
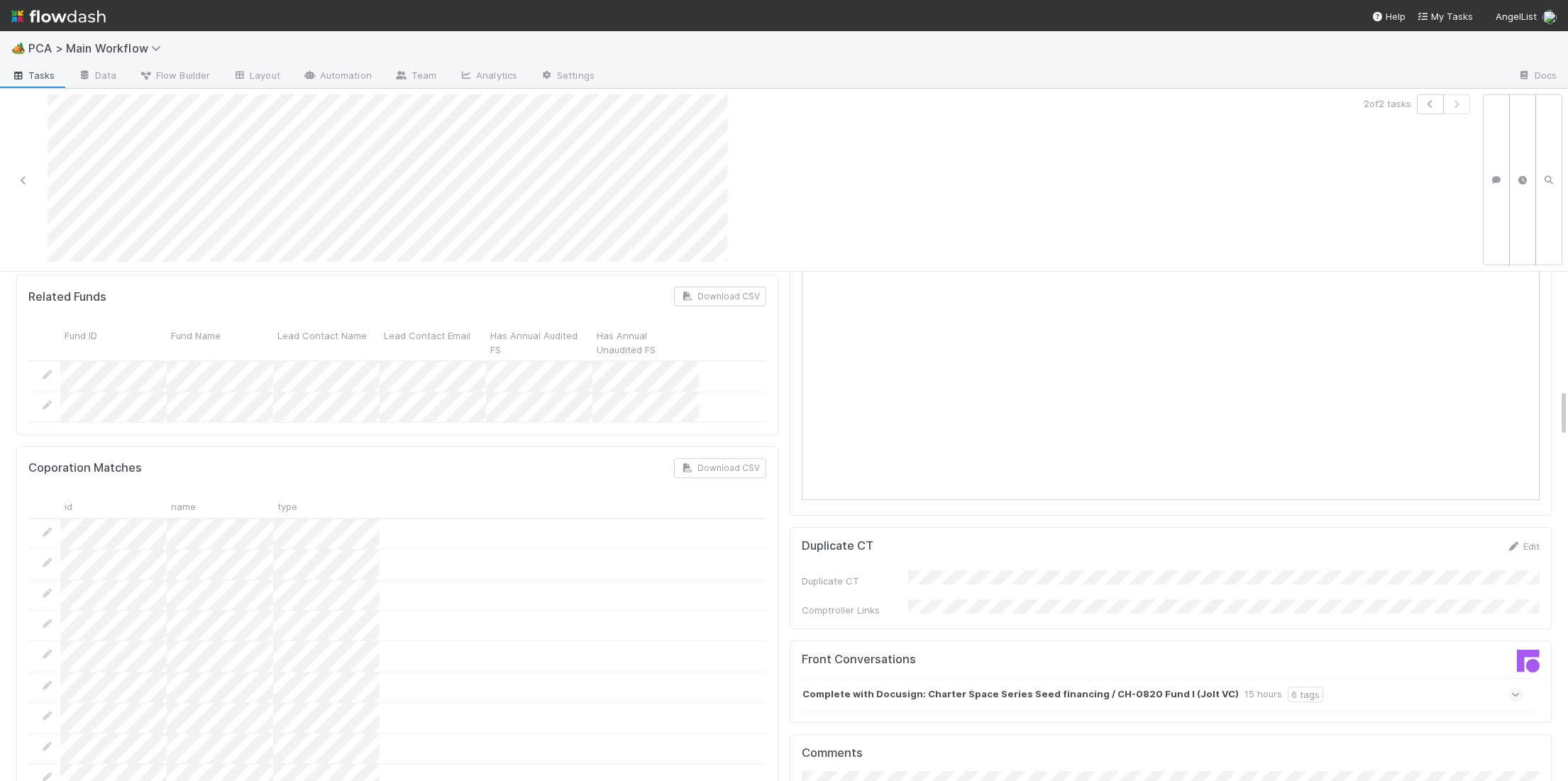
drag, startPoint x: 984, startPoint y: 615, endPoint x: 1156, endPoint y: 627, distance: 172.4
click at [984, 686] on strong "Complete with Docusign: Charter Space Series Seed financing / CH-0820 Fund I (J…" at bounding box center [1020, 694] width 436 height 16
click at [1506, 714] on div "PORTFOLIO ROUTING SR CRM DL ALTIUS-AM SR FD CREATED SR ROUTED" at bounding box center [1168, 724] width 709 height 20
click at [1515, 719] on icon at bounding box center [1516, 724] width 14 height 9
click at [1514, 717] on div at bounding box center [1516, 724] width 14 height 14
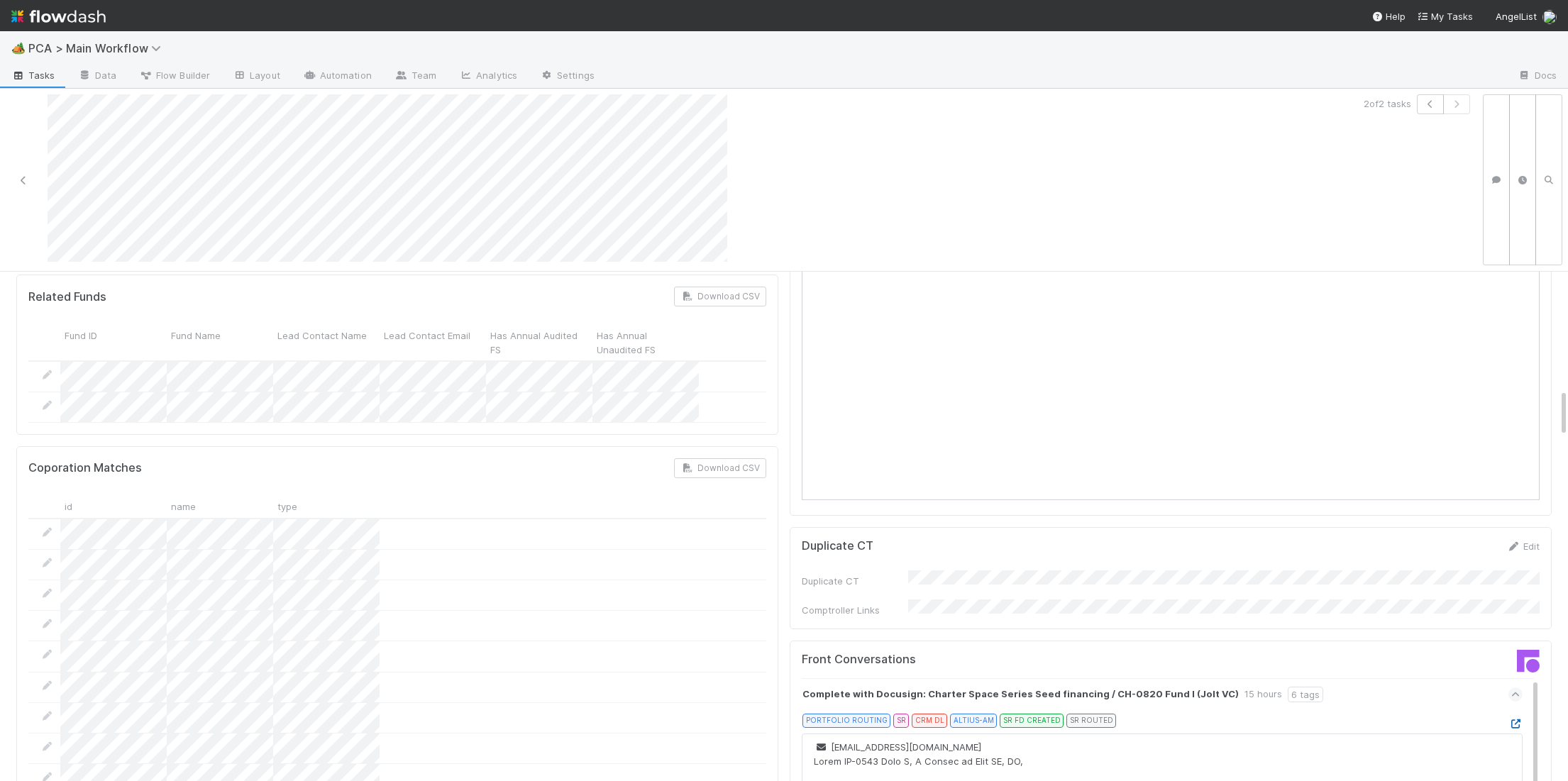
click at [1518, 719] on icon at bounding box center [1516, 724] width 14 height 9
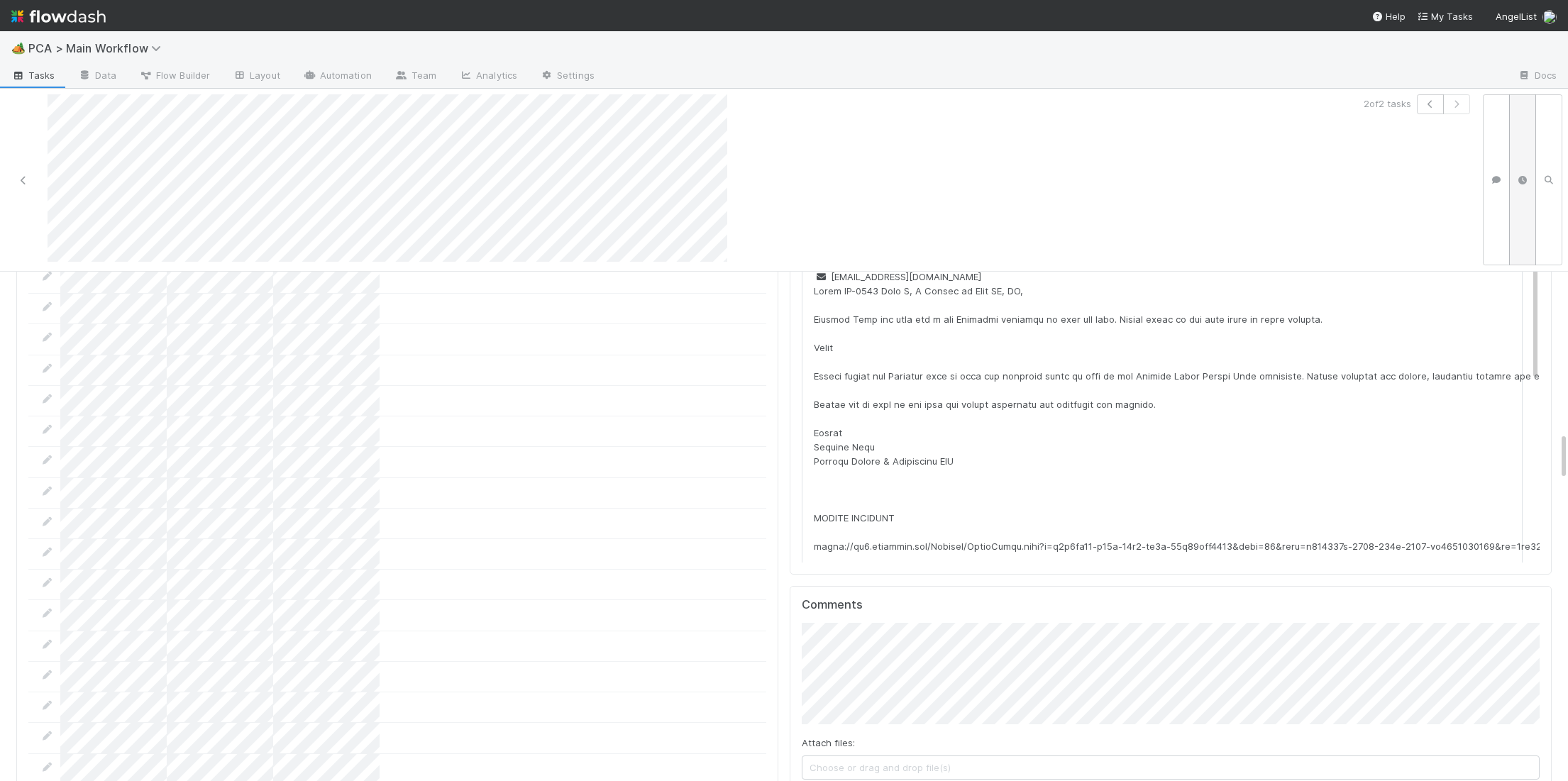
scroll to position [1743, 0]
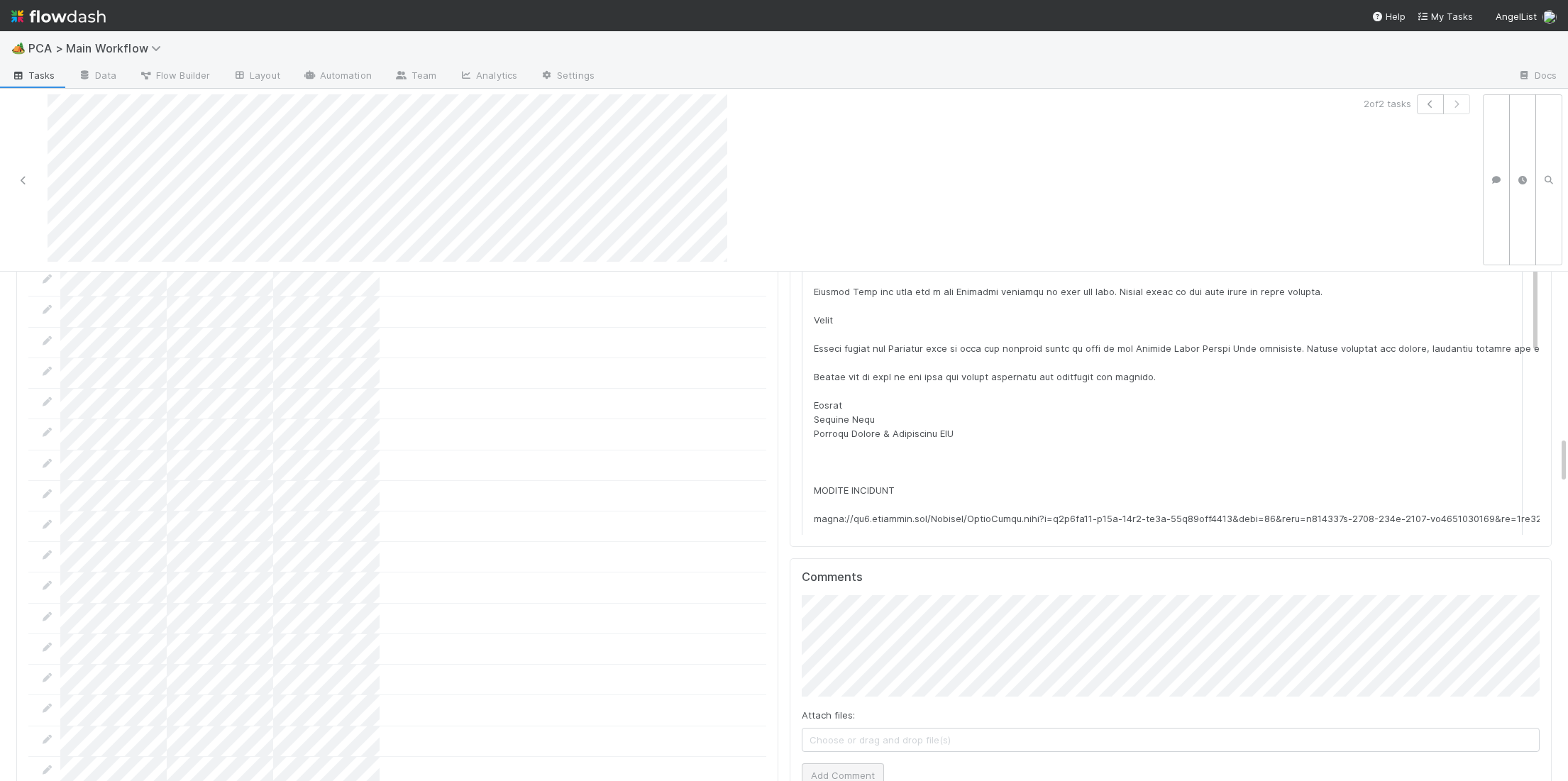
click at [868, 684] on div "Attach files: Choose or drag and drop file(s) Add Comment" at bounding box center [1171, 691] width 738 height 192
drag, startPoint x: 867, startPoint y: 690, endPoint x: 738, endPoint y: 628, distance: 143.1
click at [867, 763] on button "Add Comment" at bounding box center [843, 775] width 82 height 24
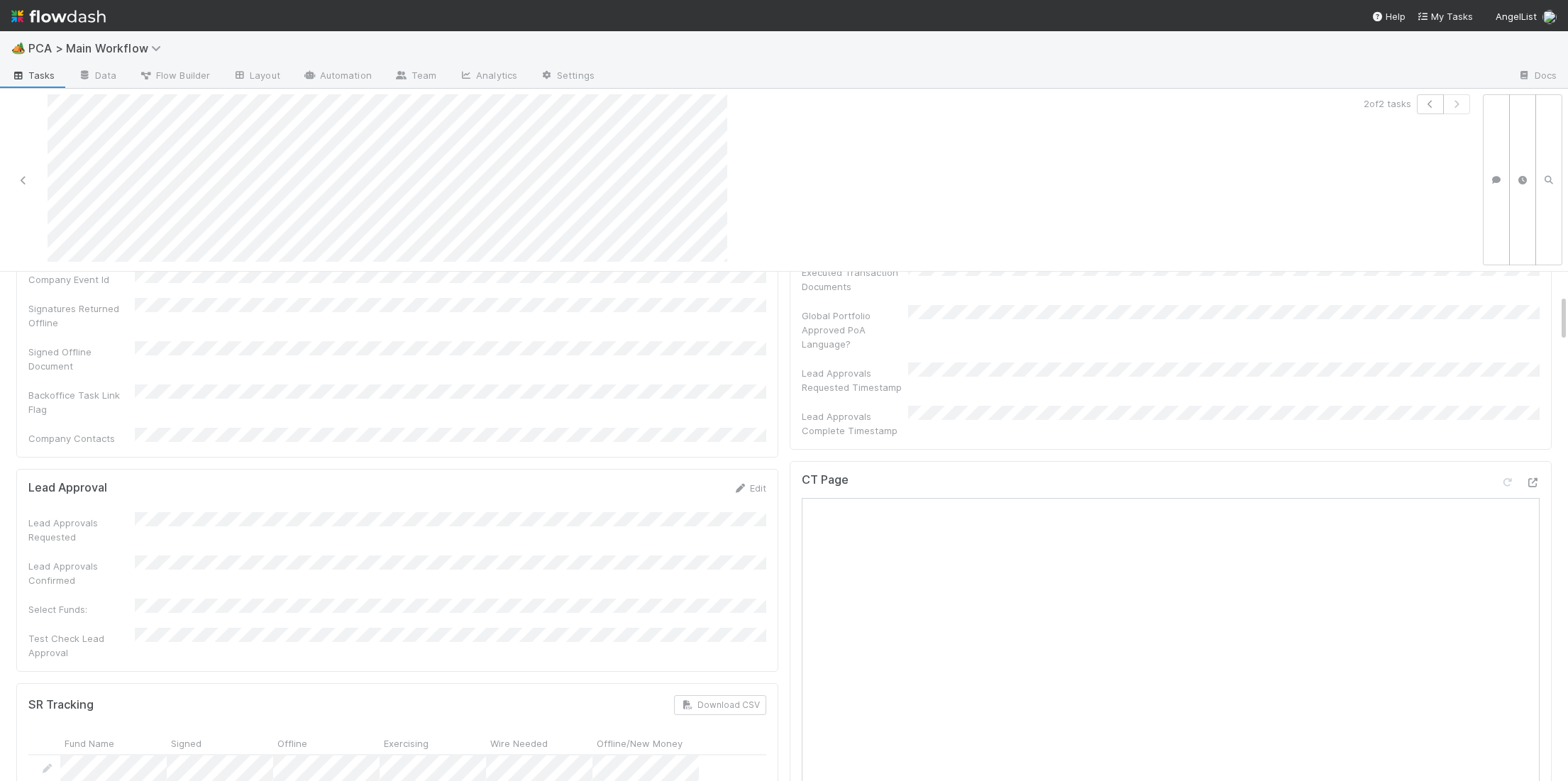
scroll to position [0, 0]
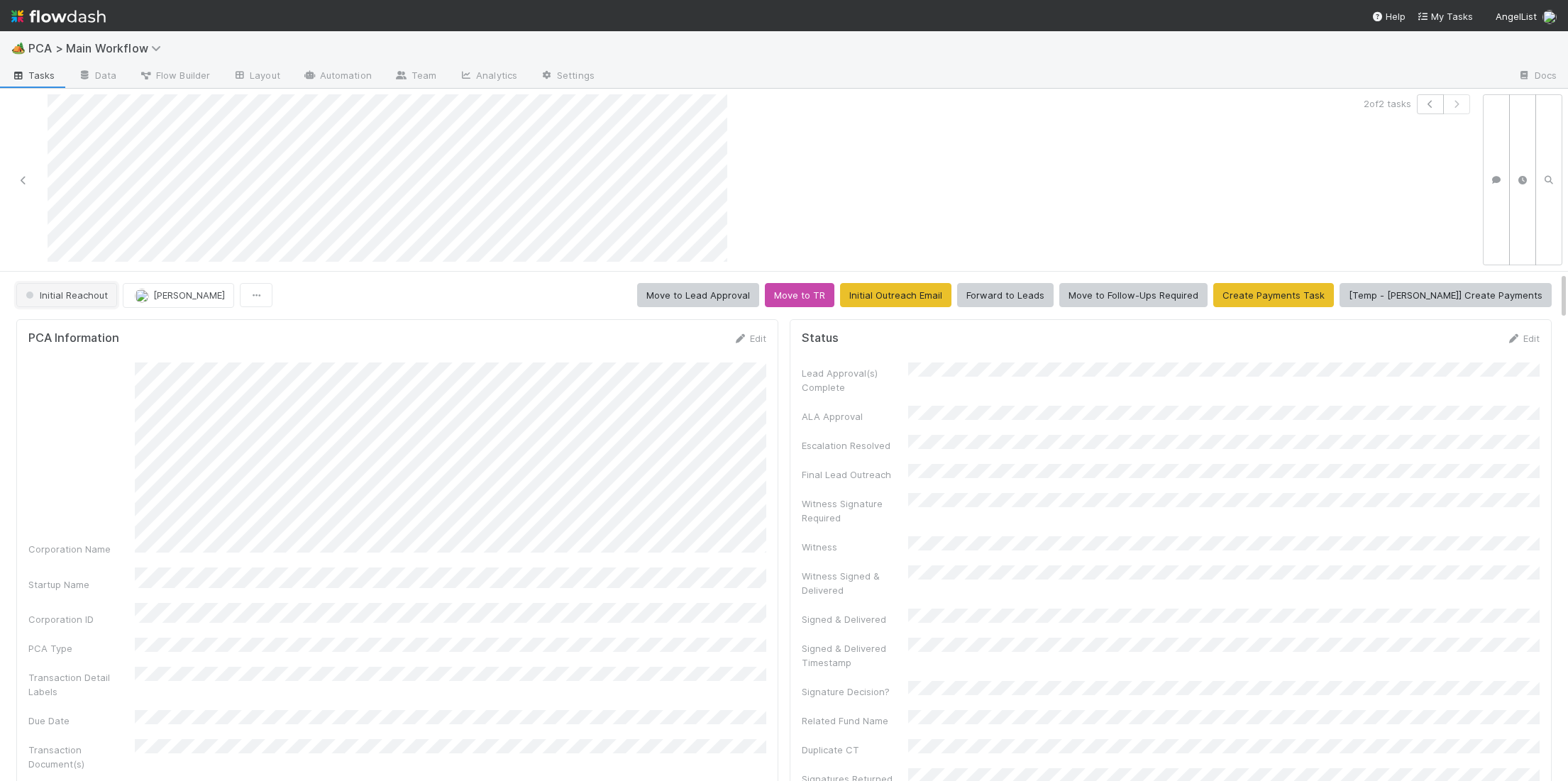
click at [61, 297] on span "Initial Reachout" at bounding box center [65, 295] width 85 height 11
click at [77, 327] on span "Duplicate / Dead PCAs" at bounding box center [79, 330] width 118 height 11
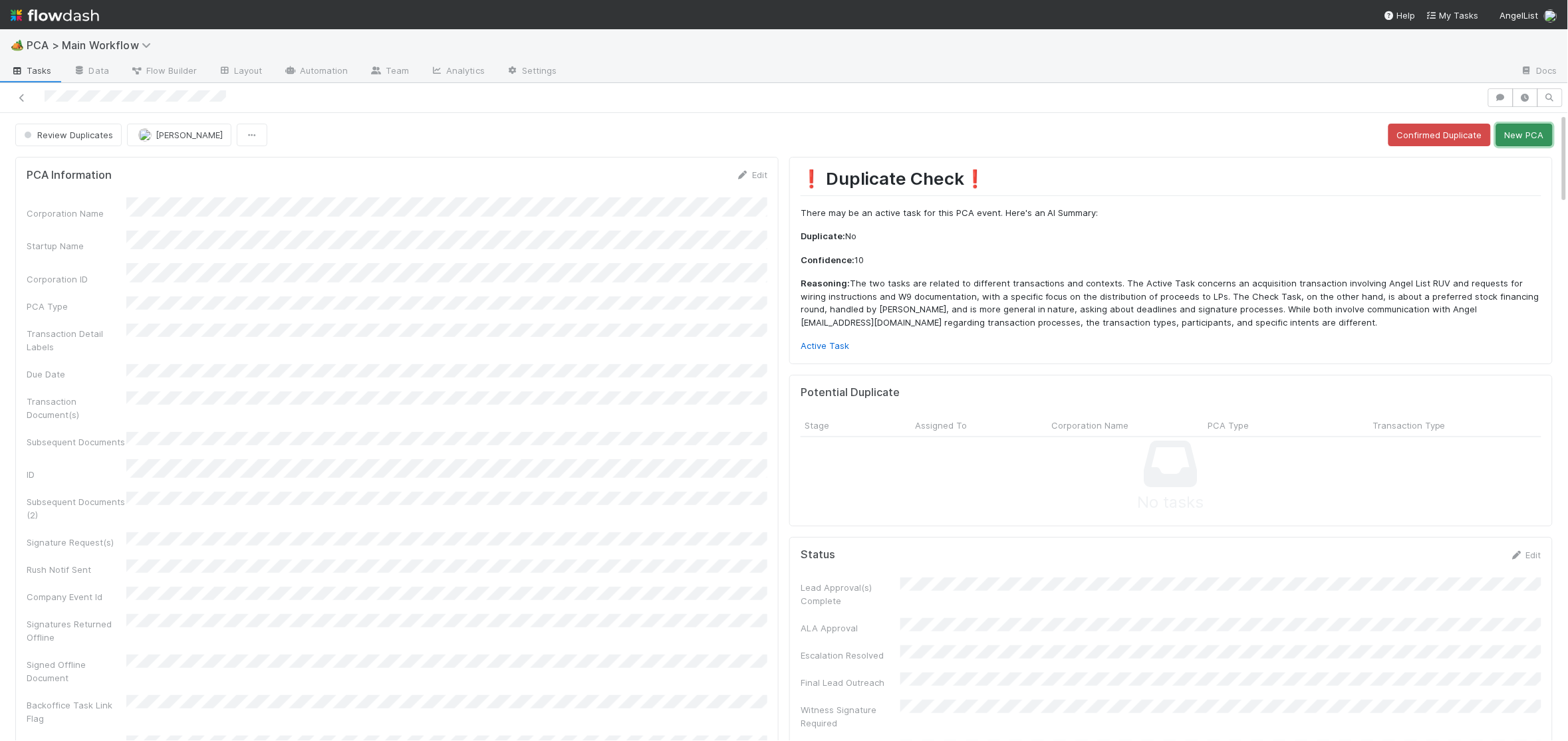
click at [1520, 130] on button "New PCA" at bounding box center [1524, 135] width 56 height 23
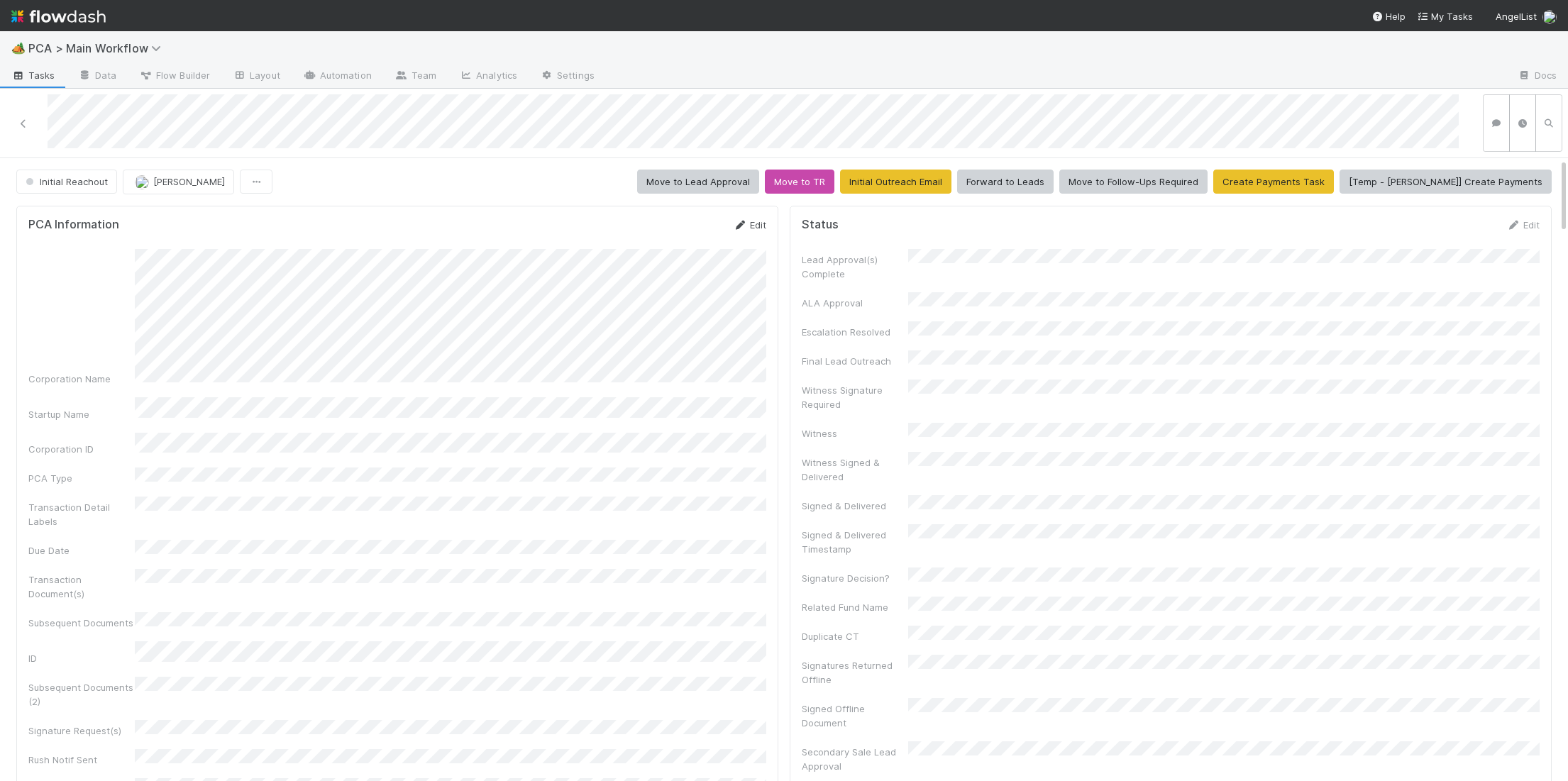
click at [745, 219] on link "Edit" at bounding box center [750, 225] width 34 height 11
click at [591, 251] on form "PCA Information Save Cancel Corporation Name Startup Name Corporation ID PCA Ty…" at bounding box center [398, 605] width 738 height 775
click at [592, 254] on form "PCA Information Save Cancel Corporation Name Startup Name Corporation ID PCA Ty…" at bounding box center [398, 605] width 738 height 775
click at [533, 355] on div "Corporation Name Startup Name Corporation ID PCA Type Transaction Detail Labels…" at bounding box center [398, 626] width 738 height 734
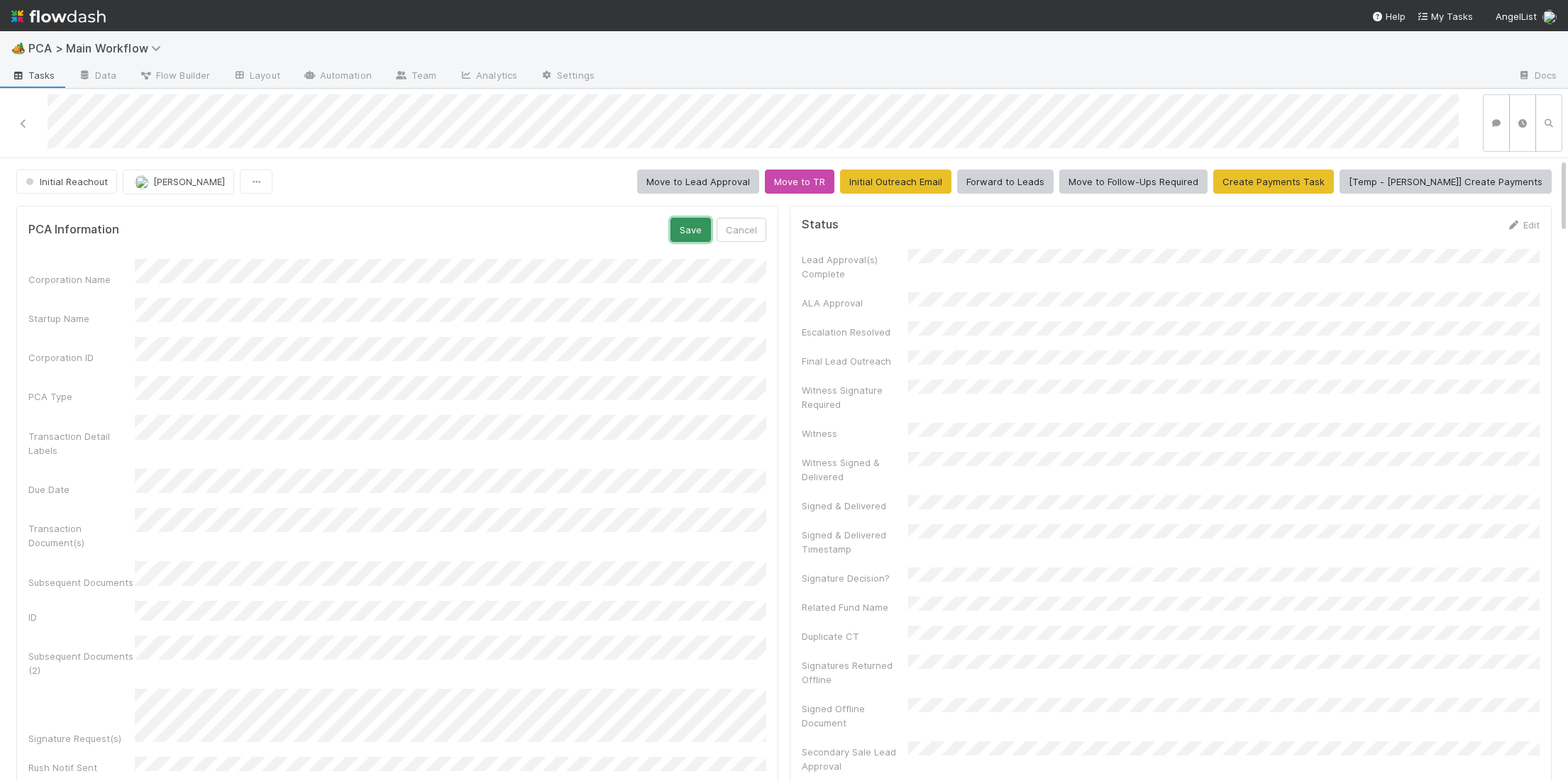
click at [689, 231] on button "Save" at bounding box center [691, 230] width 40 height 24
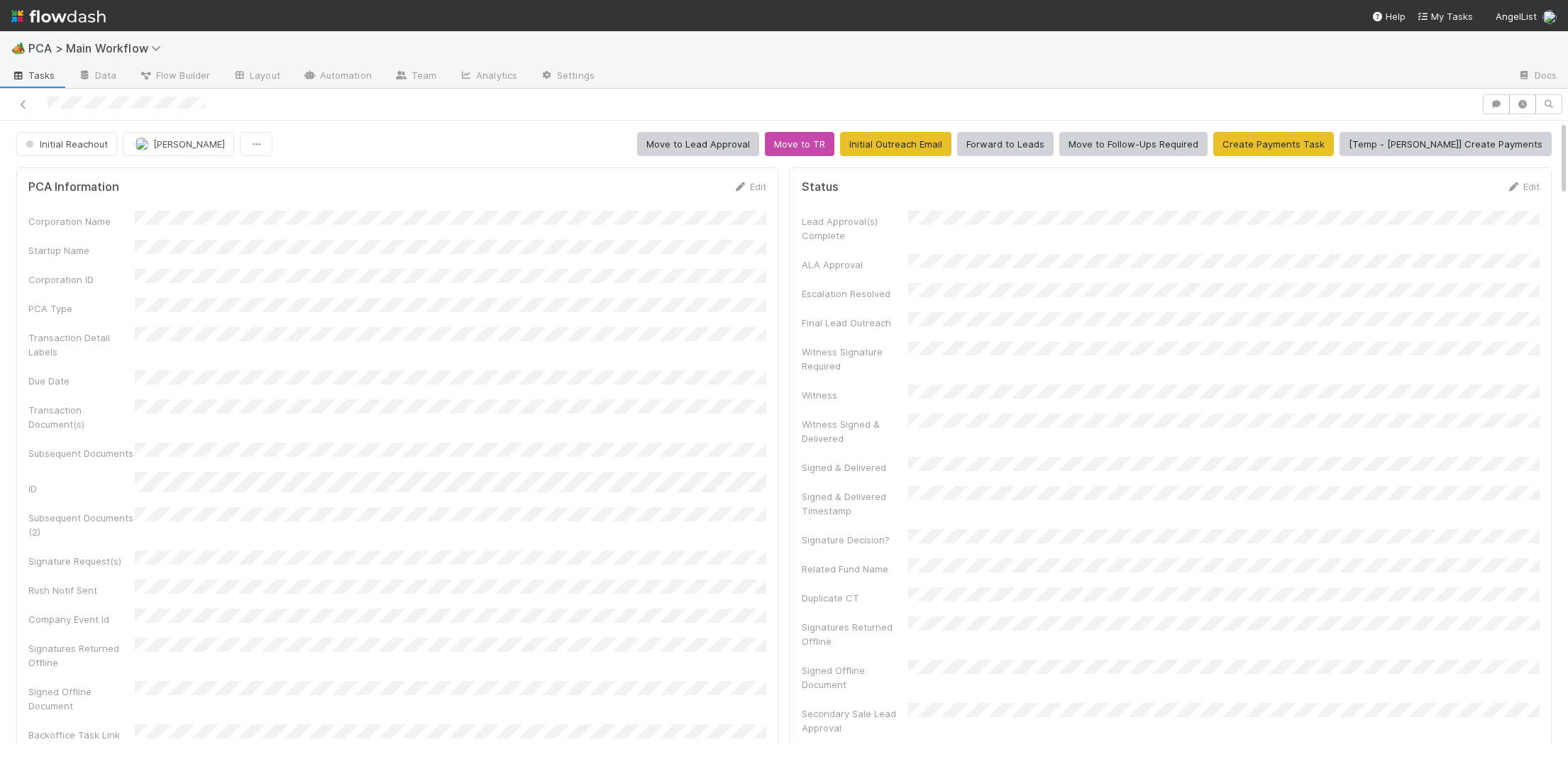
drag, startPoint x: 85, startPoint y: 183, endPoint x: 70, endPoint y: 143, distance: 42.7
click at [82, 181] on h5 "PCA Information" at bounding box center [74, 187] width 91 height 14
click at [70, 143] on span "Initial Reachout" at bounding box center [65, 144] width 85 height 11
click at [77, 197] on div at bounding box center [784, 390] width 1568 height 781
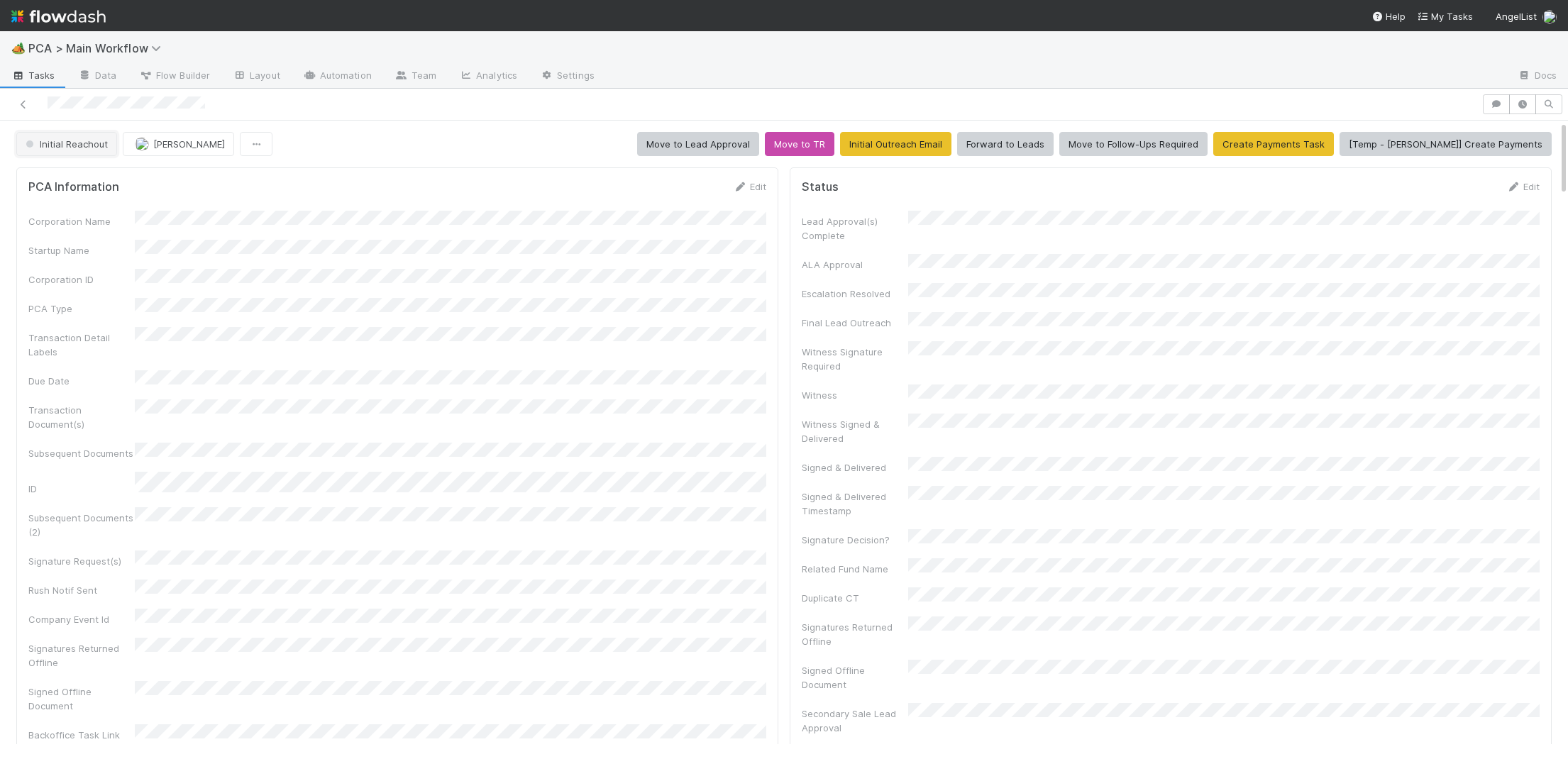
click at [64, 141] on span "Initial Reachout" at bounding box center [65, 144] width 85 height 11
click at [87, 171] on div "Manual Task Creation" at bounding box center [111, 181] width 200 height 26
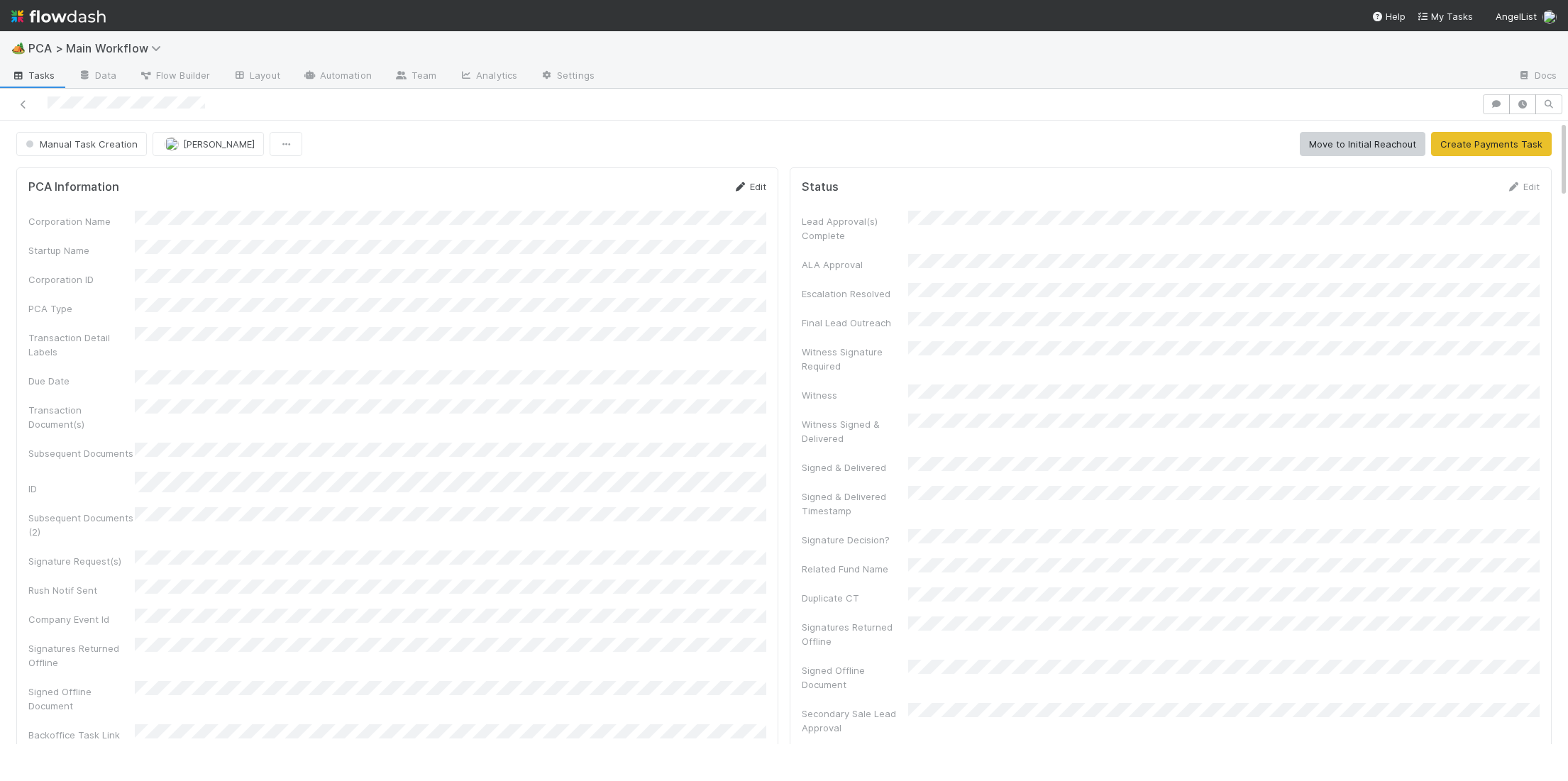
click at [737, 186] on icon at bounding box center [740, 186] width 14 height 9
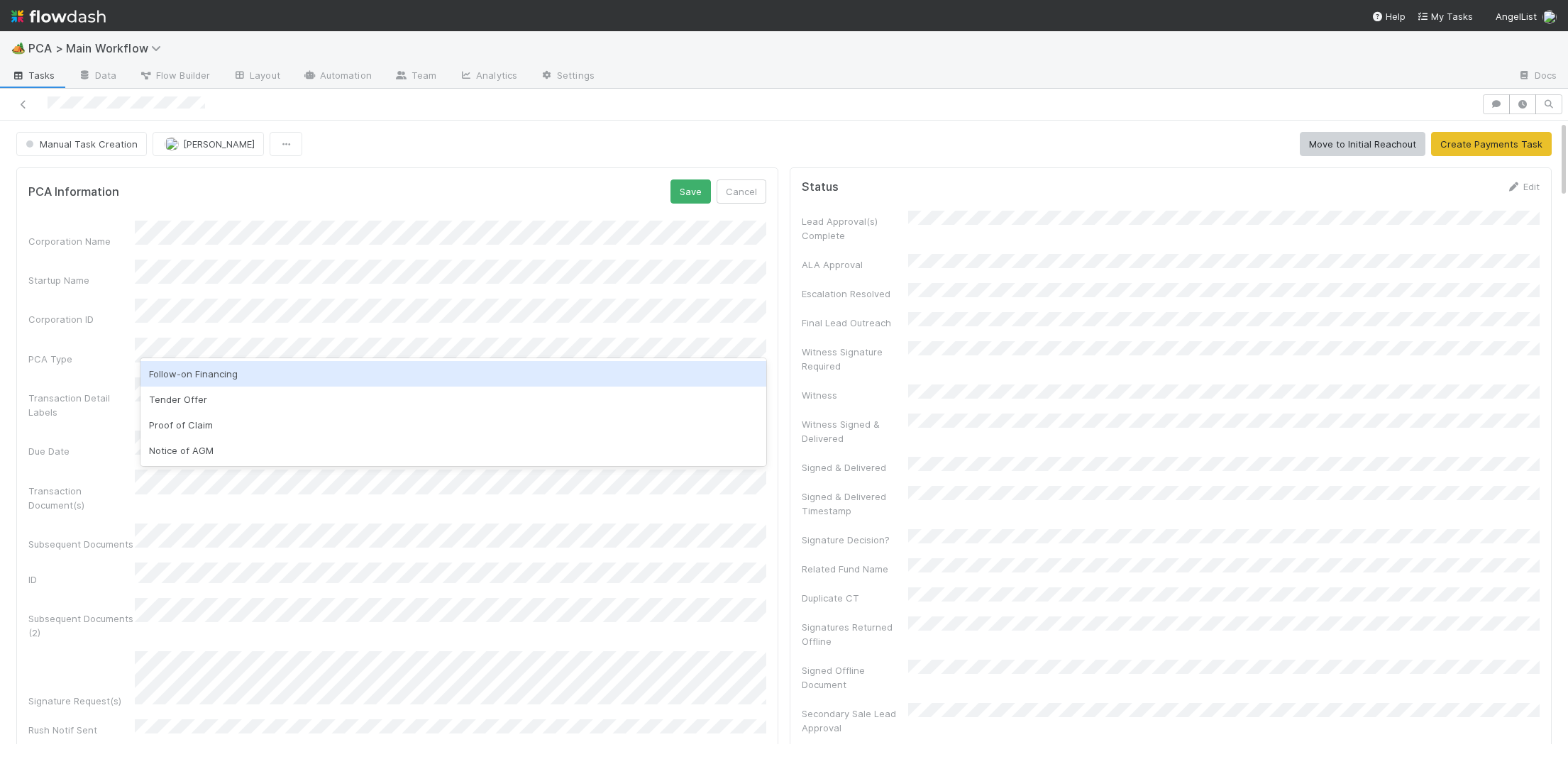
click at [264, 372] on div "Follow-on Financing" at bounding box center [453, 374] width 626 height 26
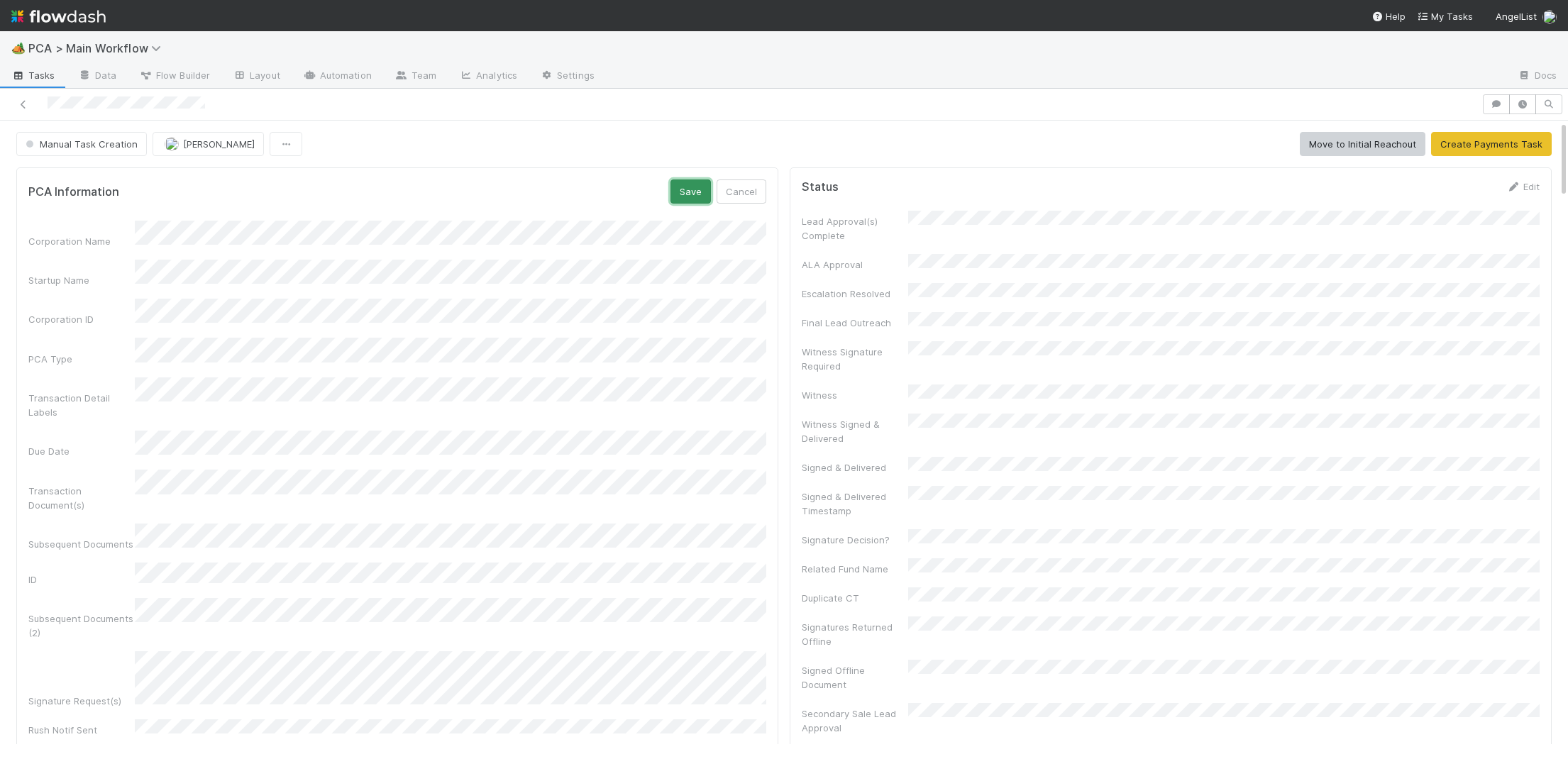
click at [692, 203] on button "Save" at bounding box center [691, 191] width 40 height 24
click at [750, 189] on link "Edit" at bounding box center [750, 186] width 34 height 11
click at [351, 439] on div "Corporation Name Startup Name Corporation ID PCA Type Transaction Detail Labels…" at bounding box center [398, 588] width 738 height 734
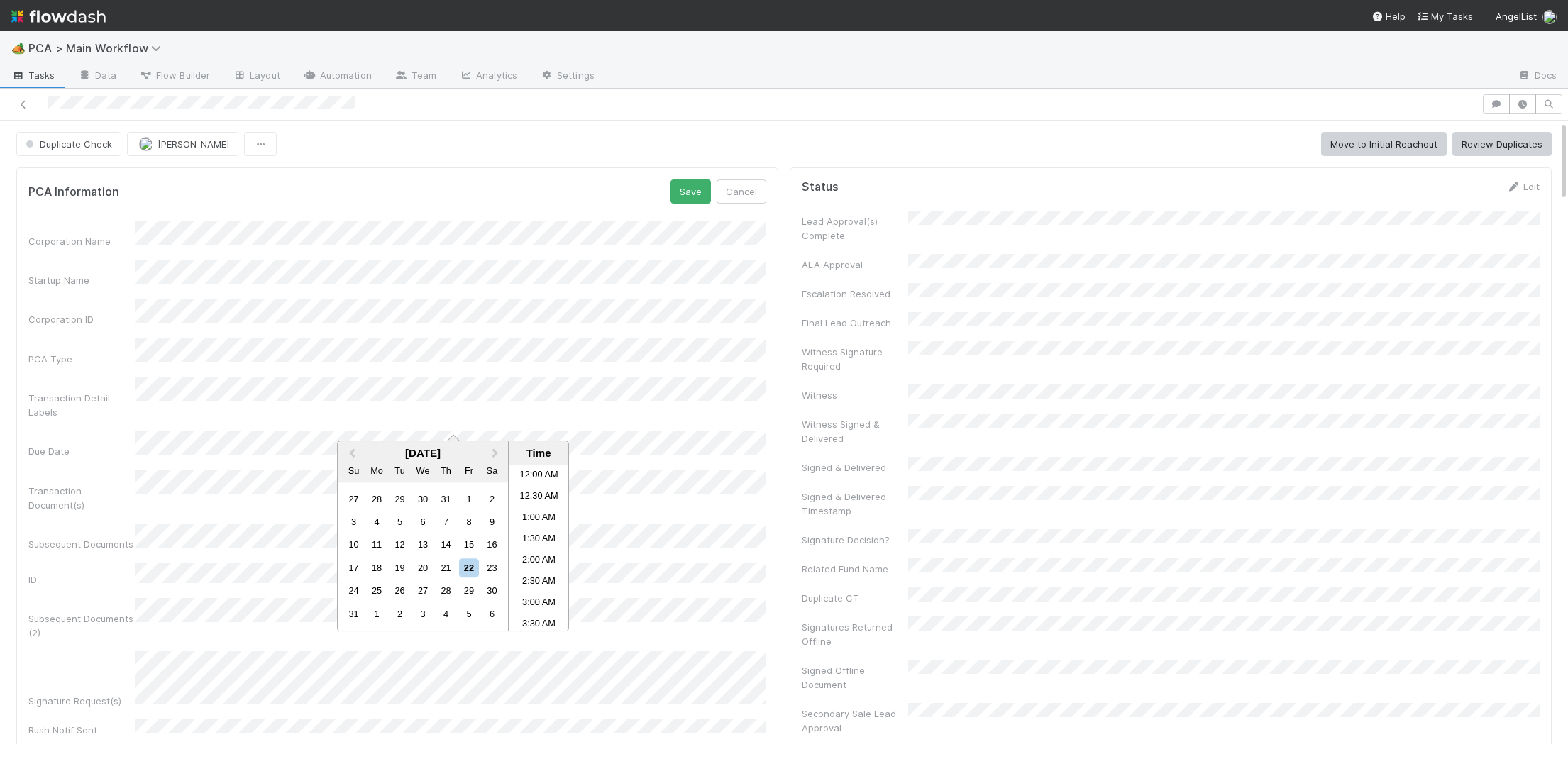
scroll to position [396, 0]
drag, startPoint x: 378, startPoint y: 590, endPoint x: 391, endPoint y: 589, distance: 13.0
click at [378, 590] on div "25" at bounding box center [377, 591] width 19 height 19
click at [542, 588] on li "11:00 AM" at bounding box center [539, 585] width 60 height 21
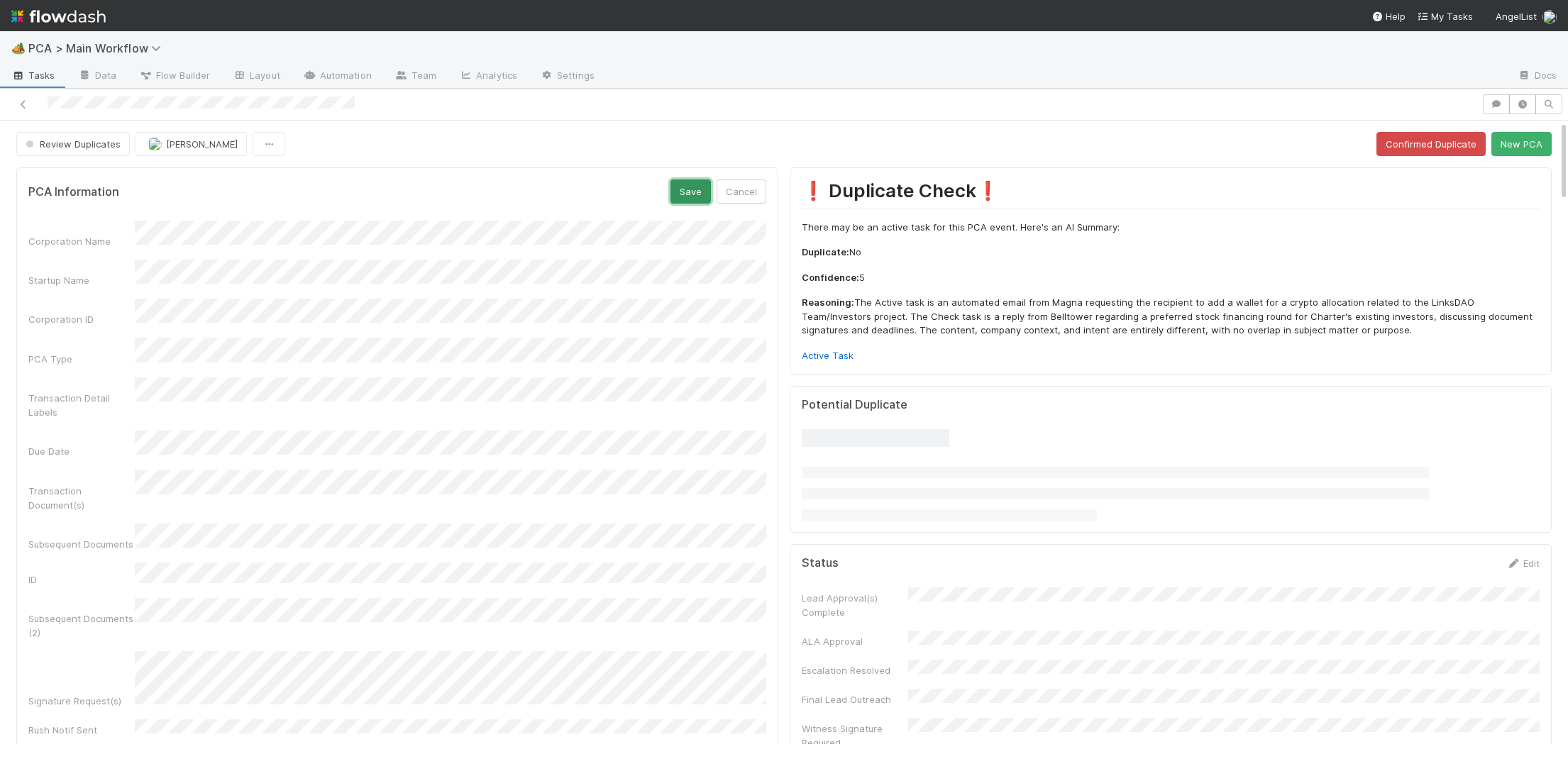
click at [682, 187] on button "Save" at bounding box center [691, 191] width 40 height 24
click at [1514, 144] on button "New PCA" at bounding box center [1521, 144] width 60 height 24
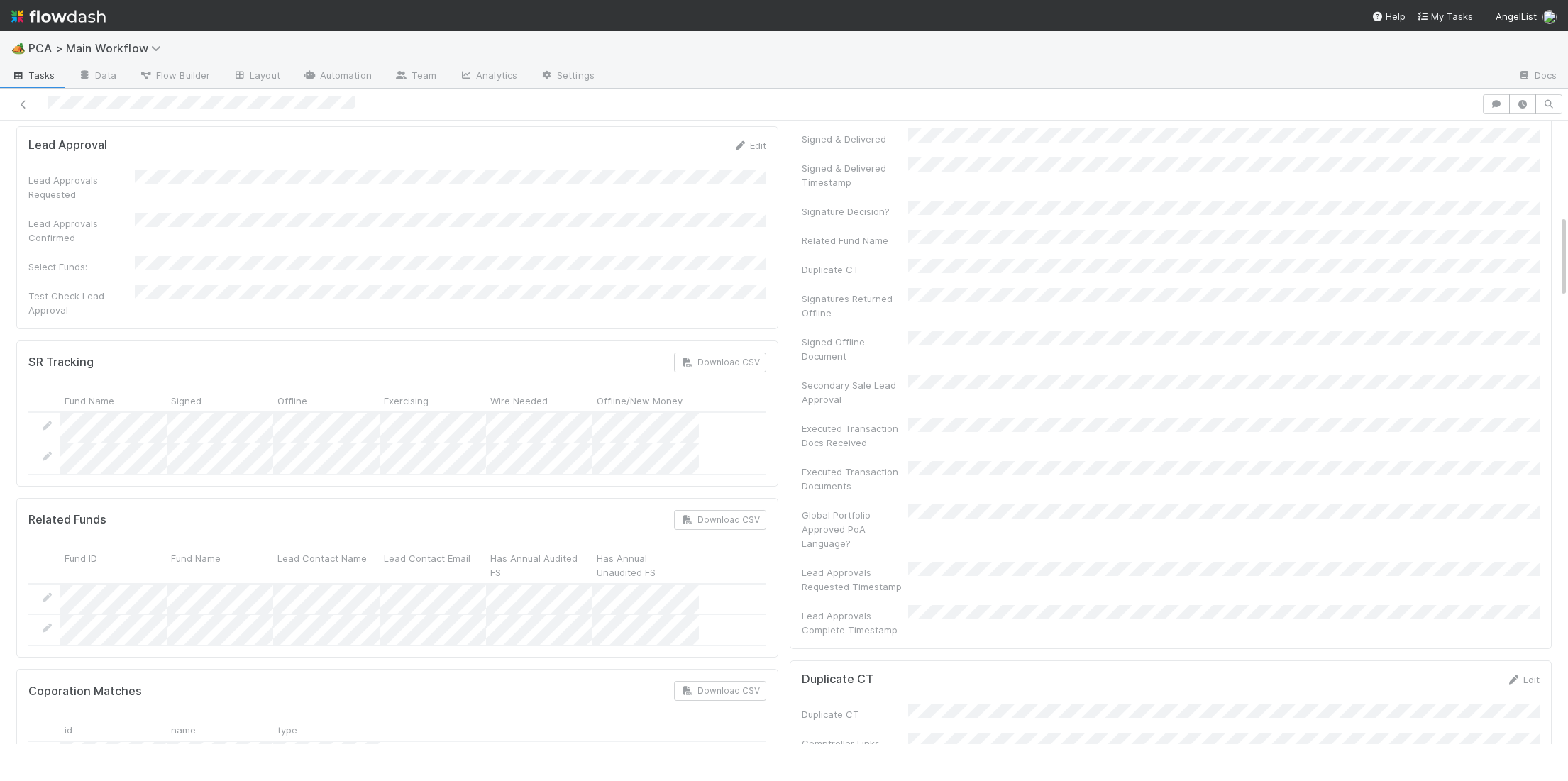
scroll to position [0, 0]
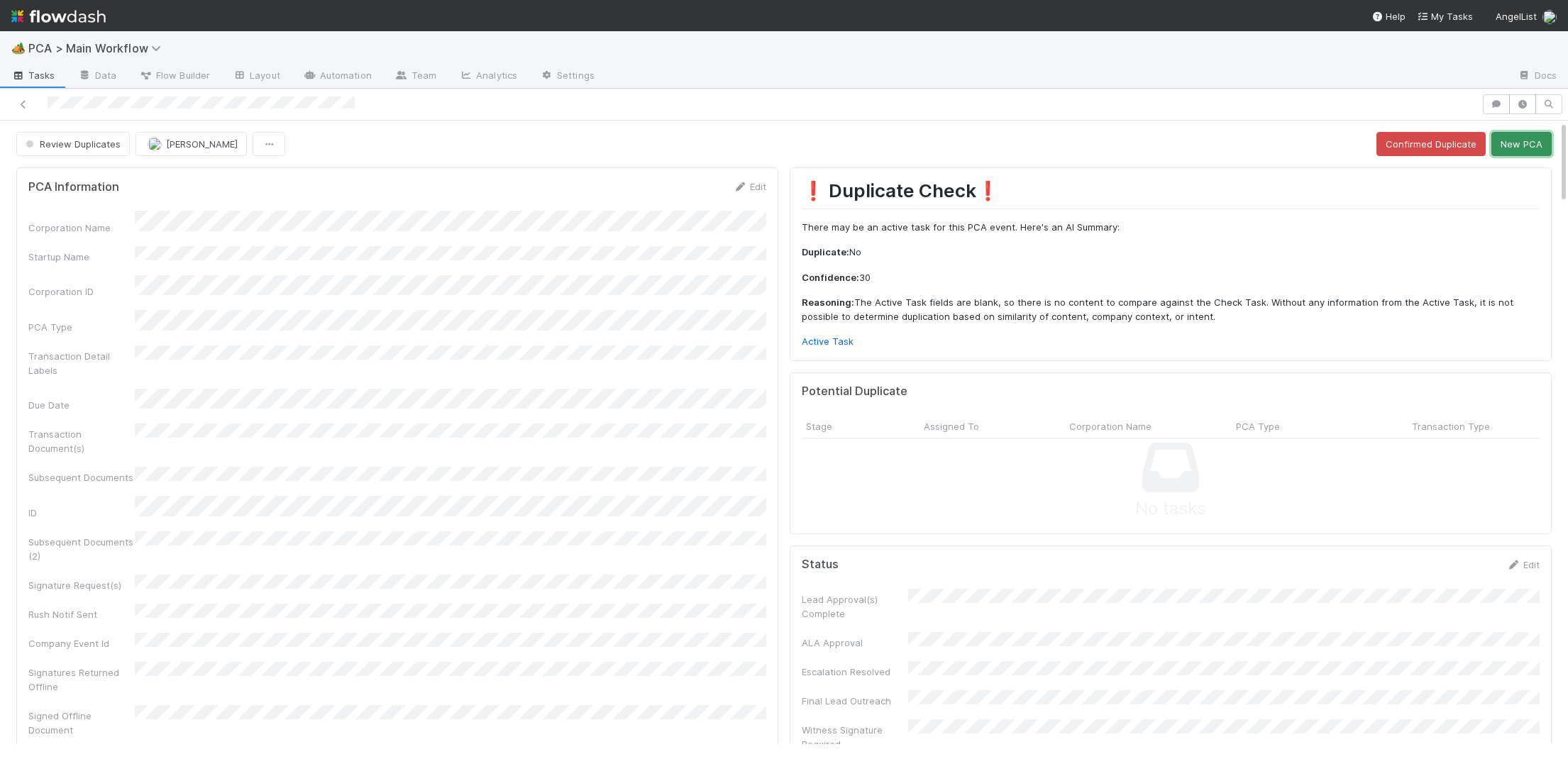
click at [1544, 143] on button "New PCA" at bounding box center [1521, 144] width 60 height 24
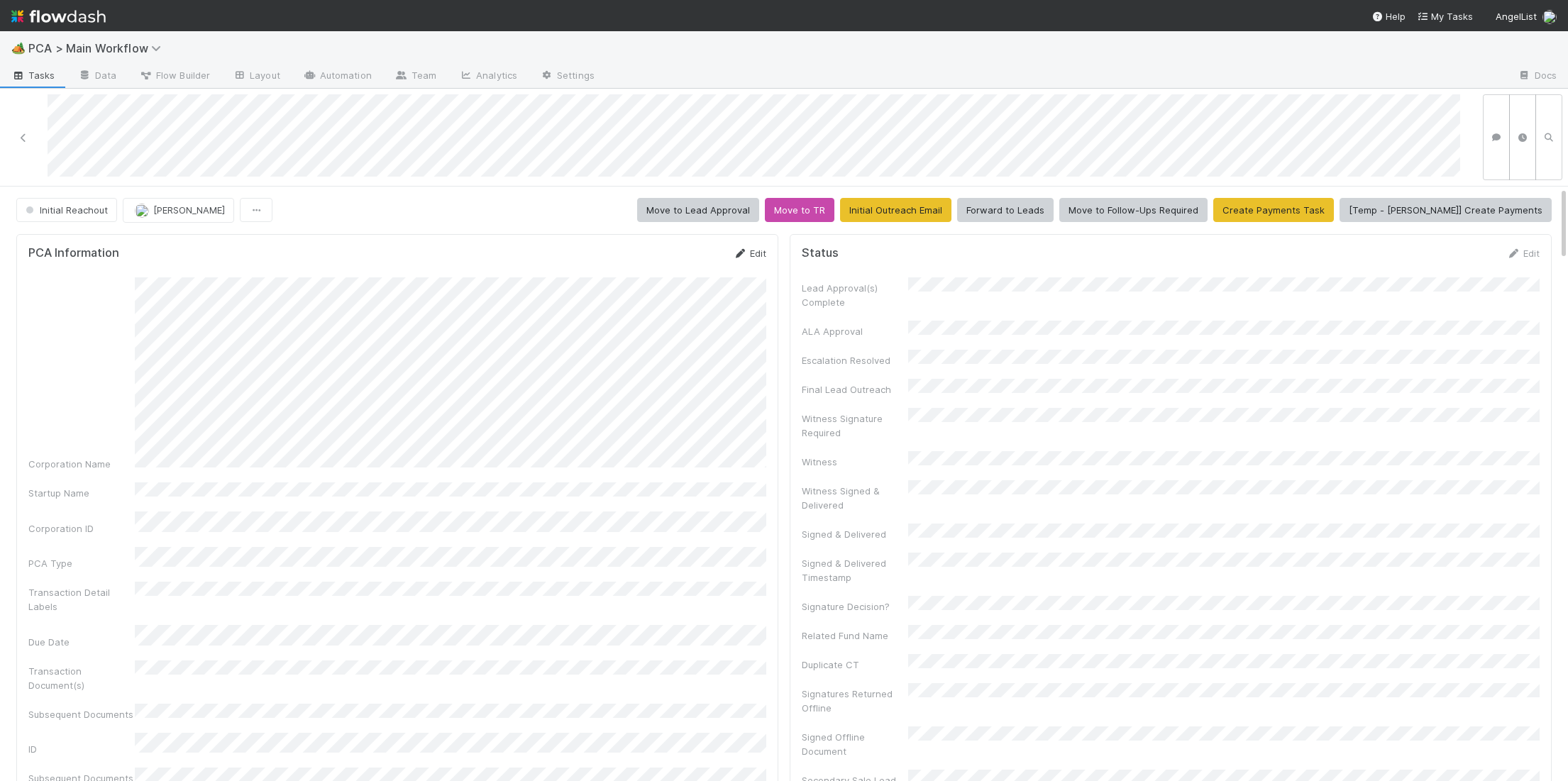
click at [743, 249] on icon at bounding box center [740, 254] width 14 height 9
click at [80, 209] on span "Initial Reachout" at bounding box center [65, 210] width 85 height 11
click at [96, 243] on span "Manual Task Creation" at bounding box center [77, 246] width 115 height 11
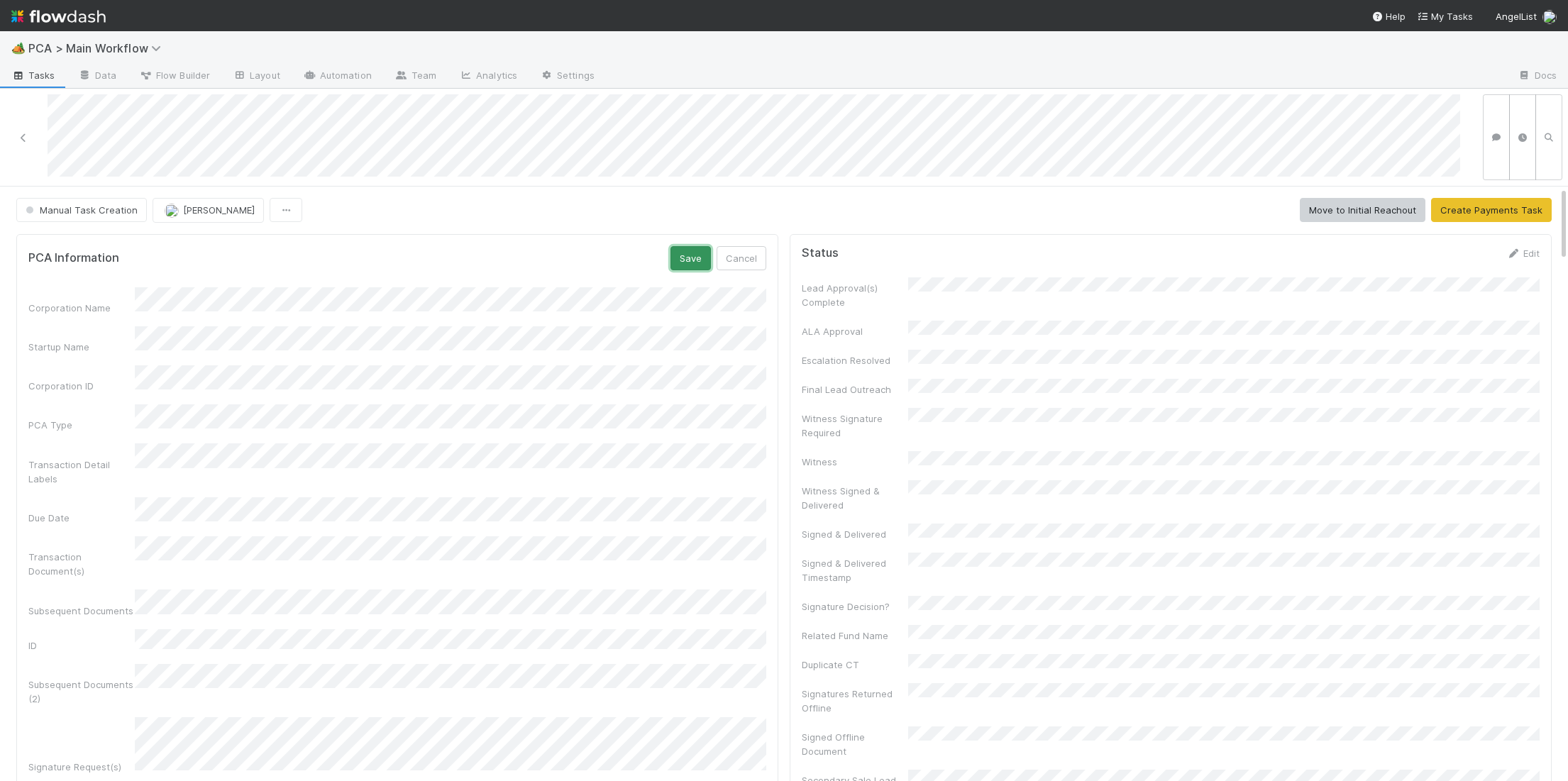
click at [686, 251] on button "Save" at bounding box center [691, 259] width 40 height 24
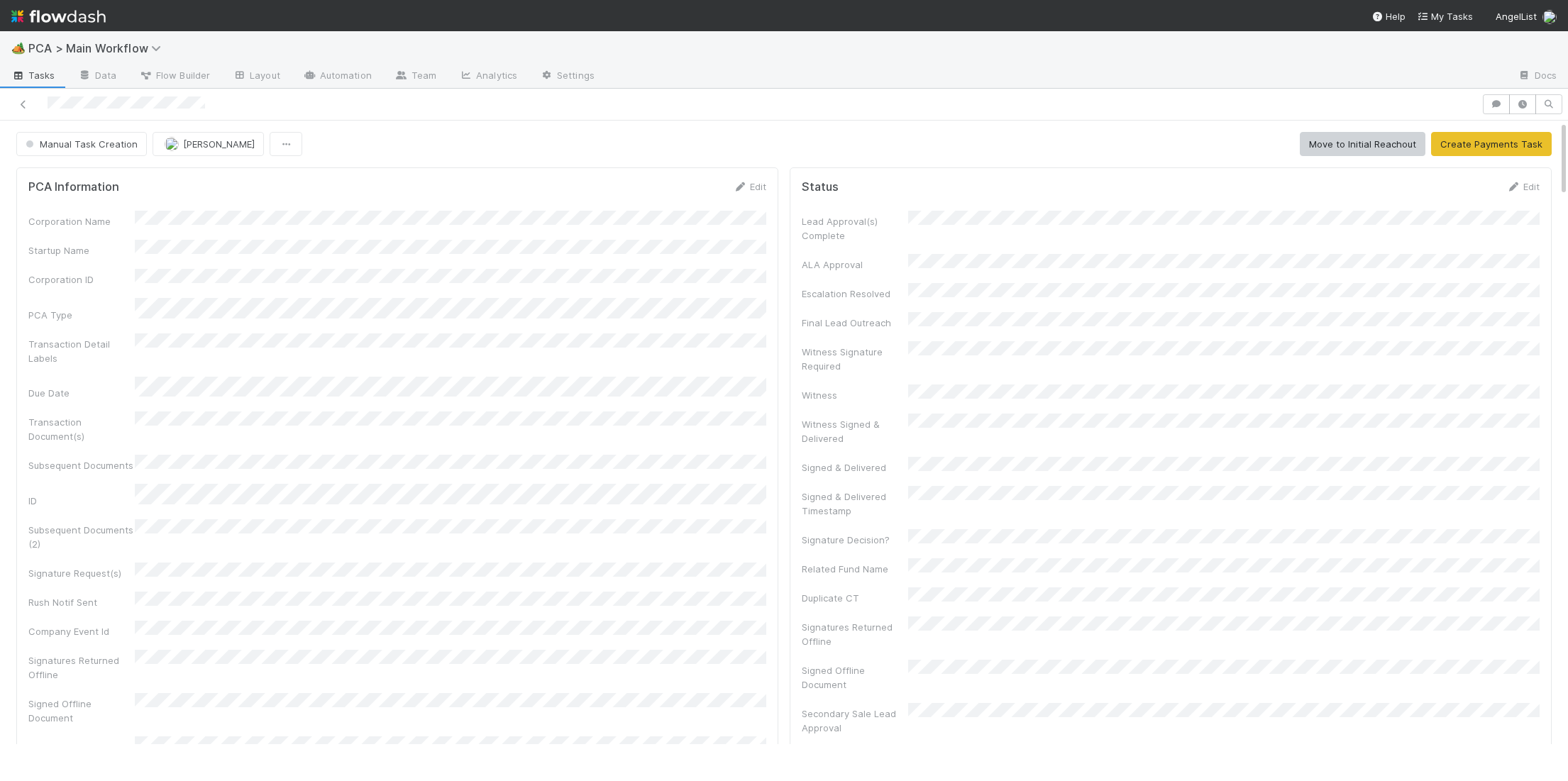
click at [699, 234] on div "Corporation Name Startup Name Corporation ID PCA Type Transaction Detail Labels…" at bounding box center [398, 504] width 738 height 586
click at [742, 189] on icon at bounding box center [740, 186] width 14 height 9
click at [697, 192] on button "Save" at bounding box center [691, 191] width 40 height 24
click at [75, 6] on img at bounding box center [59, 16] width 95 height 24
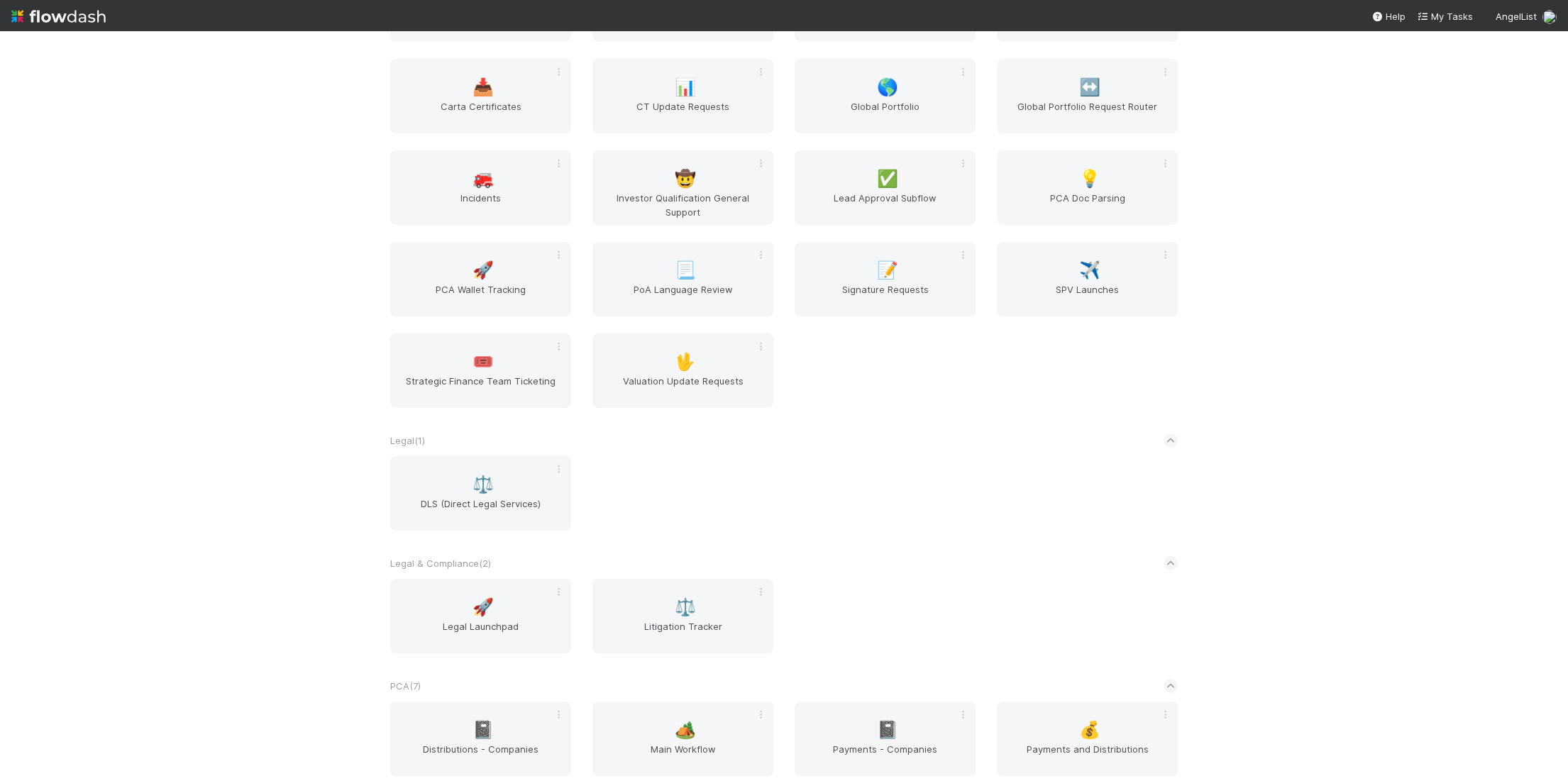
scroll to position [2261, 0]
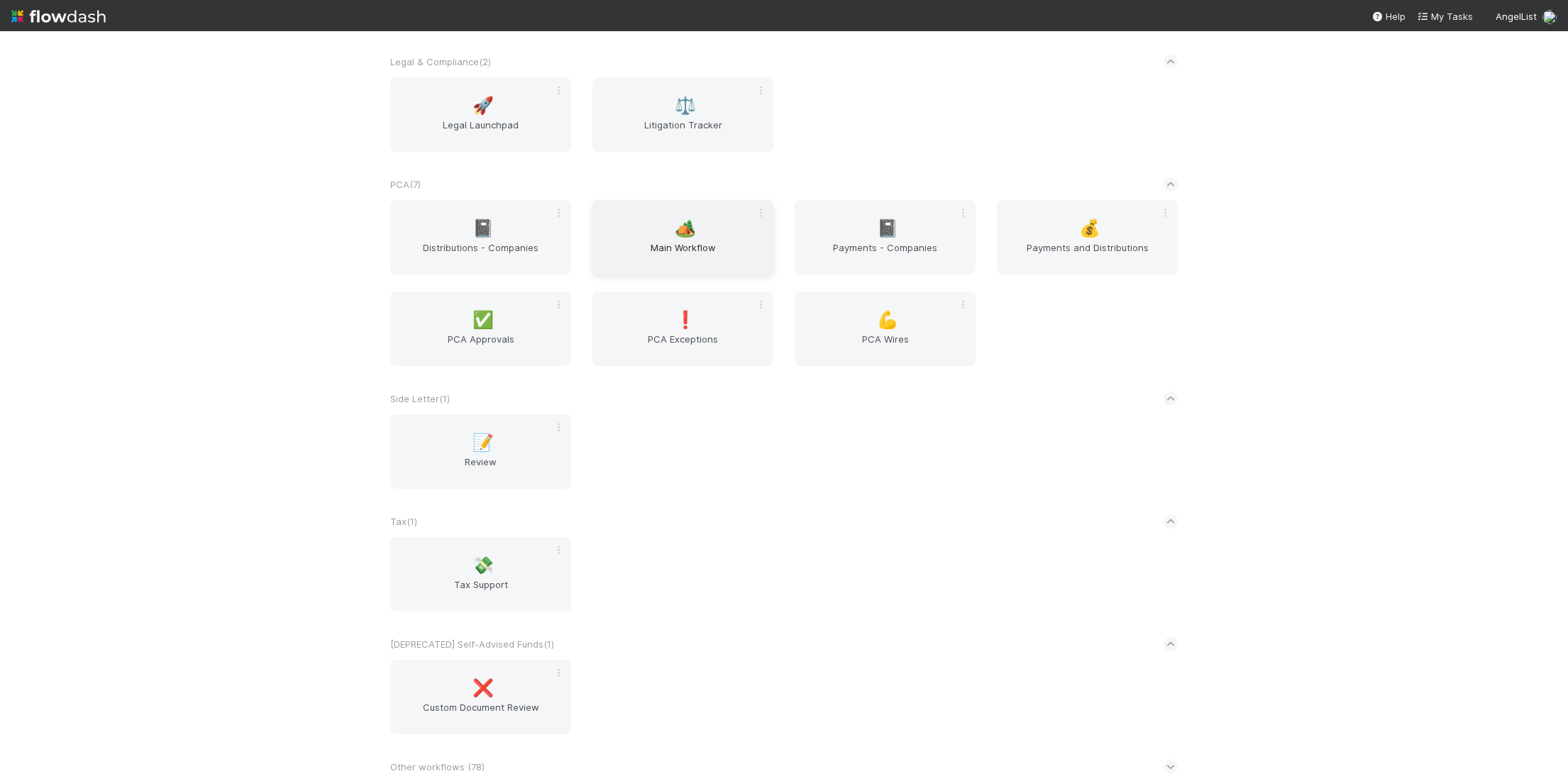
click at [695, 248] on span "Main Workflow" at bounding box center [683, 255] width 170 height 29
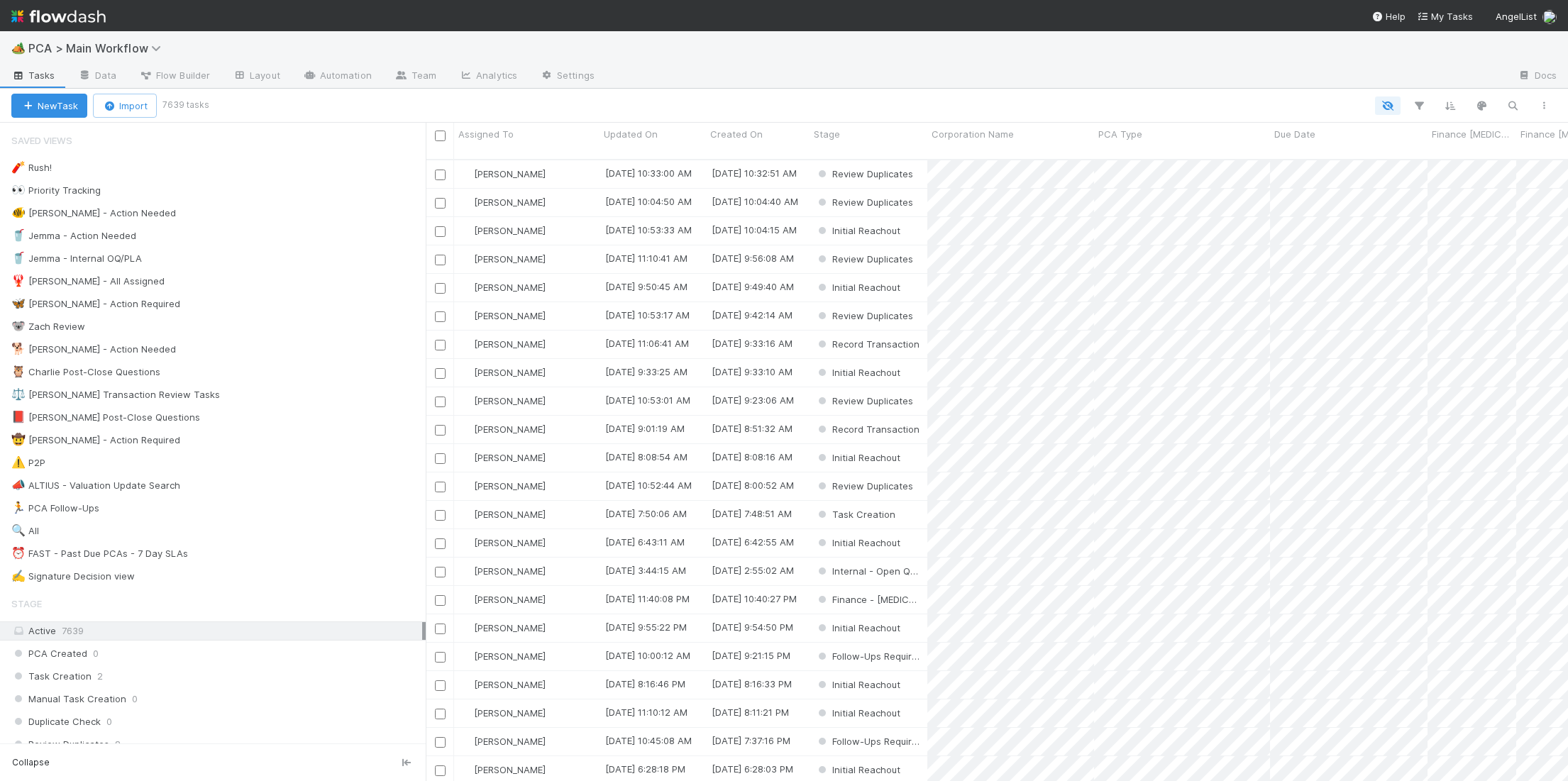
scroll to position [633, 1142]
drag, startPoint x: 182, startPoint y: 335, endPoint x: 182, endPoint y: 348, distance: 13.0
click at [182, 335] on div "🐨 Zach Review 0" at bounding box center [219, 327] width 414 height 18
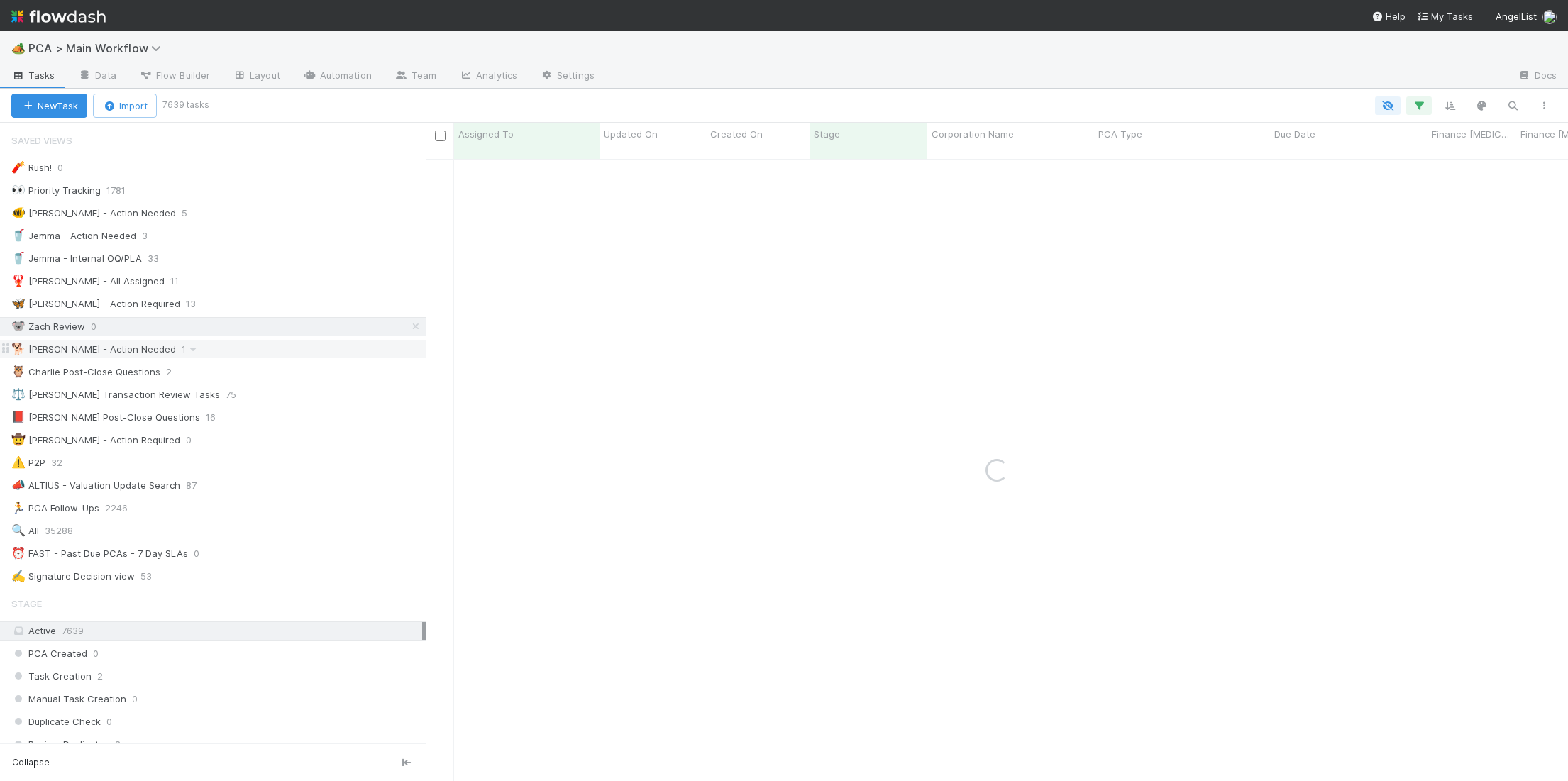
click at [182, 348] on div "🐕 [PERSON_NAME] - Action Needed 1" at bounding box center [219, 349] width 414 height 18
click at [555, 160] on div "[PERSON_NAME]" at bounding box center [527, 174] width 145 height 28
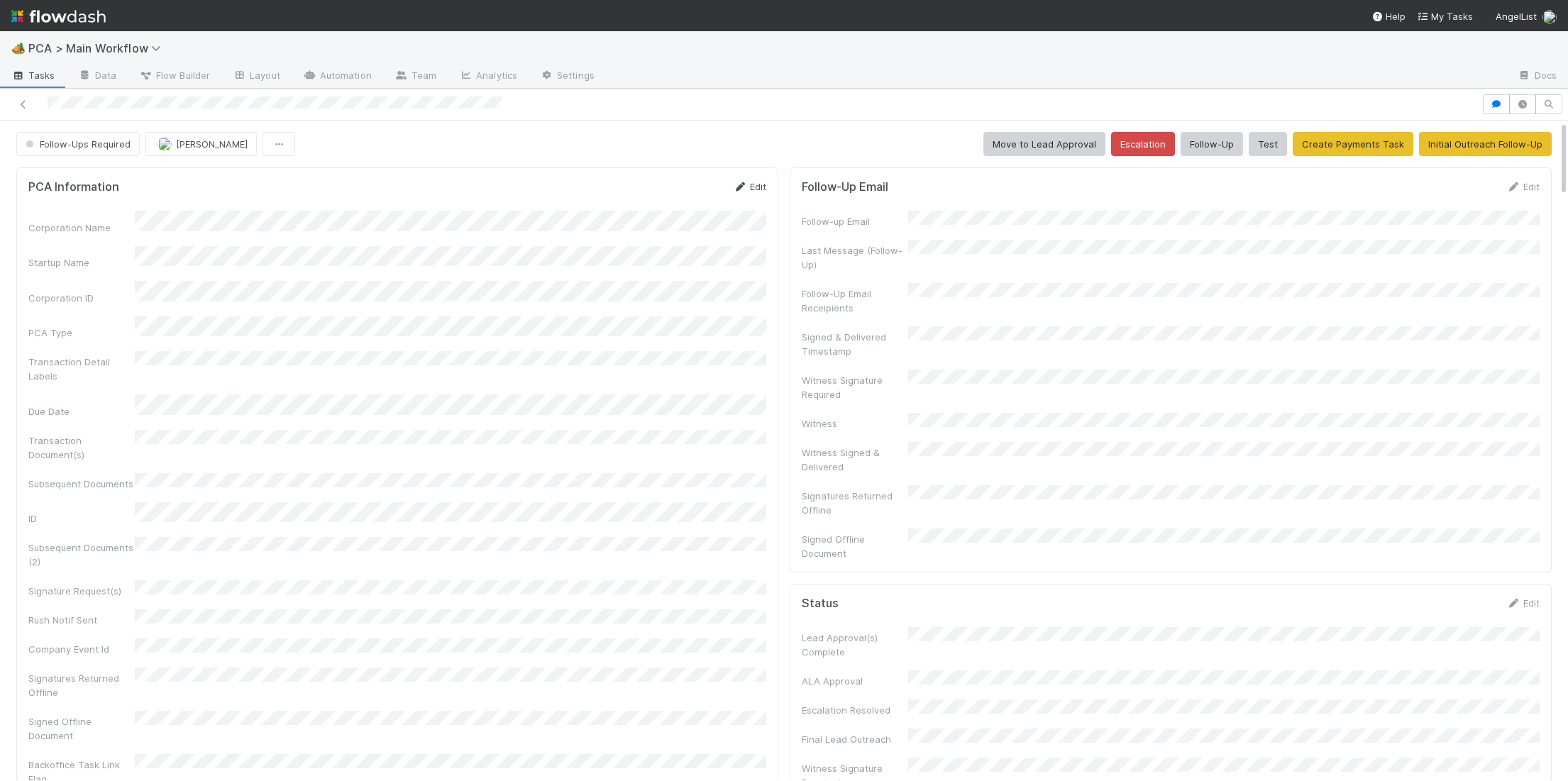
click at [752, 188] on link "Edit" at bounding box center [750, 186] width 34 height 11
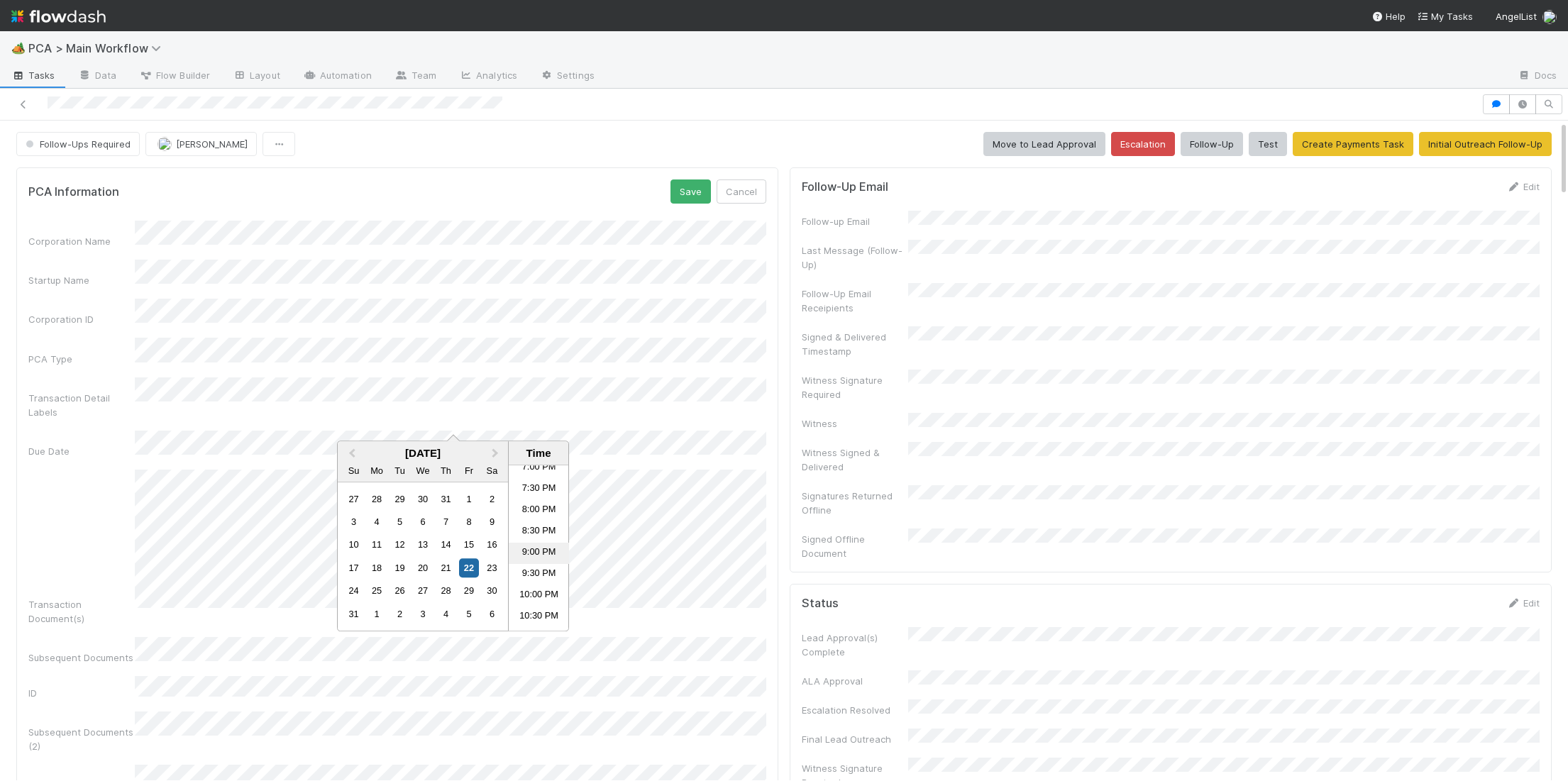
scroll to position [821, 0]
click at [537, 555] on li "9:00 PM" at bounding box center [539, 549] width 60 height 21
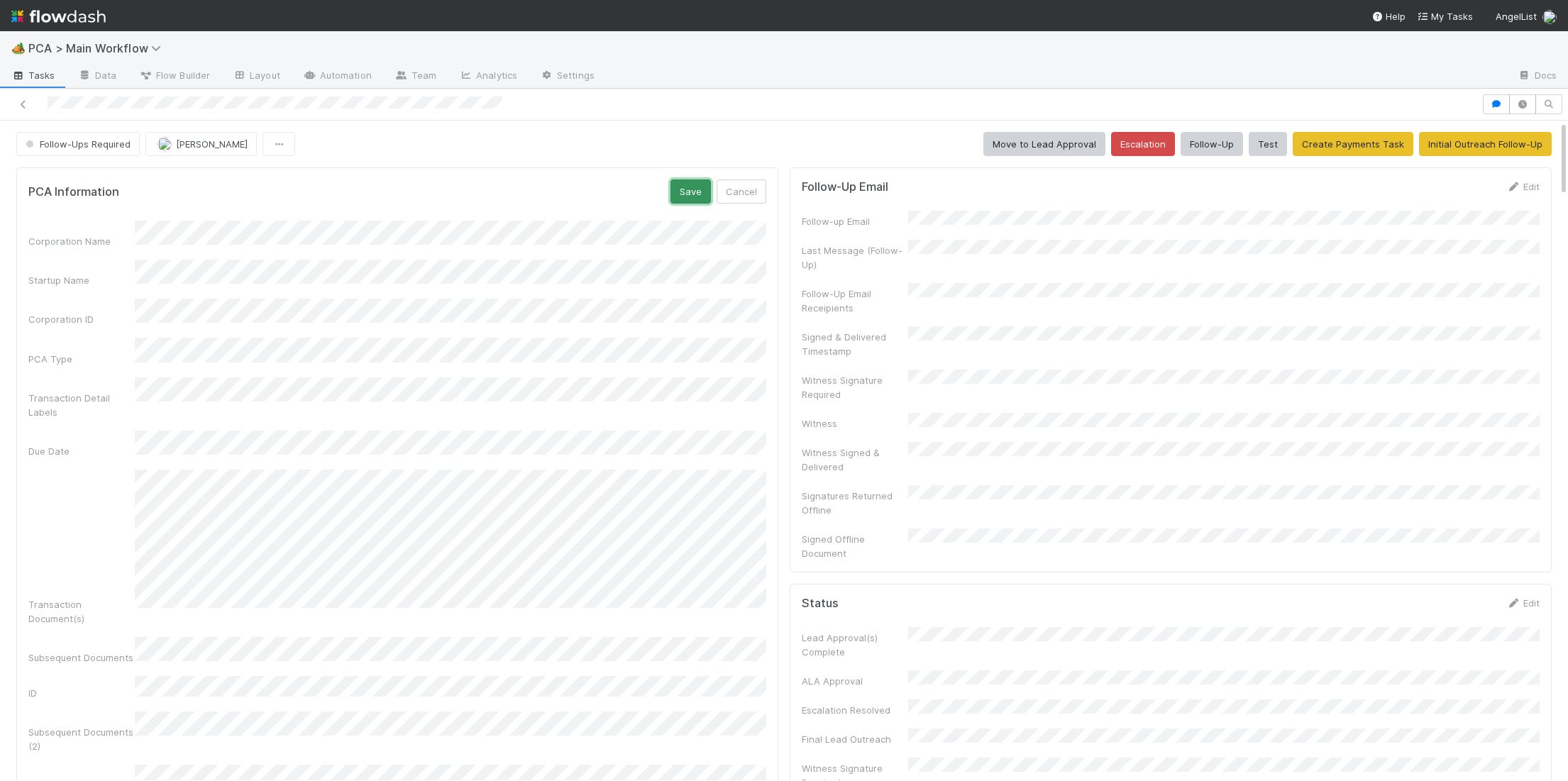
click at [687, 201] on button "Save" at bounding box center [691, 191] width 40 height 24
click at [58, 12] on img at bounding box center [59, 16] width 95 height 24
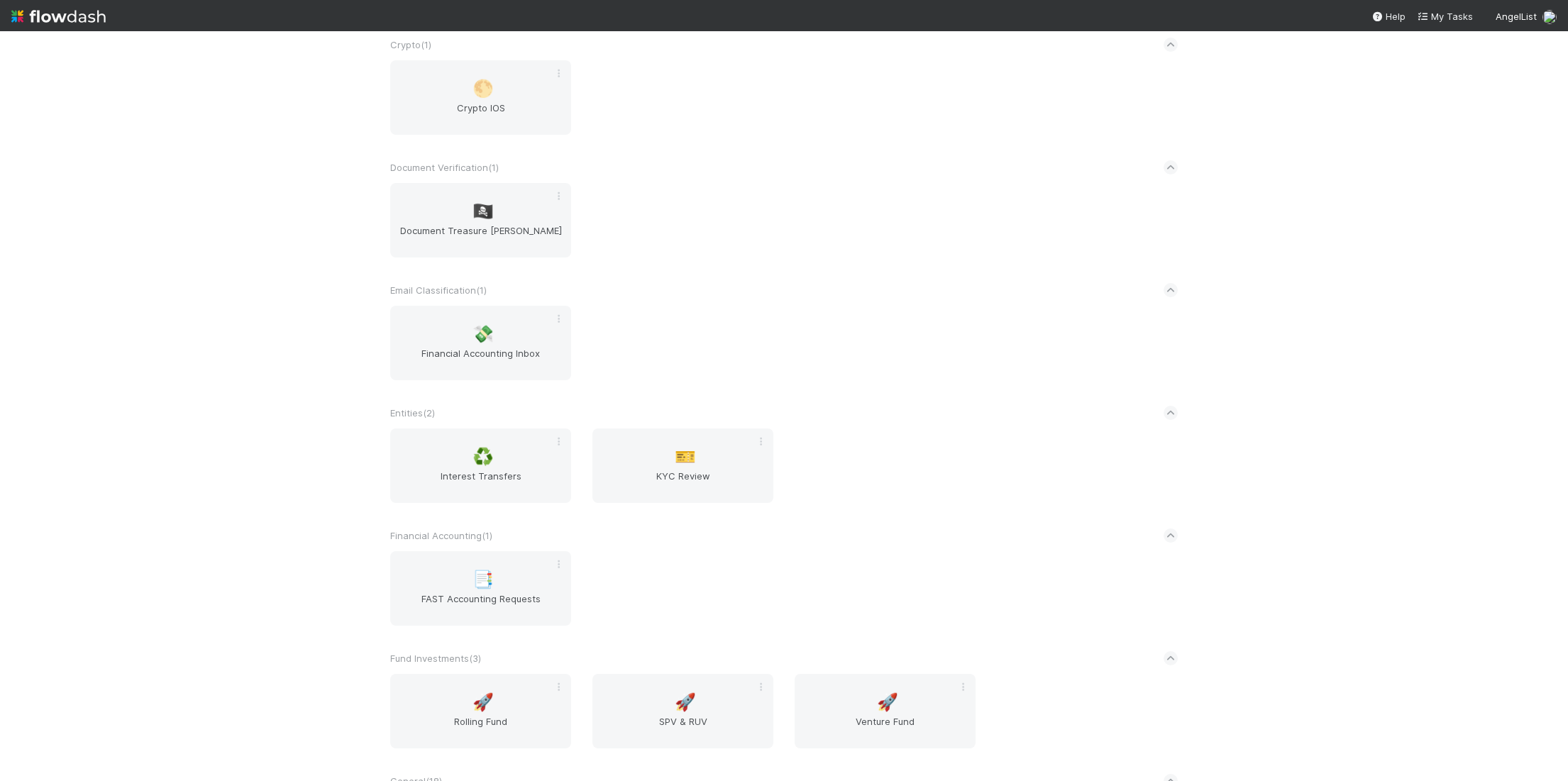
scroll to position [1115, 0]
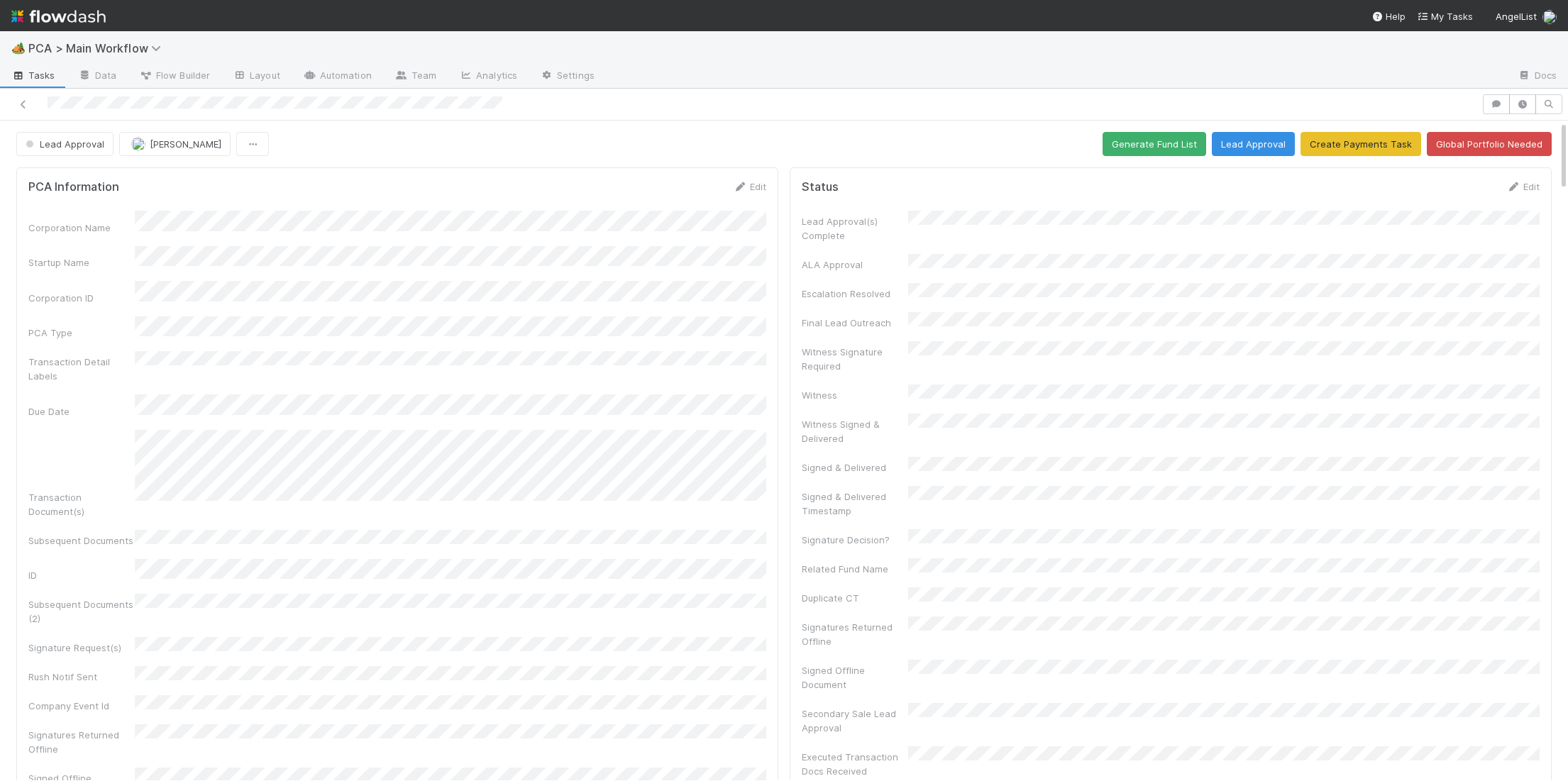
click at [54, 24] on img at bounding box center [59, 16] width 95 height 24
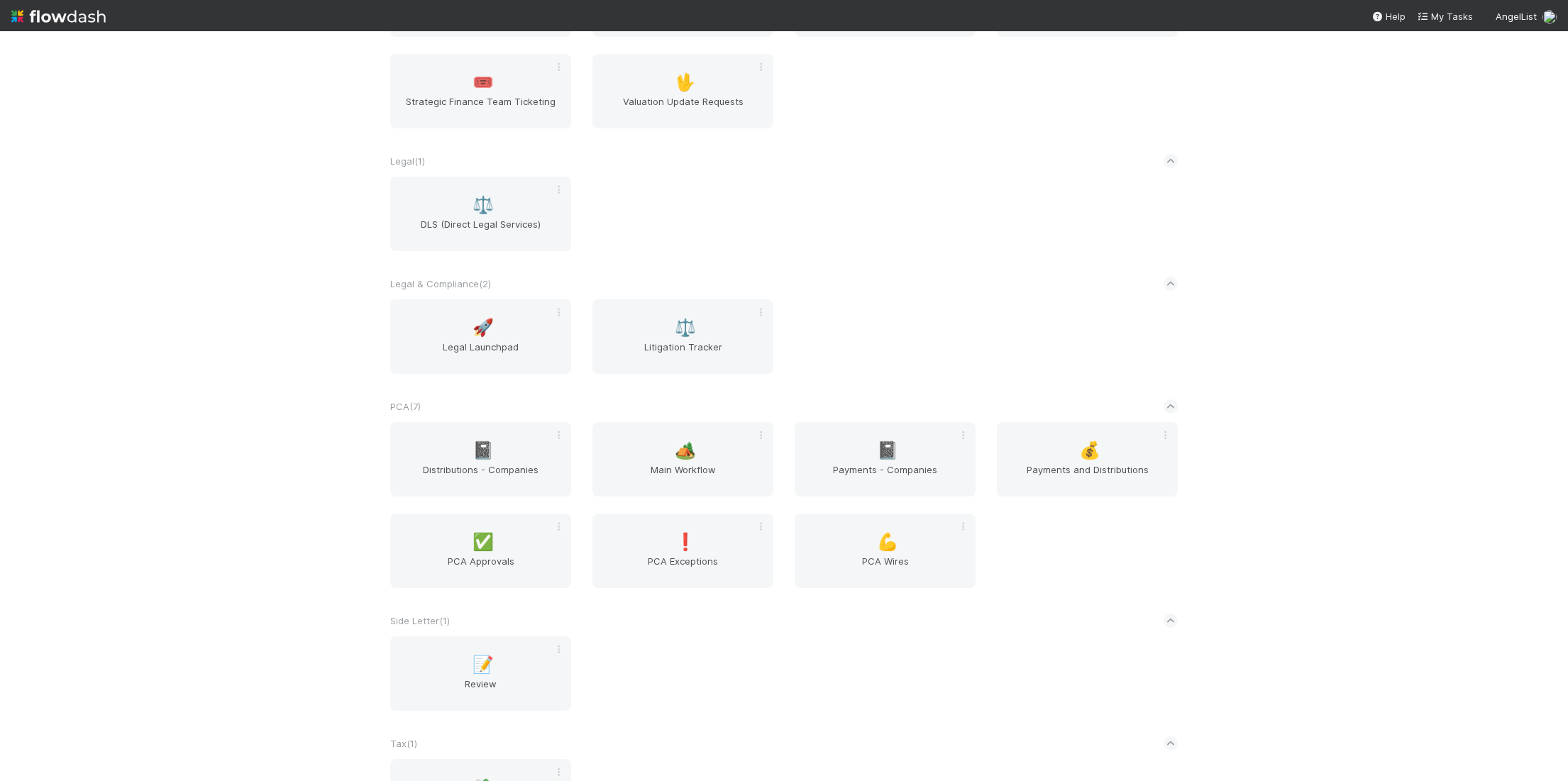
scroll to position [2261, 0]
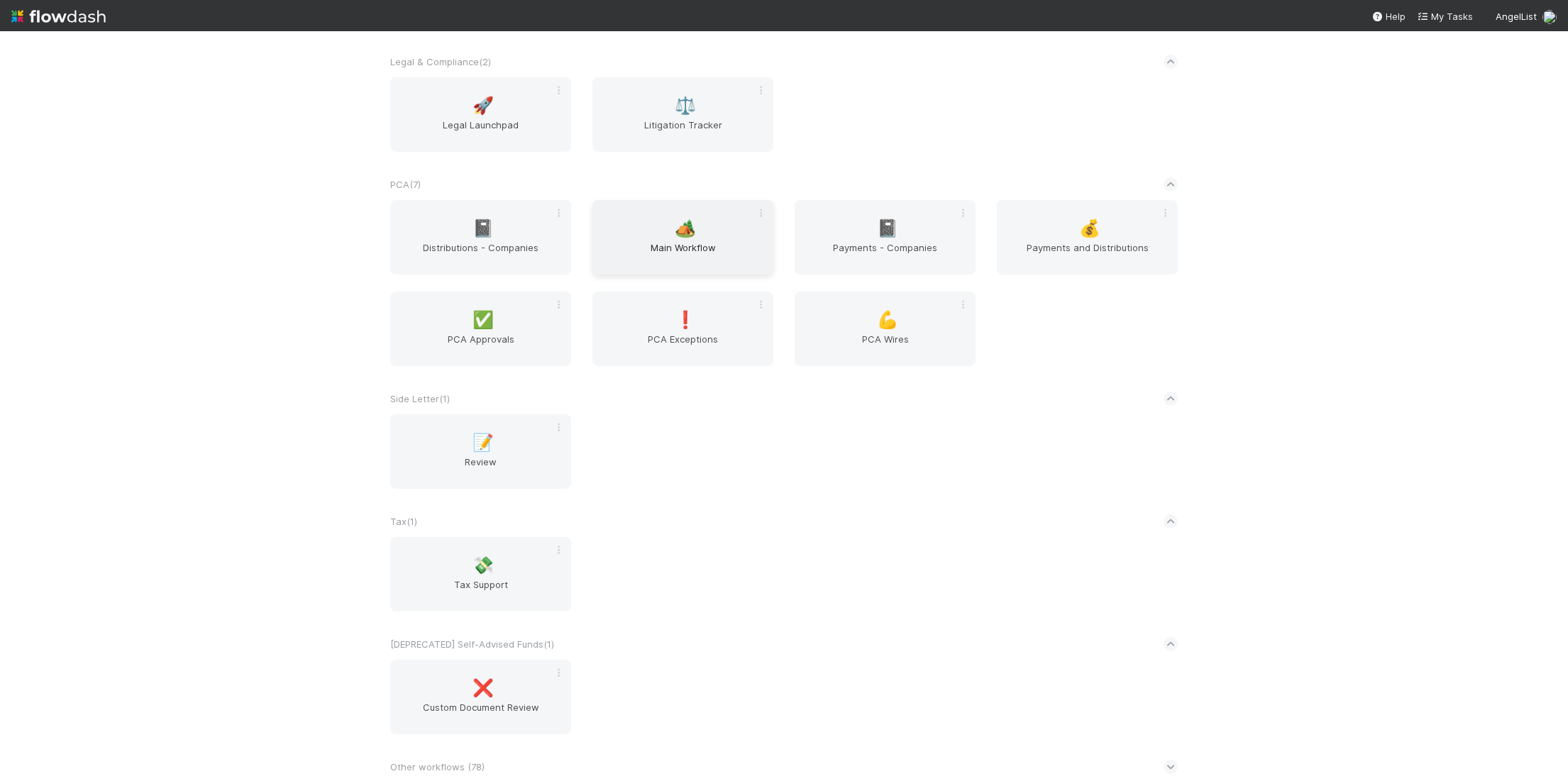
click at [659, 226] on div "🏕️ Main Workflow" at bounding box center [683, 237] width 181 height 75
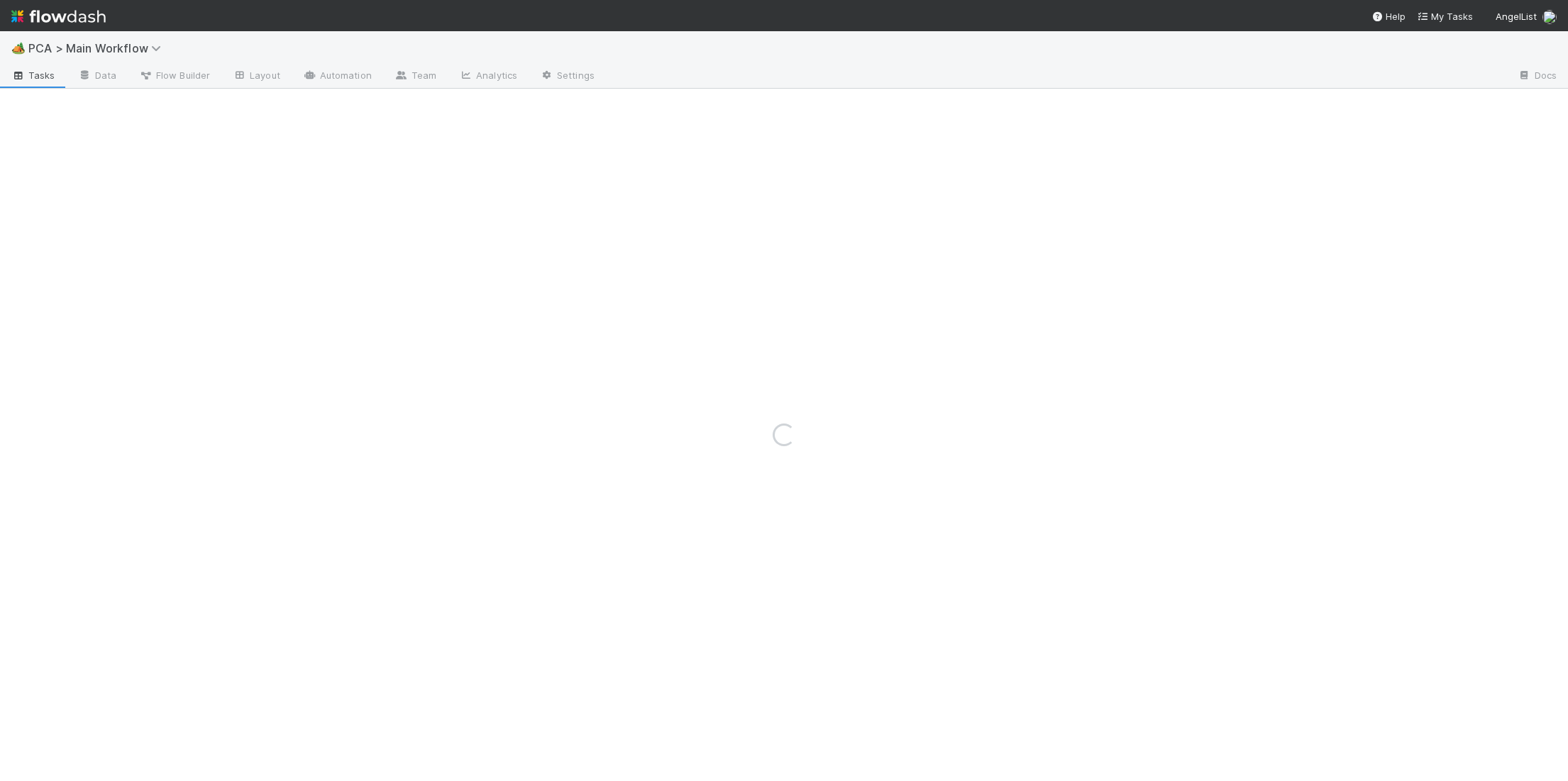
click at [0, 541] on html "🏕️ PCA > Main Workflow Tasks Data Flow Builder Layout Automation Team Analytics…" at bounding box center [784, 390] width 1568 height 781
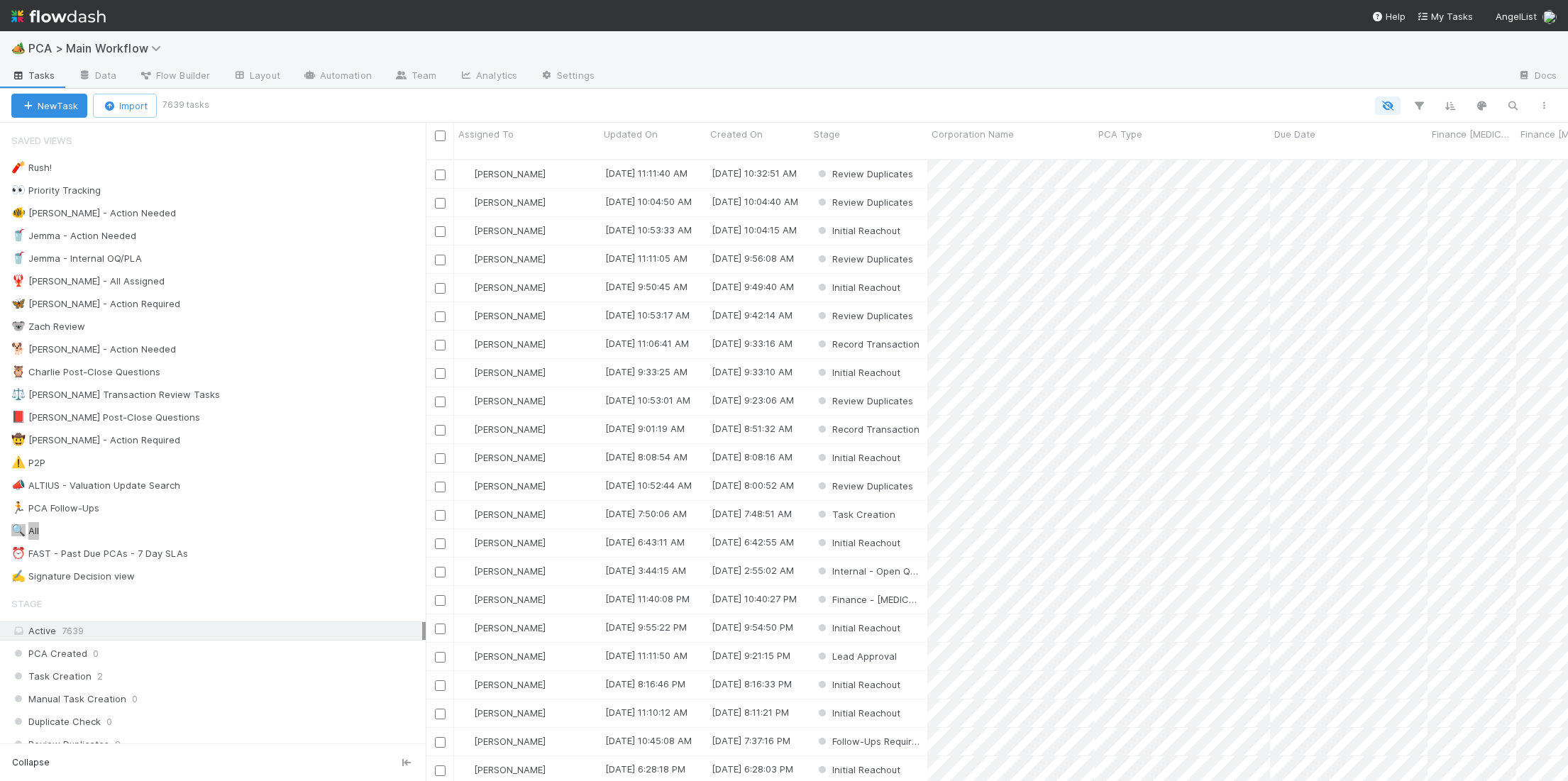
scroll to position [633, 1142]
click at [260, 353] on div "🐕 [PERSON_NAME] - Action Needed 1" at bounding box center [219, 349] width 414 height 18
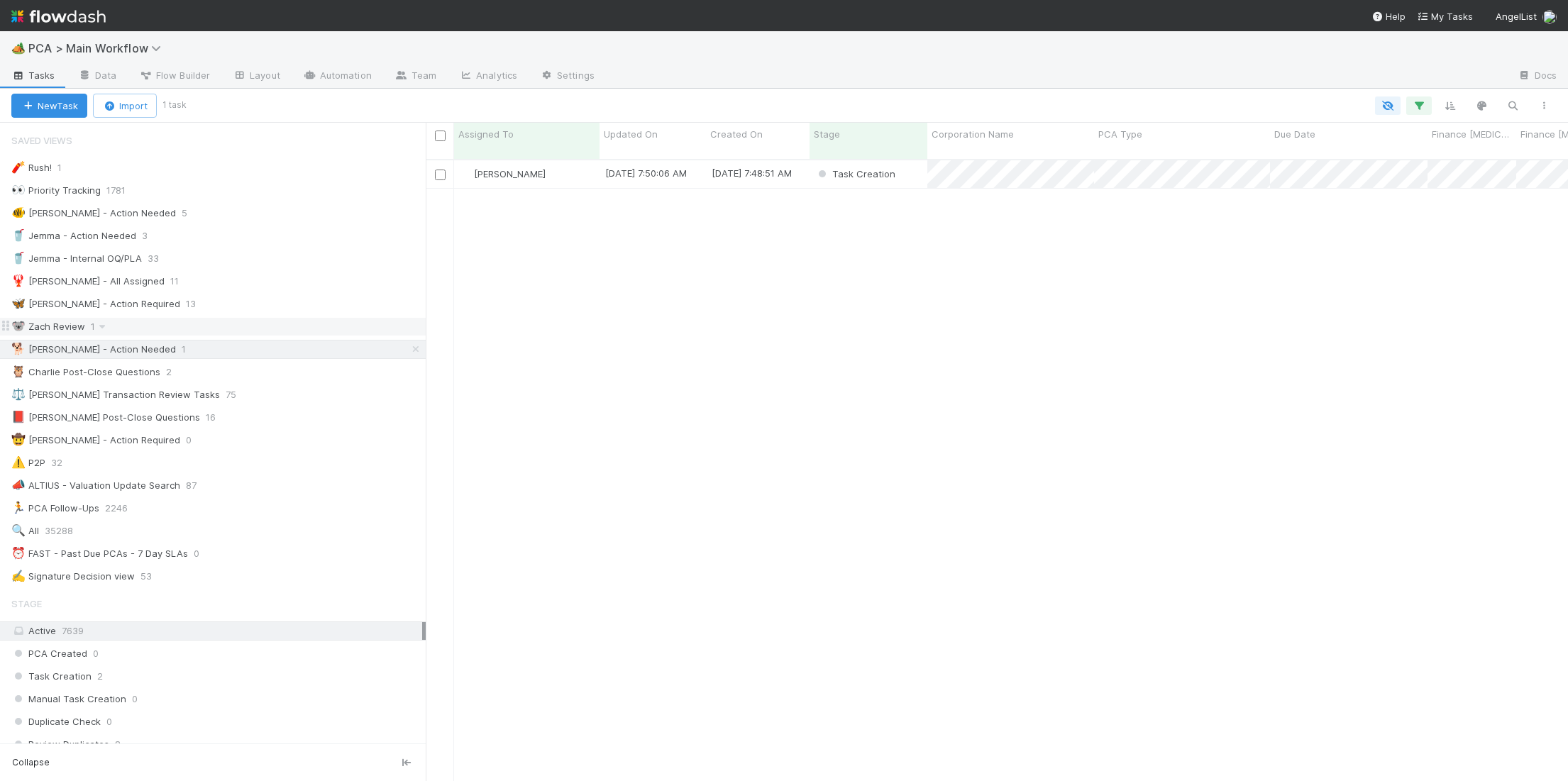
scroll to position [633, 1142]
click at [309, 320] on div "🐨 [PERSON_NAME] Review 1" at bounding box center [219, 327] width 414 height 18
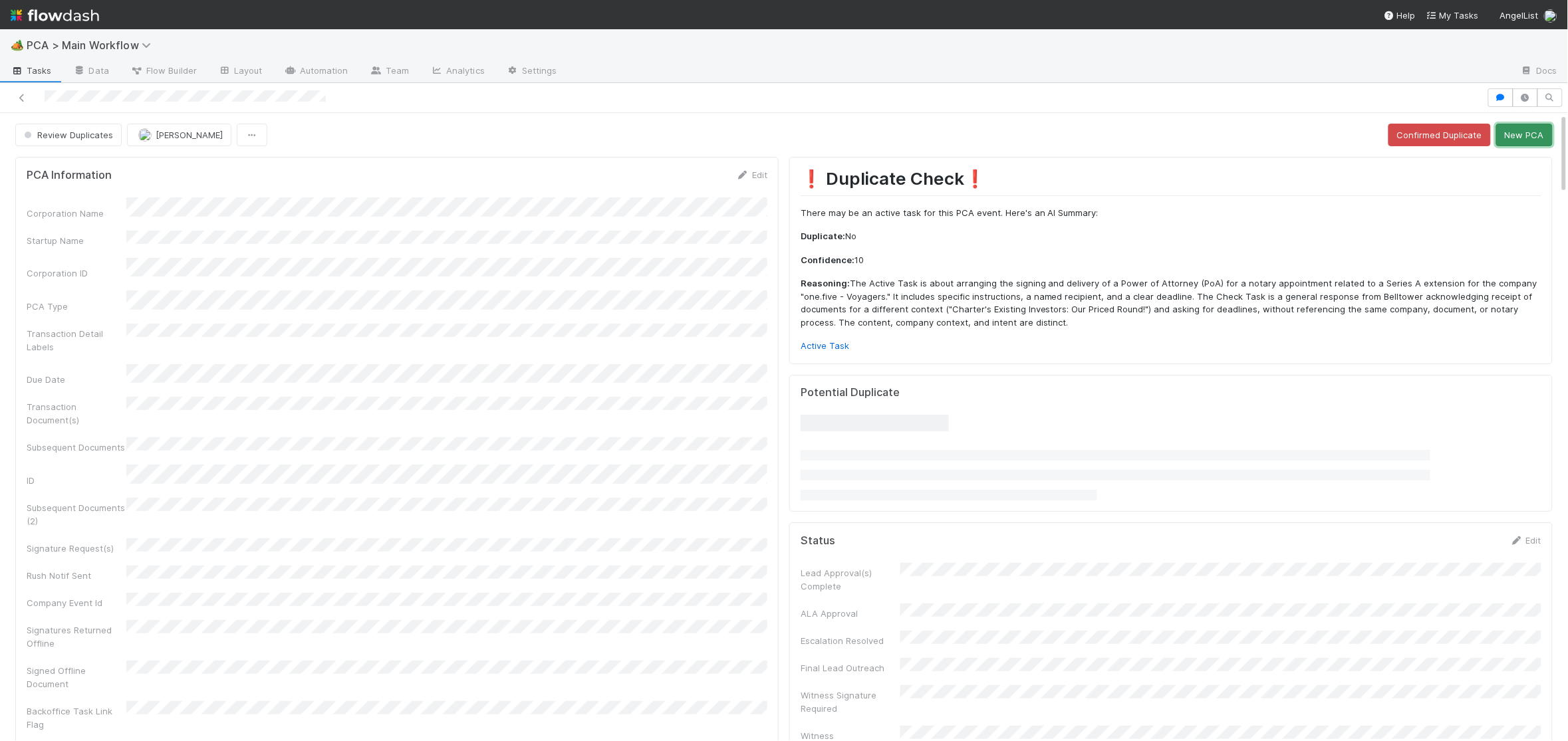
click at [1522, 133] on button "New PCA" at bounding box center [1524, 135] width 56 height 23
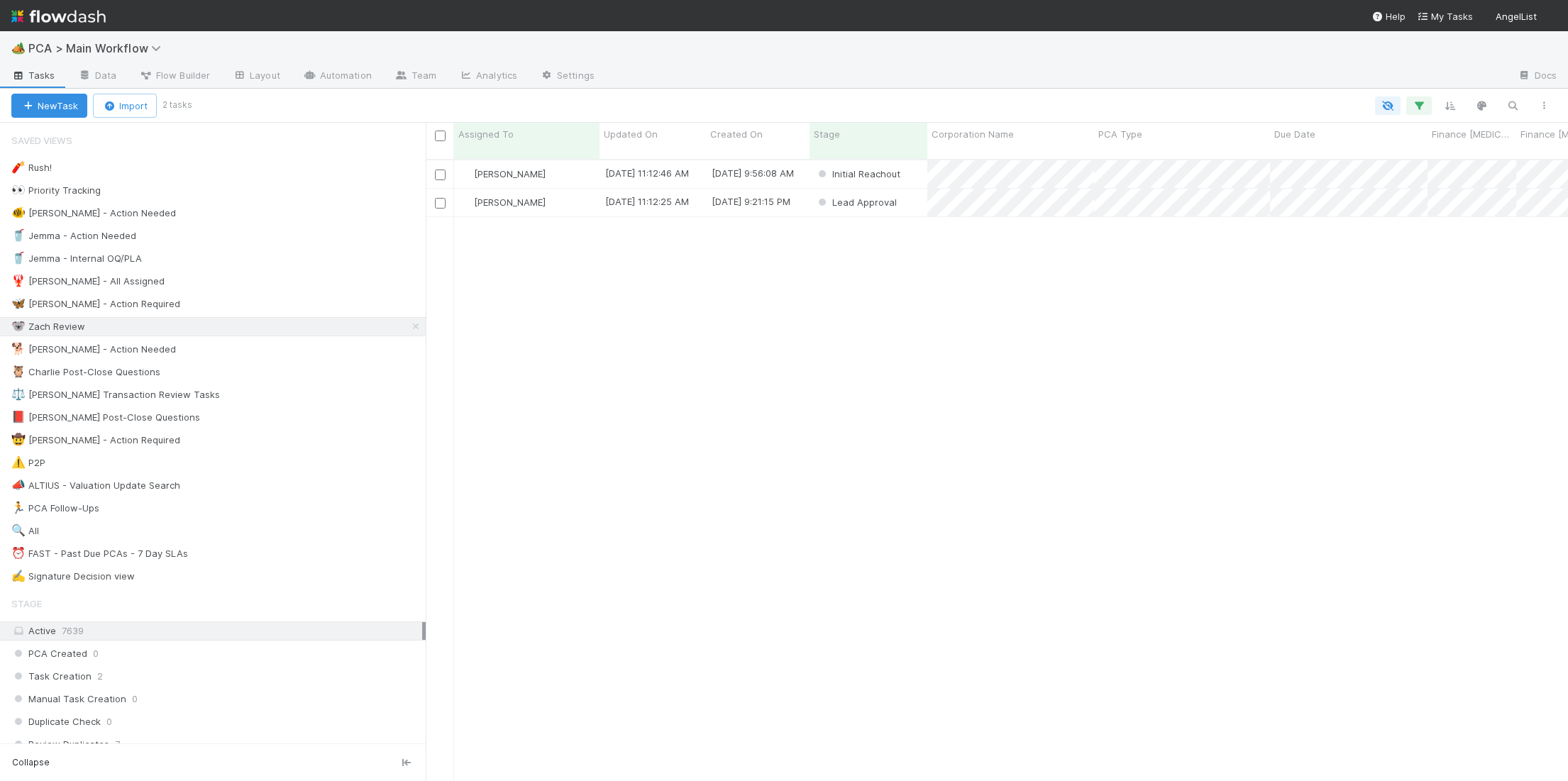
scroll to position [633, 1142]
click at [560, 160] on div "[PERSON_NAME]" at bounding box center [527, 174] width 145 height 28
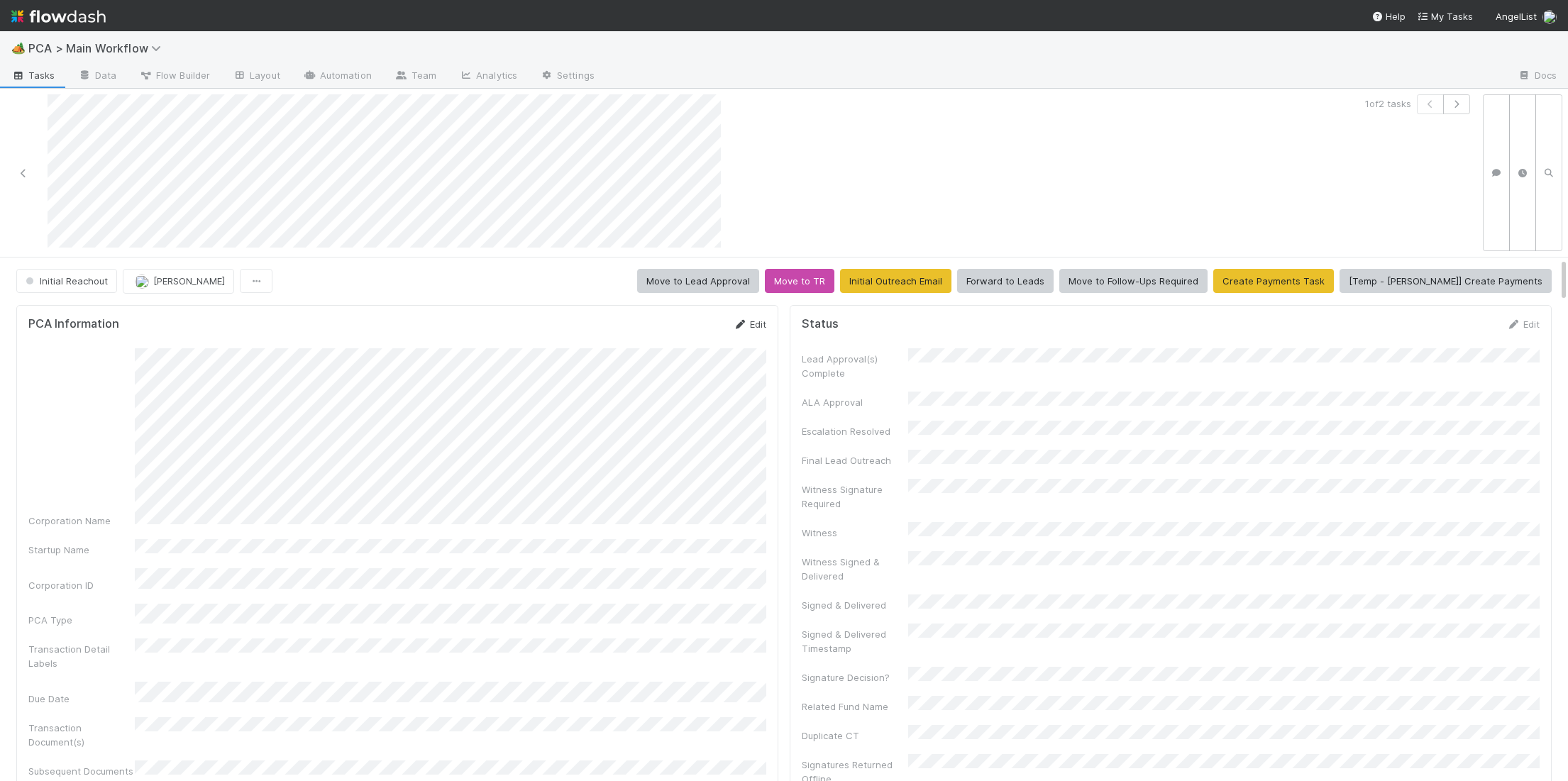
click at [743, 320] on icon at bounding box center [740, 325] width 14 height 9
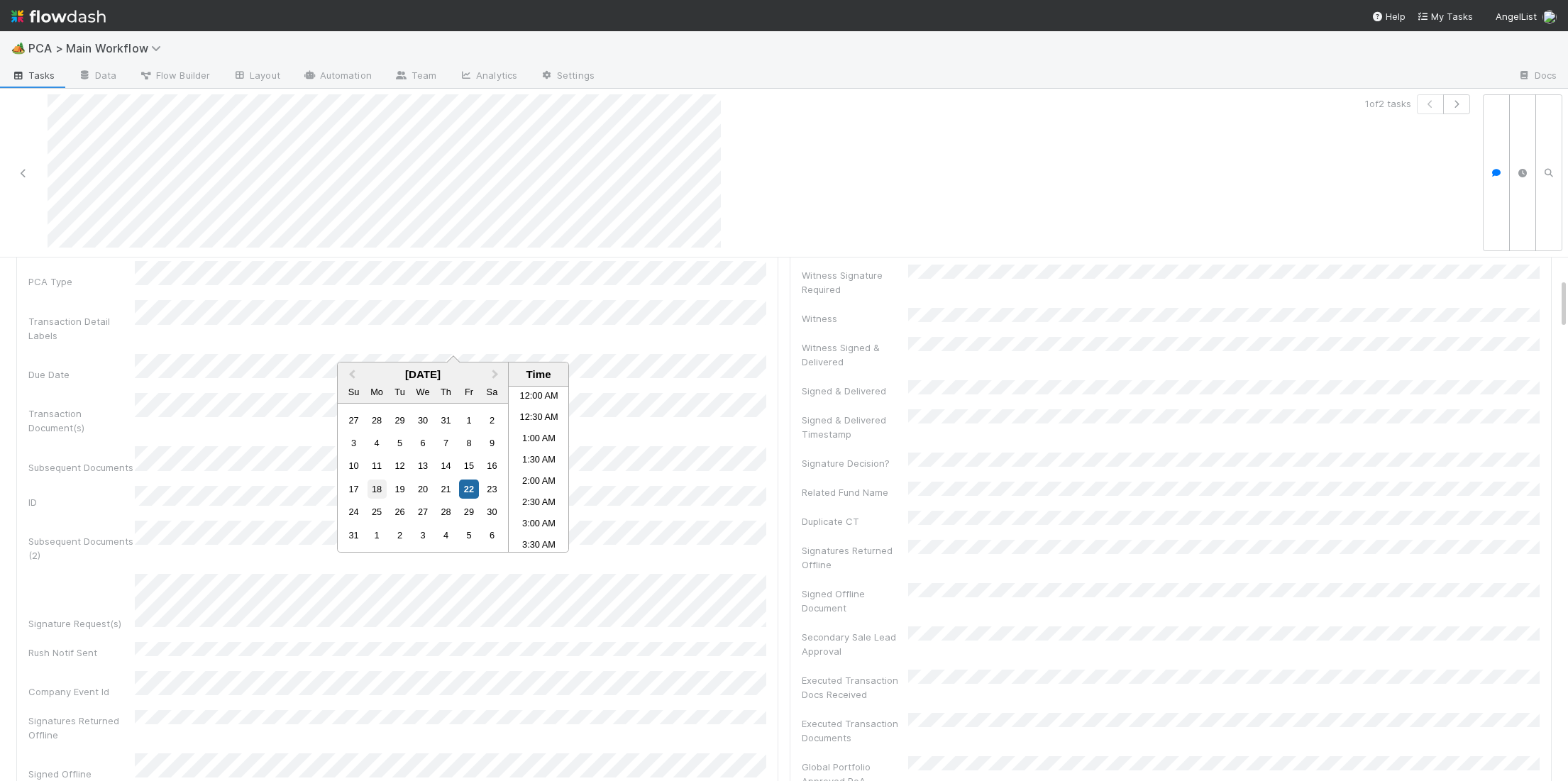
scroll to position [396, 0]
drag, startPoint x: 378, startPoint y: 512, endPoint x: 408, endPoint y: 510, distance: 30.1
click at [378, 512] on div "25" at bounding box center [377, 512] width 19 height 19
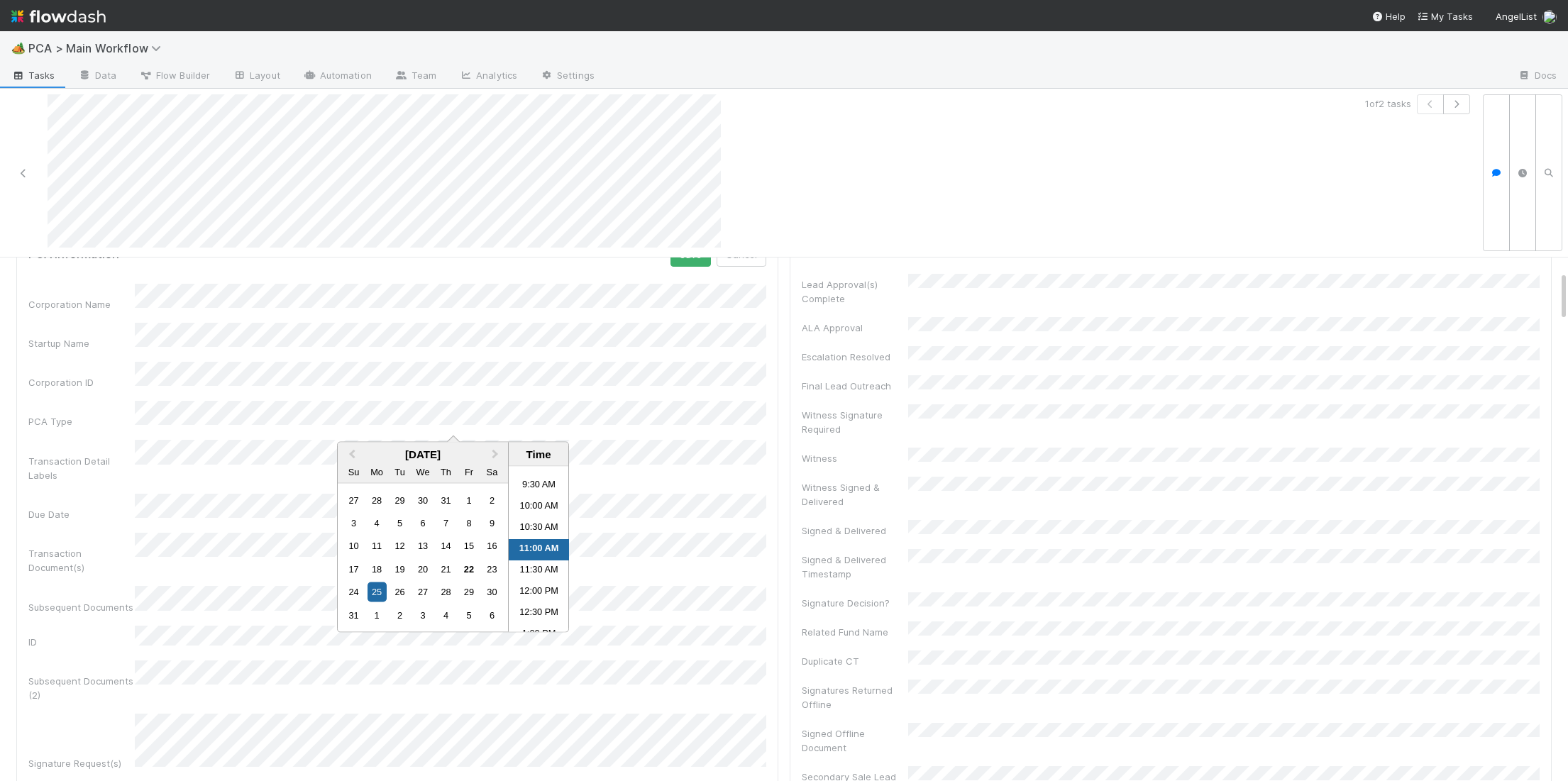
scroll to position [0, 0]
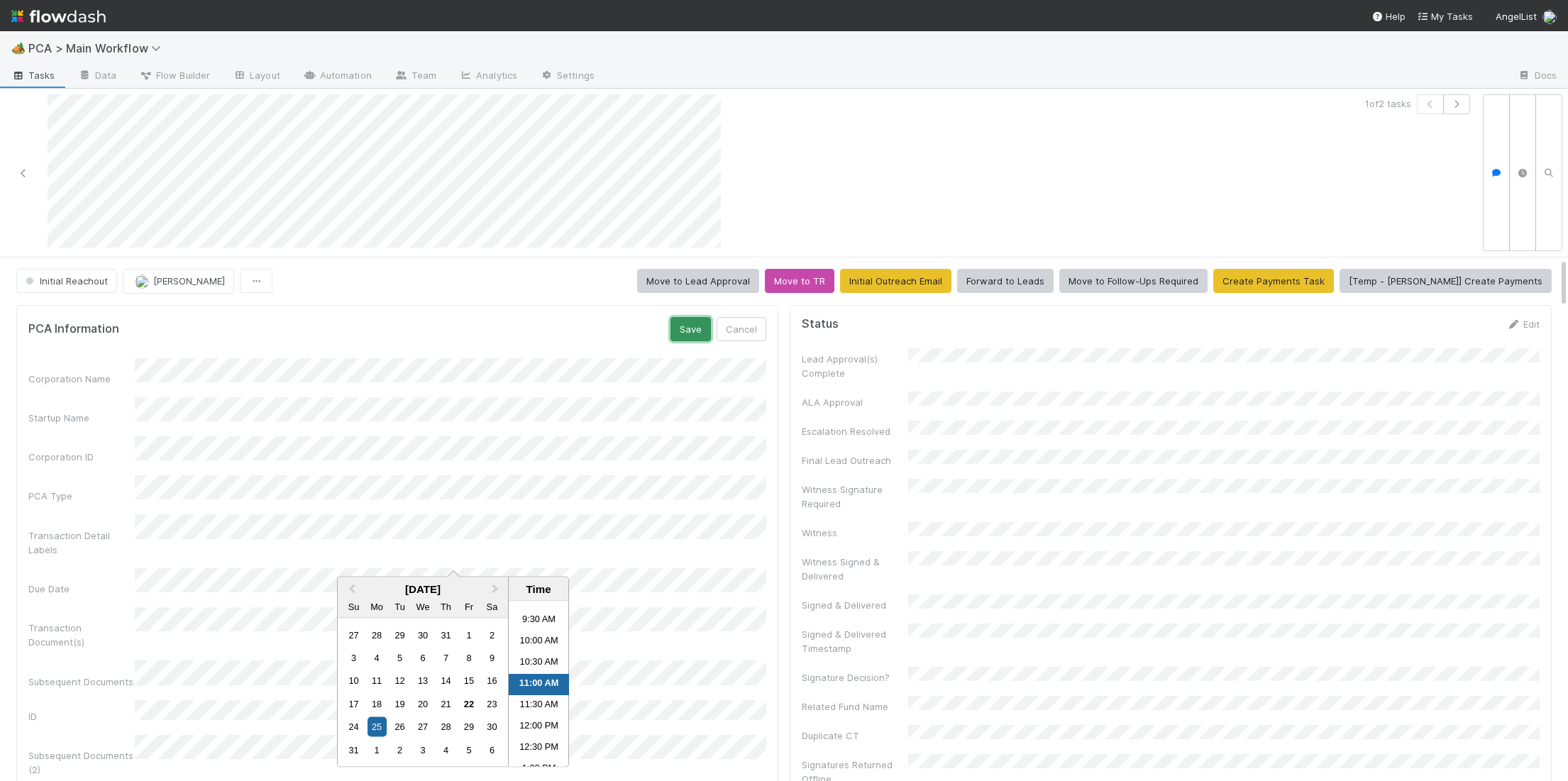
click at [680, 325] on button "Save" at bounding box center [691, 330] width 40 height 24
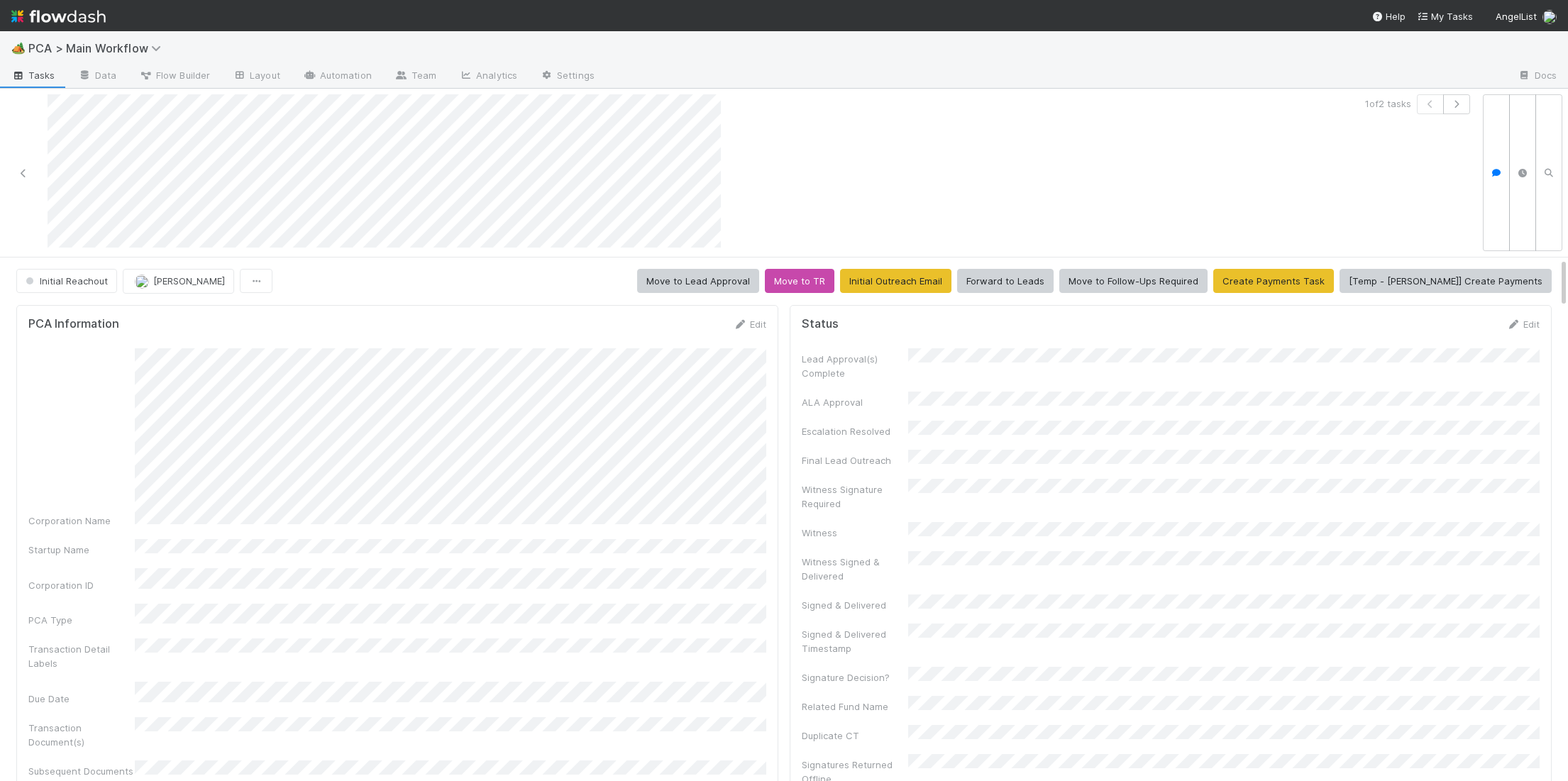
click at [77, 8] on img at bounding box center [59, 16] width 95 height 24
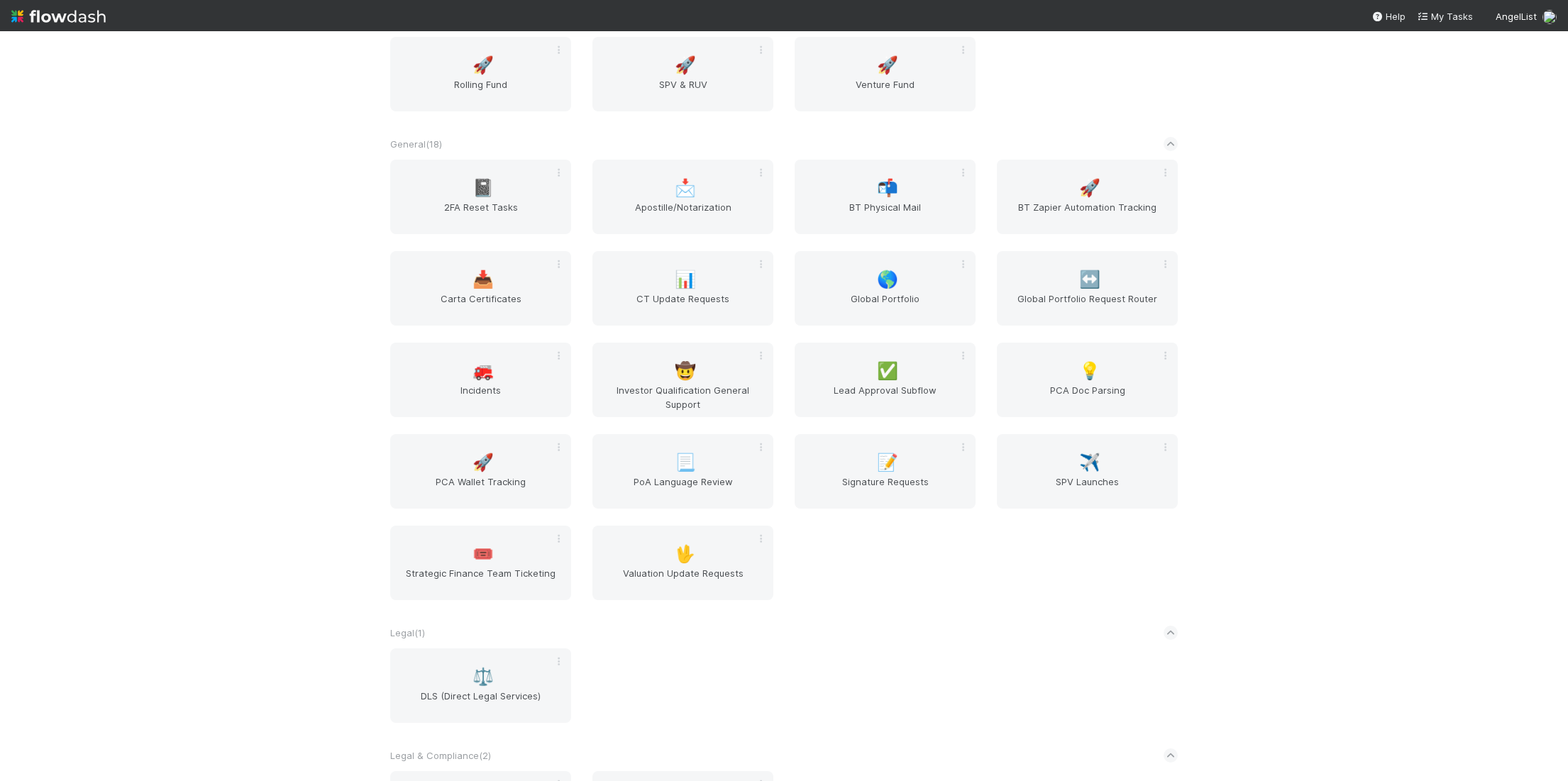
scroll to position [2112, 0]
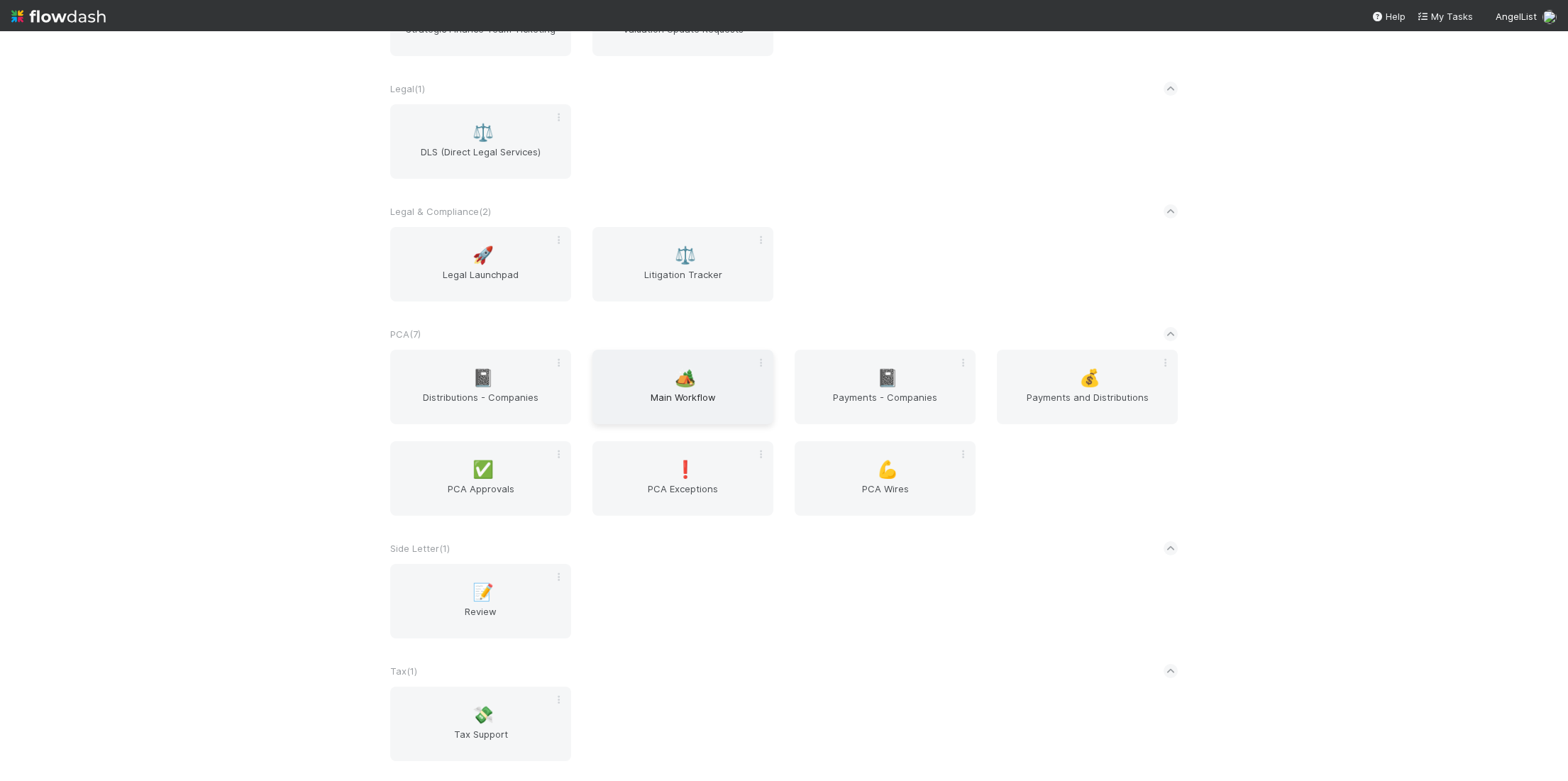
click at [682, 380] on span "🏕️" at bounding box center [686, 378] width 21 height 19
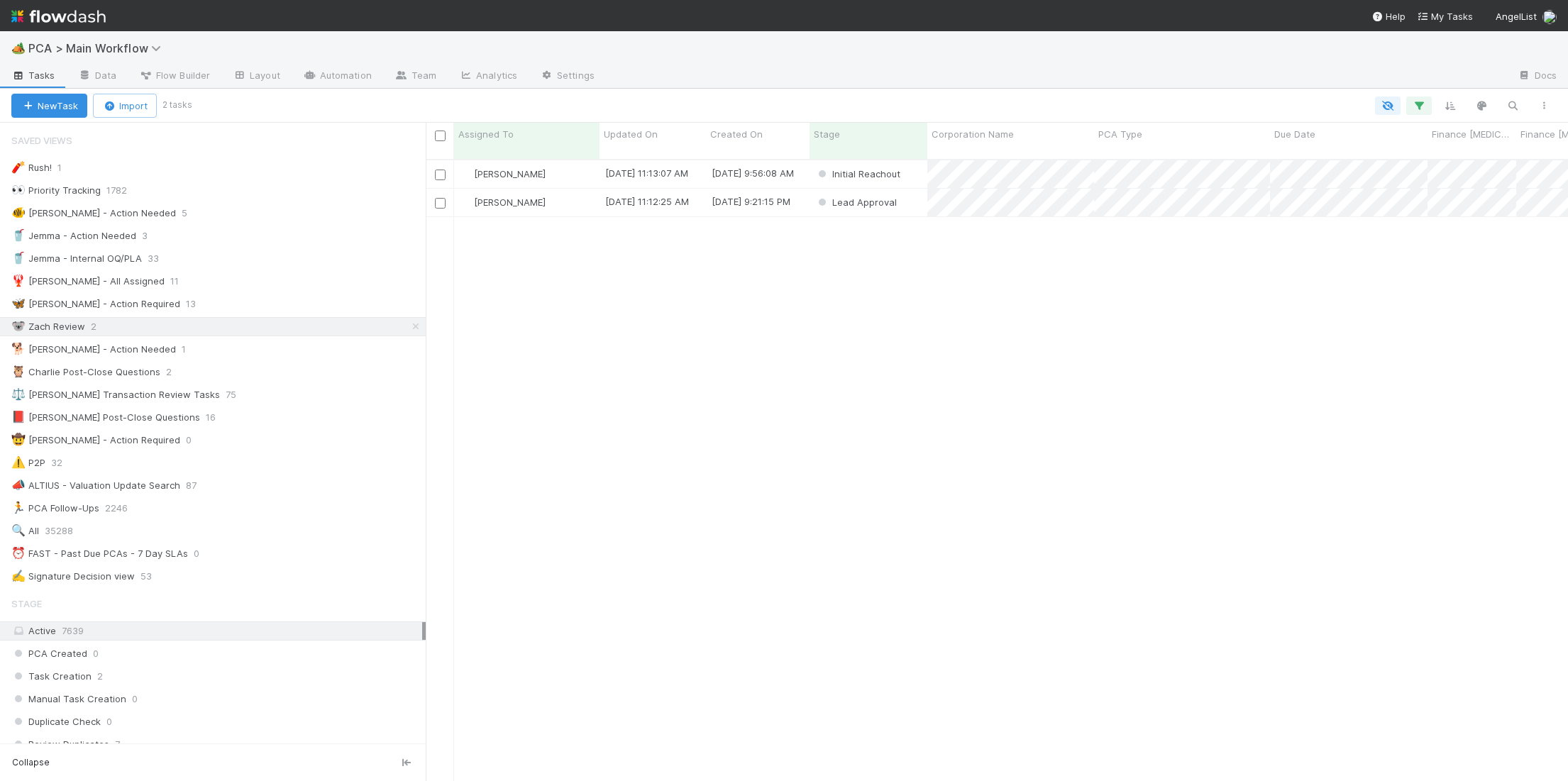
scroll to position [1, 1]
click at [292, 350] on div "🐕 Charlie - Action Needed 1" at bounding box center [219, 349] width 414 height 18
click at [580, 195] on div at bounding box center [784, 390] width 1568 height 781
click at [561, 165] on div "[PERSON_NAME]" at bounding box center [527, 174] width 145 height 28
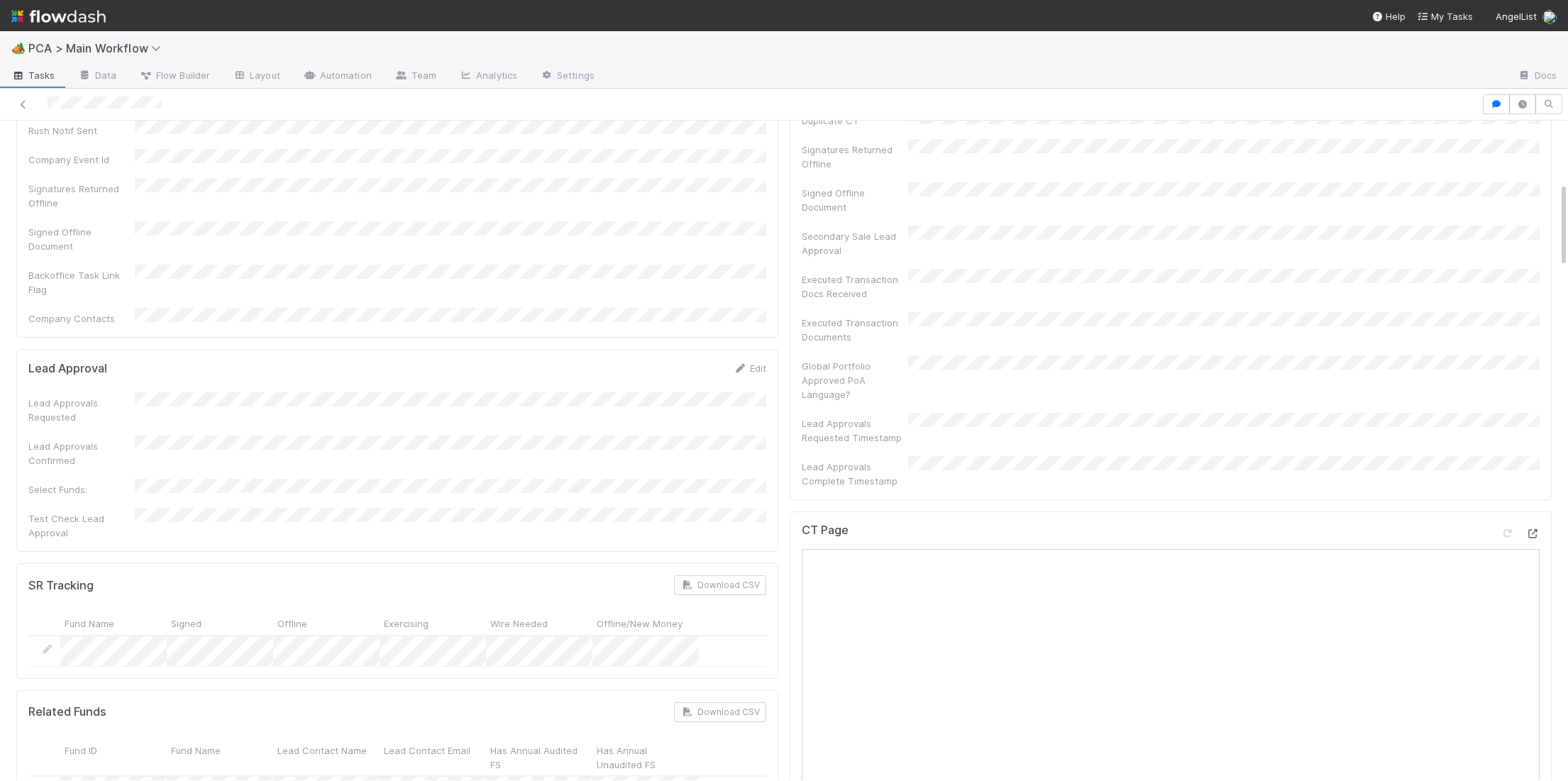
scroll to position [476, 0]
click at [1530, 530] on icon at bounding box center [1533, 535] width 14 height 9
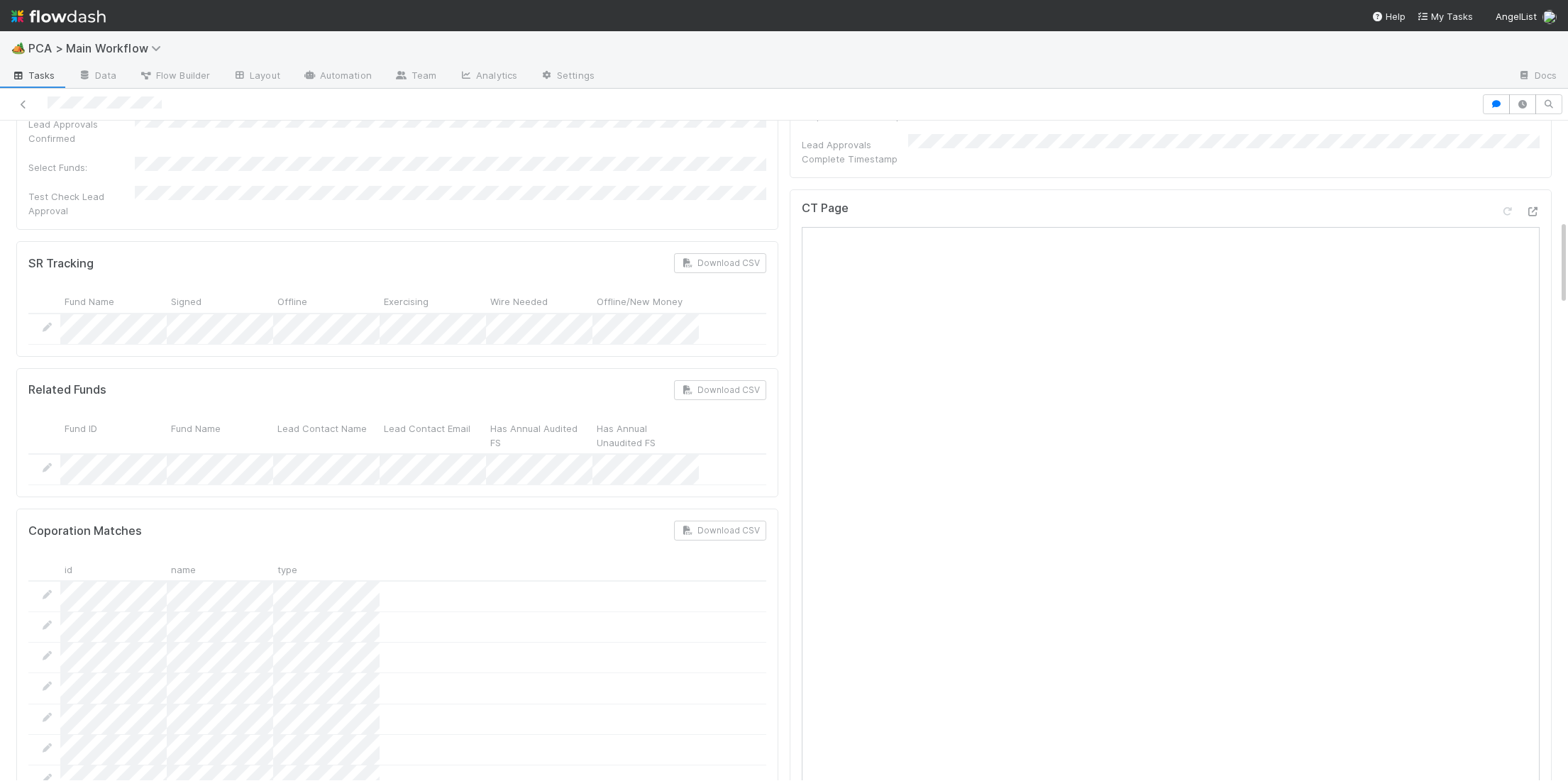
scroll to position [0, 0]
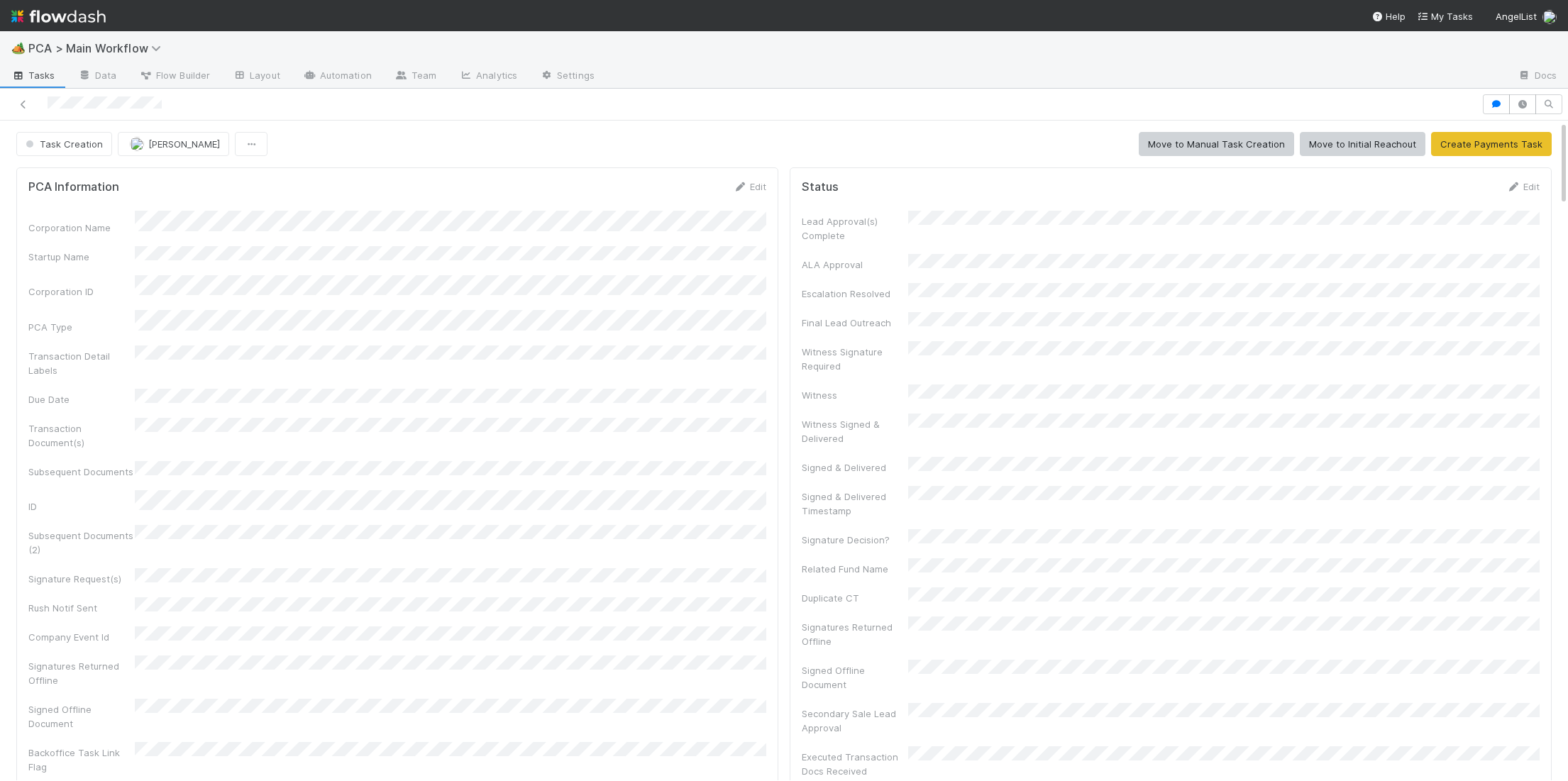
click at [120, 101] on div at bounding box center [740, 105] width 1470 height 20
click at [118, 105] on div at bounding box center [740, 105] width 1470 height 20
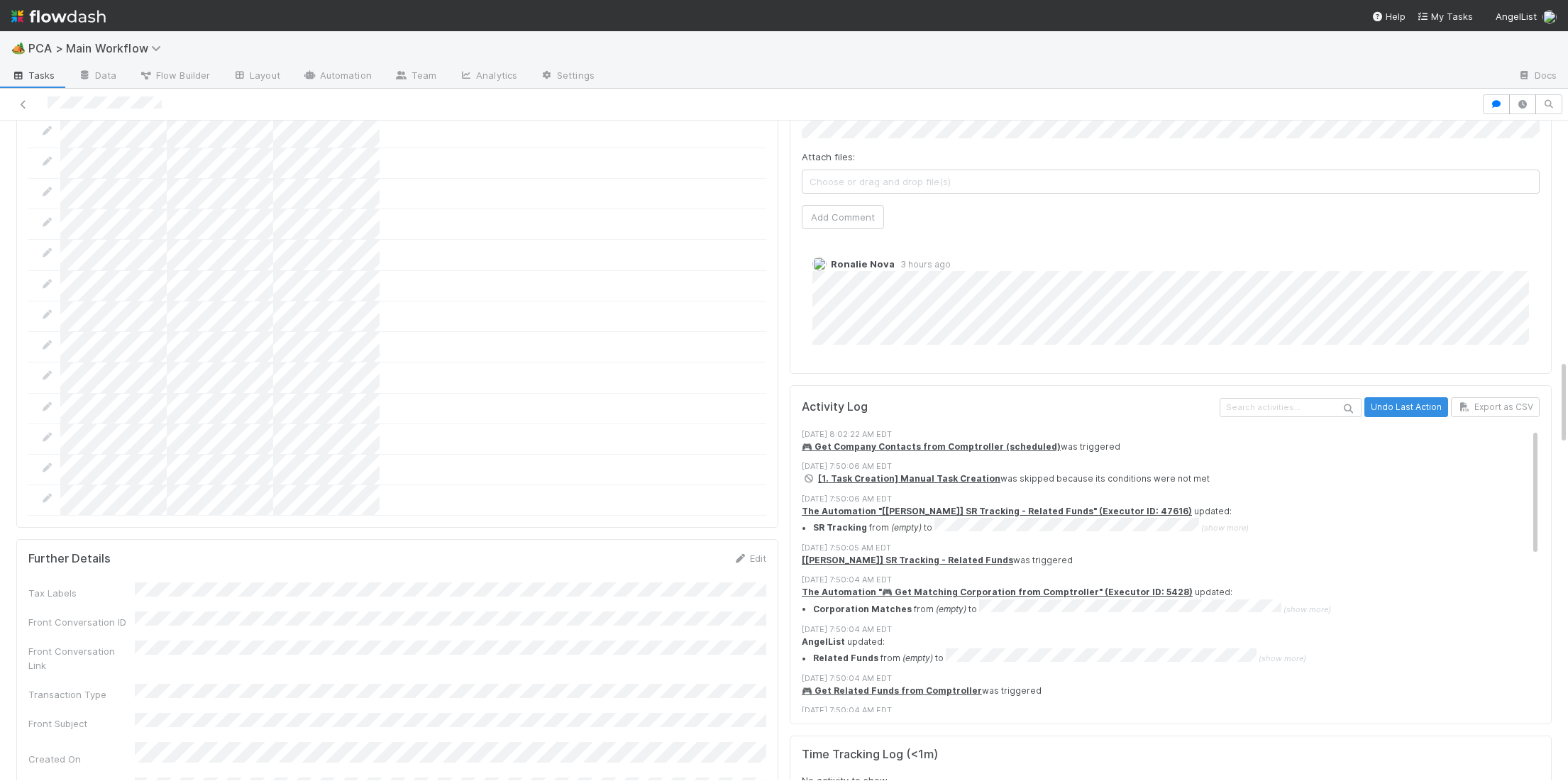
scroll to position [1859, 0]
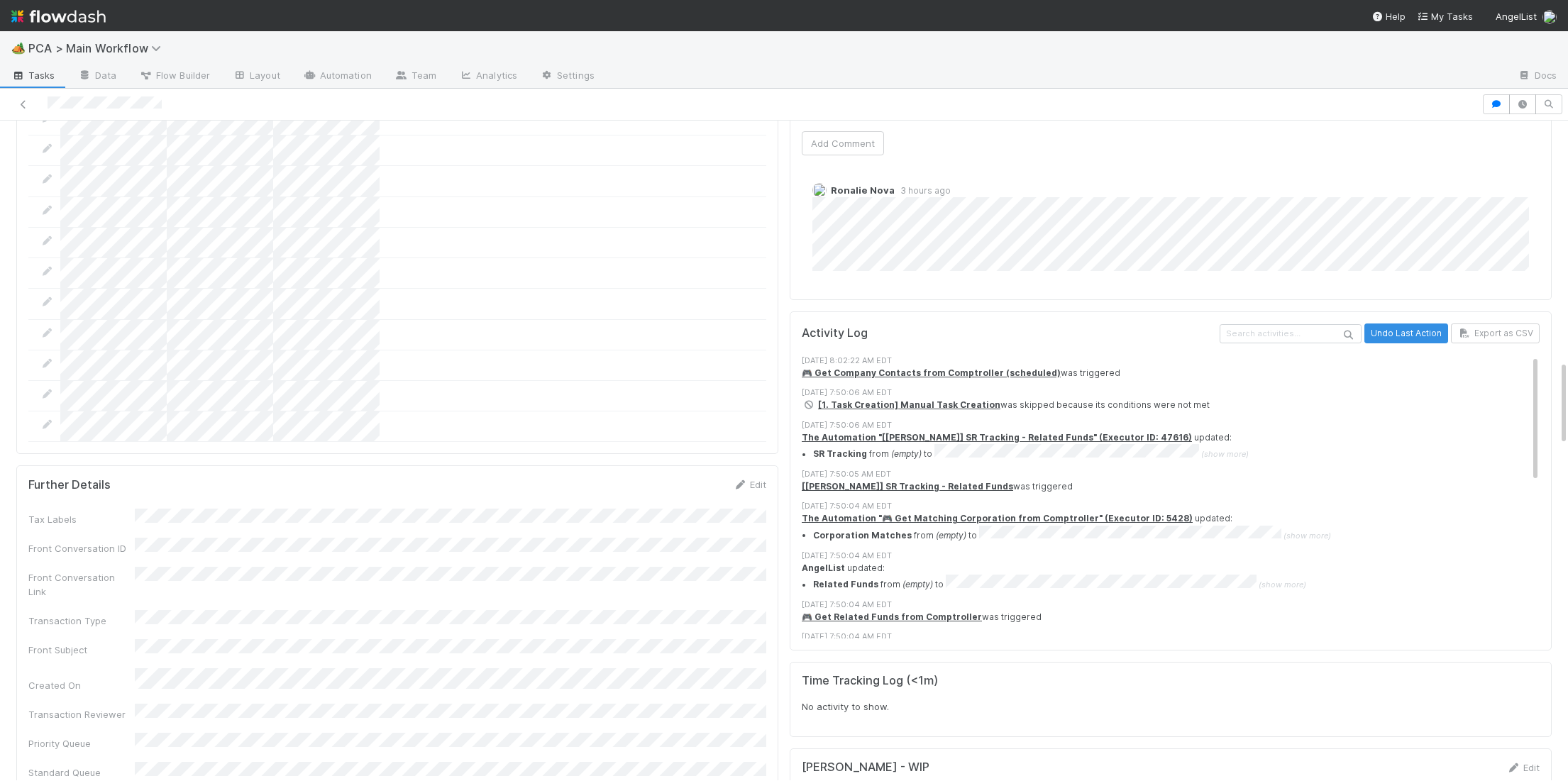
drag, startPoint x: 746, startPoint y: 410, endPoint x: 739, endPoint y: 411, distance: 7.1
click at [745, 477] on div "Edit" at bounding box center [750, 484] width 34 height 14
click at [750, 479] on link "Edit" at bounding box center [750, 484] width 34 height 11
click at [677, 477] on button "Save" at bounding box center [691, 489] width 40 height 24
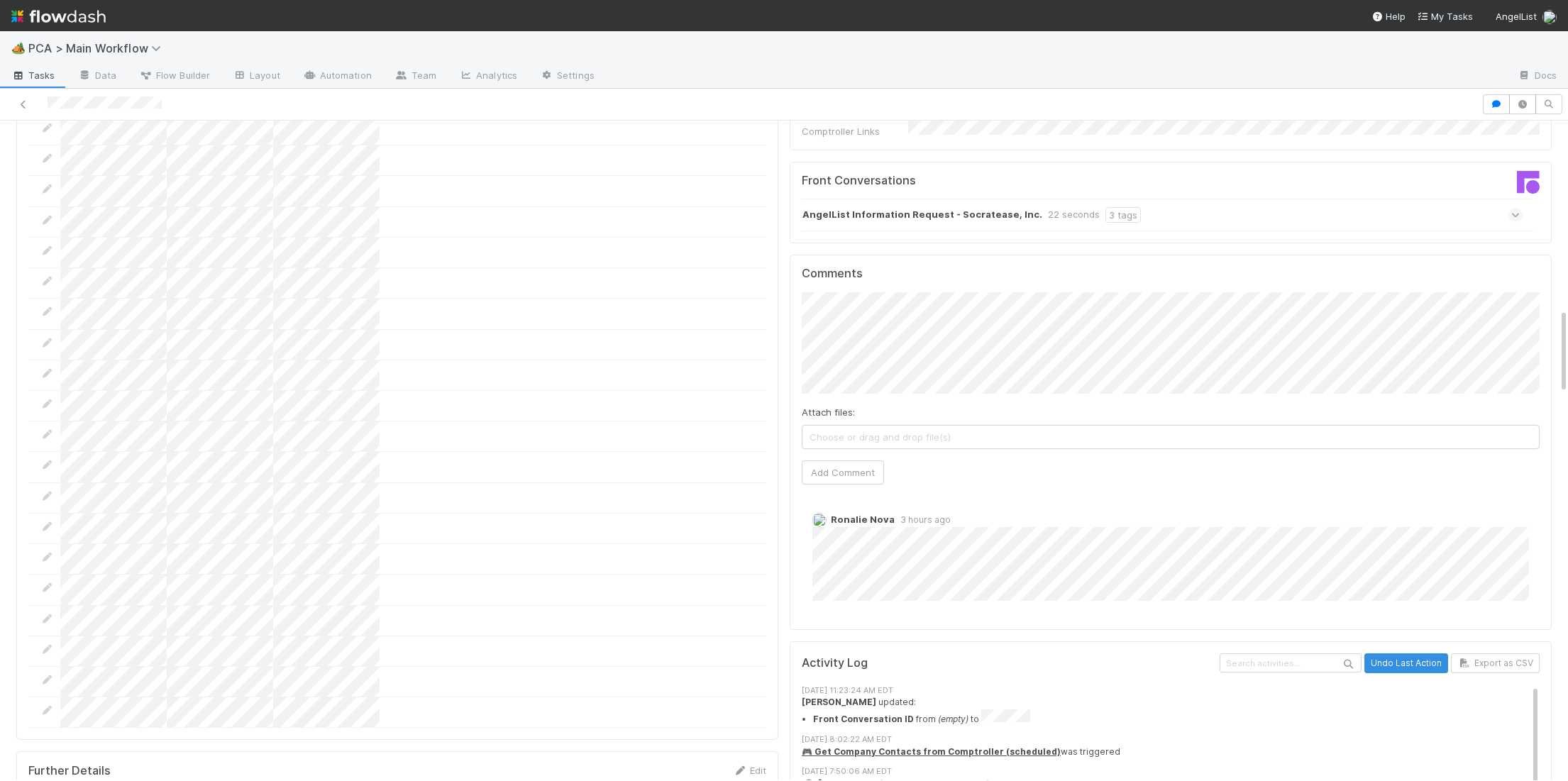
scroll to position [1403, 0]
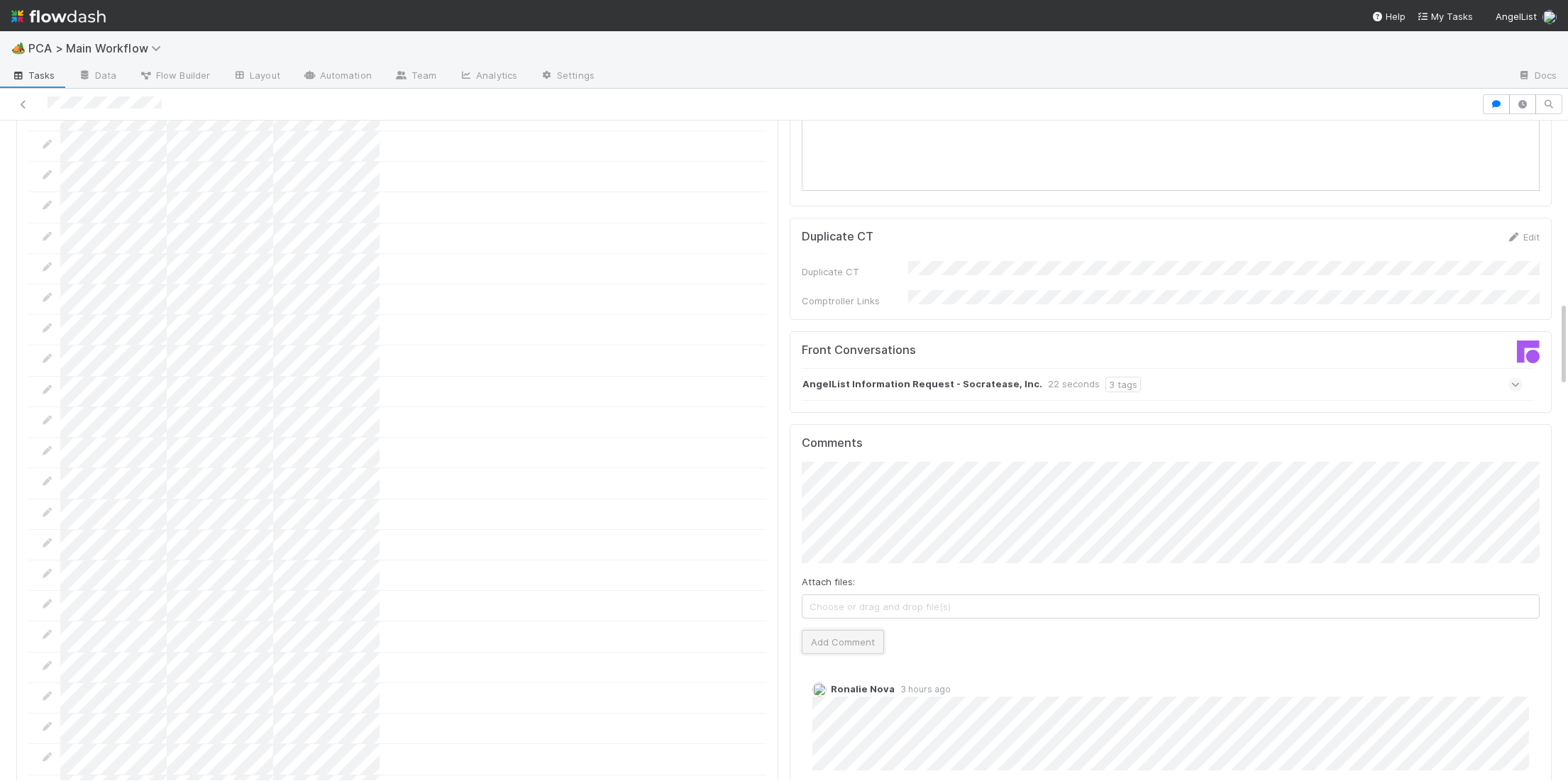
click at [846, 630] on button "Add Comment" at bounding box center [843, 642] width 82 height 24
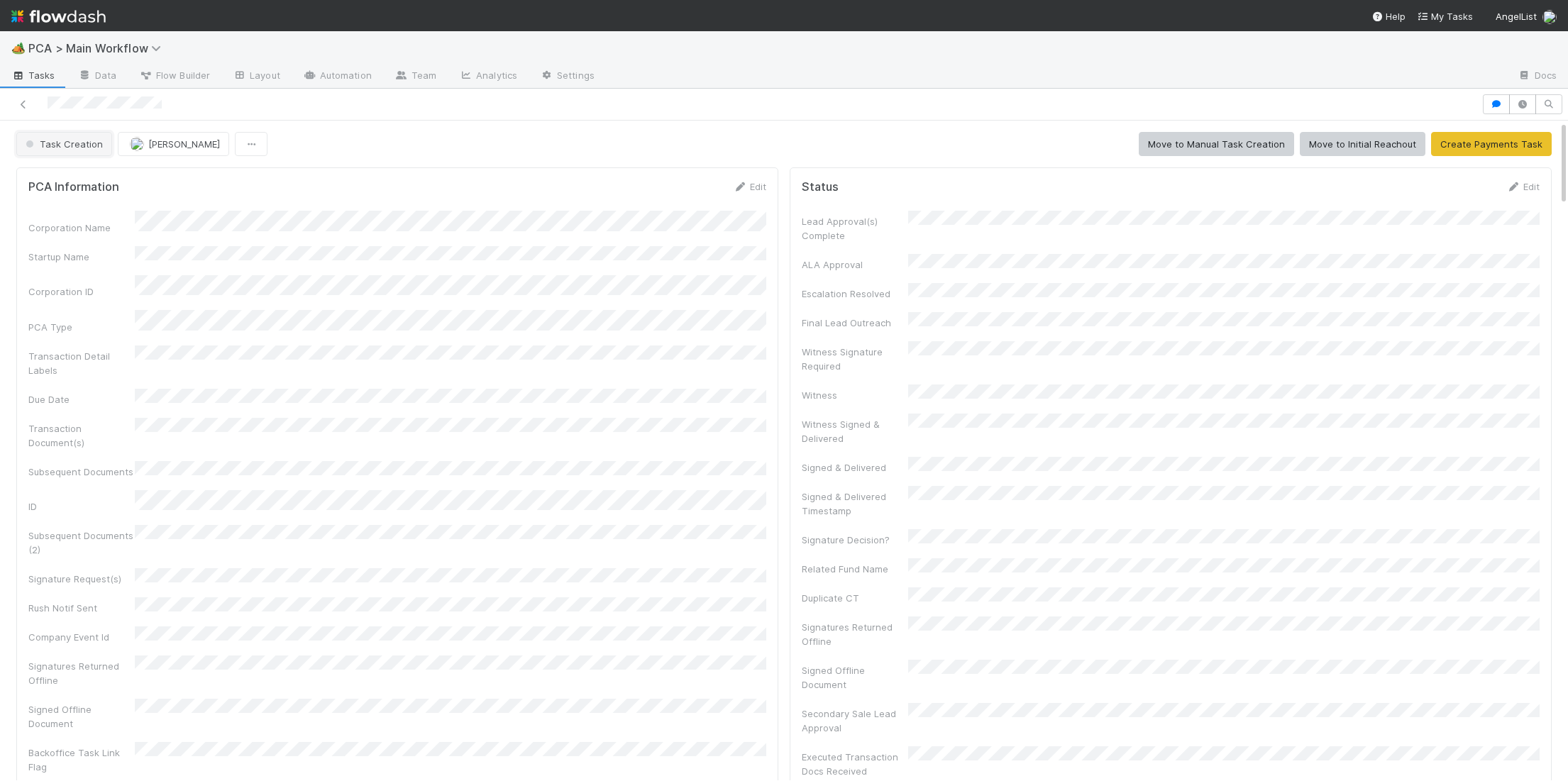
click at [83, 153] on button "Task Creation" at bounding box center [64, 144] width 96 height 24
click at [96, 182] on span "Follow-Ups Required" at bounding box center [74, 181] width 107 height 11
click at [78, 9] on img at bounding box center [59, 16] width 95 height 24
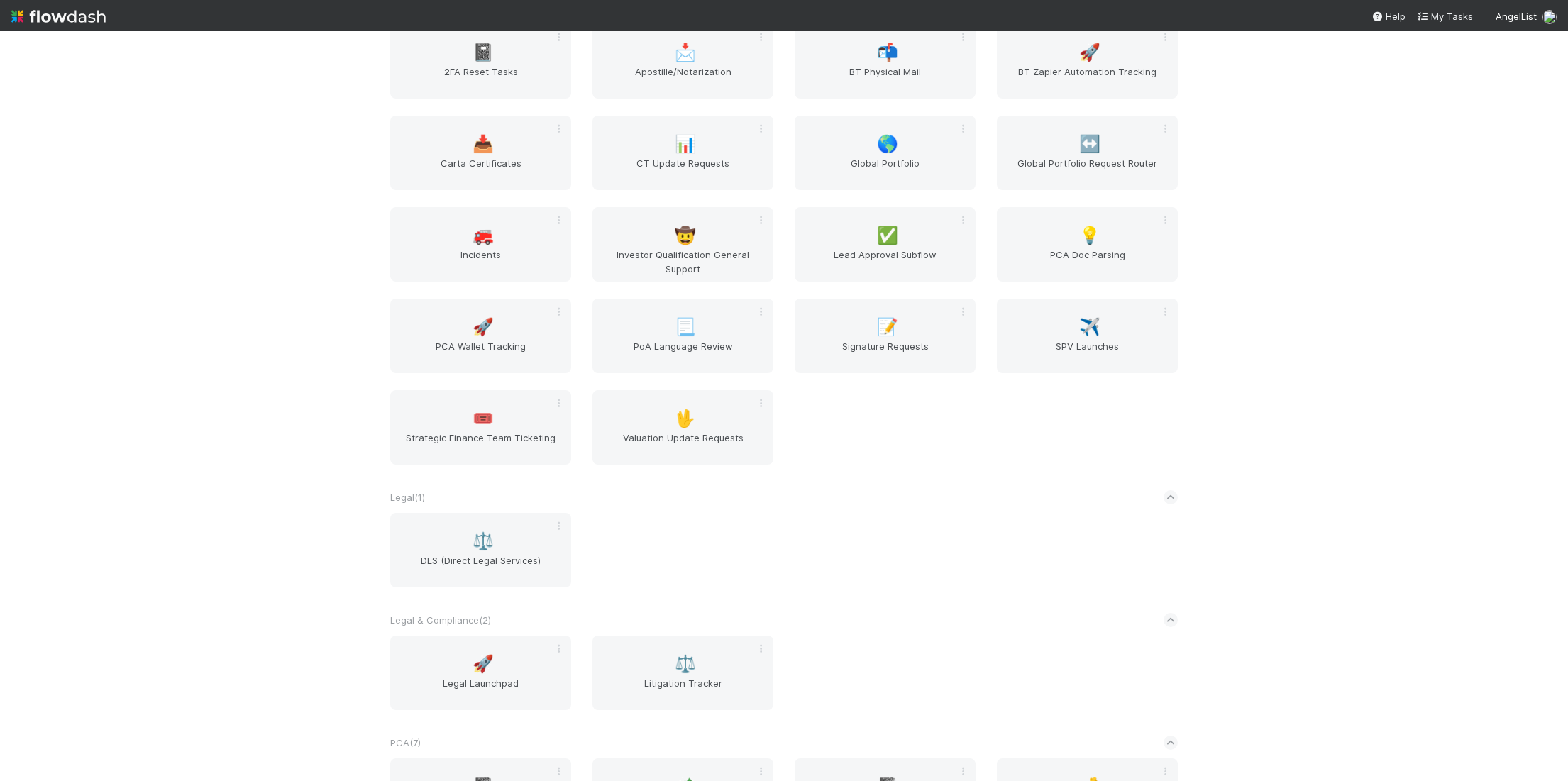
scroll to position [2261, 0]
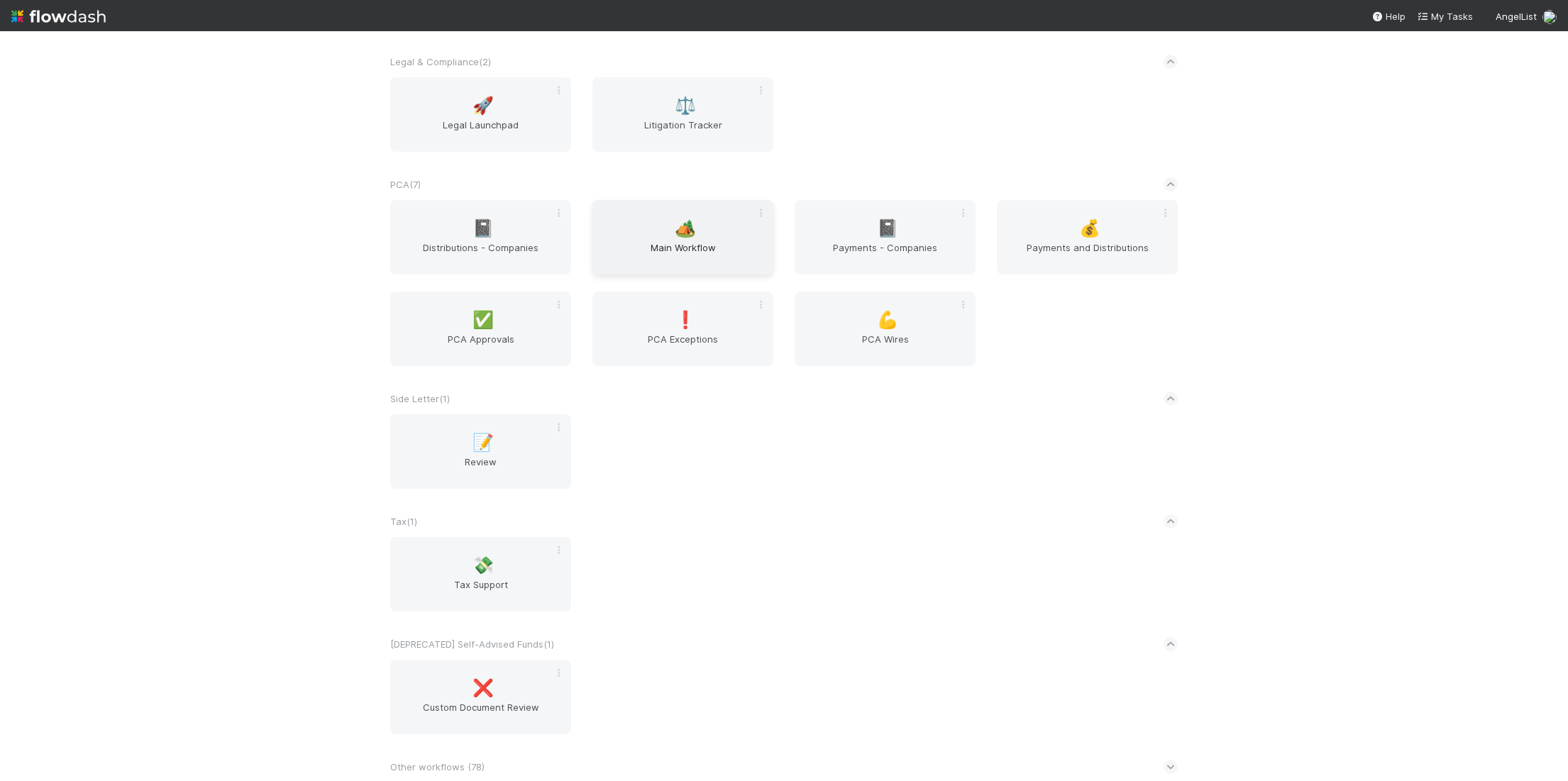
click at [710, 234] on div "🏕️ Main Workflow" at bounding box center [683, 237] width 181 height 75
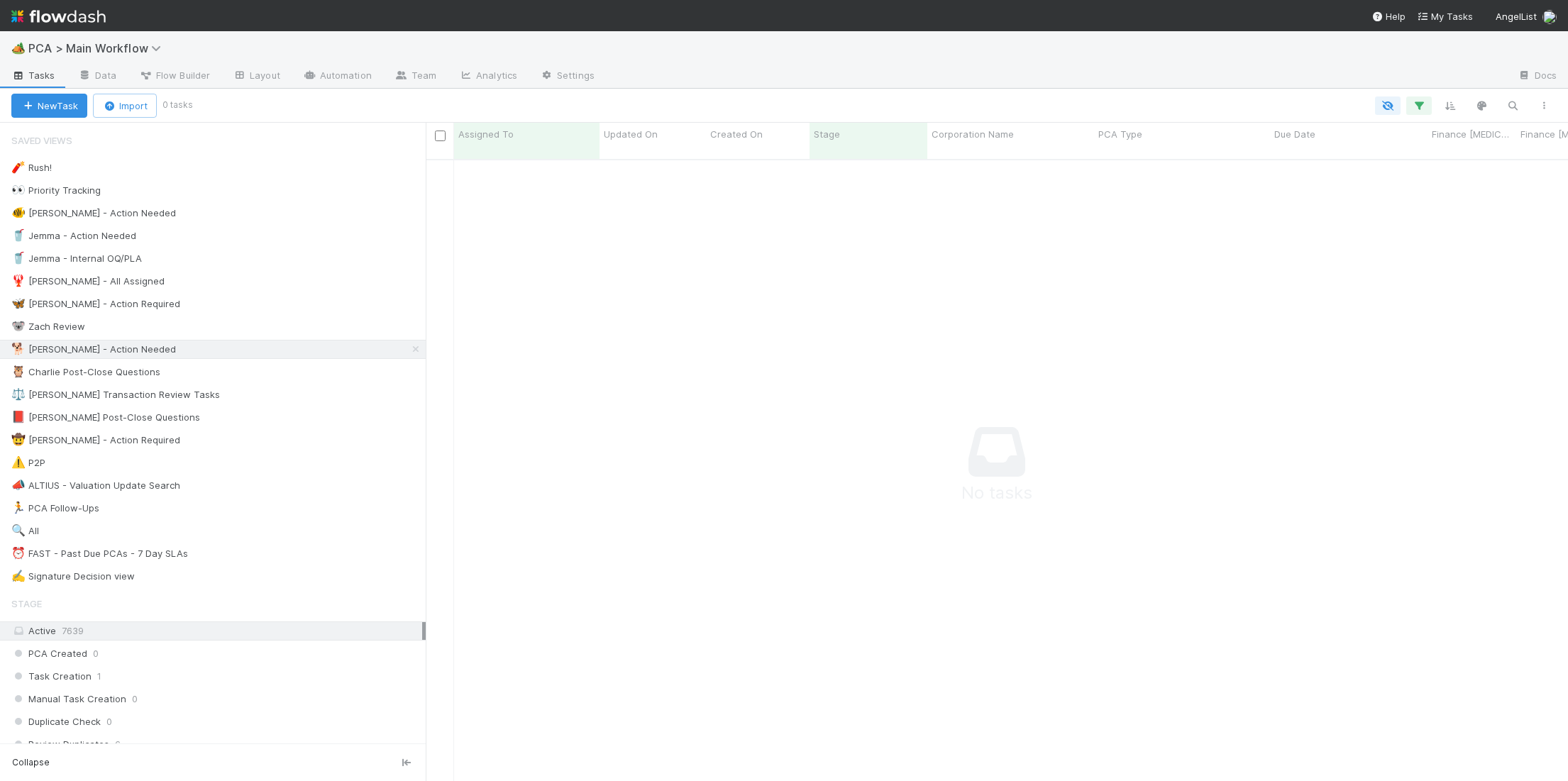
scroll to position [633, 1142]
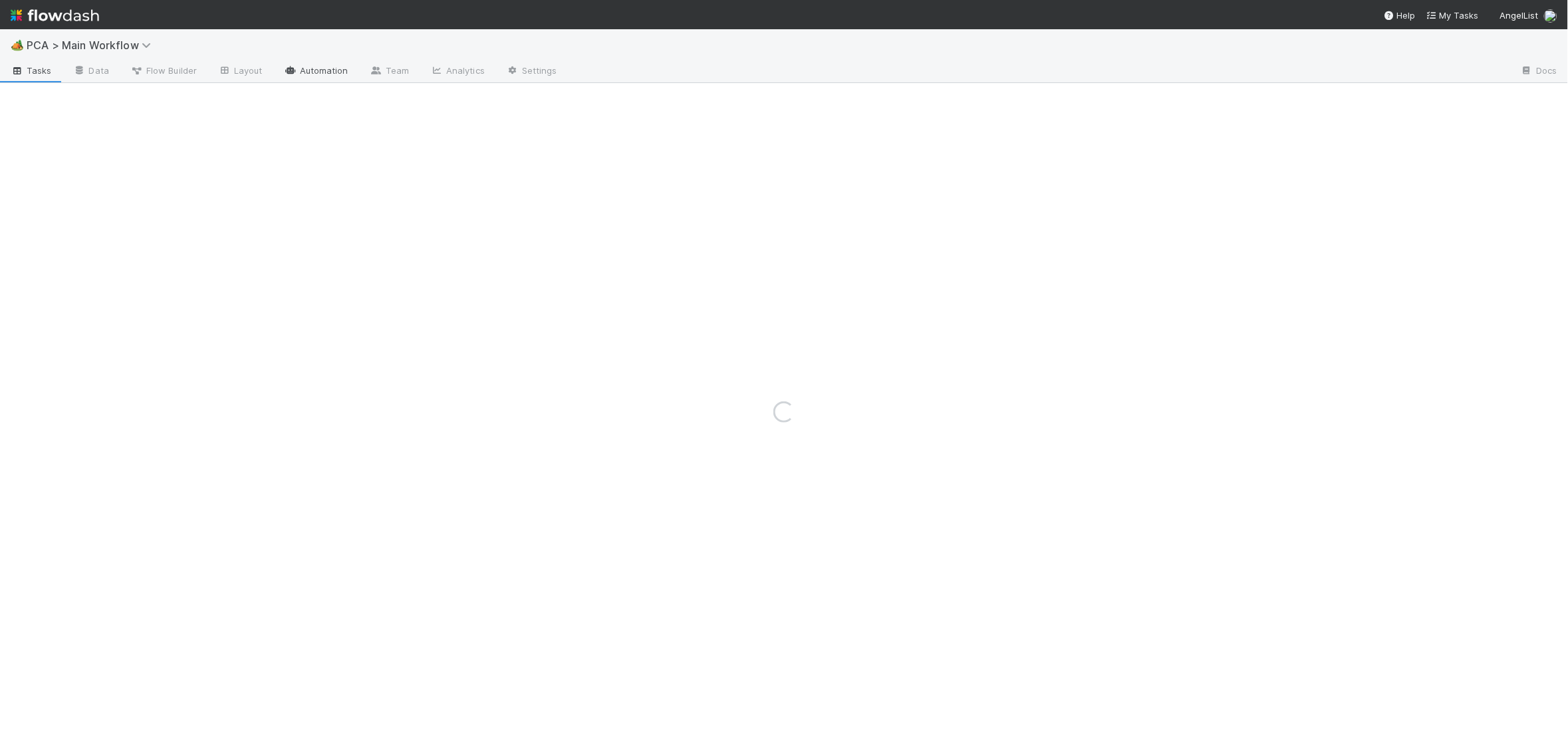
click at [293, 70] on icon at bounding box center [291, 70] width 13 height 8
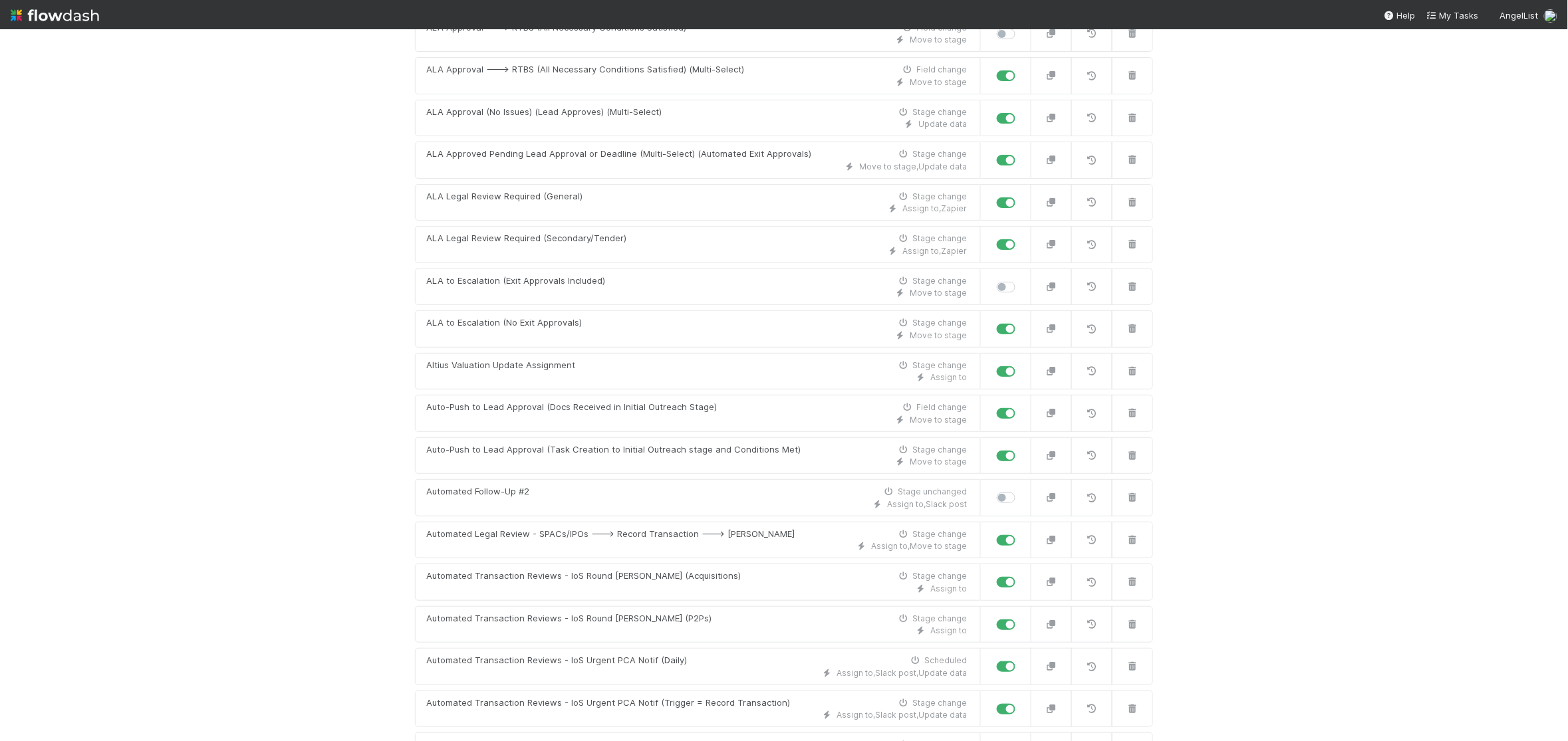
scroll to position [3020, 0]
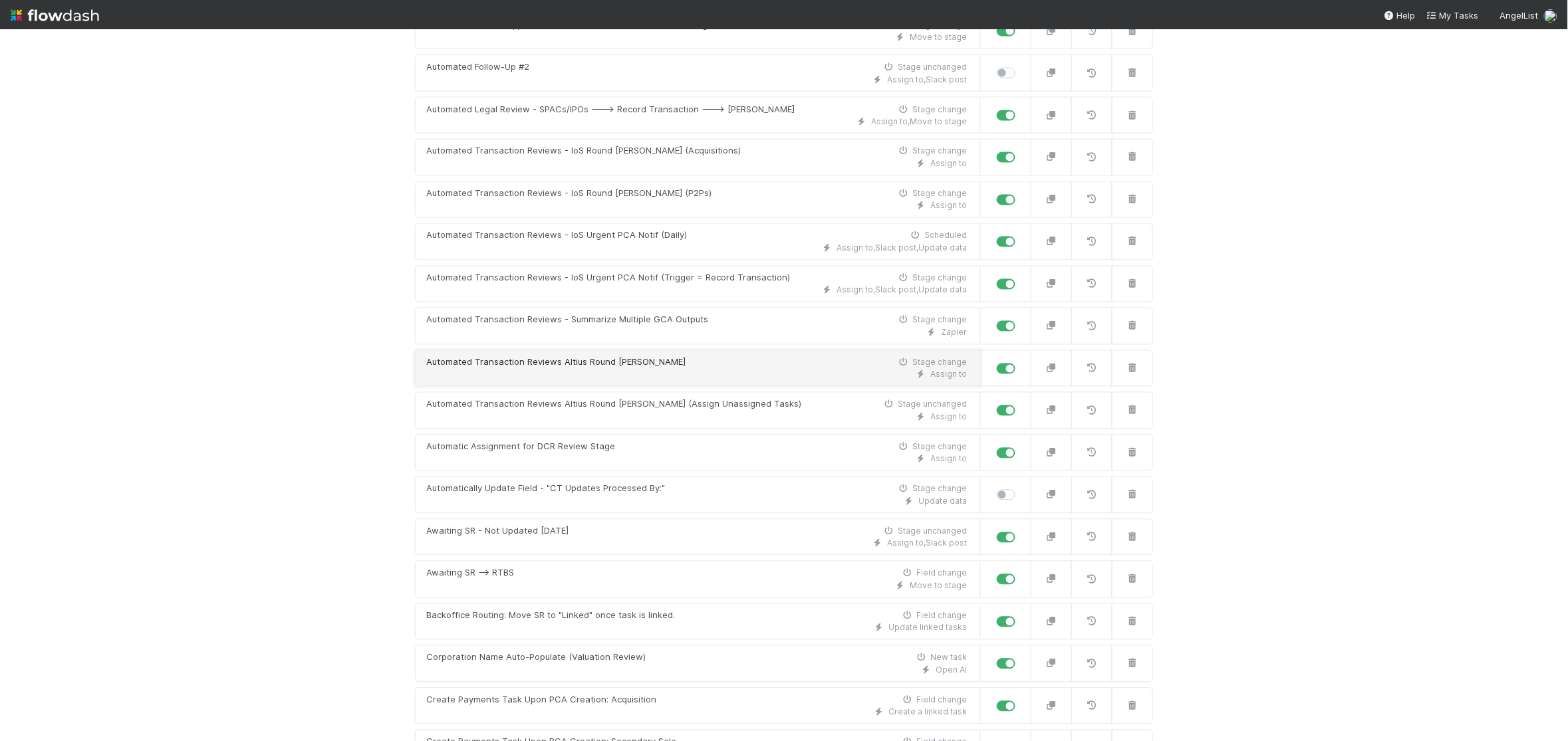
click at [619, 369] on div "Automated Transaction Reviews Altius Round [PERSON_NAME]" at bounding box center [556, 363] width 259 height 13
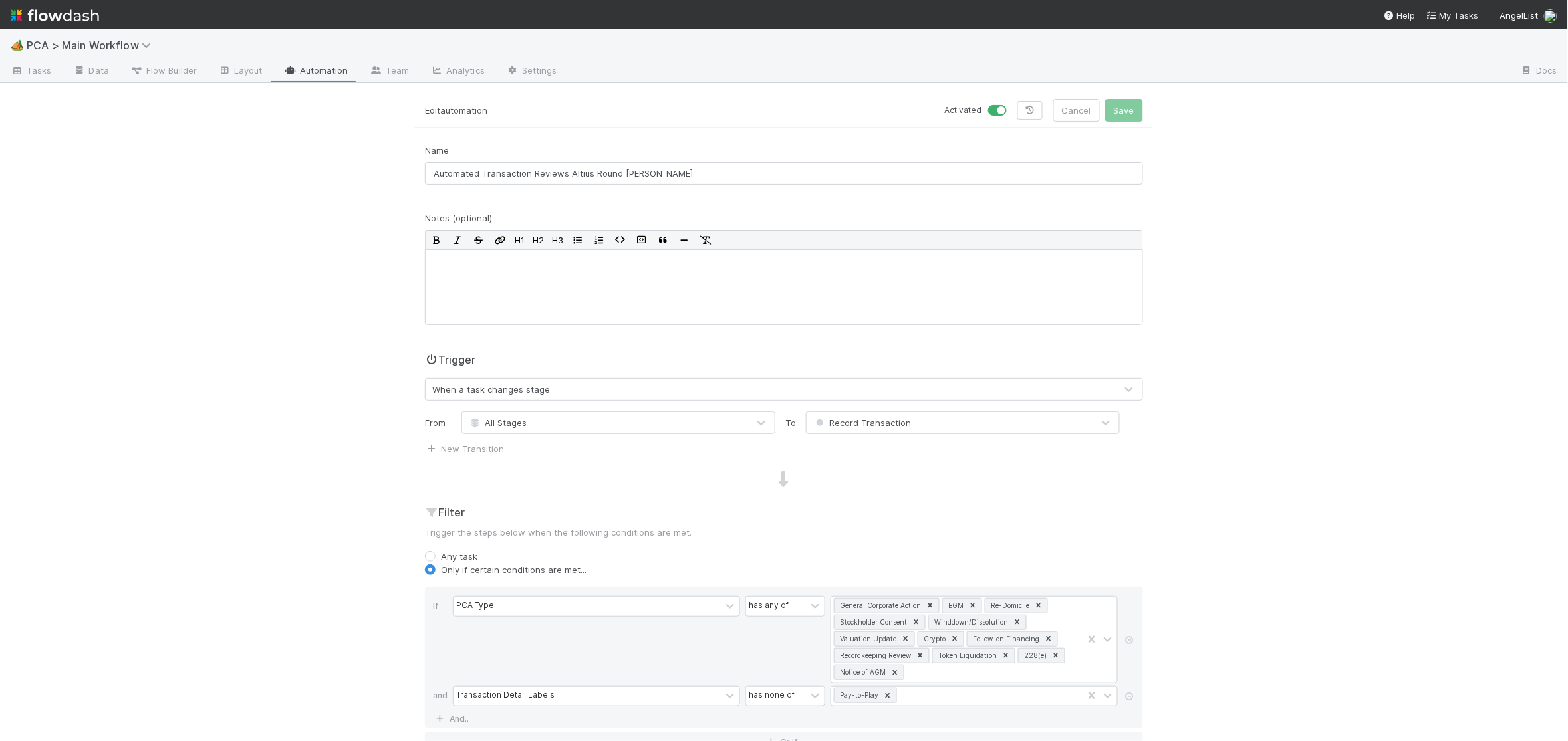
scroll to position [490, 0]
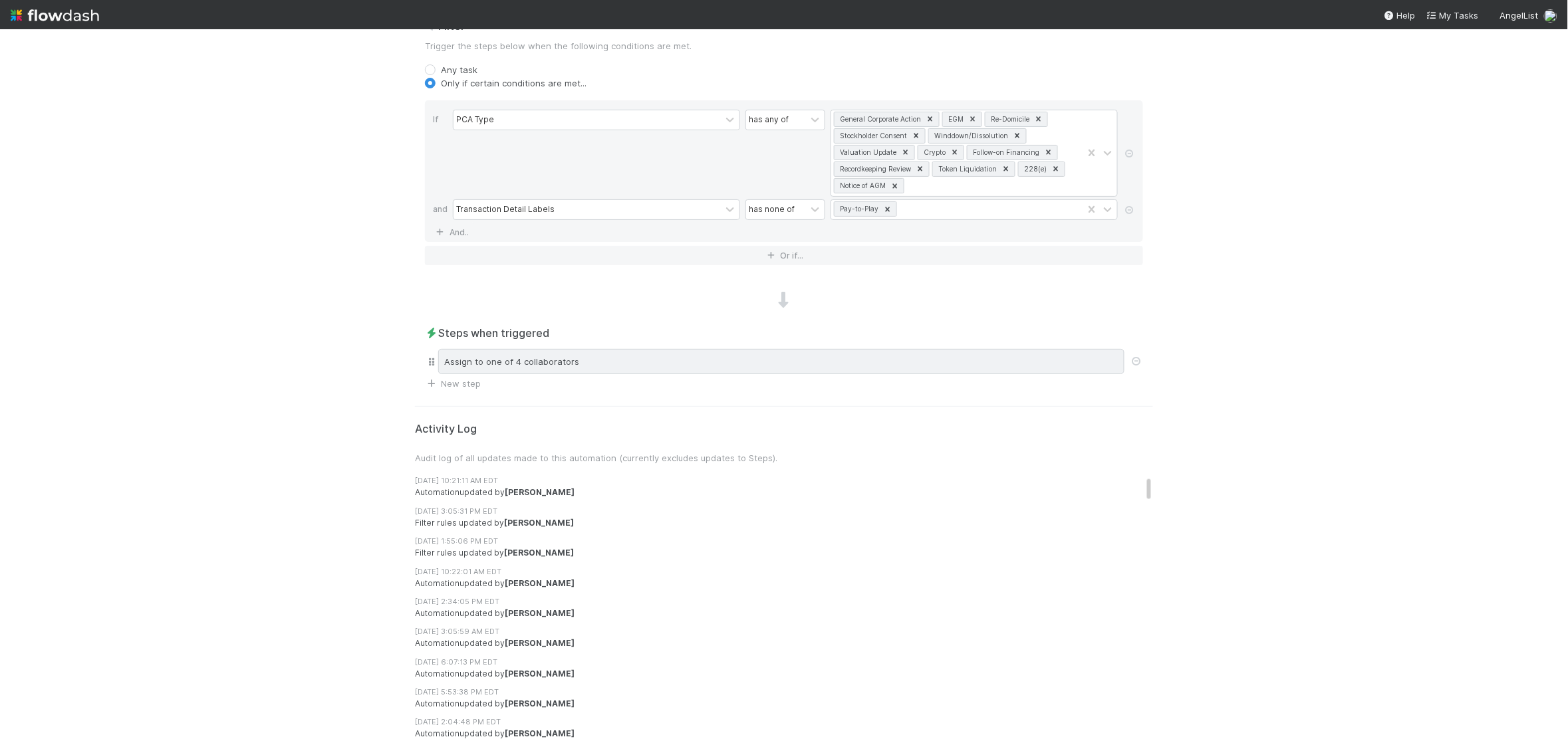
click at [650, 361] on div "Assign to one of 4 collaborators" at bounding box center [781, 362] width 686 height 26
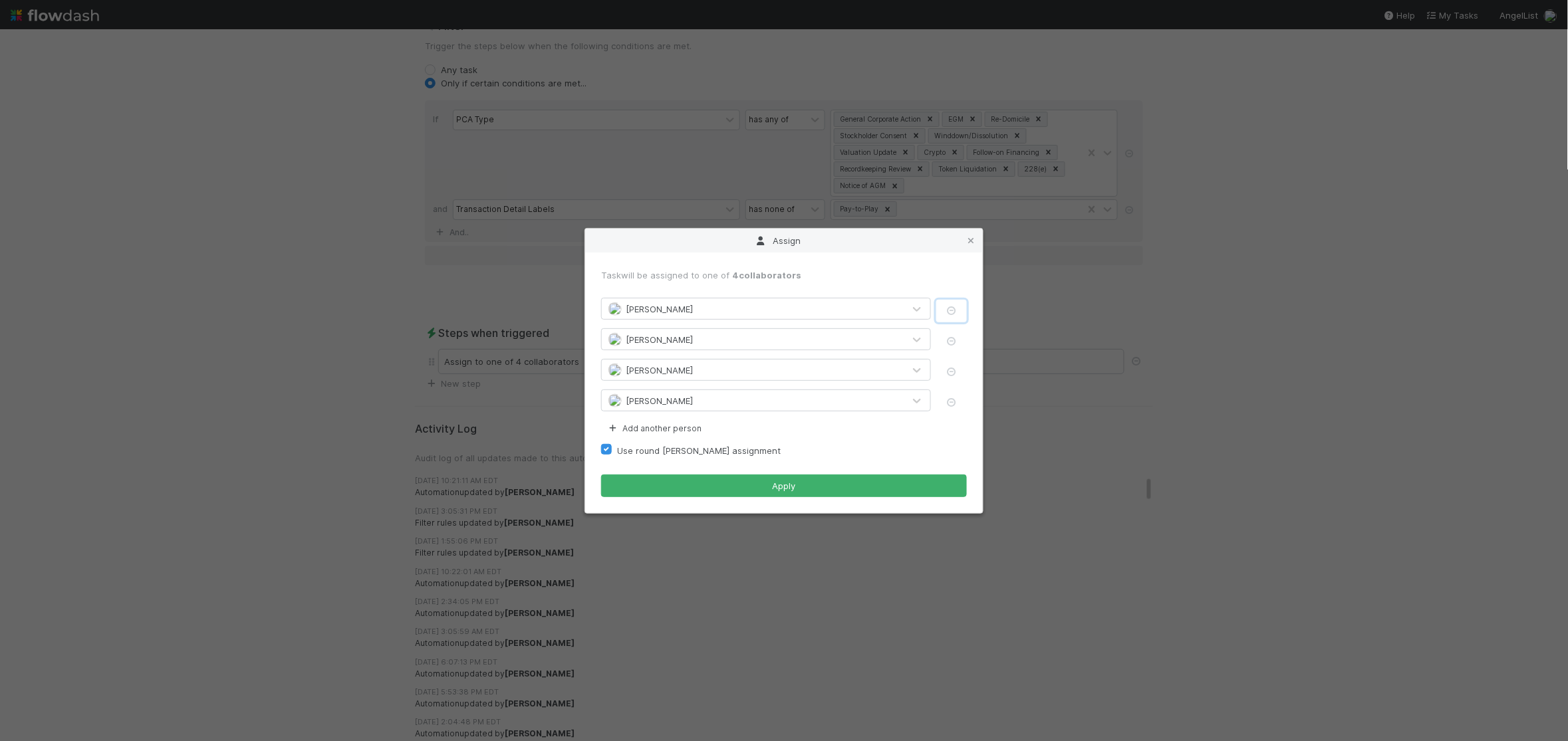
click at [954, 307] on icon "button" at bounding box center [952, 310] width 13 height 9
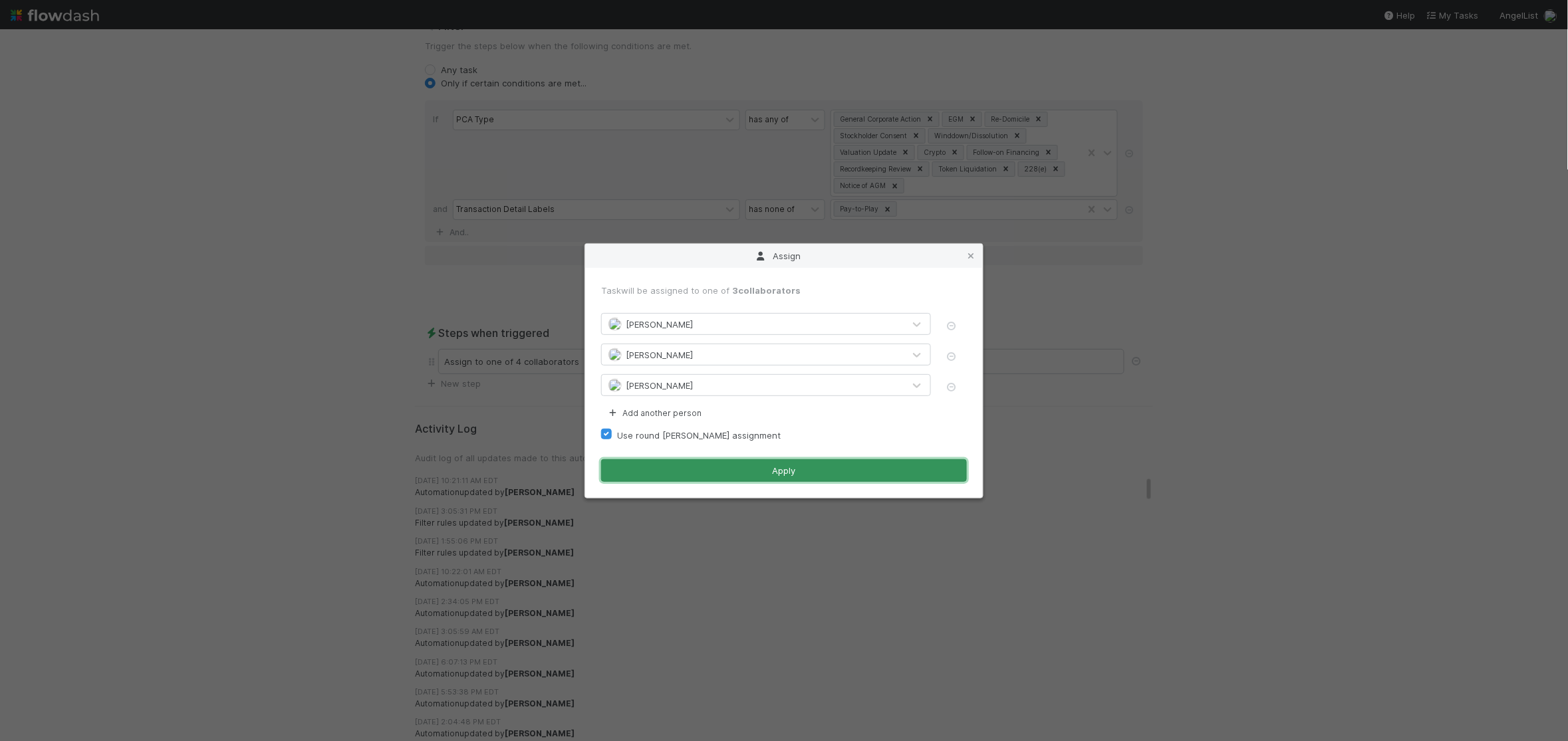
click at [804, 462] on button "Apply" at bounding box center [784, 471] width 366 height 23
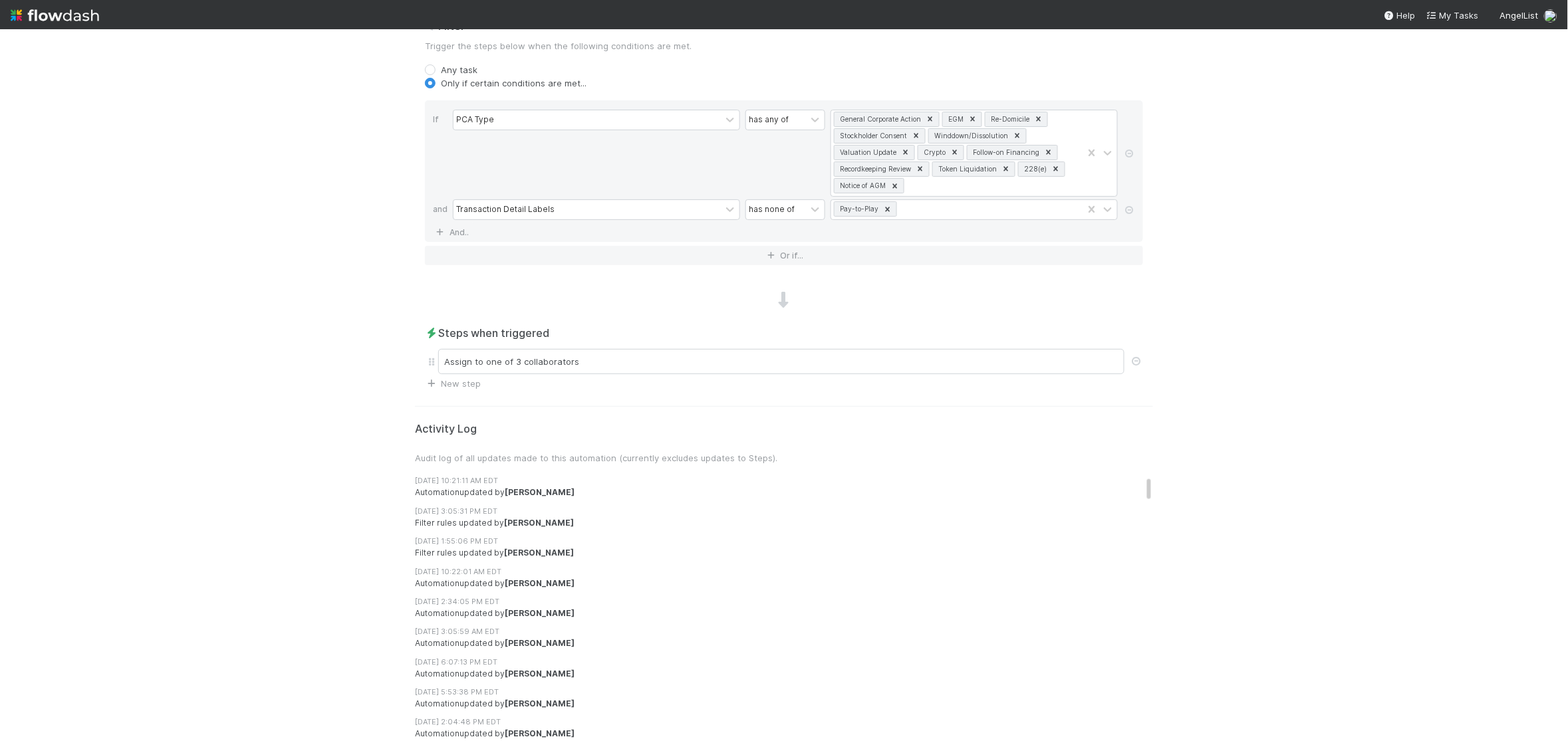
scroll to position [0, 0]
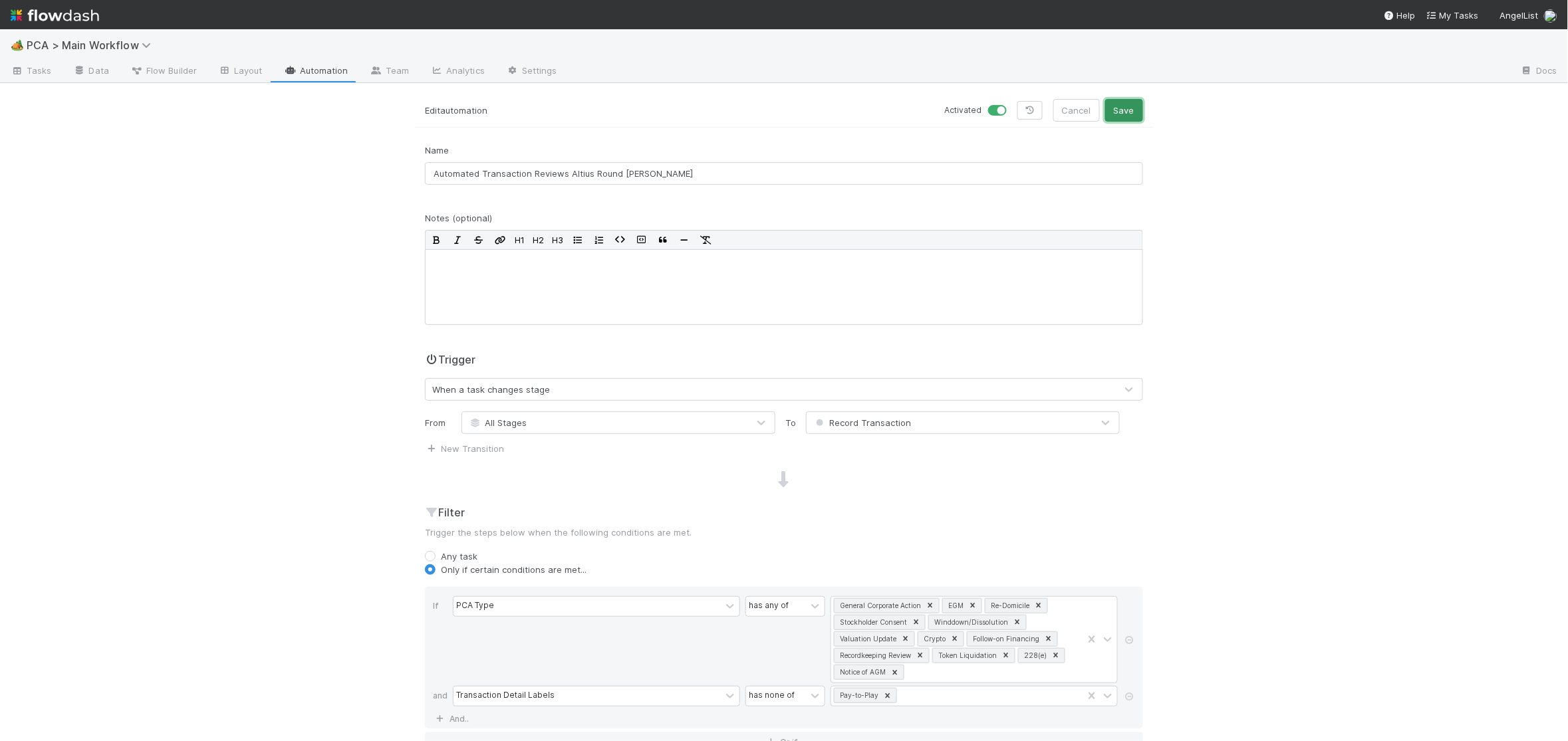
click at [1139, 109] on button "Save" at bounding box center [1124, 111] width 38 height 23
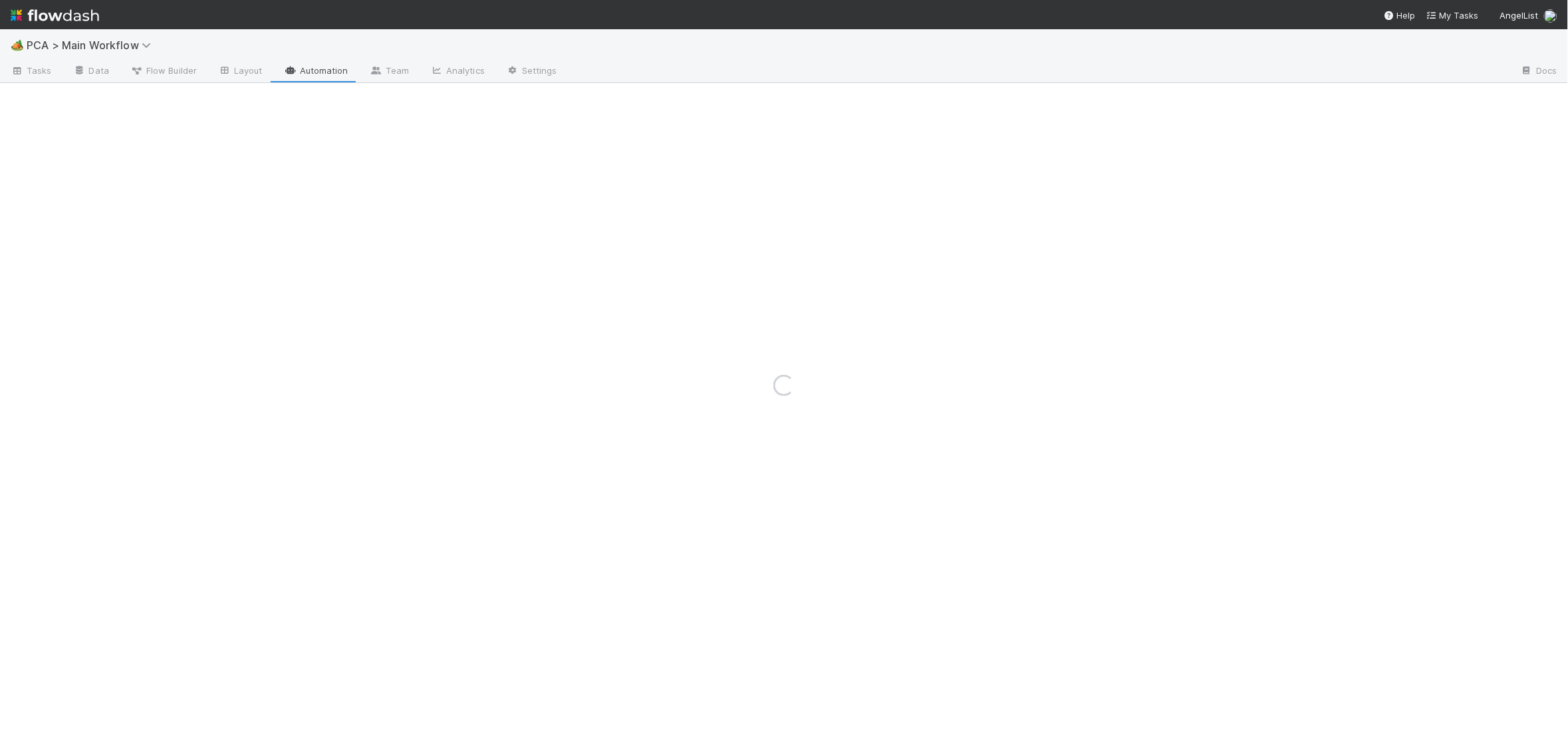
click at [100, 24] on nav "Help My Tasks AngelList" at bounding box center [784, 15] width 1568 height 30
